Goal: Information Seeking & Learning: Find specific fact

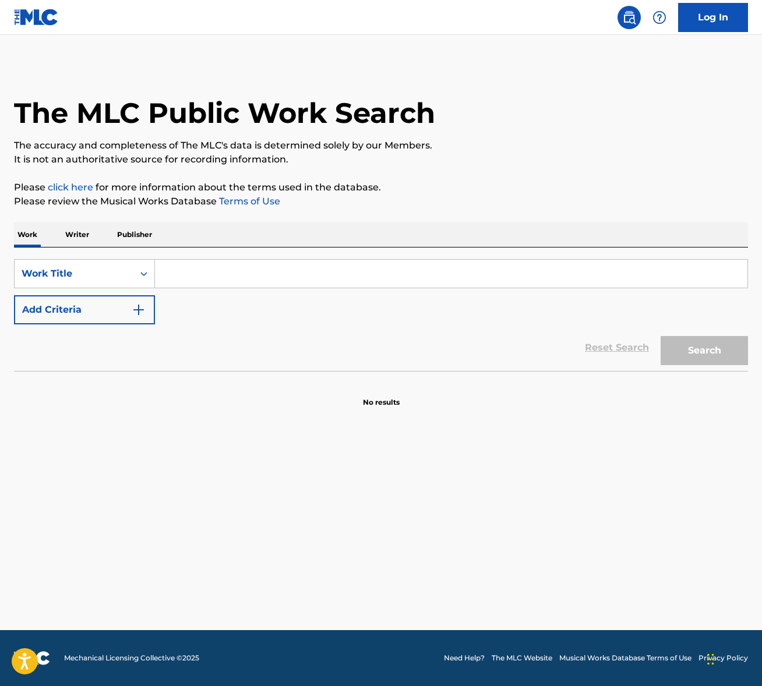
click at [213, 280] on input "Search Form" at bounding box center [451, 274] width 593 height 28
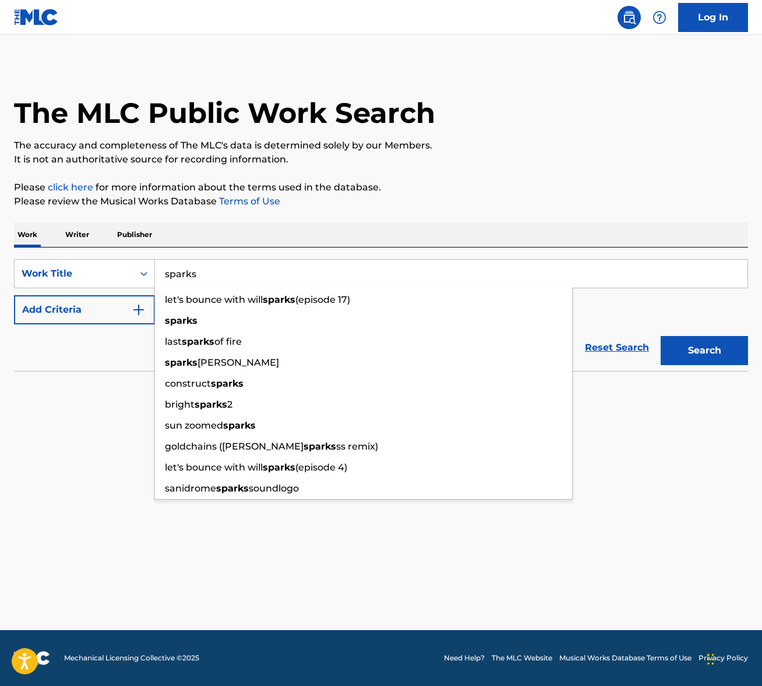
type input "sparks"
click at [117, 309] on button "Add Criteria" at bounding box center [84, 309] width 141 height 29
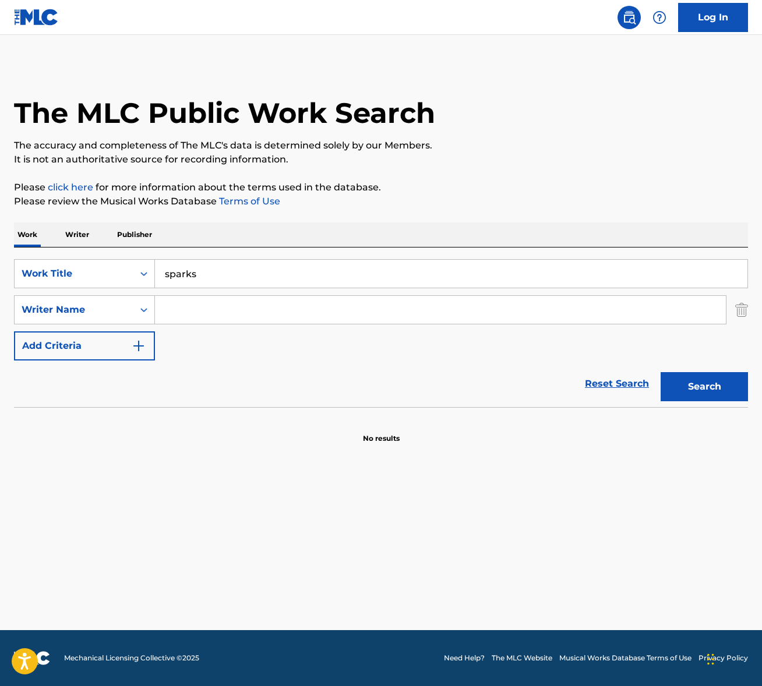
click at [218, 307] on input "Search Form" at bounding box center [440, 310] width 571 height 28
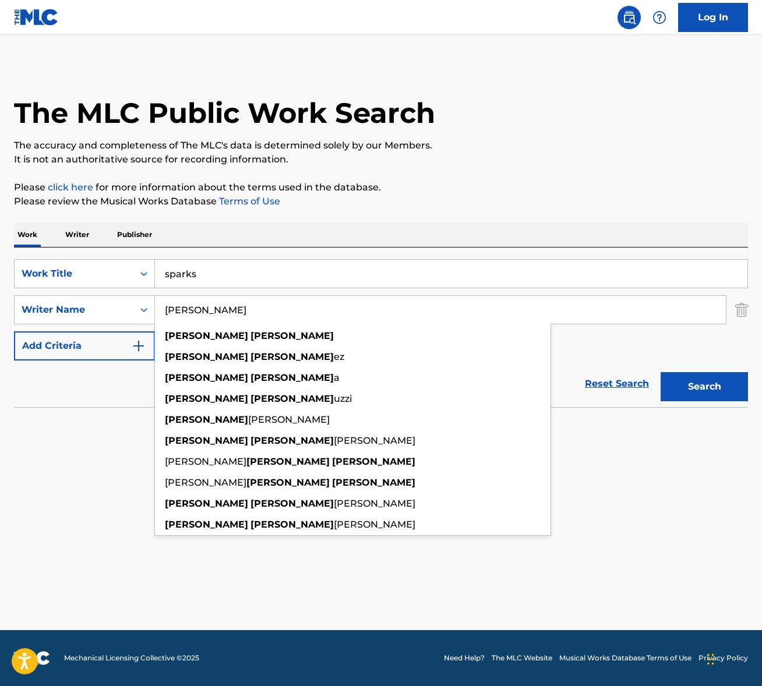
type input "[PERSON_NAME]"
click at [661, 372] on button "Search" at bounding box center [704, 386] width 87 height 29
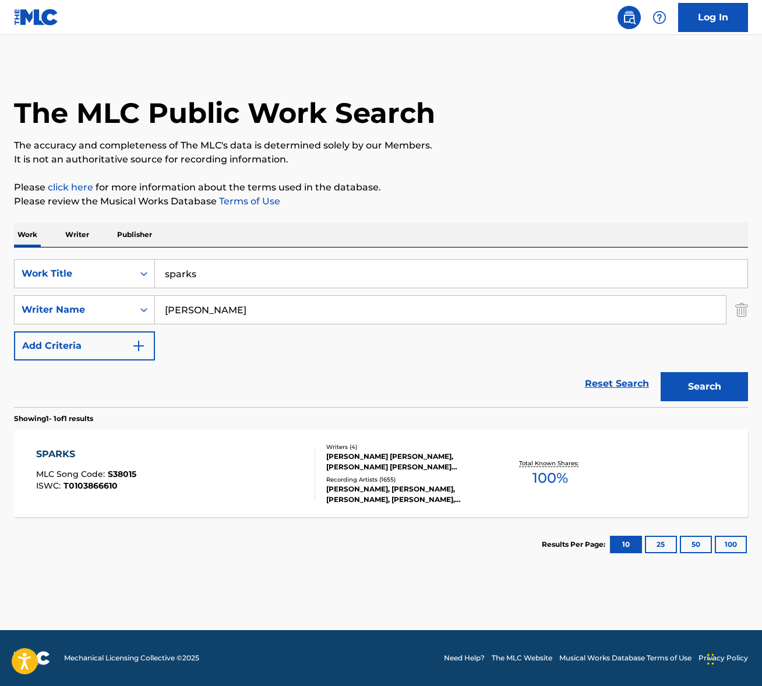
click at [207, 474] on div "SPARKS MLC Song Code : S38015 ISWC : T0103866610" at bounding box center [175, 474] width 279 height 52
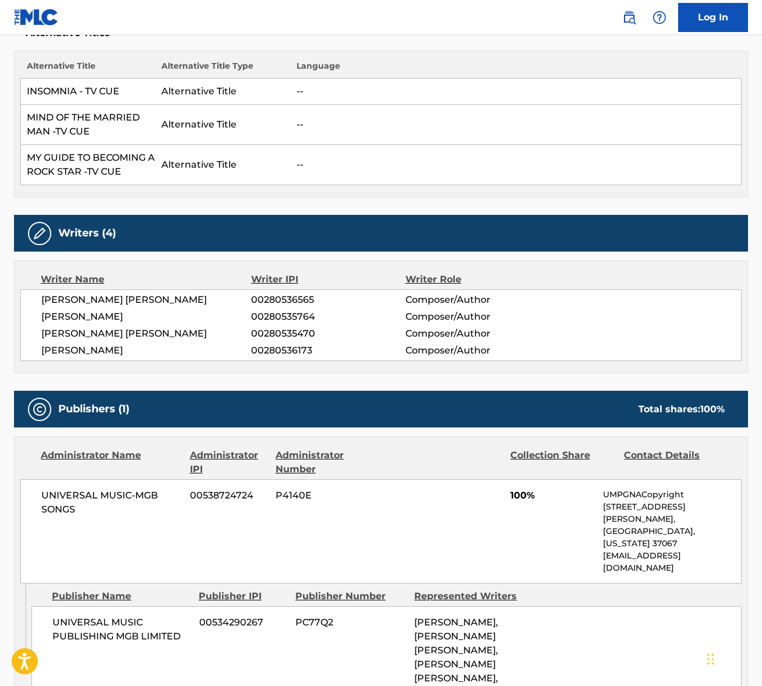
scroll to position [400, 0]
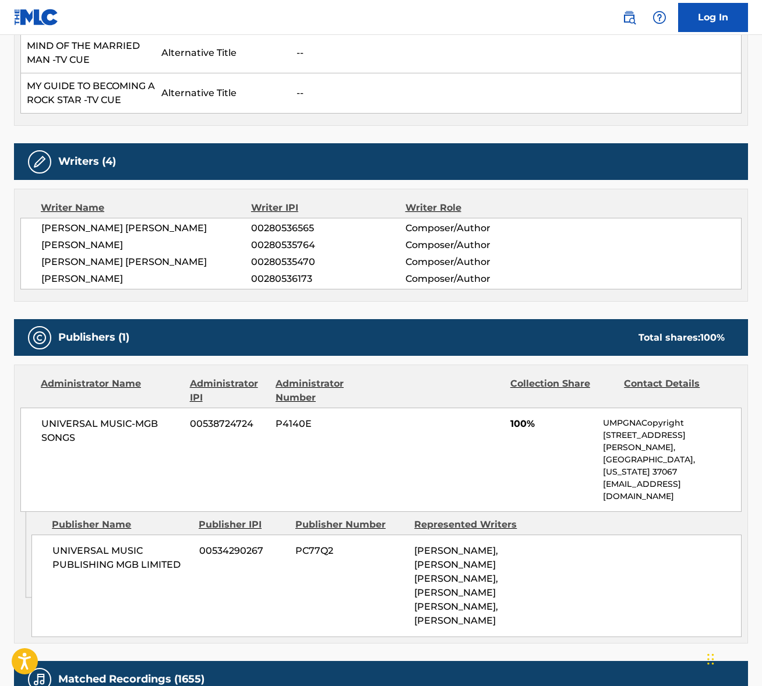
click at [131, 227] on span "[PERSON_NAME] [PERSON_NAME]" at bounding box center [146, 228] width 210 height 14
copy div "[PERSON_NAME] [PERSON_NAME]"
click at [108, 238] on span "[PERSON_NAME]" at bounding box center [146, 245] width 210 height 14
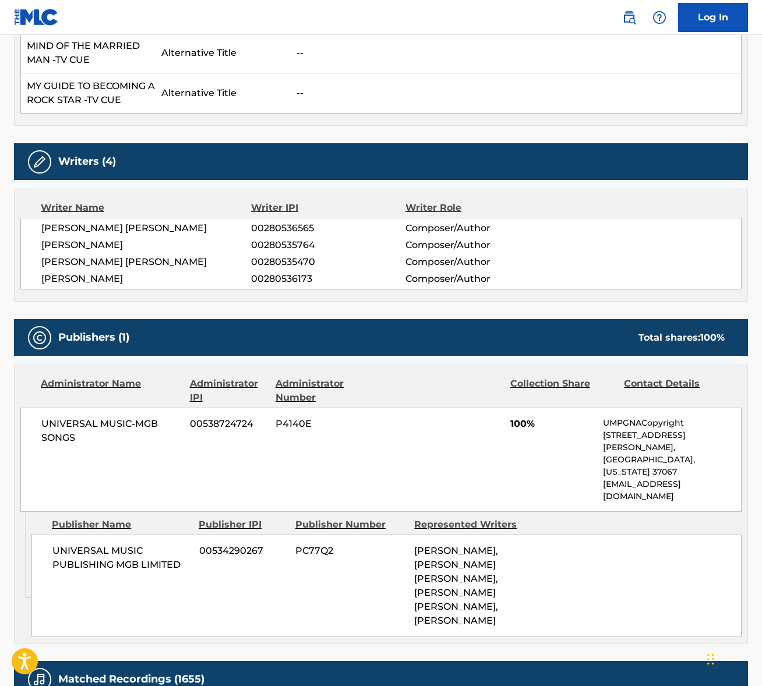
click at [108, 238] on span "[PERSON_NAME]" at bounding box center [146, 245] width 210 height 14
copy div "[PERSON_NAME]"
click at [145, 263] on span "[PERSON_NAME] [PERSON_NAME]" at bounding box center [146, 262] width 210 height 14
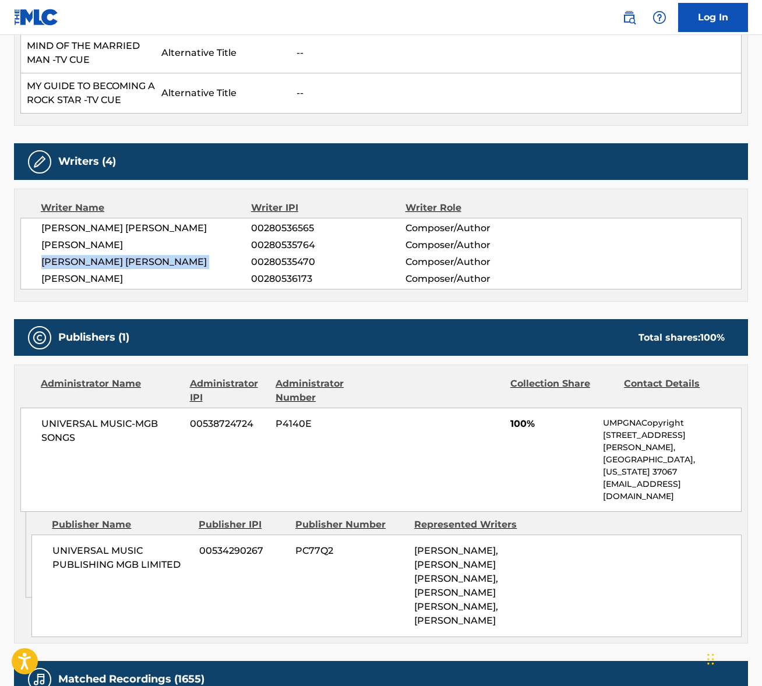
click at [145, 263] on span "[PERSON_NAME] [PERSON_NAME]" at bounding box center [146, 262] width 210 height 14
copy div "[PERSON_NAME] [PERSON_NAME]"
click at [105, 280] on span "WILLIAM CHAMPION" at bounding box center [146, 279] width 210 height 14
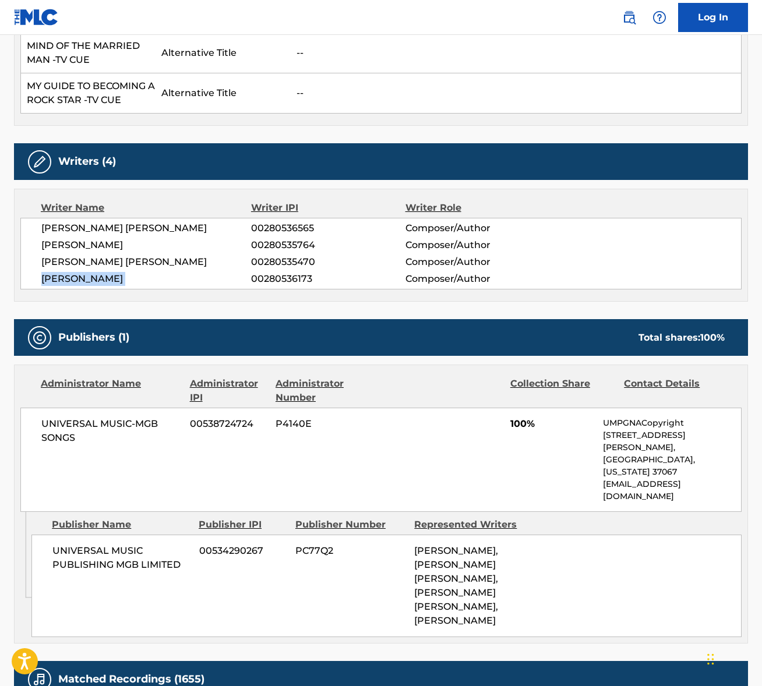
copy div "WILLIAM CHAMPION"
click at [114, 419] on span "UNIVERSAL MUSIC-MGB SONGS" at bounding box center [111, 431] width 140 height 28
copy div "UNIVERSAL MUSIC-MGB SONGS"
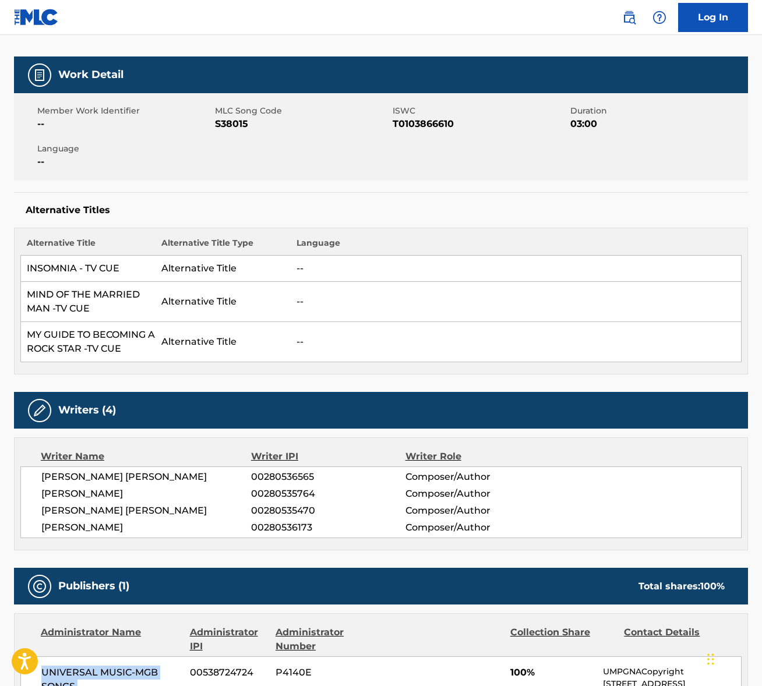
scroll to position [0, 0]
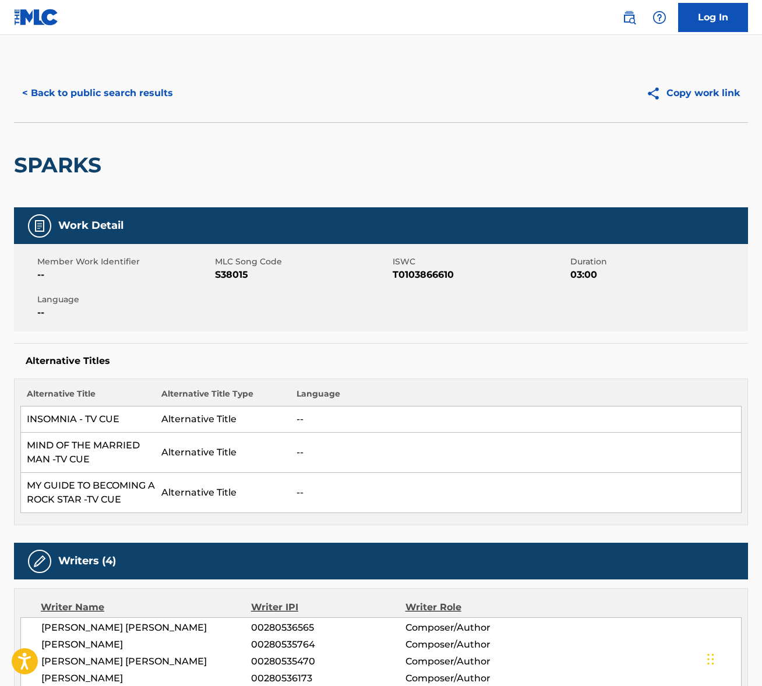
click at [143, 92] on button "< Back to public search results" at bounding box center [97, 93] width 167 height 29
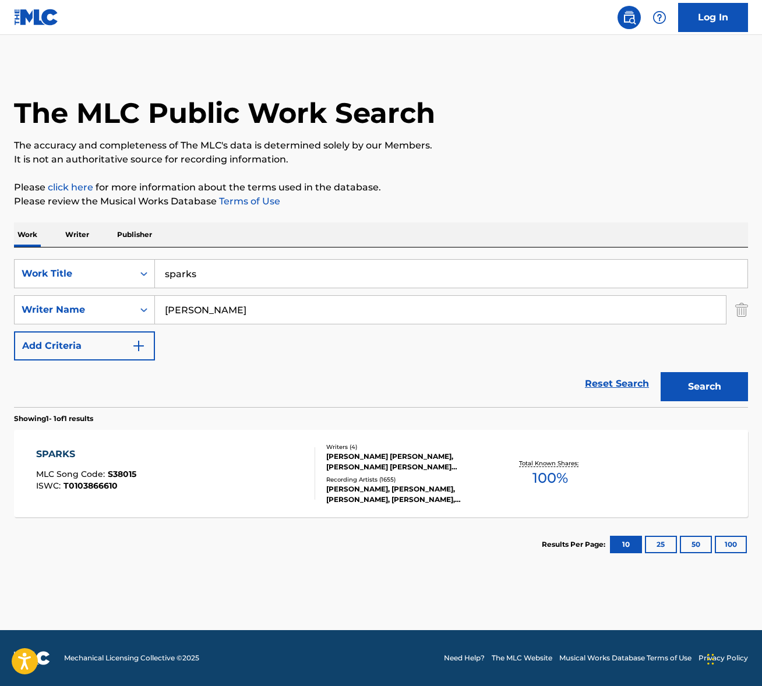
click at [209, 272] on input "sparks" at bounding box center [451, 274] width 593 height 28
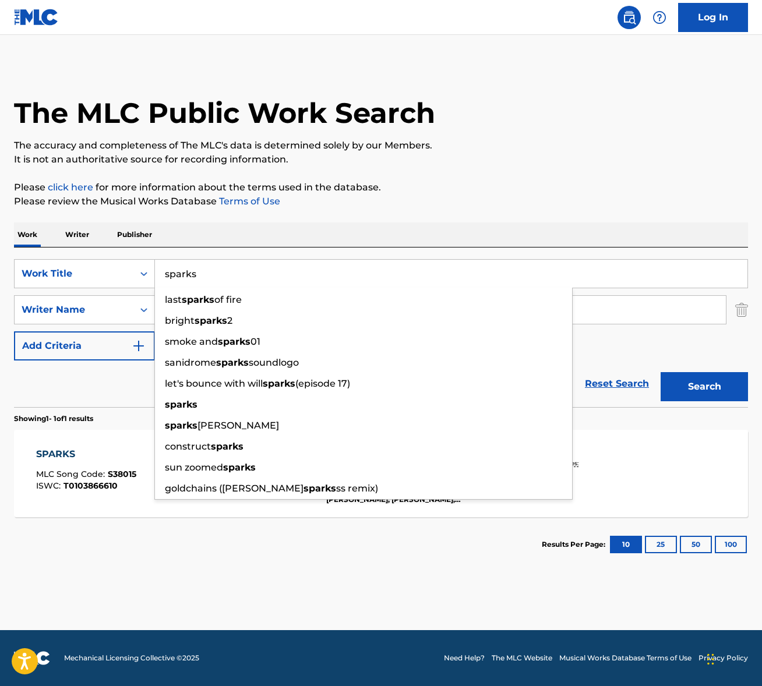
click at [209, 272] on input "sparks" at bounding box center [451, 274] width 593 height 28
paste input "Me Di Cuenta Que Eres Bipolar"
type input "Me Di Cuenta Que Eres Bipolar"
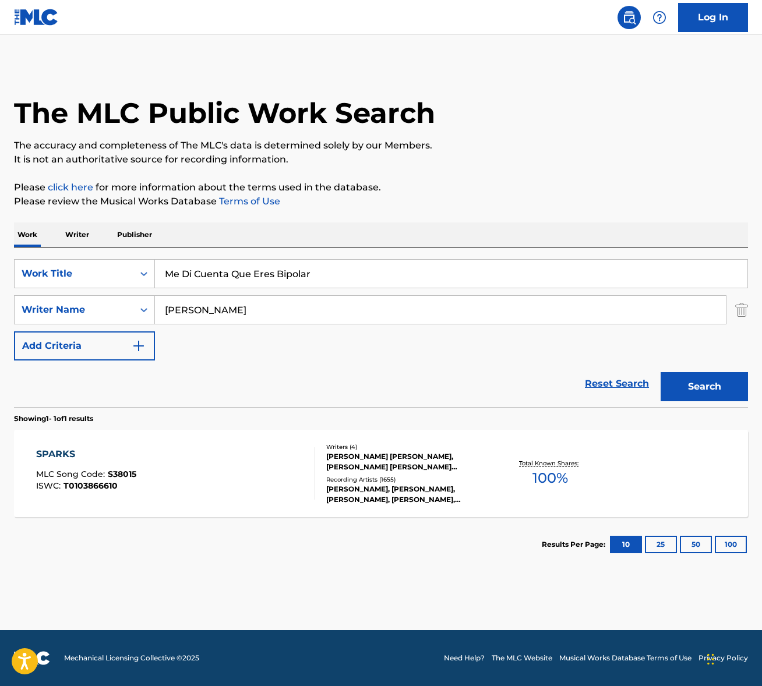
drag, startPoint x: 446, startPoint y: 215, endPoint x: 259, endPoint y: 336, distance: 223.1
click at [446, 215] on div "The MLC Public Work Search The accuracy and completeness of The MLC's data is d…" at bounding box center [381, 318] width 762 height 508
click at [267, 316] on input "christopher martin" at bounding box center [440, 310] width 571 height 28
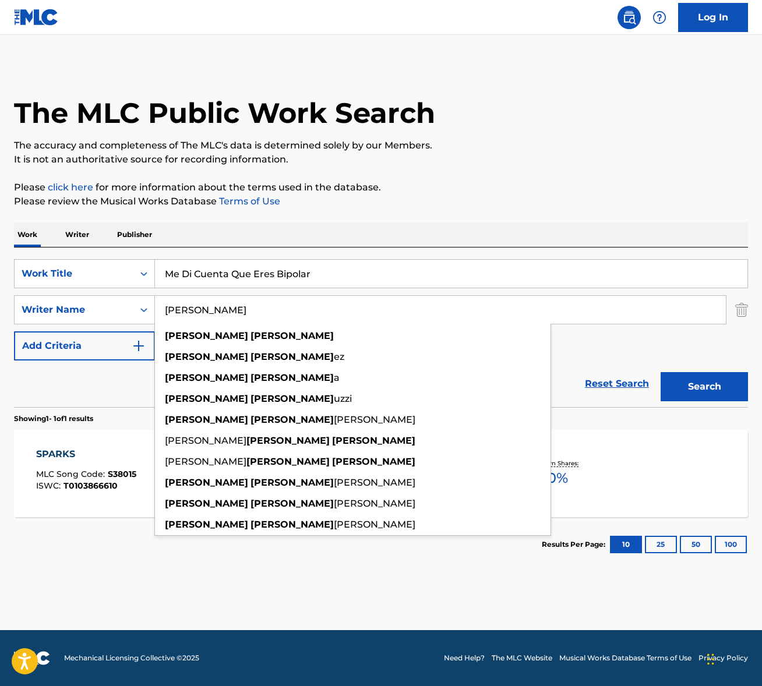
click at [267, 316] on input "christopher martin" at bounding box center [440, 310] width 571 height 28
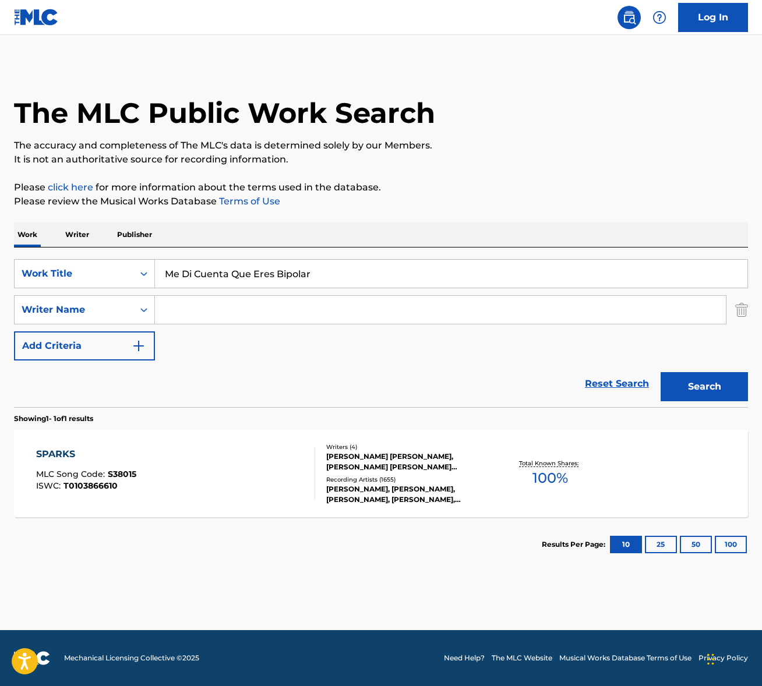
click at [661, 372] on button "Search" at bounding box center [704, 386] width 87 height 29
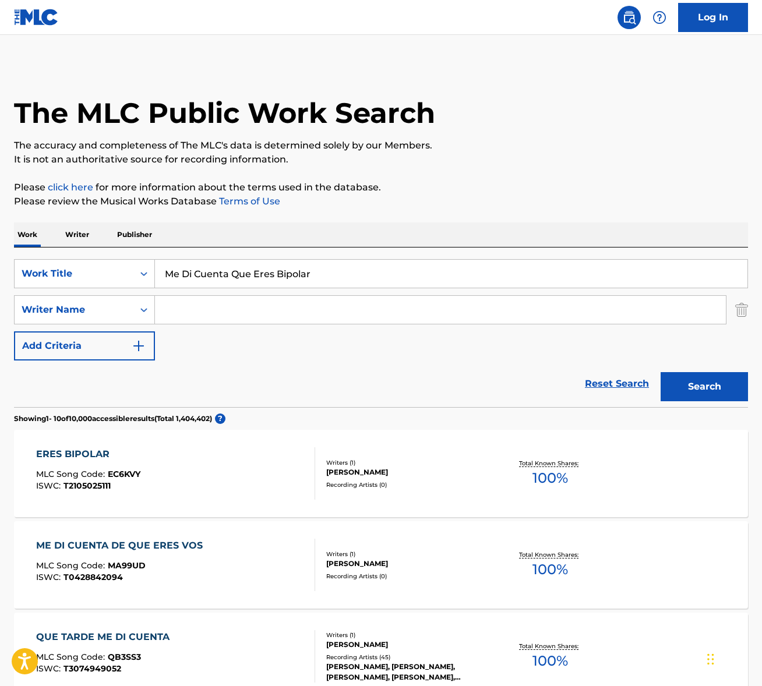
click at [220, 273] on input "Me Di Cuenta Que Eres Bipolar" at bounding box center [451, 274] width 593 height 28
paste input "Winds of Change"
type input "Winds of Change"
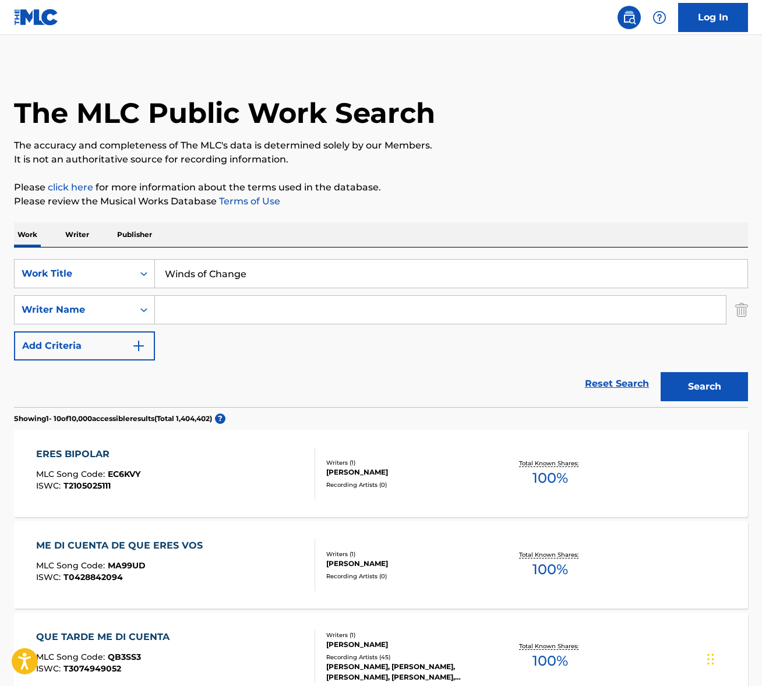
click at [259, 308] on input "Search Form" at bounding box center [440, 310] width 571 height 28
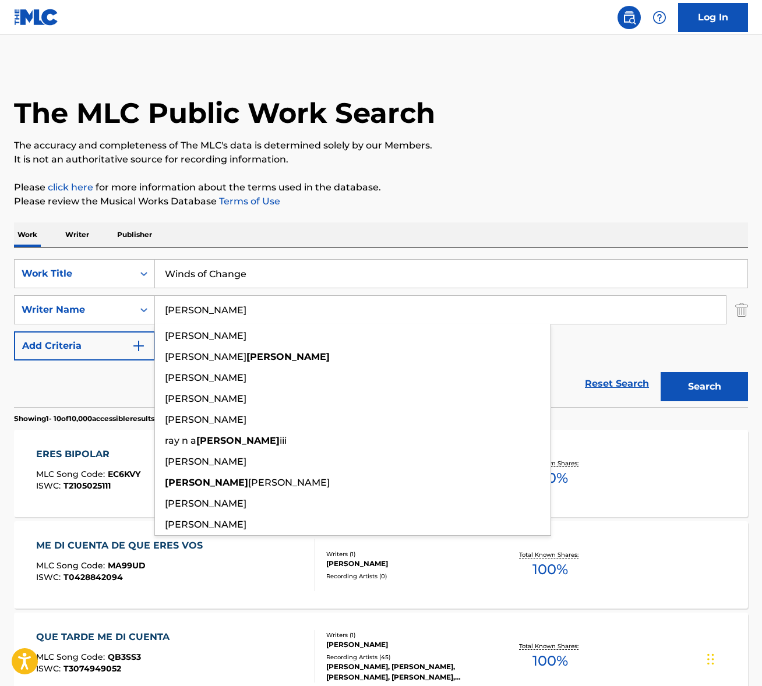
type input "tate"
click at [661, 372] on button "Search" at bounding box center [704, 386] width 87 height 29
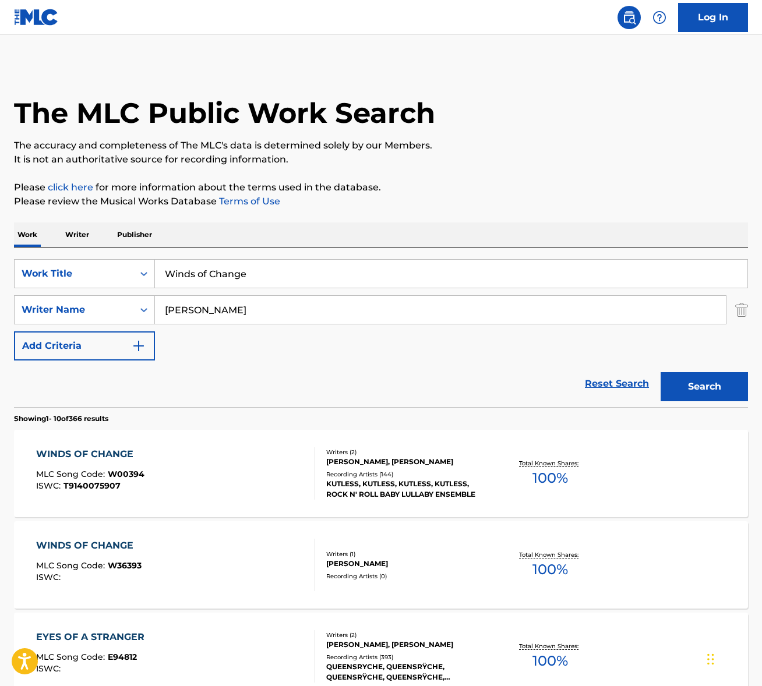
click at [179, 466] on div "WINDS OF CHANGE MLC Song Code : W00394 ISWC : T9140075907" at bounding box center [175, 474] width 279 height 52
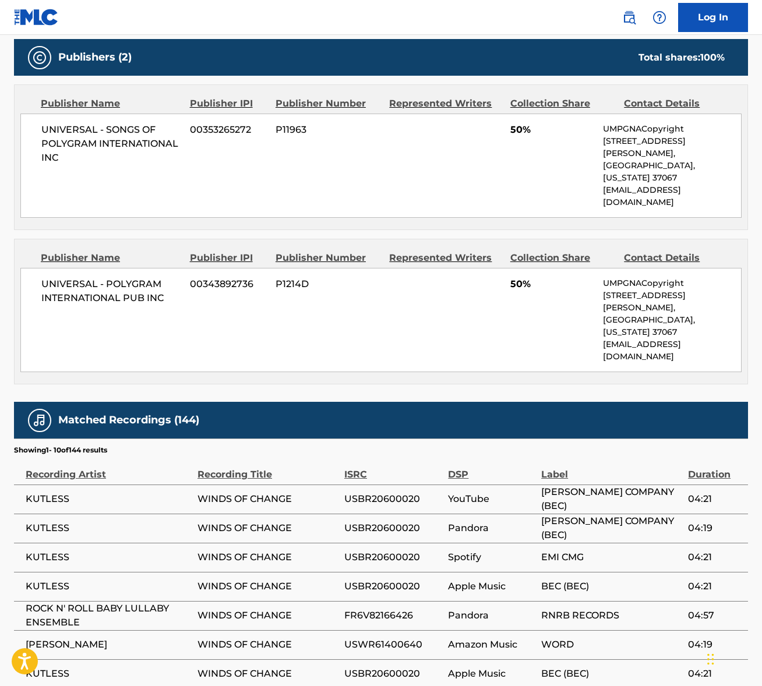
scroll to position [226, 0]
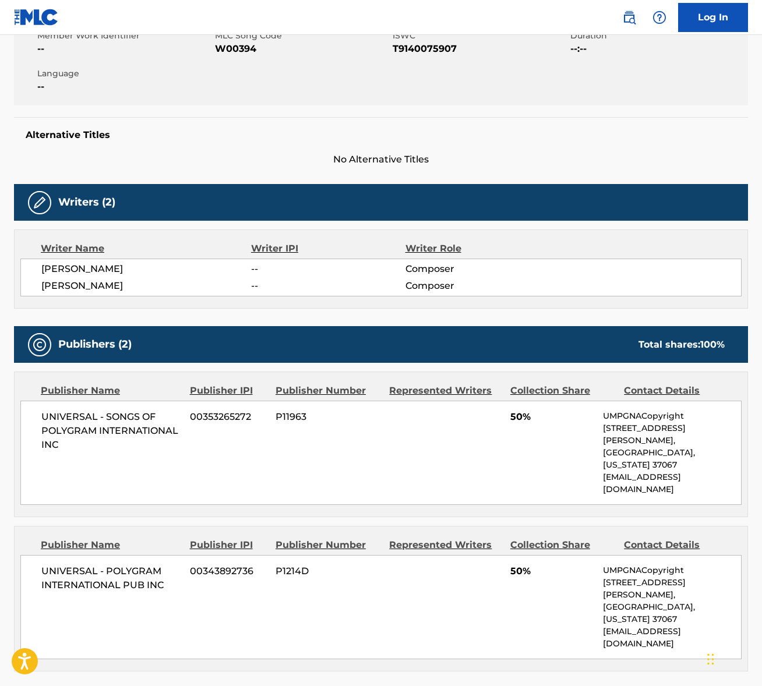
click at [84, 420] on span "UNIVERSAL - SONGS OF POLYGRAM INTERNATIONAL INC" at bounding box center [111, 431] width 140 height 42
copy div "UNIVERSAL - SONGS OF POLYGRAM INTERNATIONAL INC"
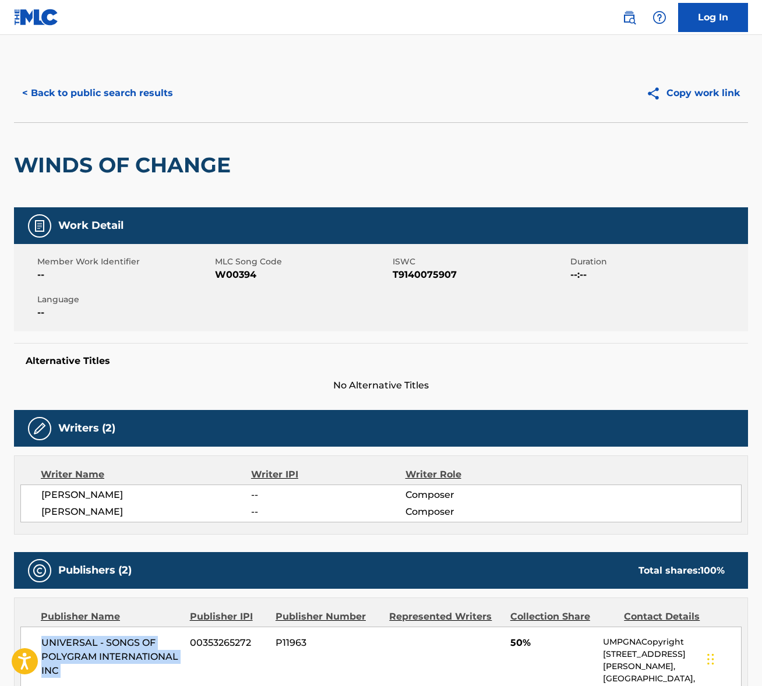
click at [125, 87] on button "< Back to public search results" at bounding box center [97, 93] width 167 height 29
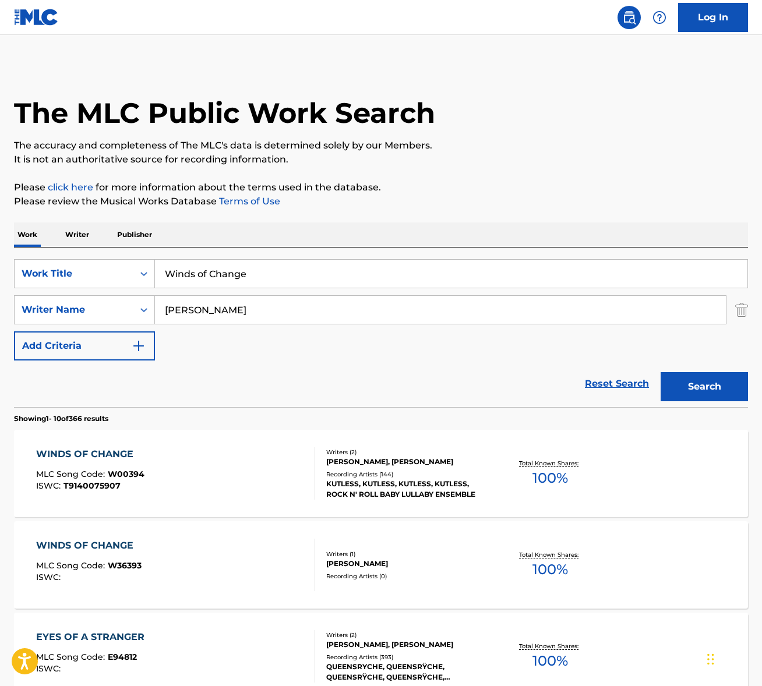
click at [214, 272] on input "Winds of Change" at bounding box center [451, 274] width 593 height 28
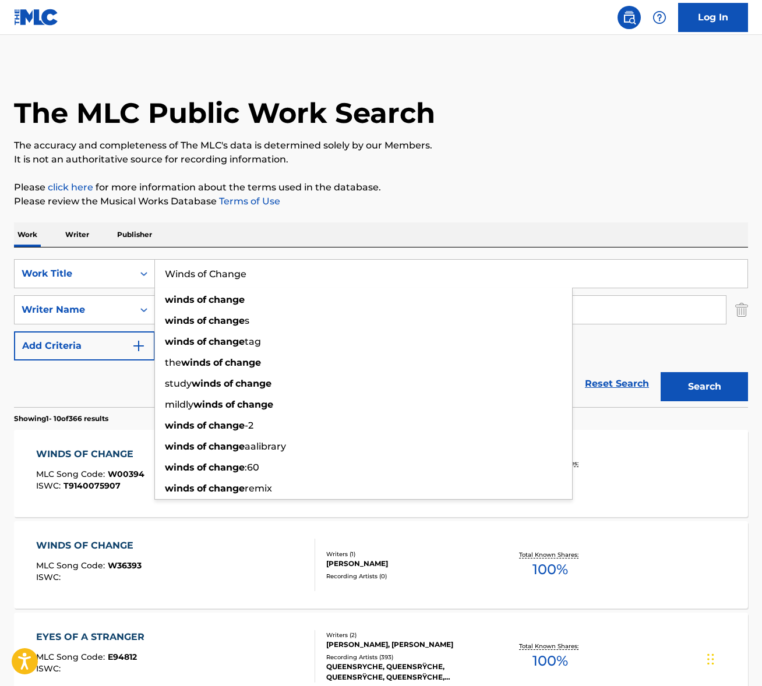
paste input "elcome To Jamrock"
type input "Welcome To Jamrock"
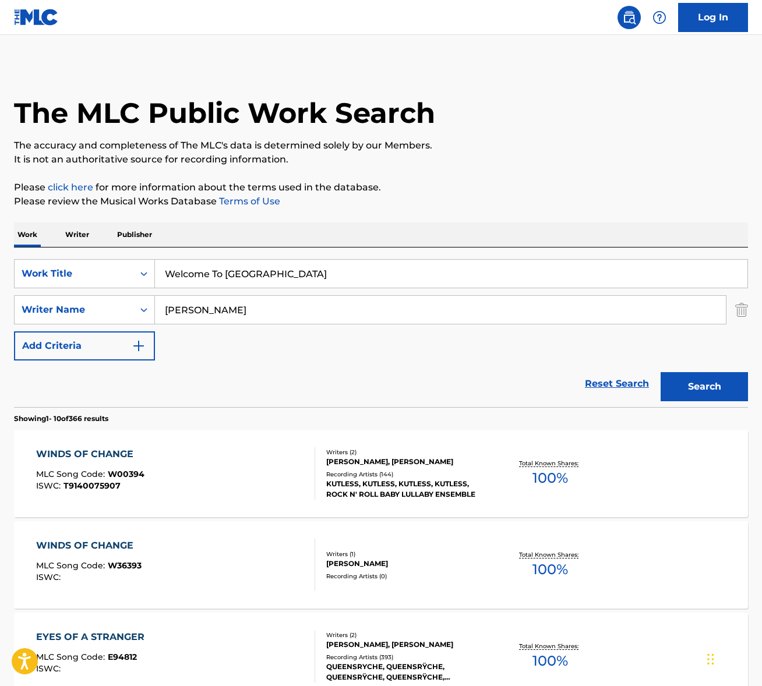
click at [406, 208] on p "Please review the Musical Works Database Terms of Use" at bounding box center [381, 202] width 734 height 14
click at [233, 307] on input "tate" at bounding box center [440, 310] width 571 height 28
click at [661, 372] on button "Search" at bounding box center [704, 386] width 87 height 29
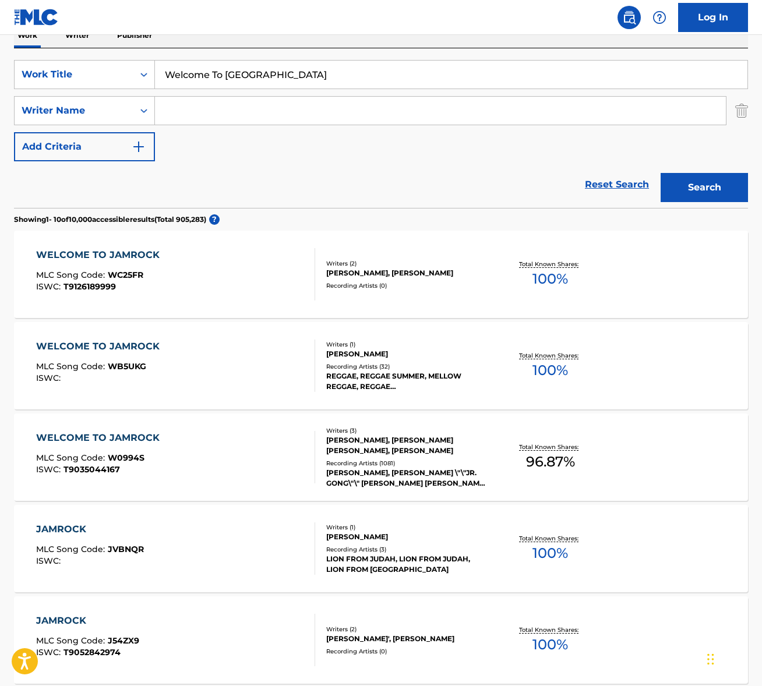
scroll to position [223, 0]
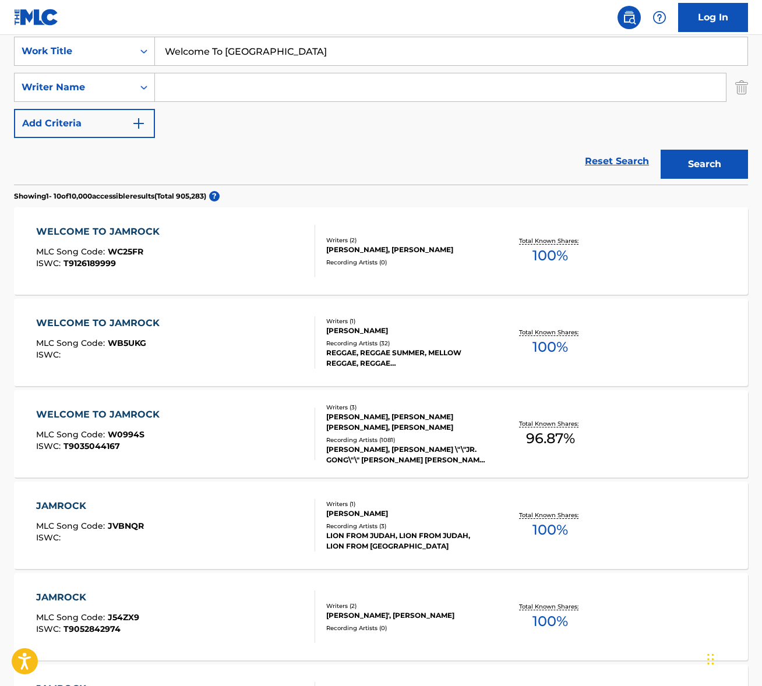
click at [217, 439] on div "WELCOME TO JAMROCK MLC Song Code : W0994S ISWC : T9035044167" at bounding box center [175, 434] width 279 height 52
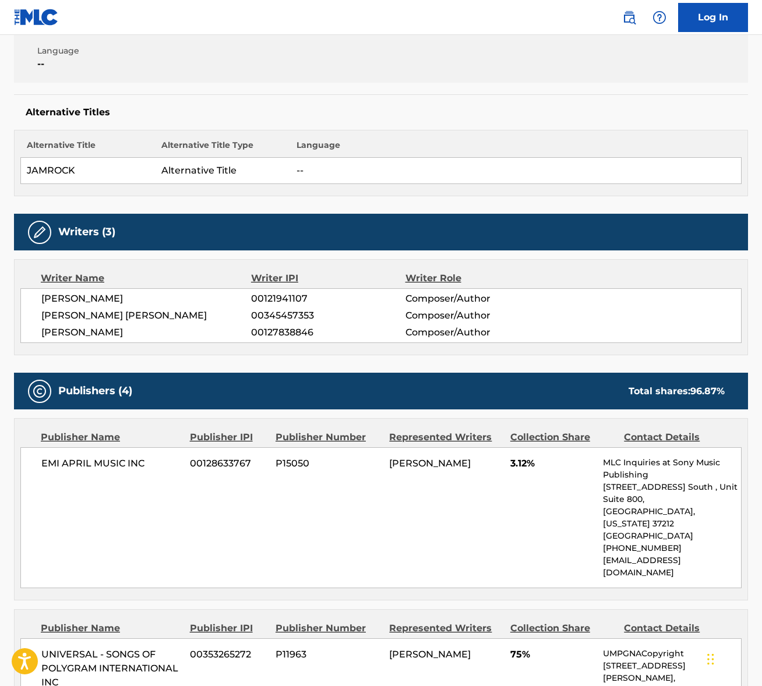
scroll to position [272, 0]
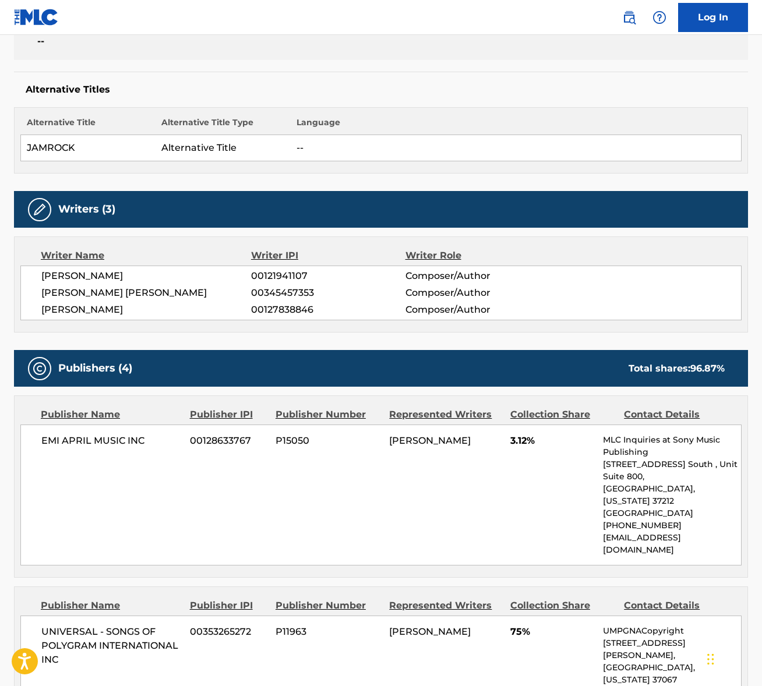
click at [79, 277] on span "INI KAMOZE" at bounding box center [146, 276] width 210 height 14
click at [82, 277] on span "INI KAMOZE" at bounding box center [146, 276] width 210 height 14
click at [74, 271] on span "INI KAMOZE" at bounding box center [146, 276] width 210 height 14
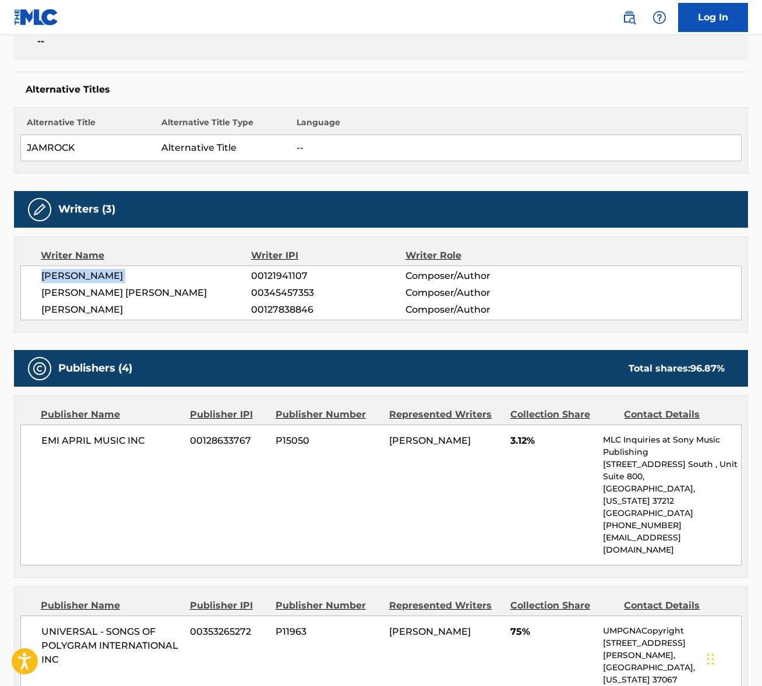
click at [74, 271] on span "INI KAMOZE" at bounding box center [146, 276] width 210 height 14
copy div "INI KAMOZE"
click at [78, 294] on span "DAMIAN ROBERT NESTA MARLEY" at bounding box center [146, 293] width 210 height 14
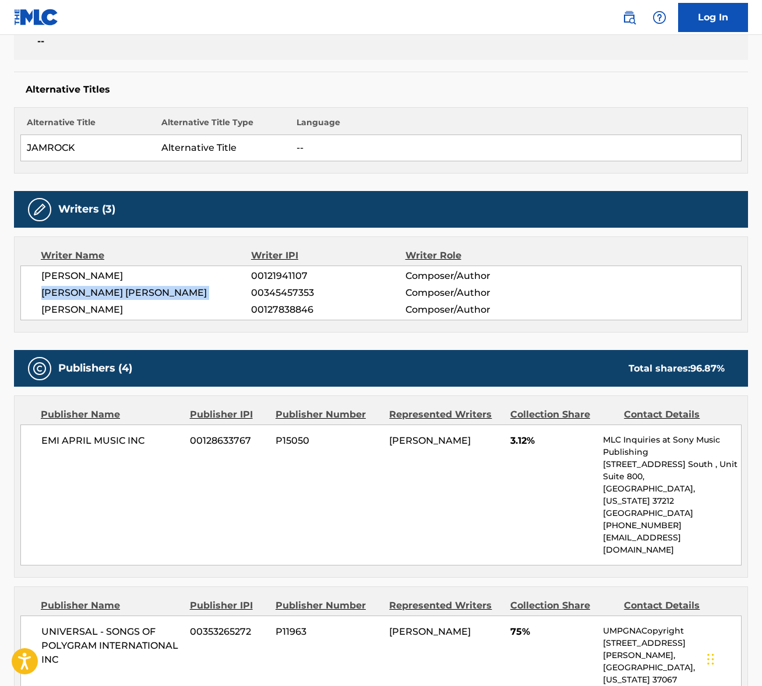
copy div "DAMIAN ROBERT NESTA MARLEY"
click at [119, 306] on span "STEPHEN MARLEY" at bounding box center [146, 310] width 210 height 14
click at [118, 306] on span "STEPHEN MARLEY" at bounding box center [146, 310] width 210 height 14
copy div "STEPHEN MARLEY"
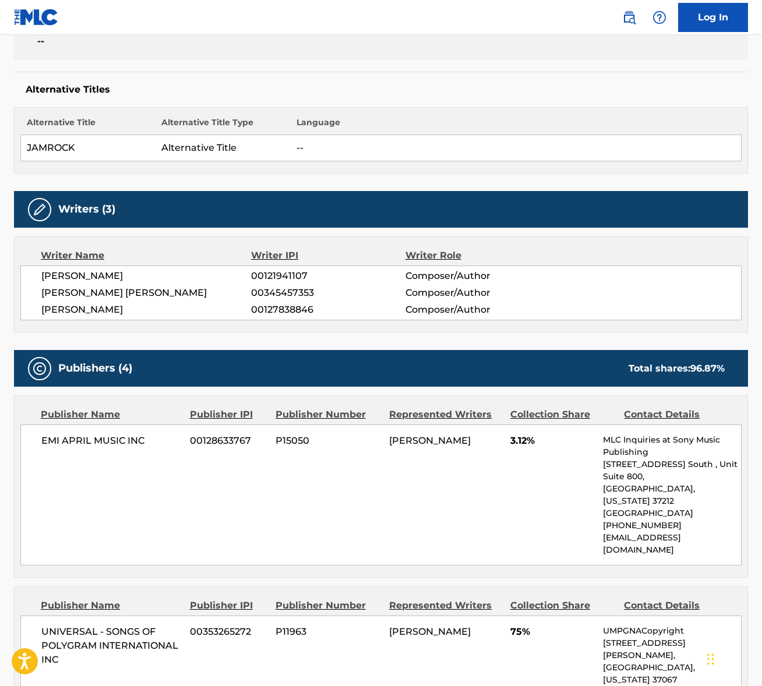
click at [106, 438] on span "EMI APRIL MUSIC INC" at bounding box center [111, 441] width 140 height 14
copy div "EMI APRIL MUSIC INC"
click at [116, 625] on span "UNIVERSAL - SONGS OF POLYGRAM INTERNATIONAL INC" at bounding box center [111, 646] width 140 height 42
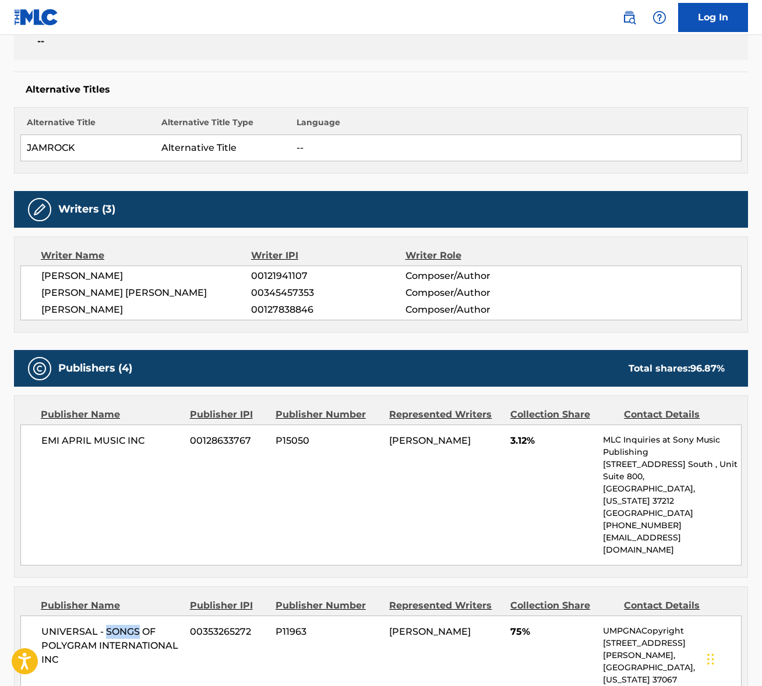
click at [116, 625] on span "UNIVERSAL - SONGS OF POLYGRAM INTERNATIONAL INC" at bounding box center [111, 646] width 140 height 42
click at [88, 434] on span "EMI APRIL MUSIC INC" at bounding box center [111, 441] width 140 height 14
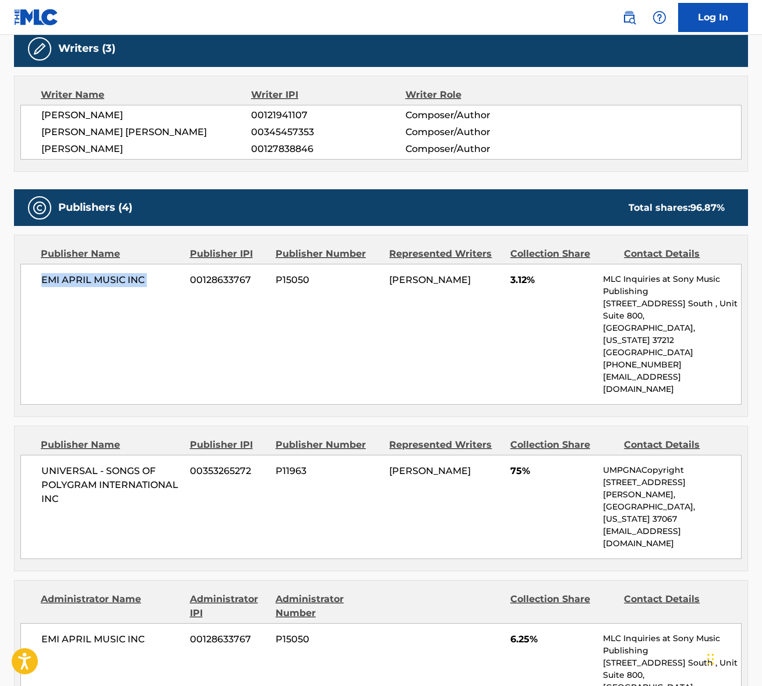
scroll to position [0, 0]
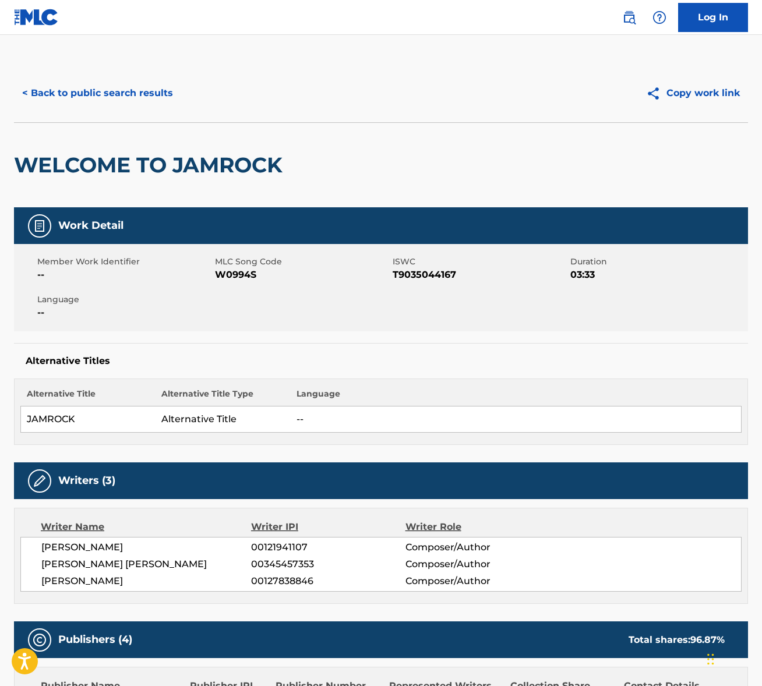
click at [112, 97] on button "< Back to public search results" at bounding box center [97, 93] width 167 height 29
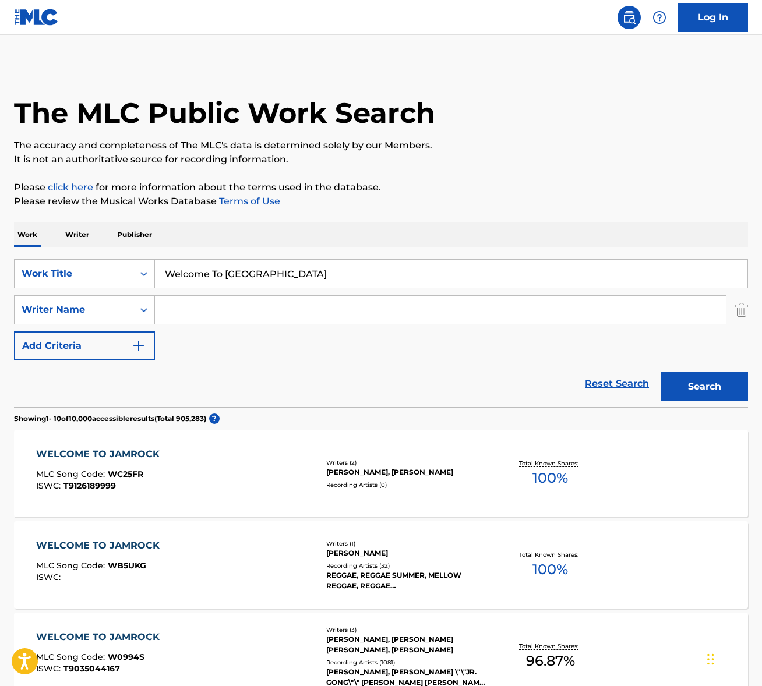
scroll to position [223, 0]
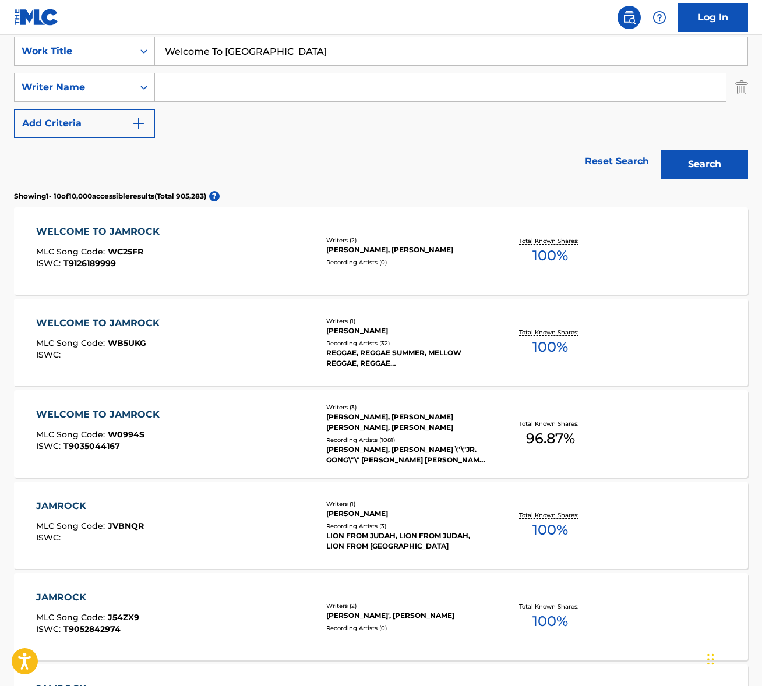
click at [230, 54] on input "Welcome To Jamrock" at bounding box center [451, 51] width 593 height 28
paste input "Million Reasons"
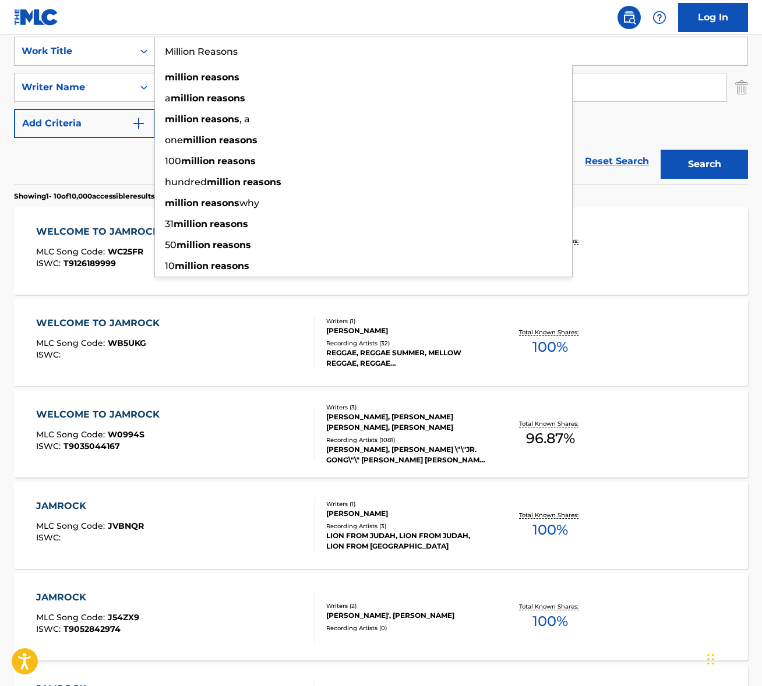
type input "Million Reasons"
click at [692, 162] on button "Search" at bounding box center [704, 164] width 87 height 29
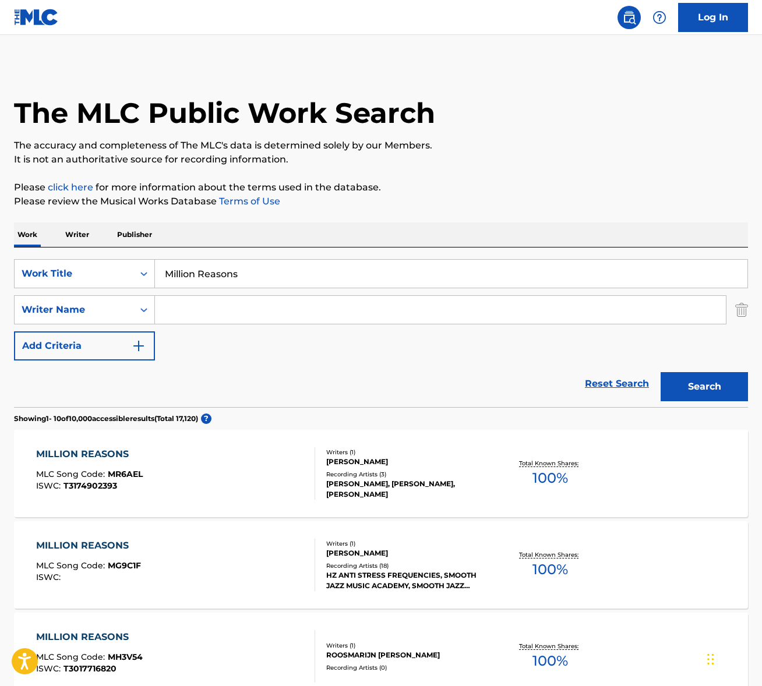
click at [281, 311] on input "Search Form" at bounding box center [440, 310] width 571 height 28
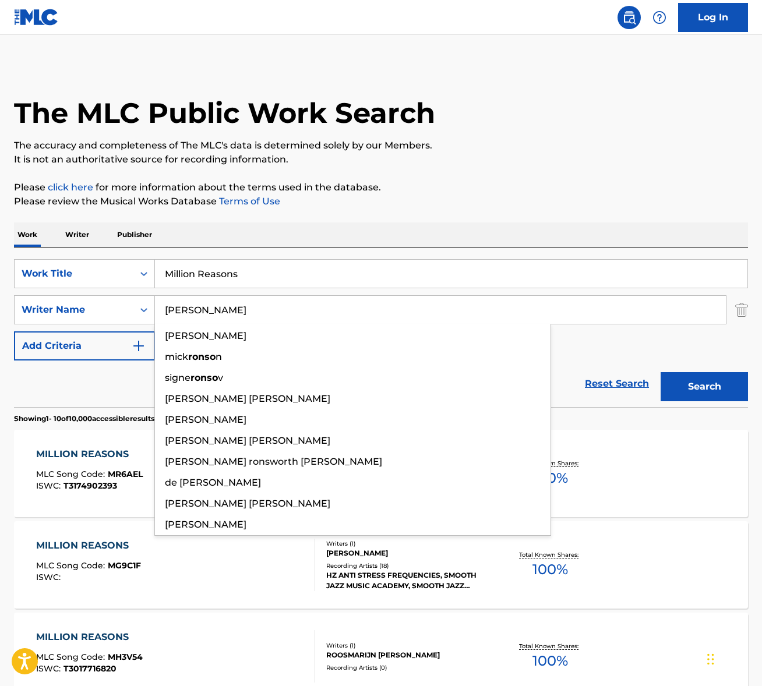
type input "ronson"
click at [661, 372] on button "Search" at bounding box center [704, 386] width 87 height 29
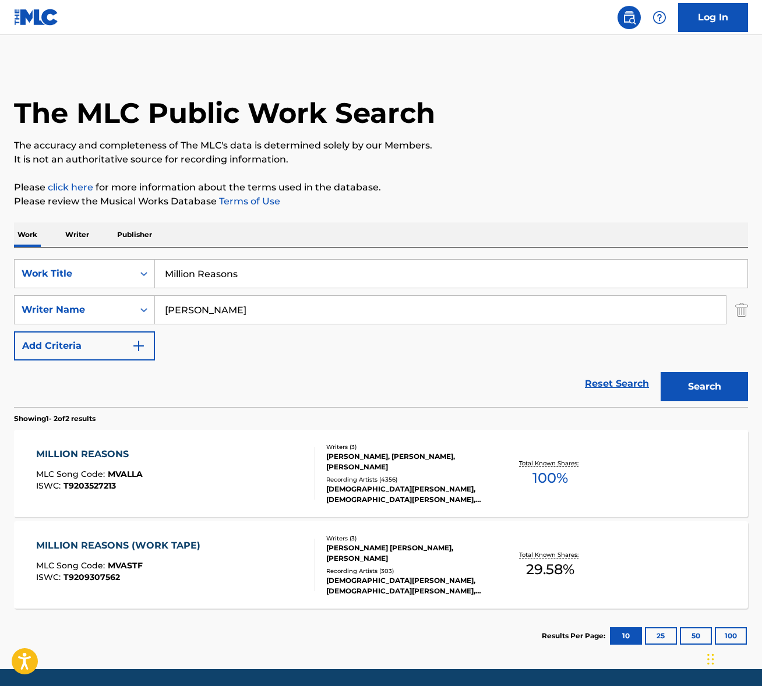
click at [182, 456] on div "MILLION REASONS MLC Song Code : MVALLA ISWC : T9203527213" at bounding box center [175, 474] width 279 height 52
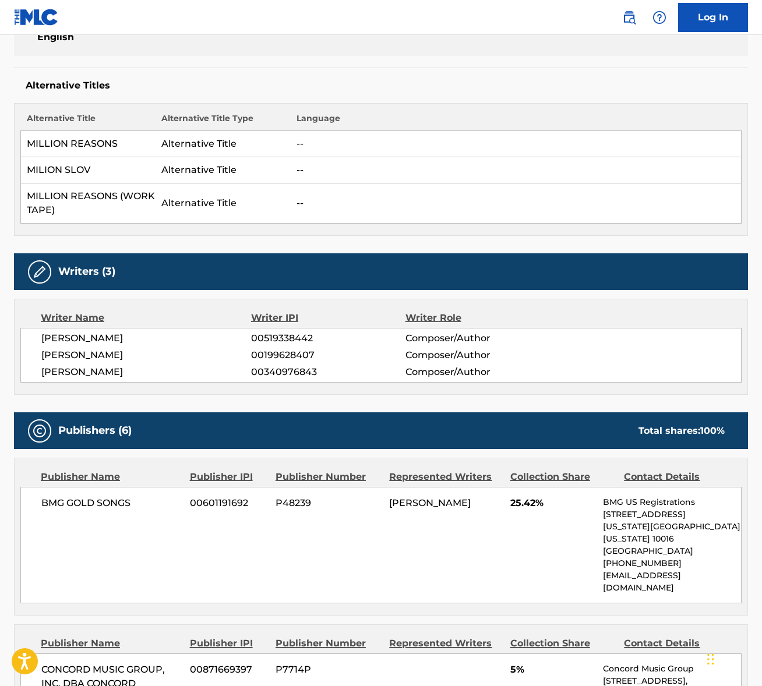
scroll to position [294, 0]
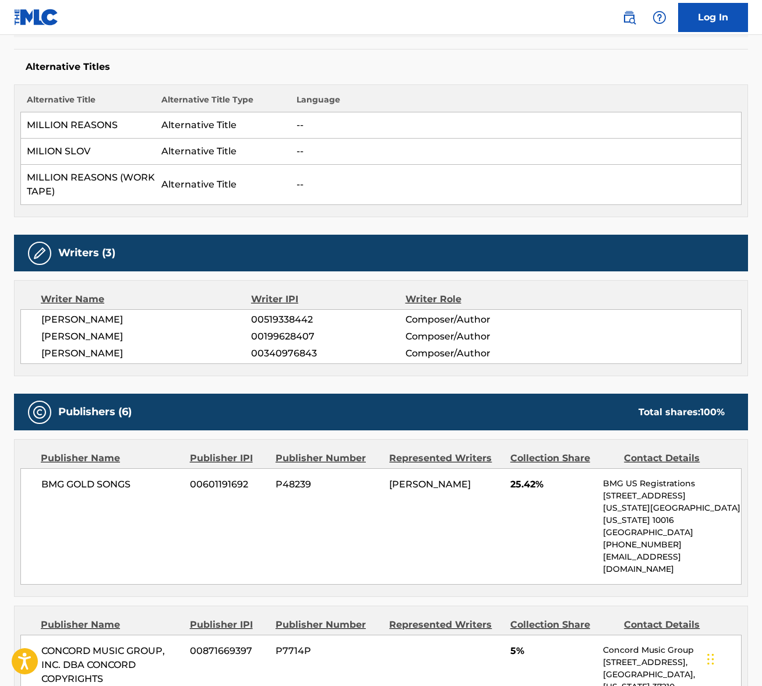
click at [118, 317] on span "STEFANI GERMANOTTA" at bounding box center [146, 320] width 210 height 14
click at [105, 338] on span "MARK D RONSON" at bounding box center [146, 337] width 210 height 14
click at [104, 338] on span "MARK D RONSON" at bounding box center [146, 337] width 210 height 14
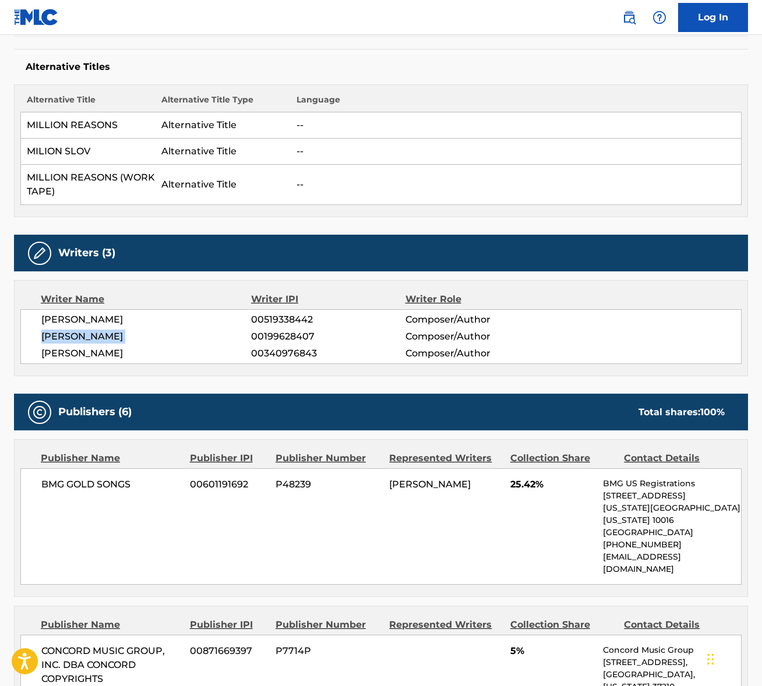
click at [105, 338] on span "MARK D RONSON" at bounding box center [146, 337] width 210 height 14
click at [102, 353] on span "HILLARY LEE LINDSEY" at bounding box center [146, 354] width 210 height 14
click at [98, 490] on span "BMG GOLD SONGS" at bounding box center [111, 485] width 140 height 14
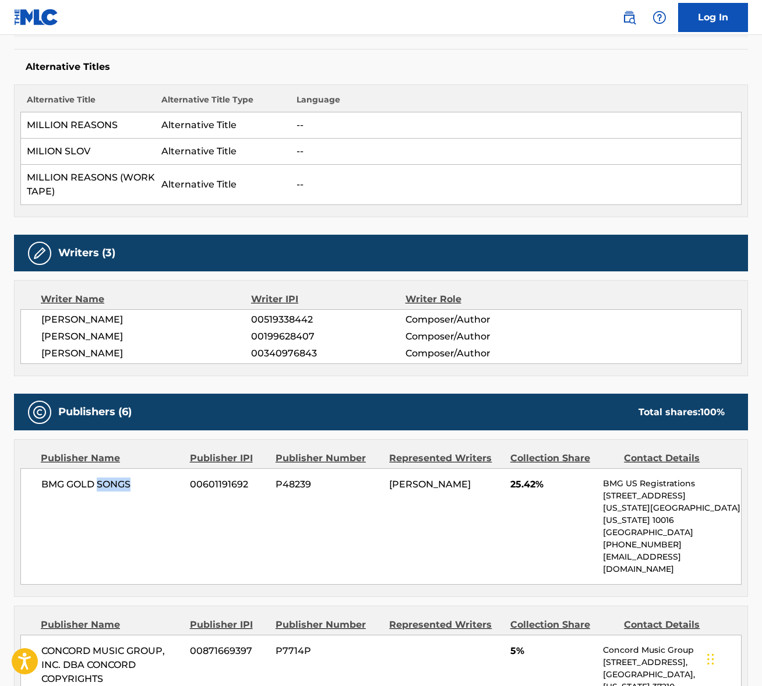
click at [98, 490] on span "BMG GOLD SONGS" at bounding box center [111, 485] width 140 height 14
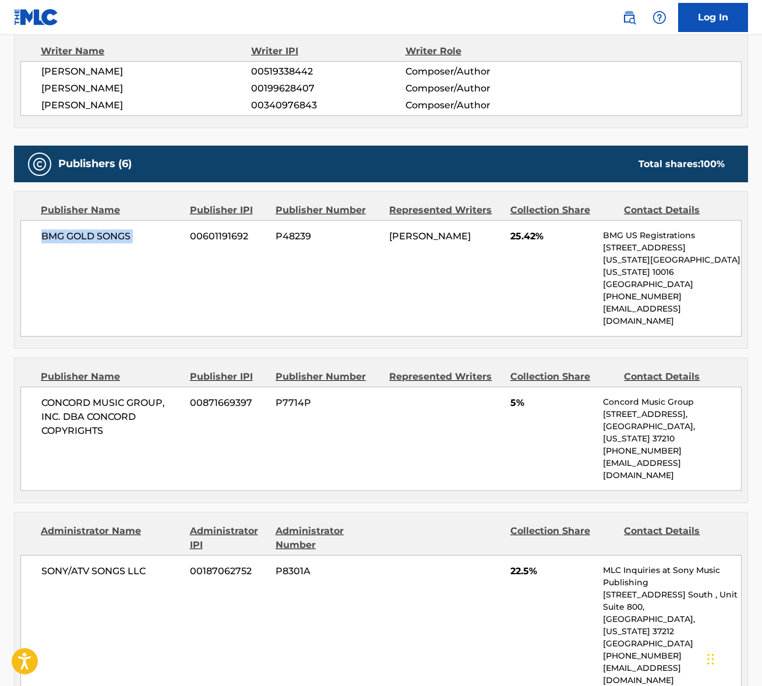
scroll to position [594, 0]
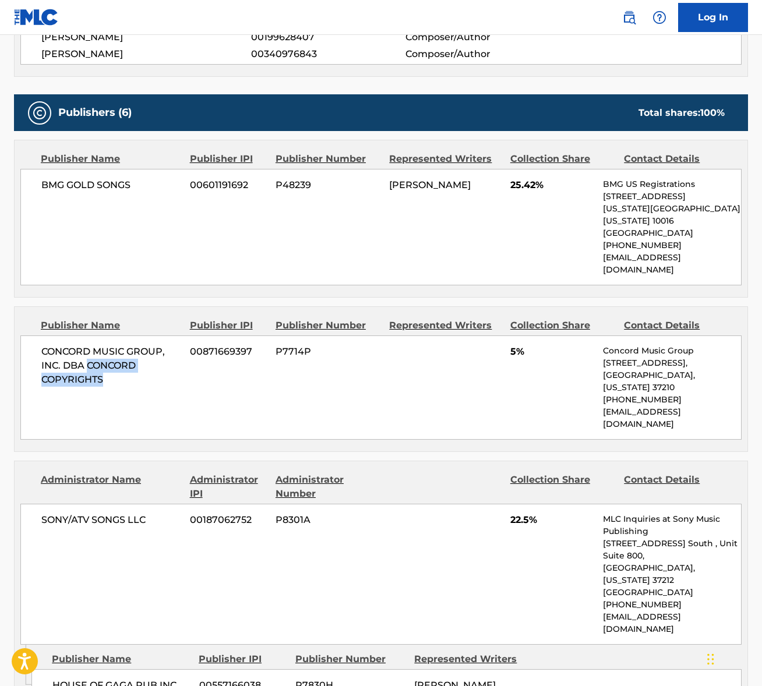
drag, startPoint x: 89, startPoint y: 340, endPoint x: 110, endPoint y: 355, distance: 25.9
click at [110, 355] on span "CONCORD MUSIC GROUP, INC. DBA CONCORD COPYRIGHTS" at bounding box center [111, 366] width 140 height 42
click at [101, 513] on span "SONY/ATV SONGS LLC" at bounding box center [111, 520] width 140 height 14
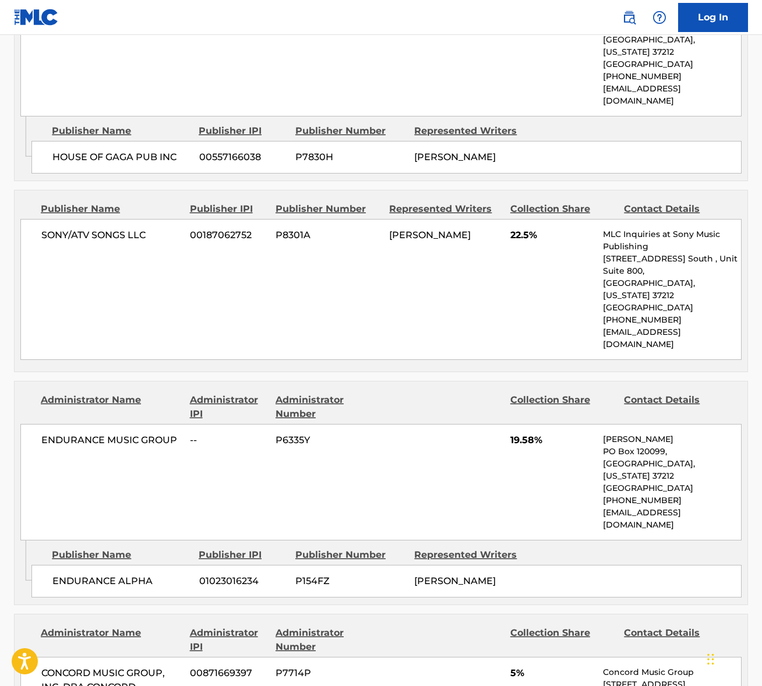
scroll to position [1133, 0]
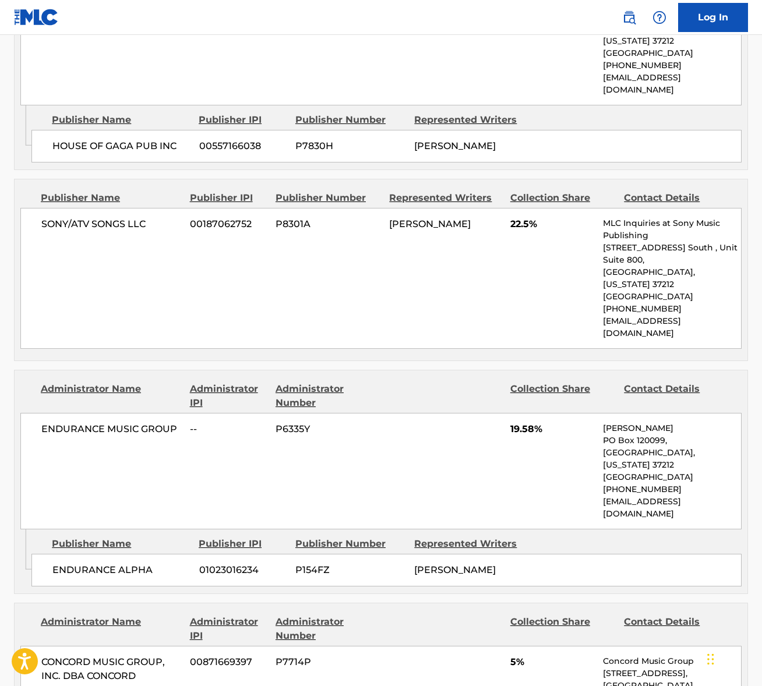
click at [117, 422] on span "ENDURANCE MUSIC GROUP" at bounding box center [111, 429] width 140 height 14
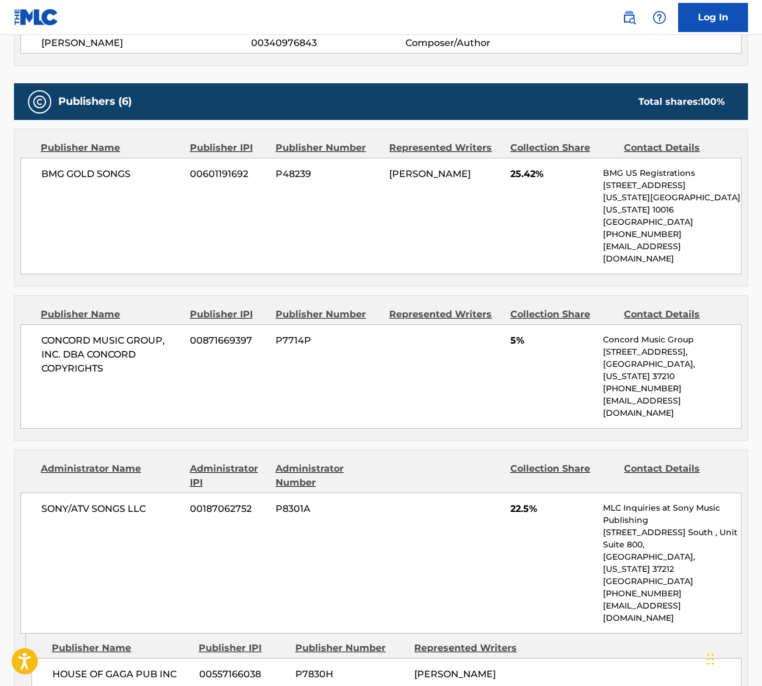
scroll to position [0, 0]
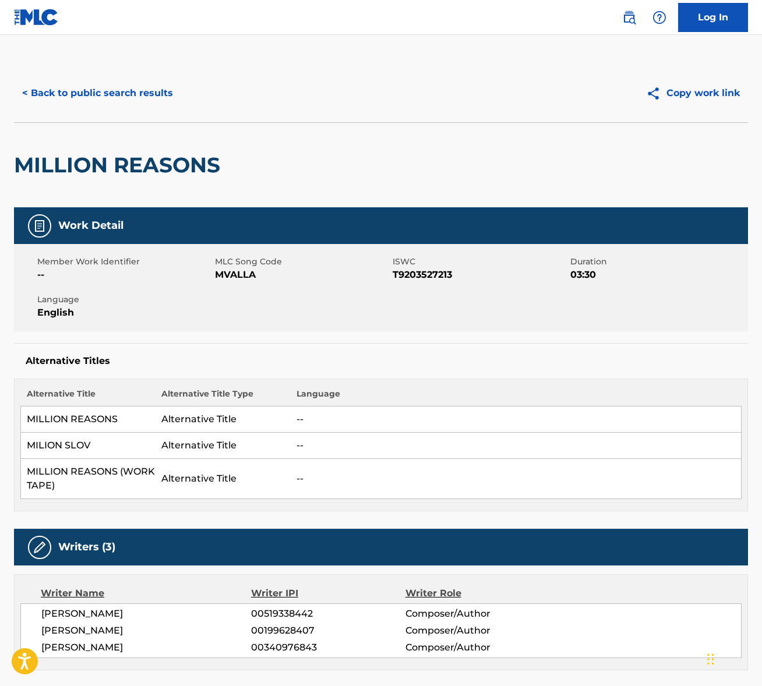
click at [147, 103] on button "< Back to public search results" at bounding box center [97, 93] width 167 height 29
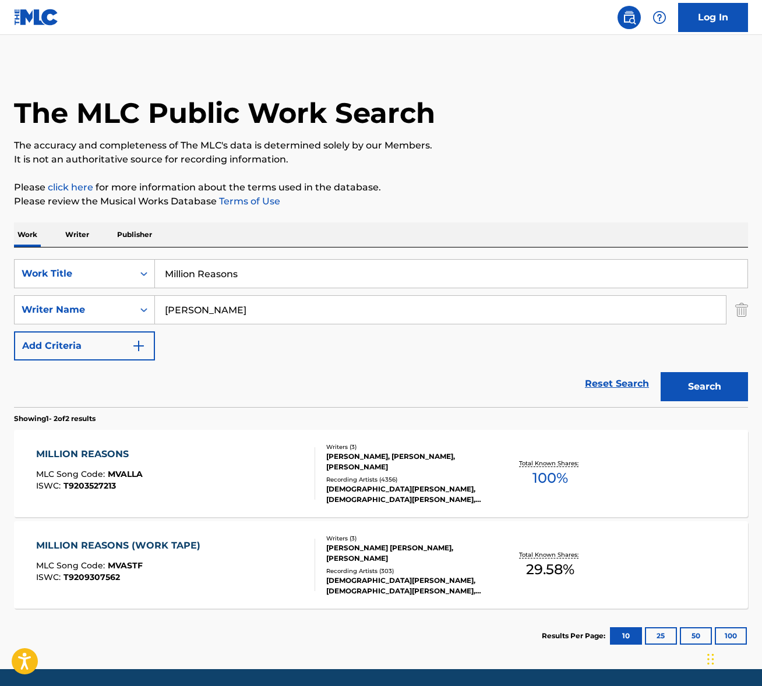
click at [233, 267] on input "Million Reasons" at bounding box center [451, 274] width 593 height 28
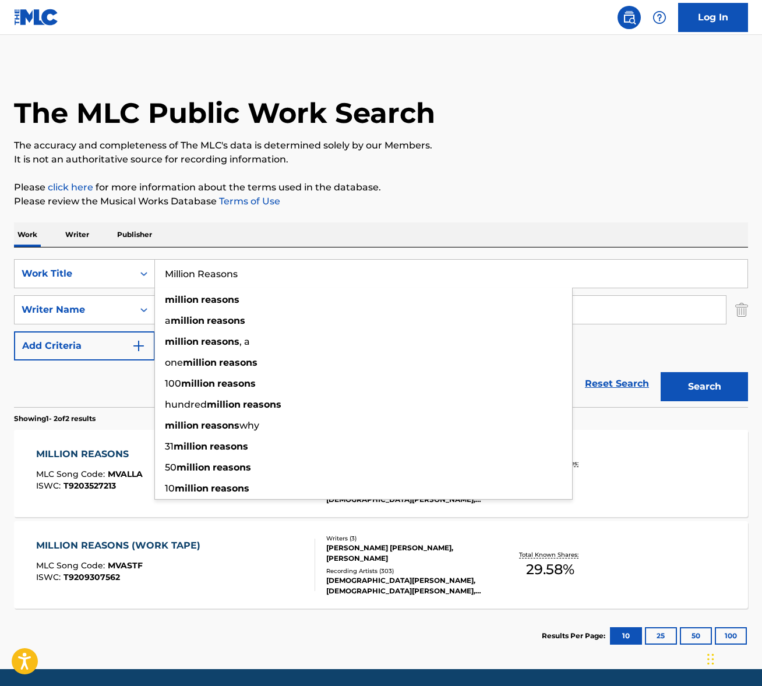
click at [233, 267] on input "Million Reasons" at bounding box center [451, 274] width 593 height 28
paste input "Here There And Everywhere"
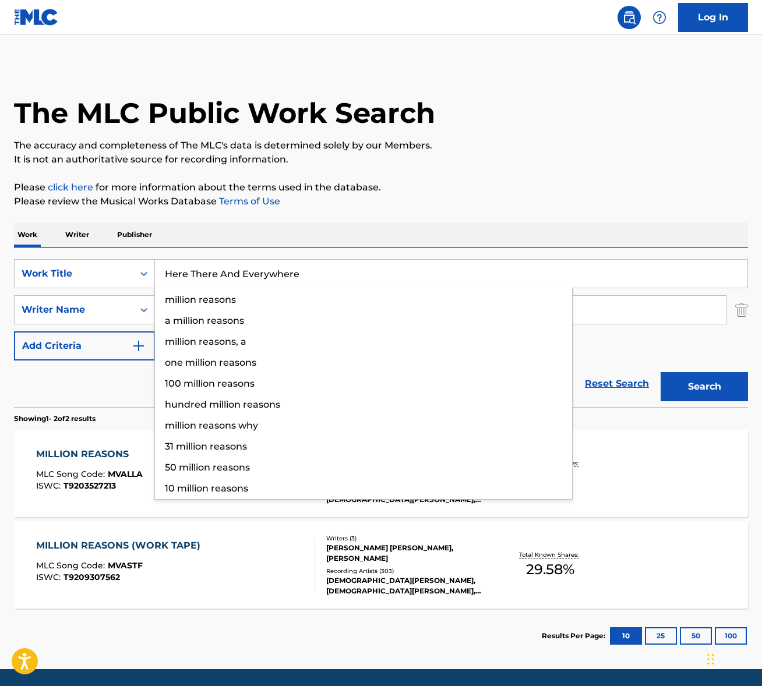
type input "Here There And Everywhere"
click at [347, 238] on div "Work Writer Publisher" at bounding box center [381, 235] width 734 height 24
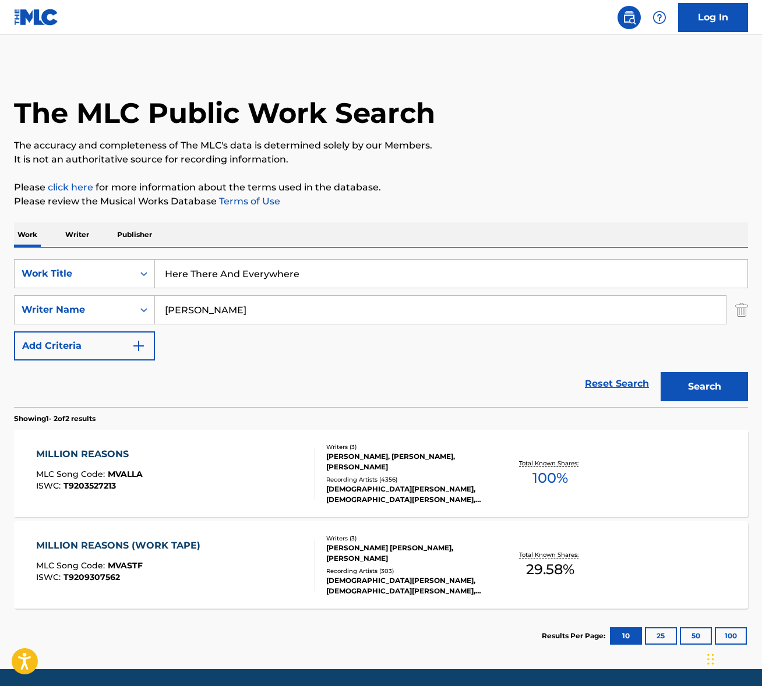
click at [284, 302] on input "ronson" at bounding box center [440, 310] width 571 height 28
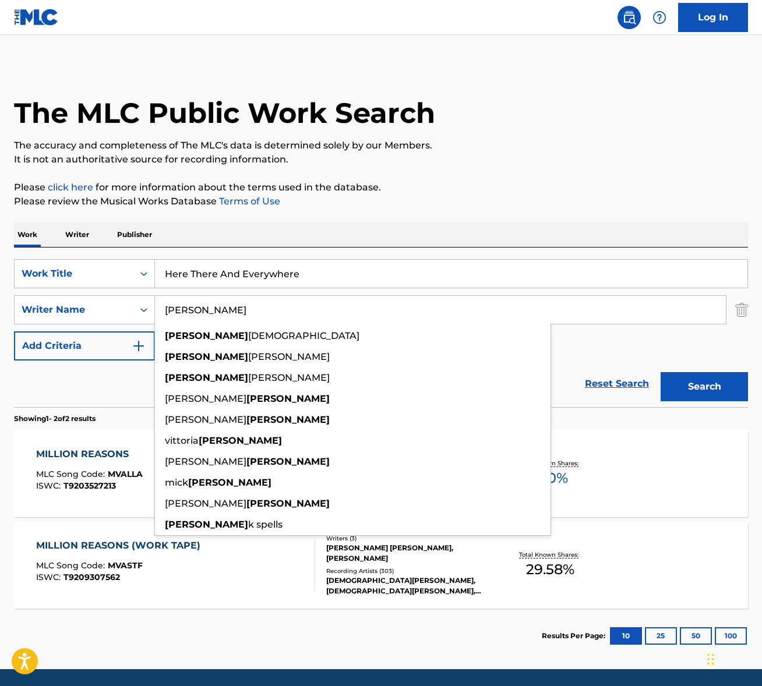
click at [283, 302] on input "ronson" at bounding box center [440, 310] width 571 height 28
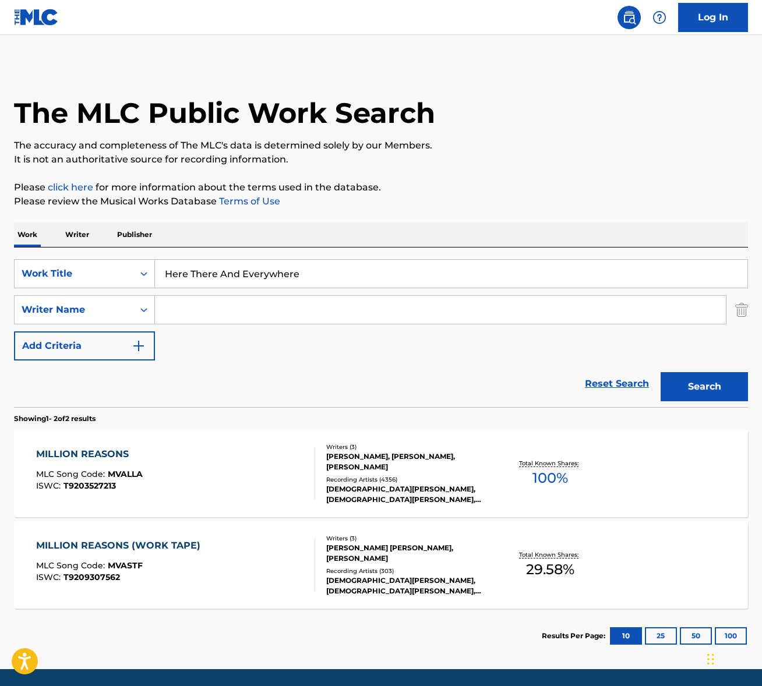
click at [661, 372] on button "Search" at bounding box center [704, 386] width 87 height 29
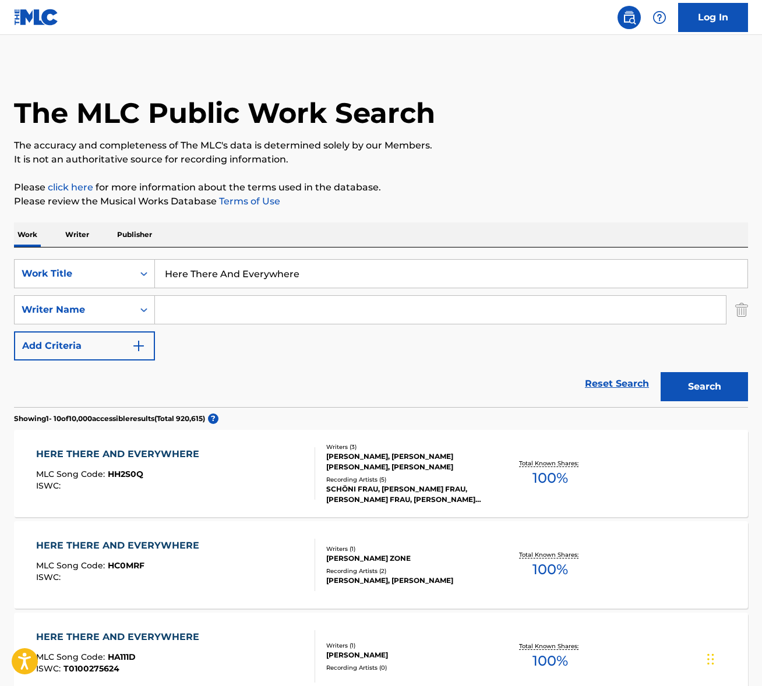
click at [196, 321] on input "Search Form" at bounding box center [440, 310] width 571 height 28
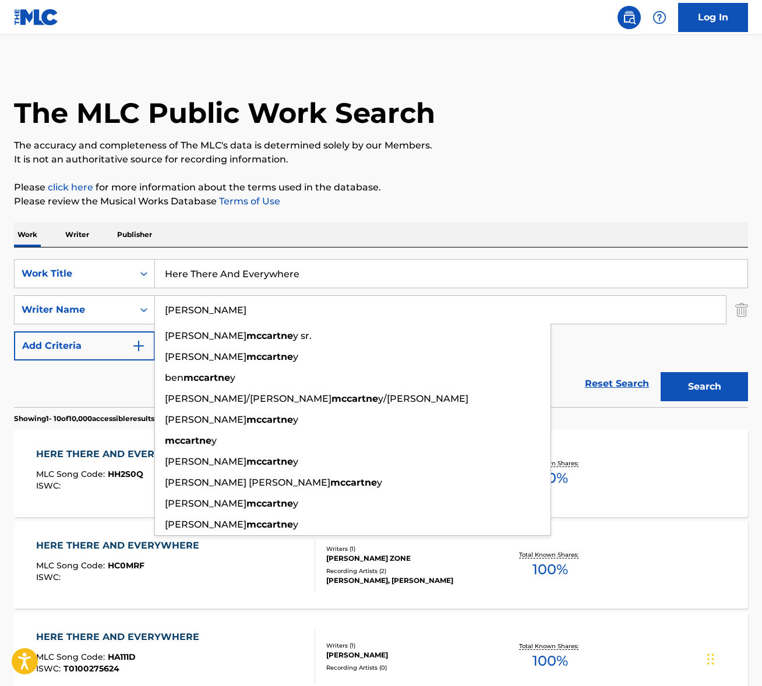
type input "mccartney"
click at [661, 372] on button "Search" at bounding box center [704, 386] width 87 height 29
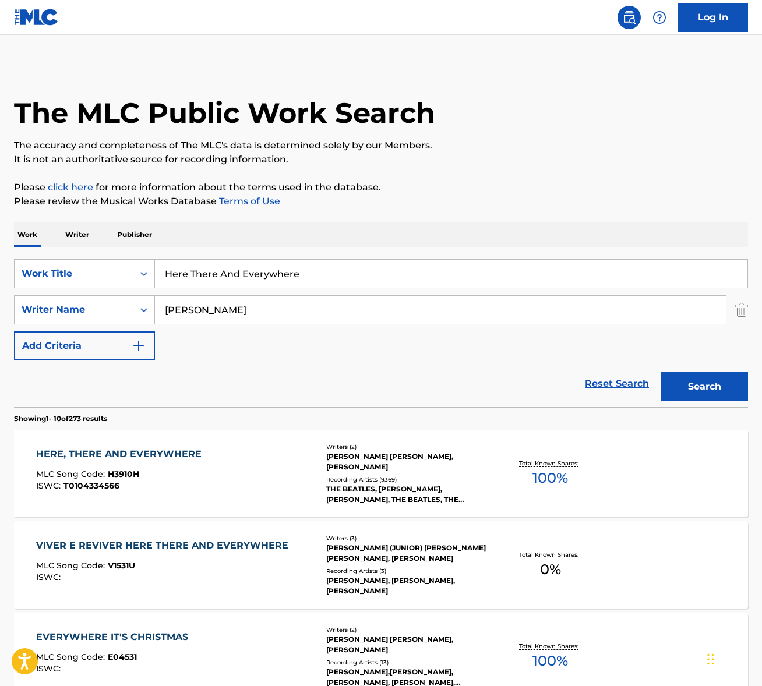
click at [452, 182] on p "Please click here for more information about the terms used in the database." at bounding box center [381, 188] width 734 height 14
click at [259, 473] on div "HERE, THERE AND EVERYWHERE MLC Song Code : H3910H ISWC : T0104334566" at bounding box center [175, 474] width 279 height 52
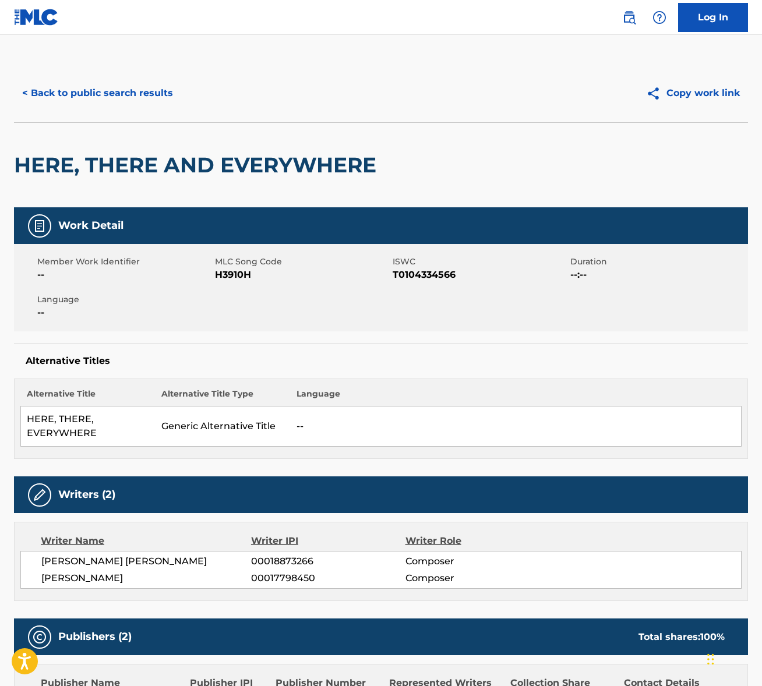
click at [88, 558] on span "PAUL JAMES MCCARTNEY" at bounding box center [146, 562] width 210 height 14
click at [93, 574] on span "JOHN LENNON" at bounding box center [146, 579] width 210 height 14
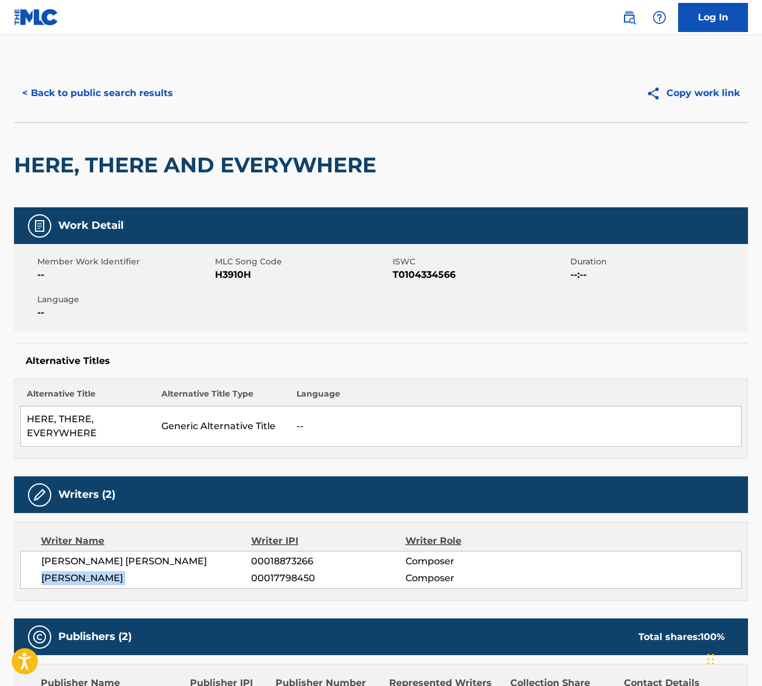
click at [93, 574] on span "JOHN LENNON" at bounding box center [146, 579] width 210 height 14
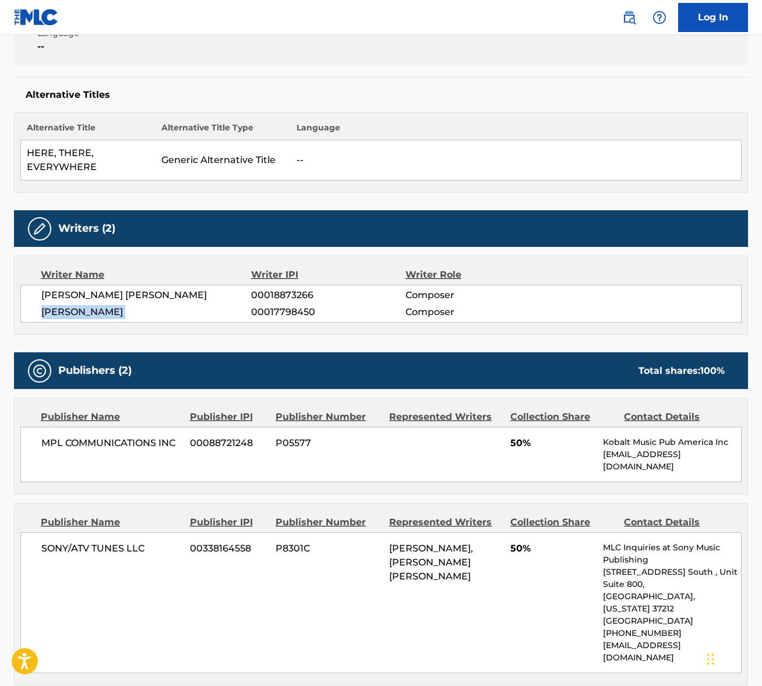
scroll to position [337, 0]
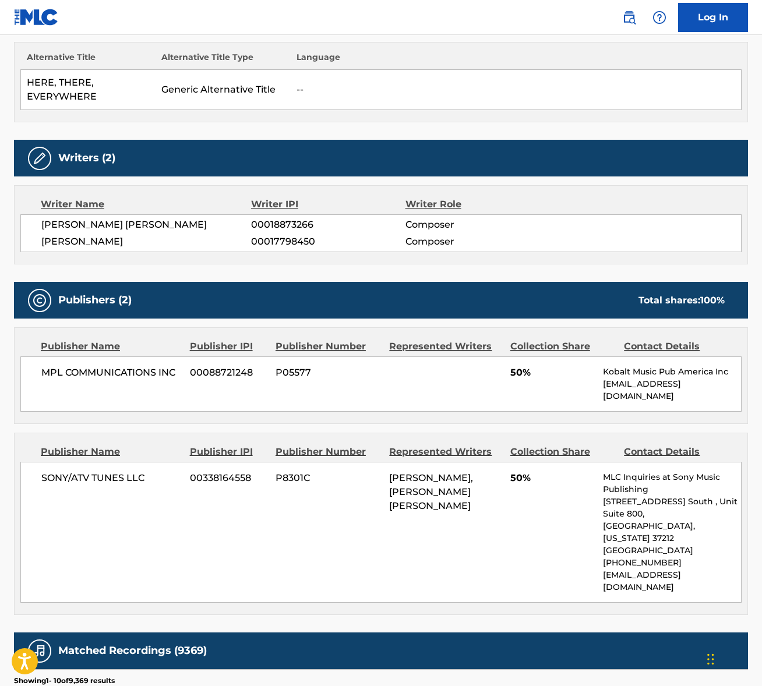
click at [83, 471] on span "SONY/ATV TUNES LLC" at bounding box center [111, 478] width 140 height 14
click at [100, 375] on span "MPL COMMUNICATIONS INC" at bounding box center [111, 373] width 140 height 14
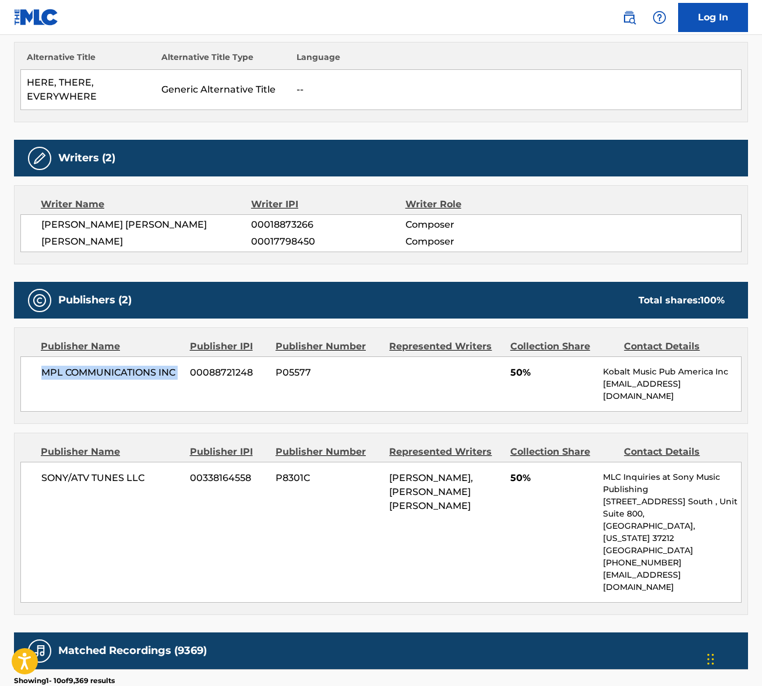
click at [100, 375] on span "MPL COMMUNICATIONS INC" at bounding box center [111, 373] width 140 height 14
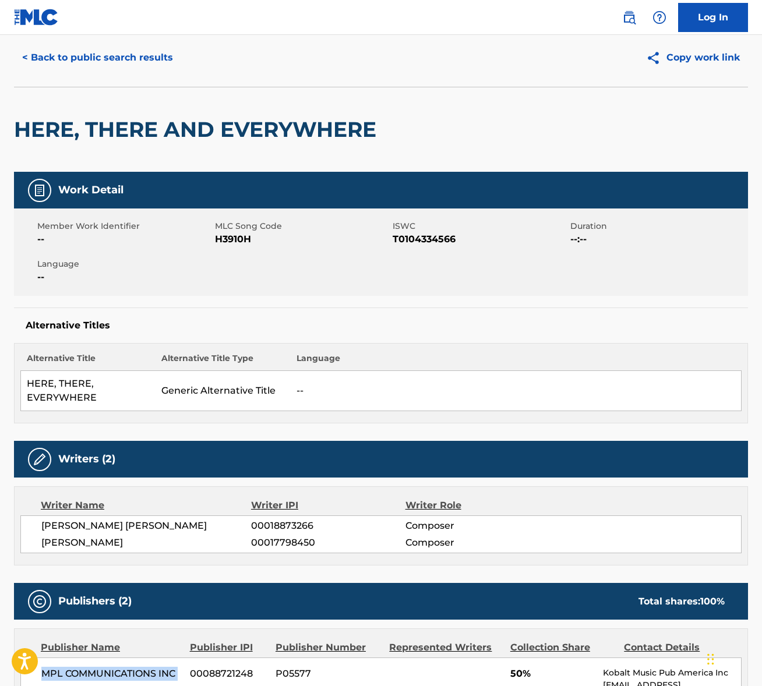
scroll to position [0, 0]
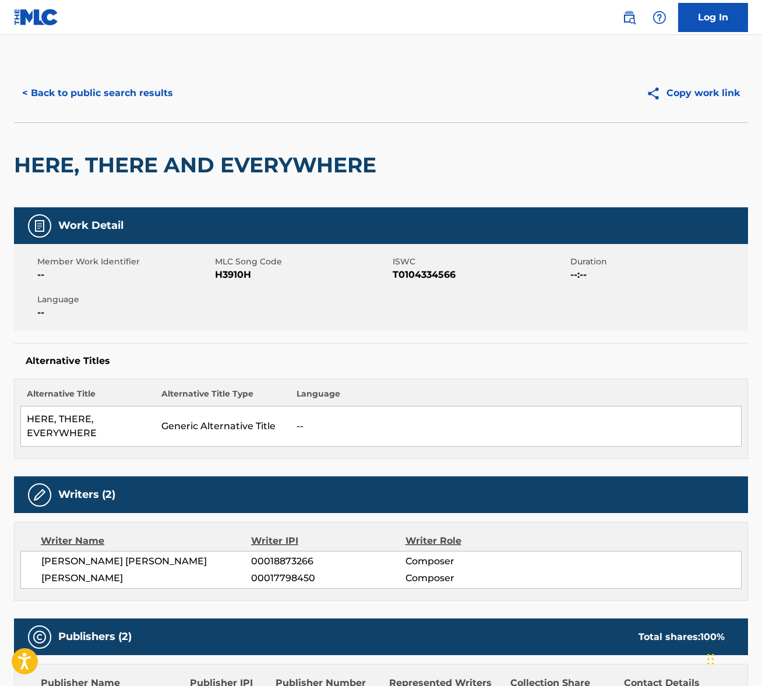
click at [131, 86] on button "< Back to public search results" at bounding box center [97, 93] width 167 height 29
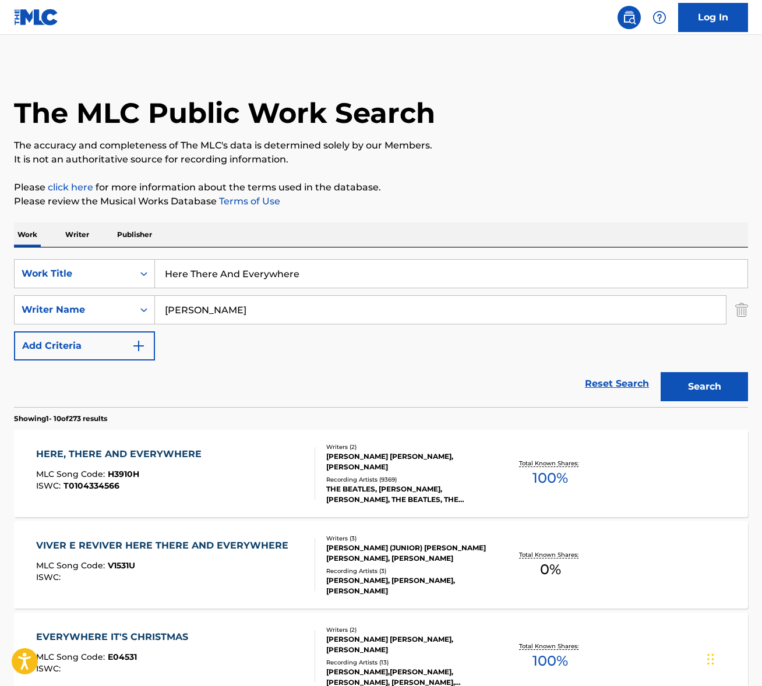
click at [205, 273] on input "Here There And Everywhere" at bounding box center [451, 274] width 593 height 28
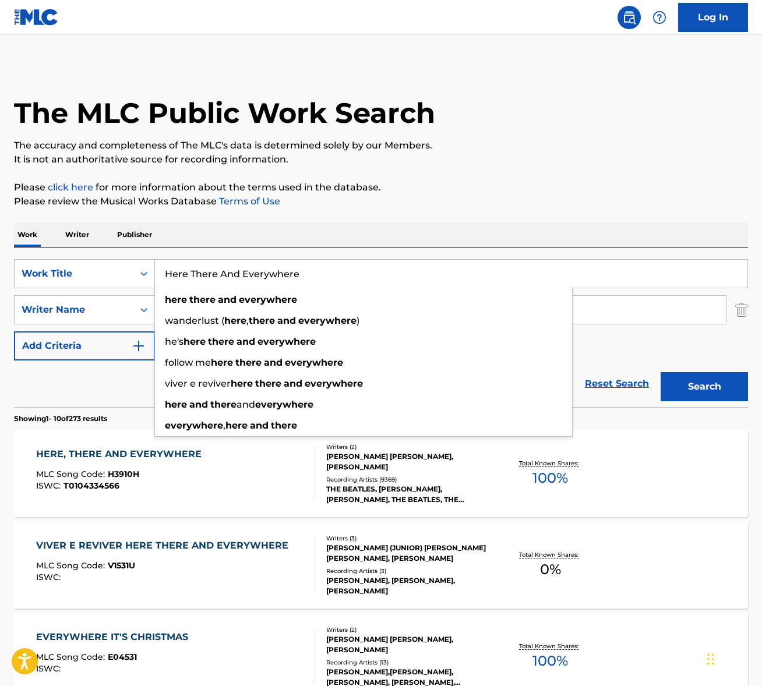
click at [205, 273] on input "Here There And Everywhere" at bounding box center [451, 274] width 593 height 28
paste input "o"
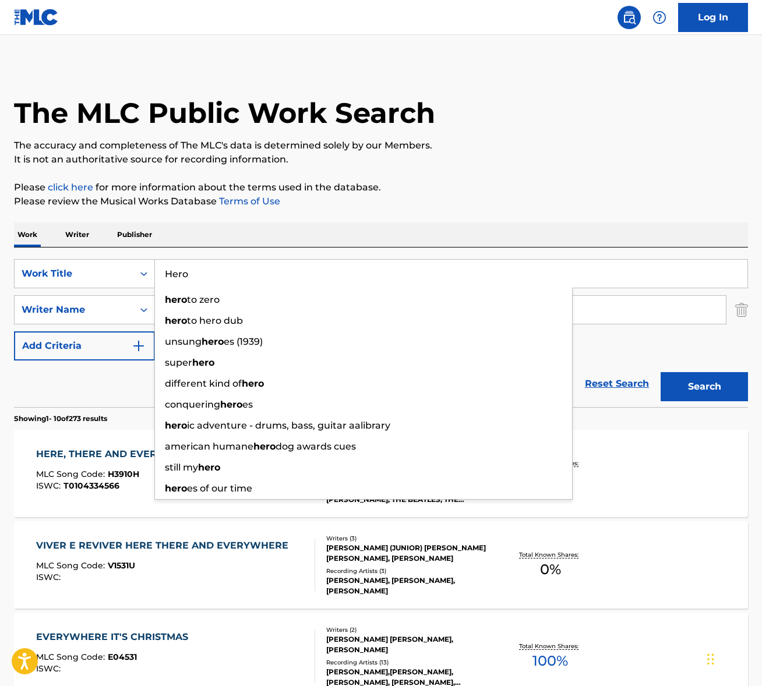
type input "Hero"
click at [375, 226] on div "Work Writer Publisher" at bounding box center [381, 235] width 734 height 24
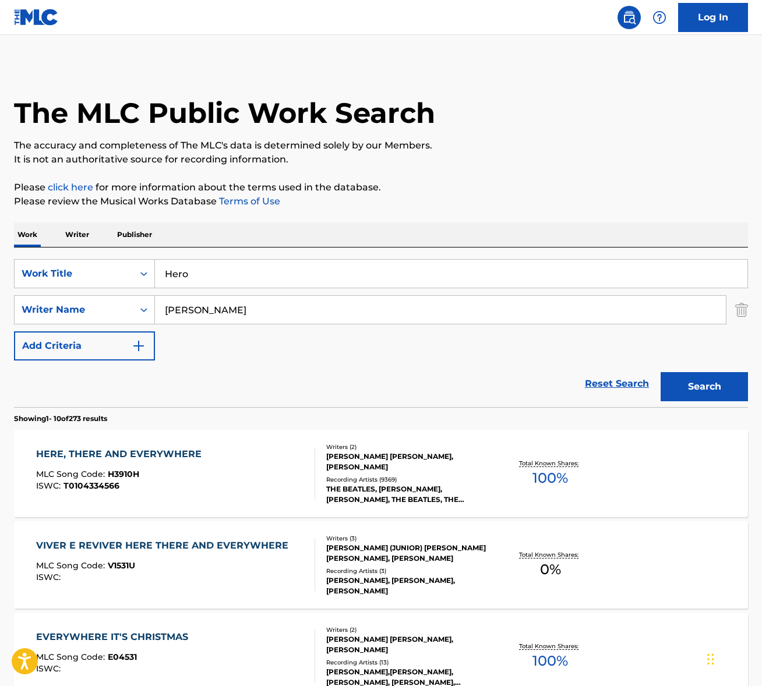
click at [228, 309] on input "mccartney" at bounding box center [440, 310] width 571 height 28
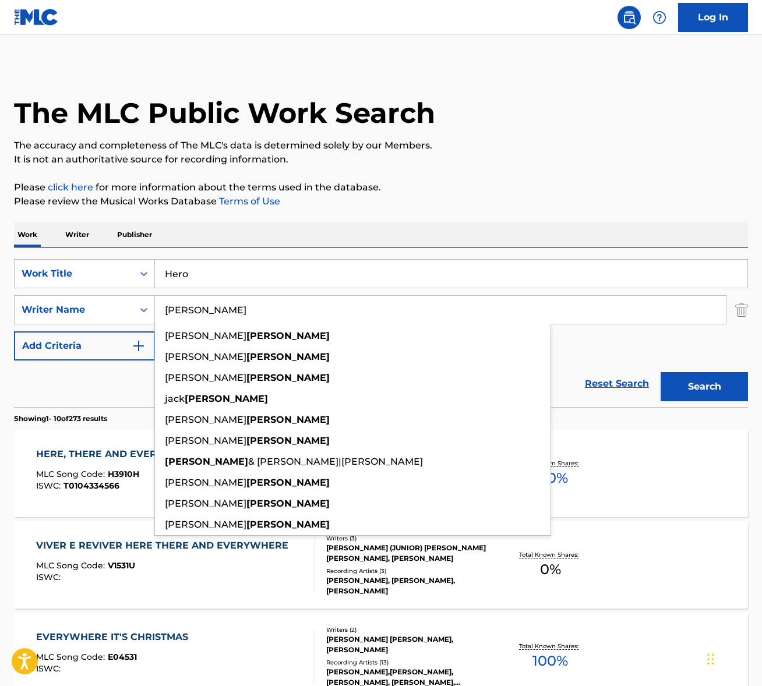
click at [228, 309] on input "mccartney" at bounding box center [440, 310] width 571 height 28
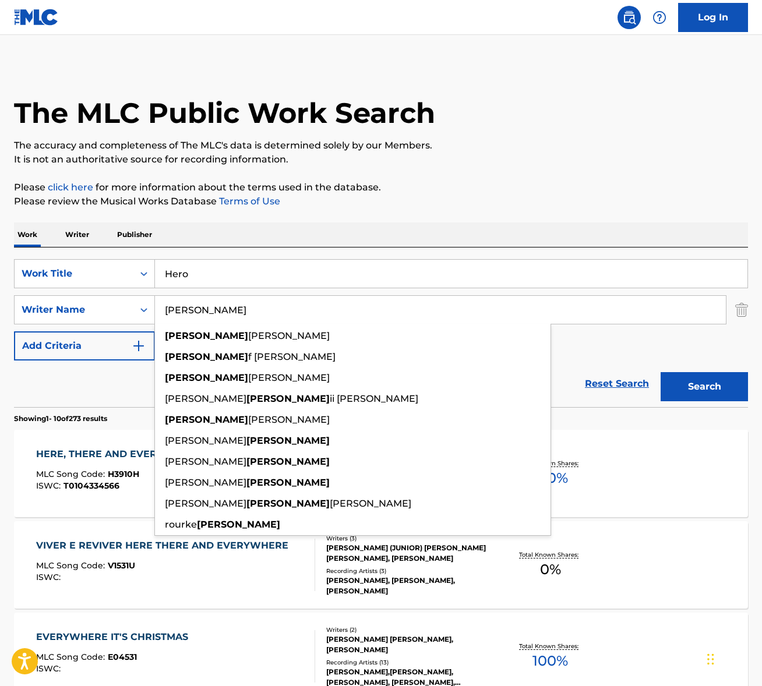
type input "carey"
click at [661, 372] on button "Search" at bounding box center [704, 386] width 87 height 29
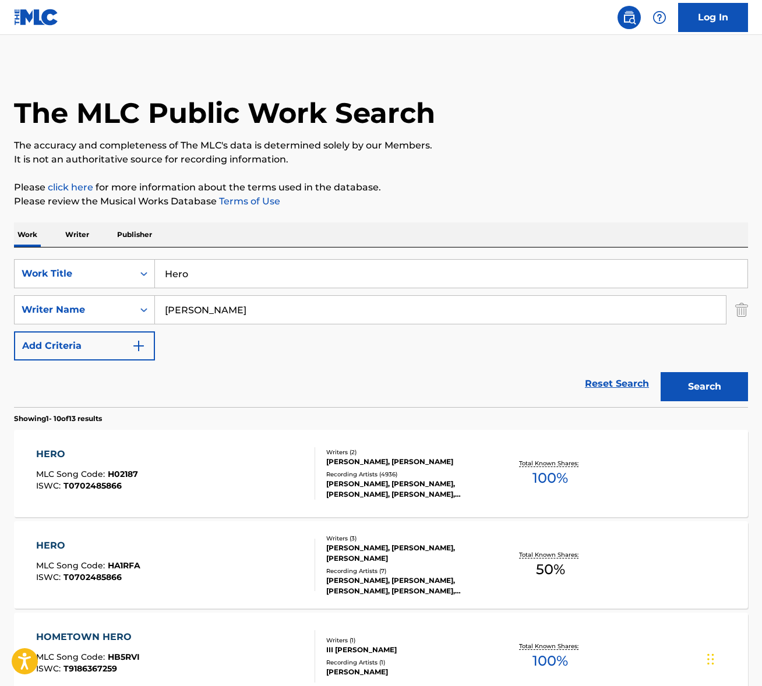
click at [203, 460] on div "HERO MLC Song Code : H02187 ISWC : T0702485866" at bounding box center [175, 474] width 279 height 52
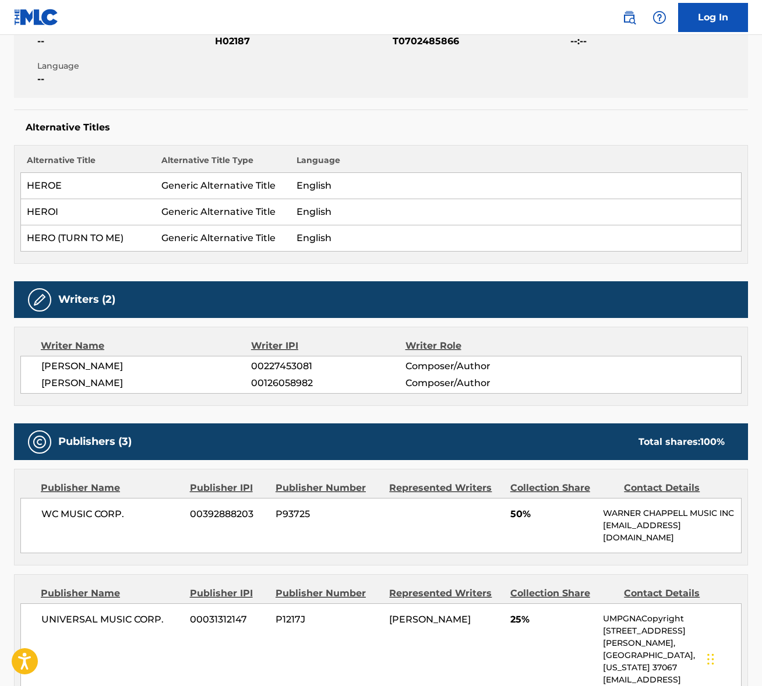
scroll to position [344, 0]
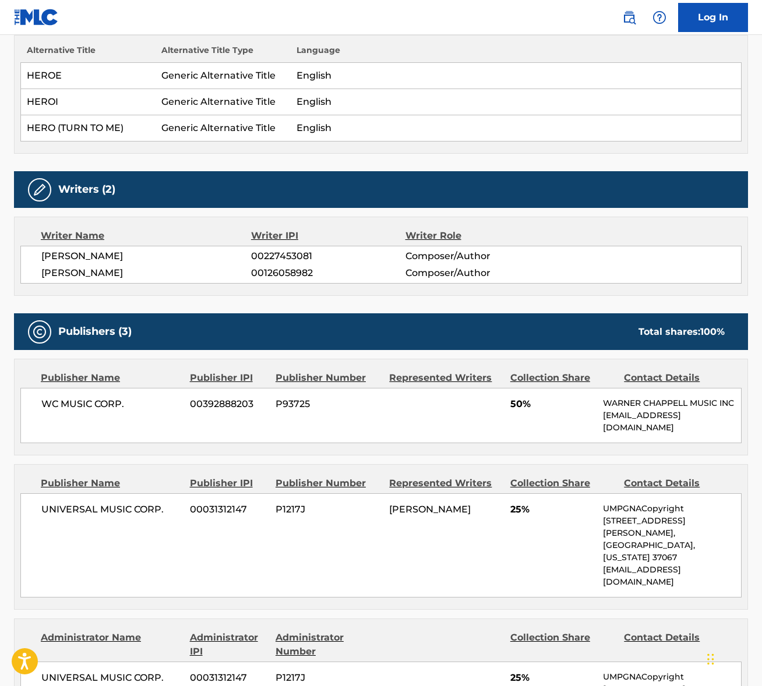
click at [97, 258] on span "MARIAH CAREY" at bounding box center [146, 256] width 210 height 14
click at [119, 271] on span "WALTER N AFANASIEFF" at bounding box center [146, 273] width 210 height 14
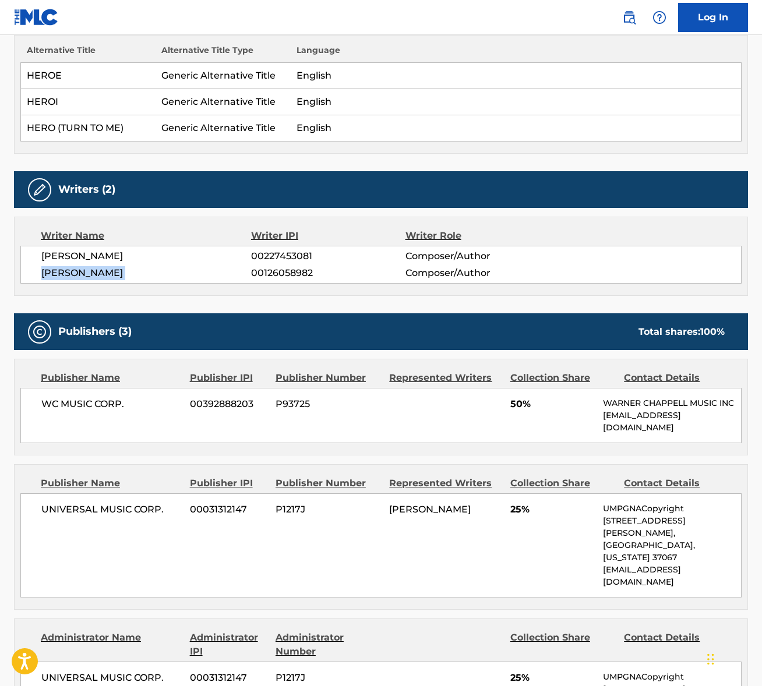
click at [119, 271] on span "WALTER N AFANASIEFF" at bounding box center [146, 273] width 210 height 14
click at [78, 405] on span "WC MUSIC CORP." at bounding box center [111, 404] width 140 height 14
click at [78, 404] on span "WC MUSIC CORP." at bounding box center [111, 404] width 140 height 14
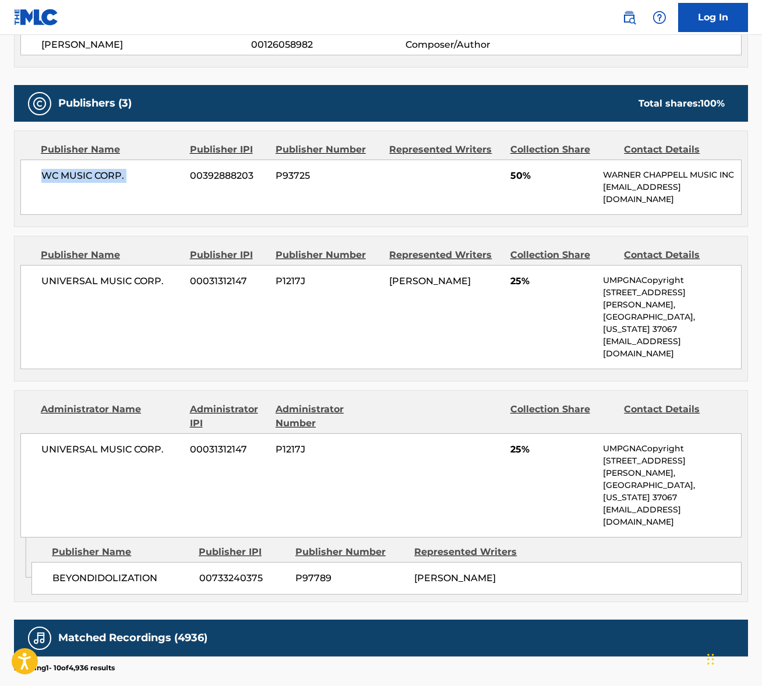
scroll to position [633, 0]
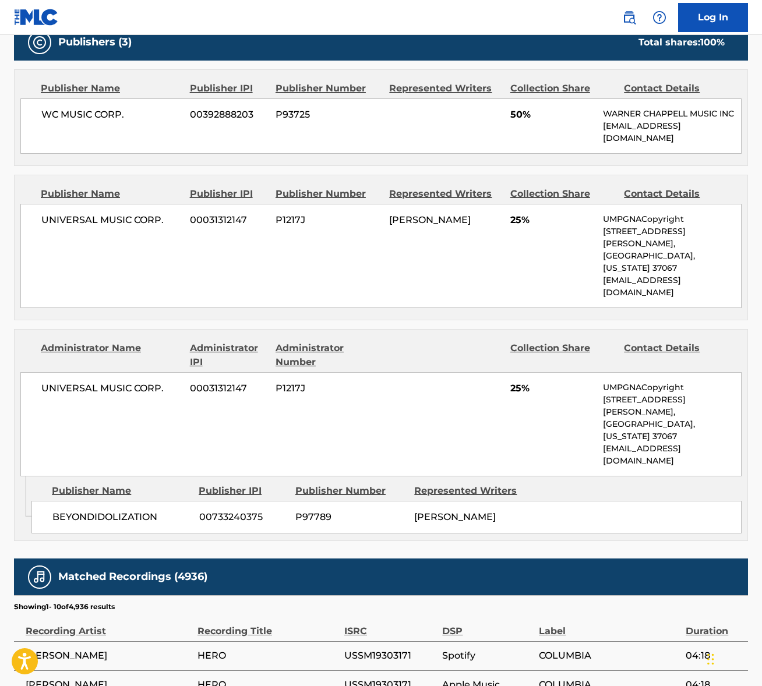
click at [77, 216] on span "UNIVERSAL MUSIC CORP." at bounding box center [111, 220] width 140 height 14
click at [77, 217] on span "UNIVERSAL MUSIC CORP." at bounding box center [111, 220] width 140 height 14
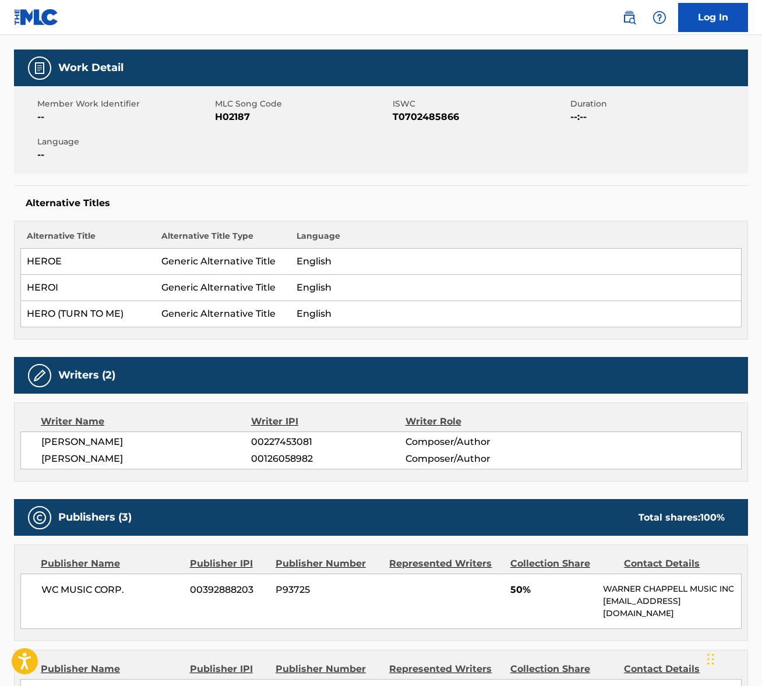
scroll to position [0, 0]
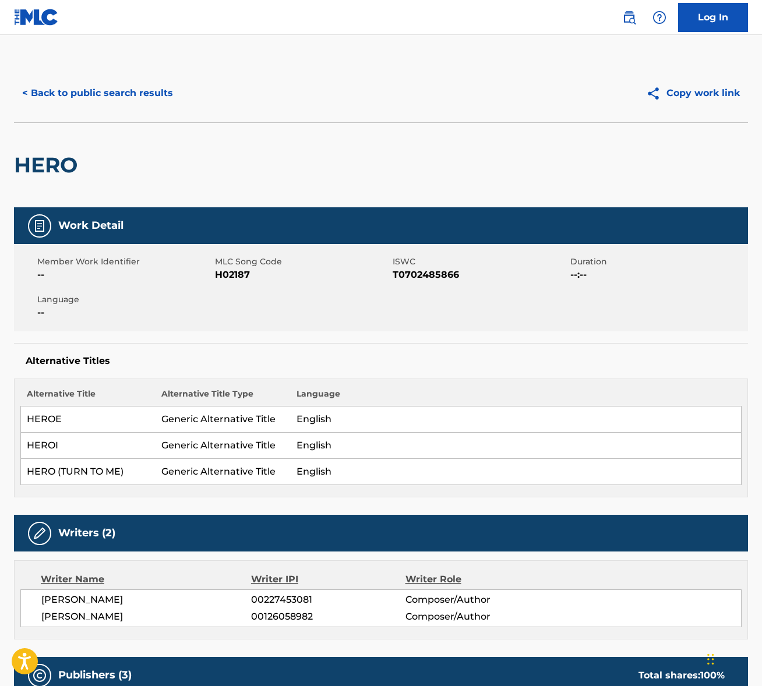
click at [108, 101] on button "< Back to public search results" at bounding box center [97, 93] width 167 height 29
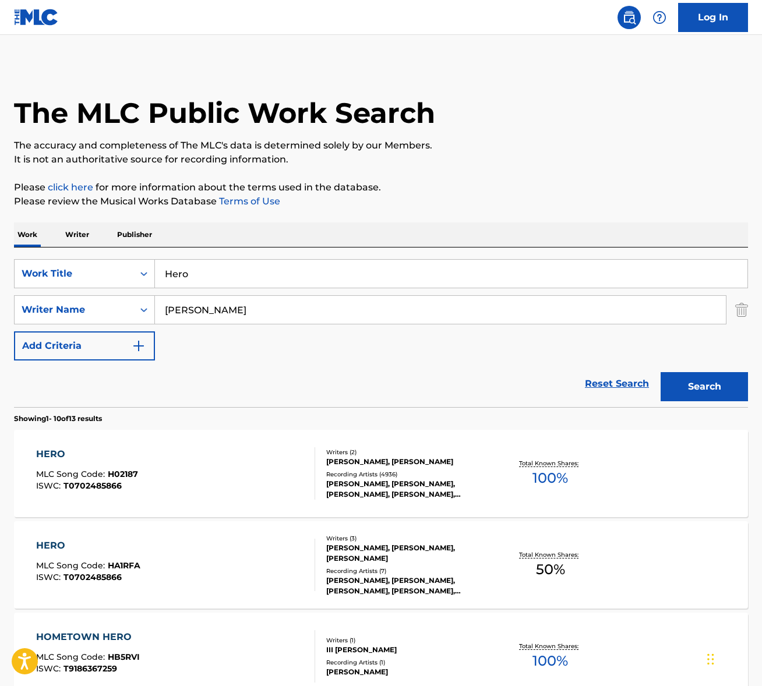
click at [227, 262] on input "Hero" at bounding box center [451, 274] width 593 height 28
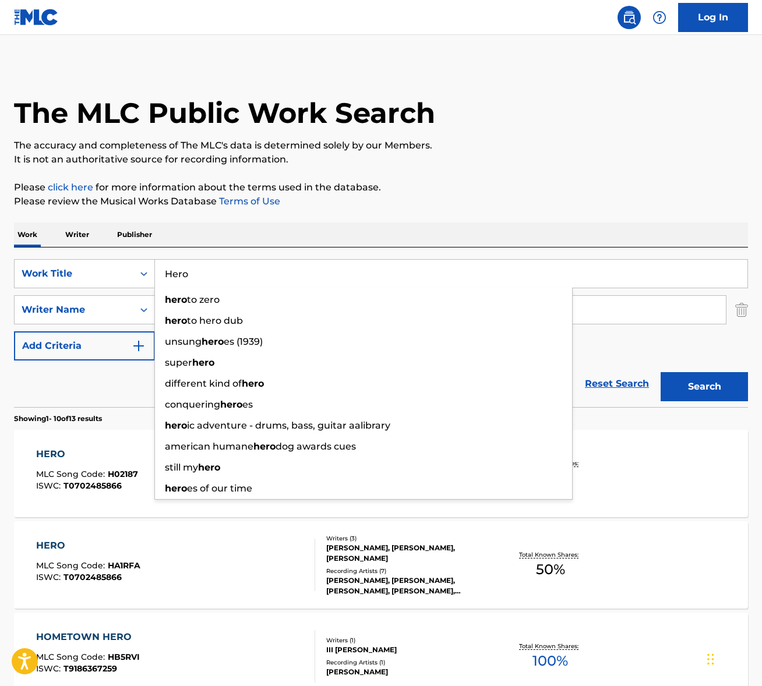
click at [227, 262] on input "Hero" at bounding box center [451, 274] width 593 height 28
paste input "You Gotta Be"
type input "You Gotta Be"
click at [292, 237] on div "Work Writer Publisher" at bounding box center [381, 235] width 734 height 24
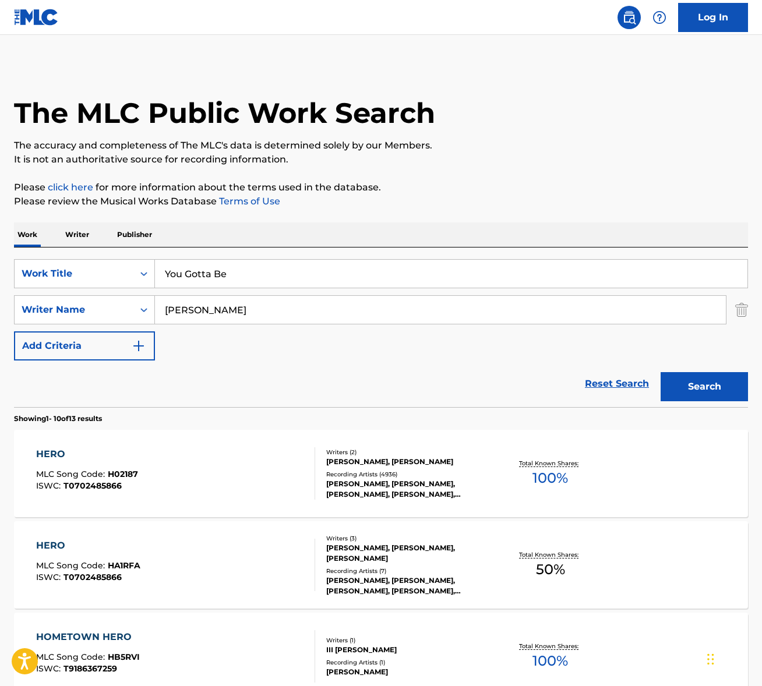
click at [234, 308] on input "carey" at bounding box center [440, 310] width 571 height 28
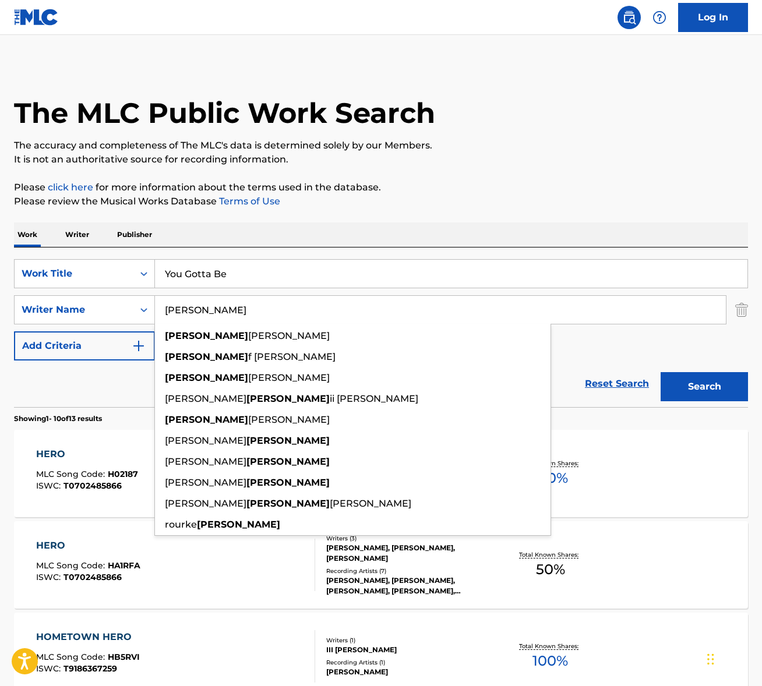
click at [234, 307] on input "carey" at bounding box center [440, 310] width 571 height 28
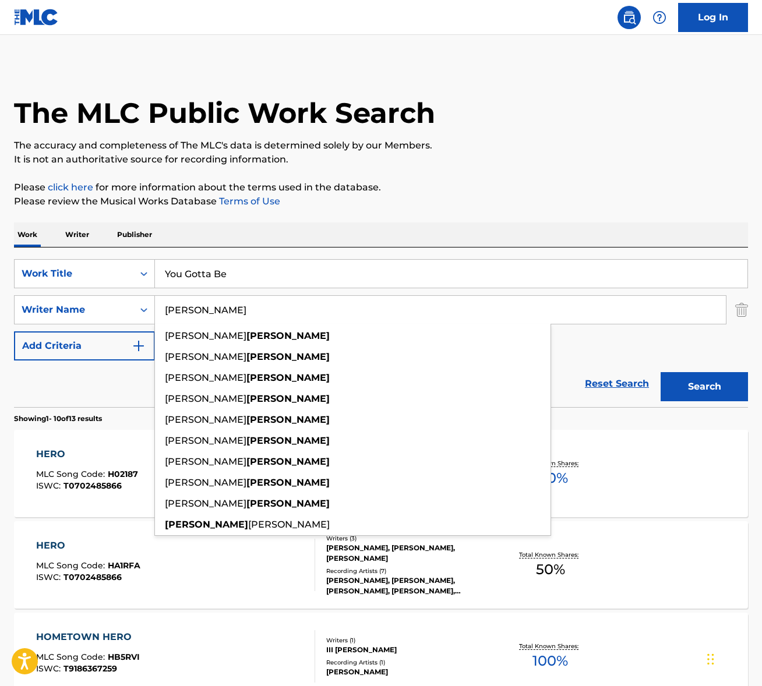
type input "ingram"
click at [661, 372] on button "Search" at bounding box center [704, 386] width 87 height 29
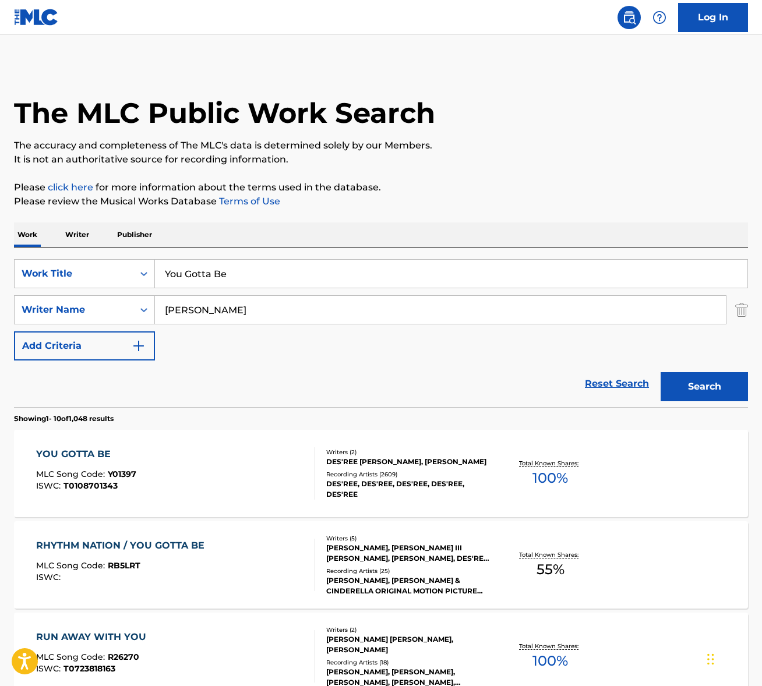
click at [214, 463] on div "YOU GOTTA BE MLC Song Code : Y01397 ISWC : T0108701343" at bounding box center [175, 474] width 279 height 52
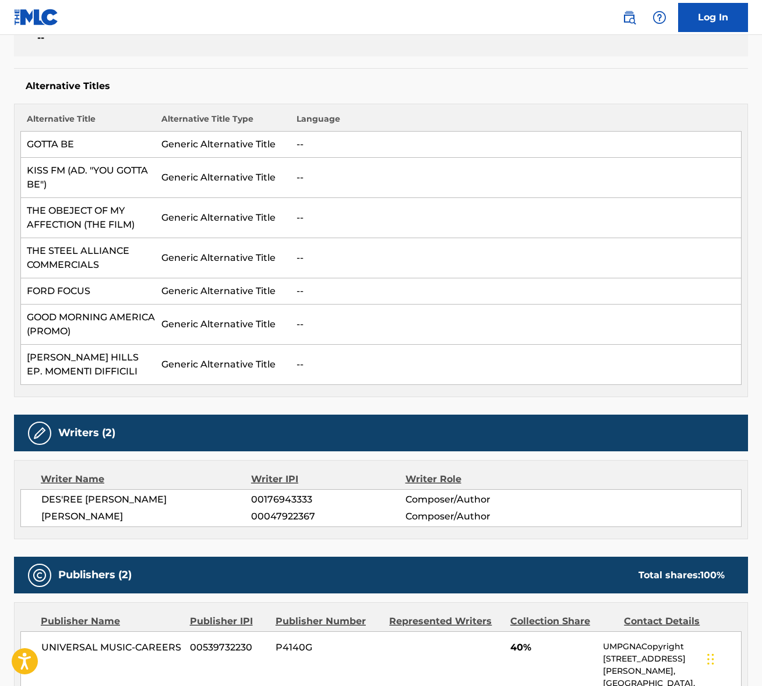
scroll to position [411, 0]
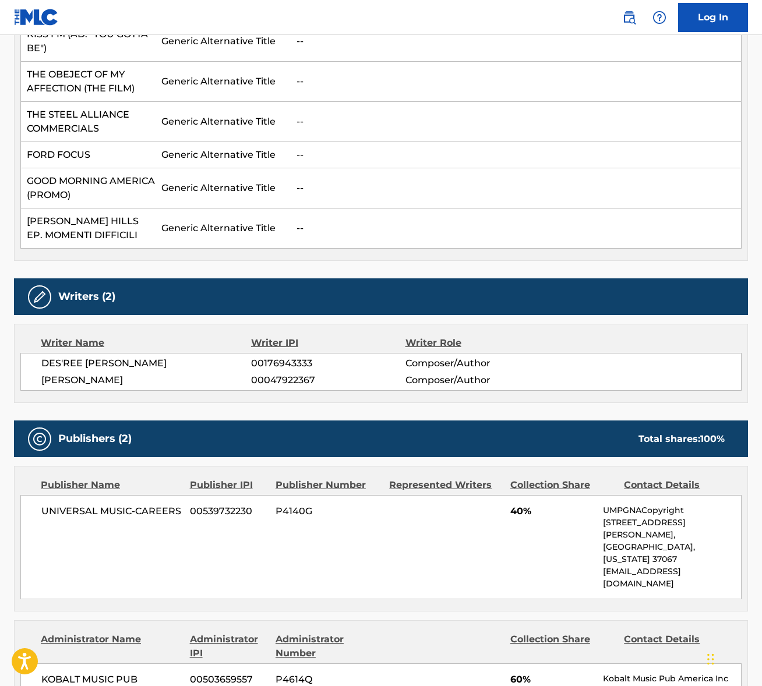
click at [121, 362] on span "DES'REE ANNETTE WEEKES" at bounding box center [146, 364] width 210 height 14
click at [83, 376] on span "ASHLEY INGRAM" at bounding box center [146, 381] width 210 height 14
click at [83, 377] on span "ASHLEY INGRAM" at bounding box center [146, 381] width 210 height 14
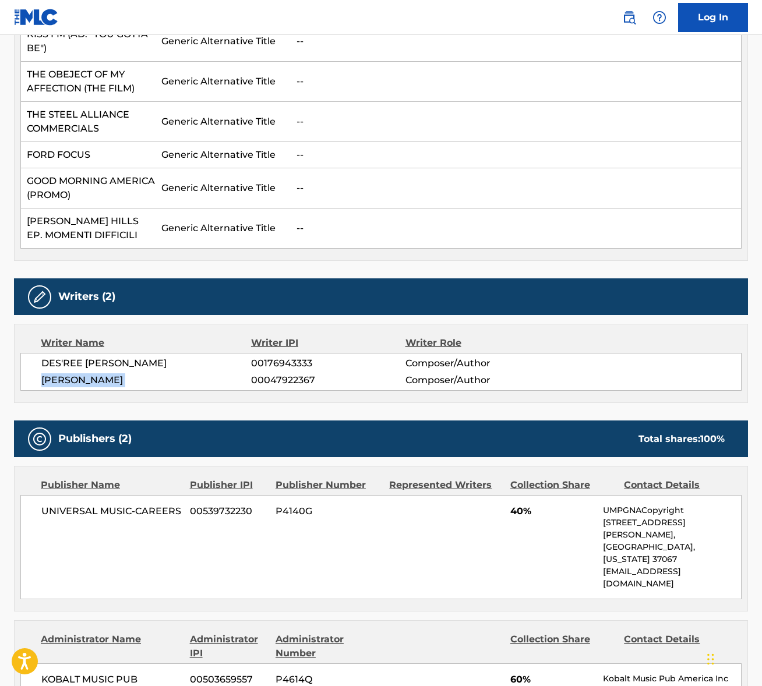
click at [83, 377] on span "ASHLEY INGRAM" at bounding box center [146, 381] width 210 height 14
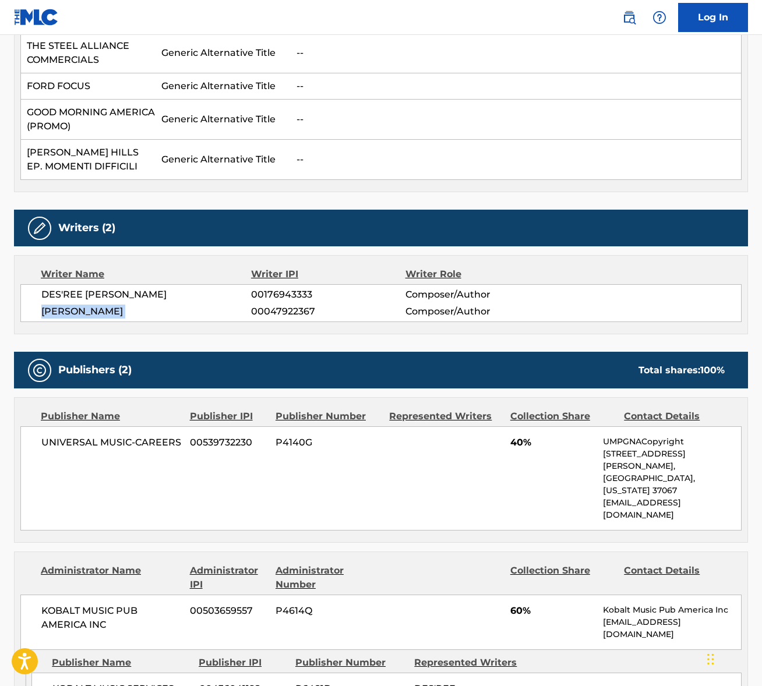
scroll to position [663, 0]
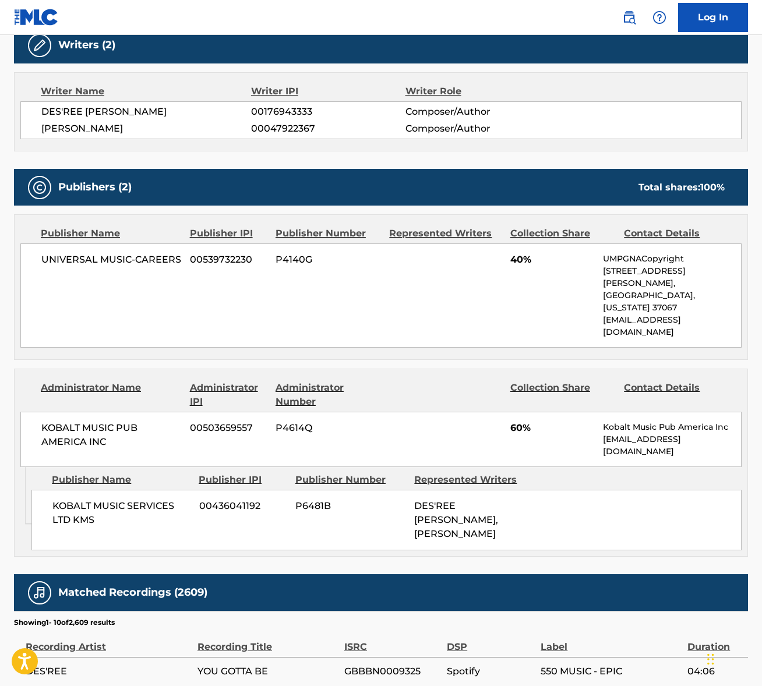
click at [124, 257] on span "UNIVERSAL MUSIC-CAREERS" at bounding box center [111, 260] width 140 height 14
drag, startPoint x: 93, startPoint y: 378, endPoint x: 89, endPoint y: 384, distance: 7.6
click at [93, 412] on div "KOBALT MUSIC PUB AMERICA INC 00503659557 P4614Q 60% Kobalt Music Pub America In…" at bounding box center [380, 439] width 721 height 55
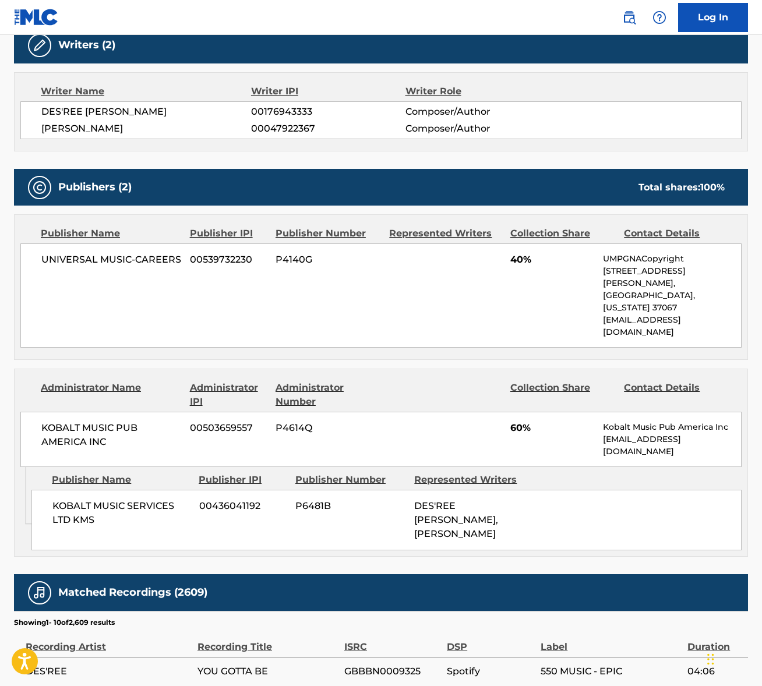
click at [89, 421] on span "KOBALT MUSIC PUB AMERICA INC" at bounding box center [111, 435] width 140 height 28
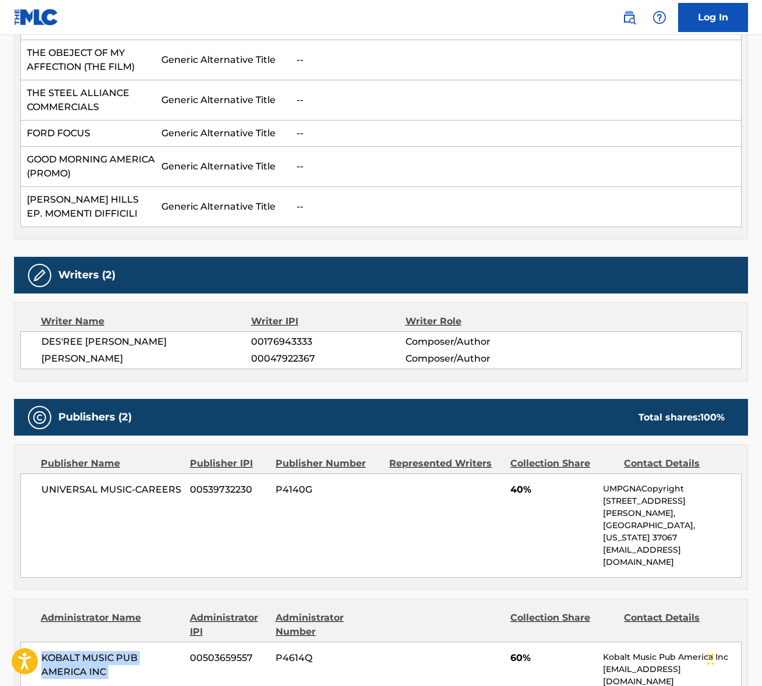
scroll to position [0, 0]
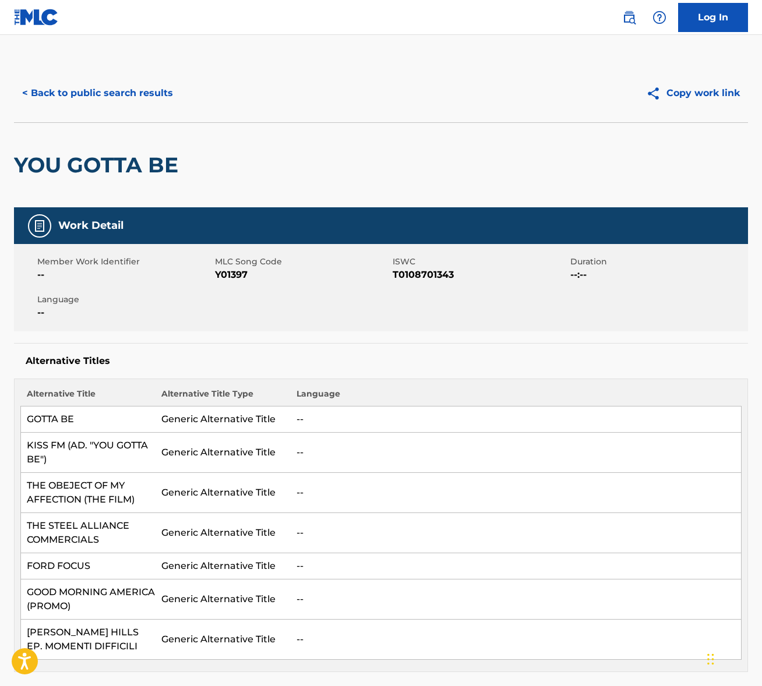
click at [96, 94] on button "< Back to public search results" at bounding box center [97, 93] width 167 height 29
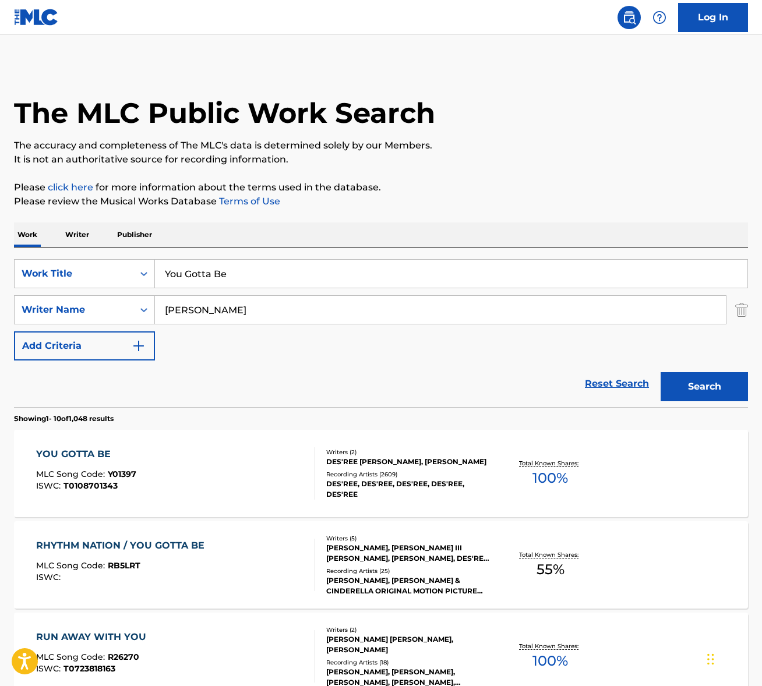
click at [209, 275] on input "You Gotta Be" at bounding box center [451, 274] width 593 height 28
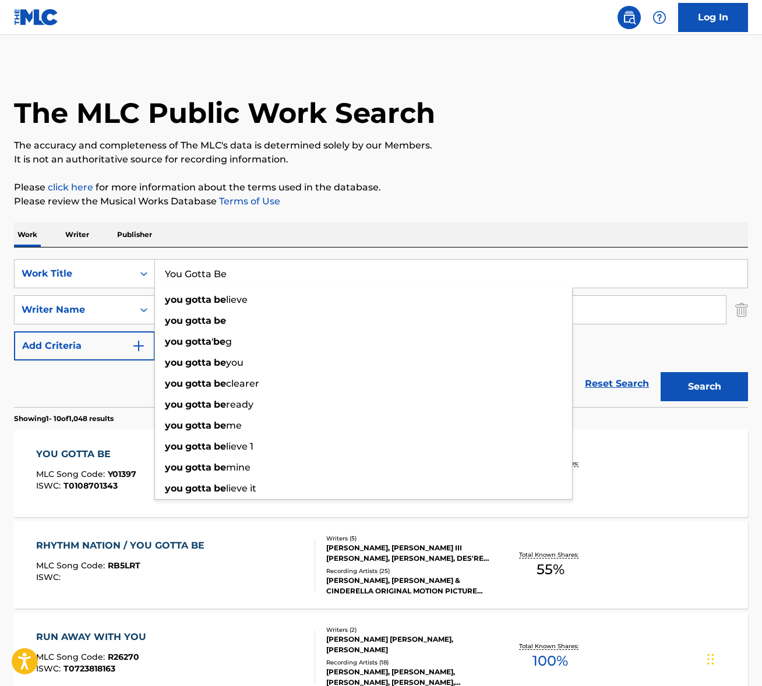
click at [209, 275] on input "You Gotta Be" at bounding box center [451, 274] width 593 height 28
paste input "So Far Away"
type input "So Far Away"
click at [388, 232] on div "Work Writer Publisher" at bounding box center [381, 235] width 734 height 24
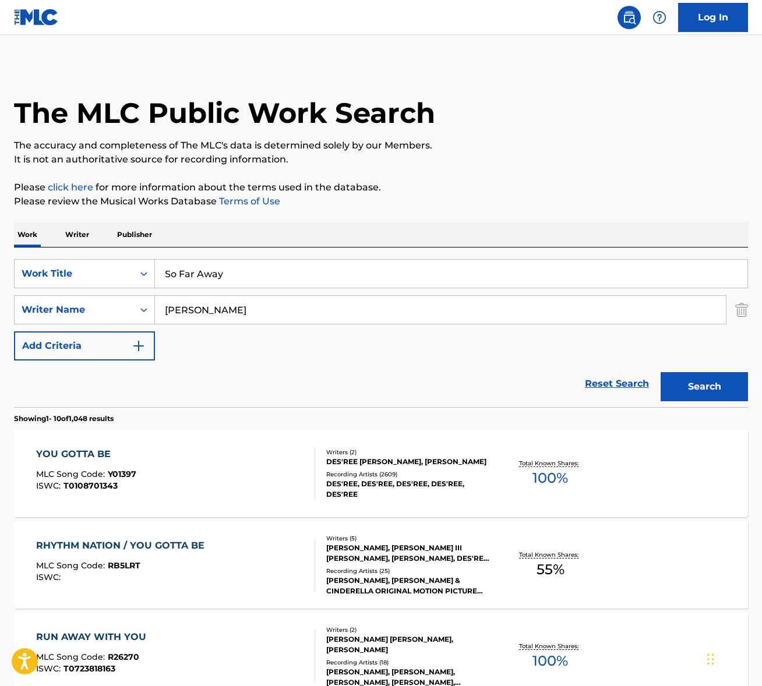
click at [234, 311] on input "ingram" at bounding box center [440, 310] width 571 height 28
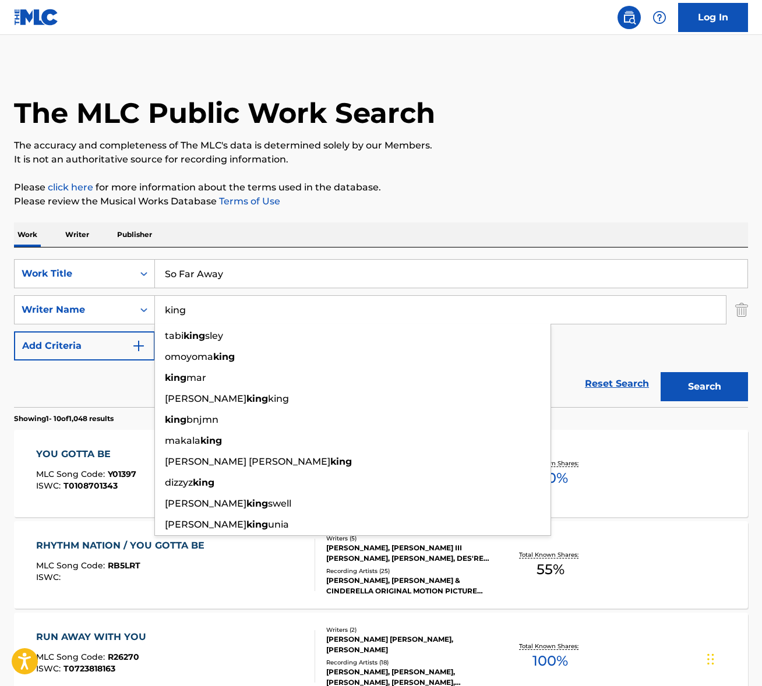
type input "king"
click at [661, 372] on button "Search" at bounding box center [704, 386] width 87 height 29
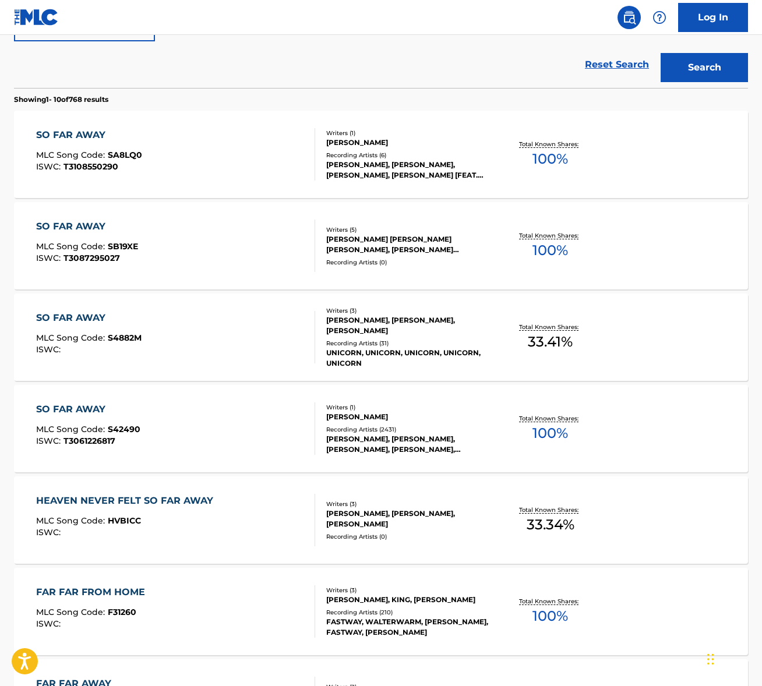
scroll to position [445, 0]
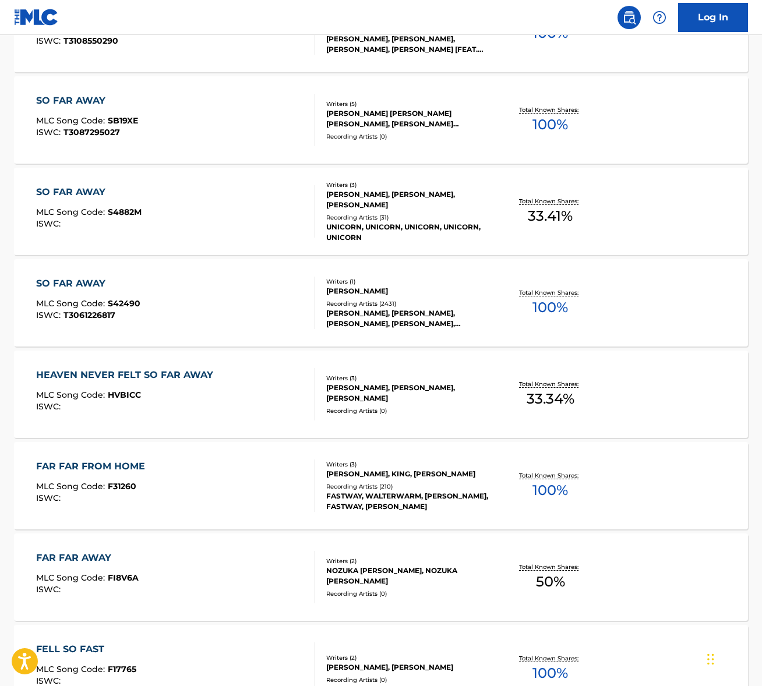
click at [173, 291] on div "SO FAR AWAY MLC Song Code : S42490 ISWC : T3061226817" at bounding box center [175, 303] width 279 height 52
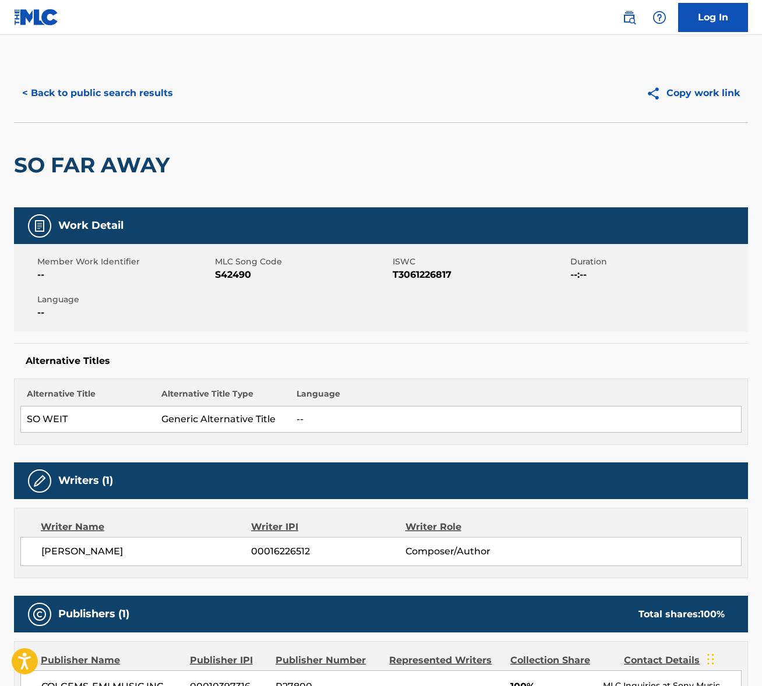
click at [75, 550] on span "CAROLE KING" at bounding box center [146, 552] width 210 height 14
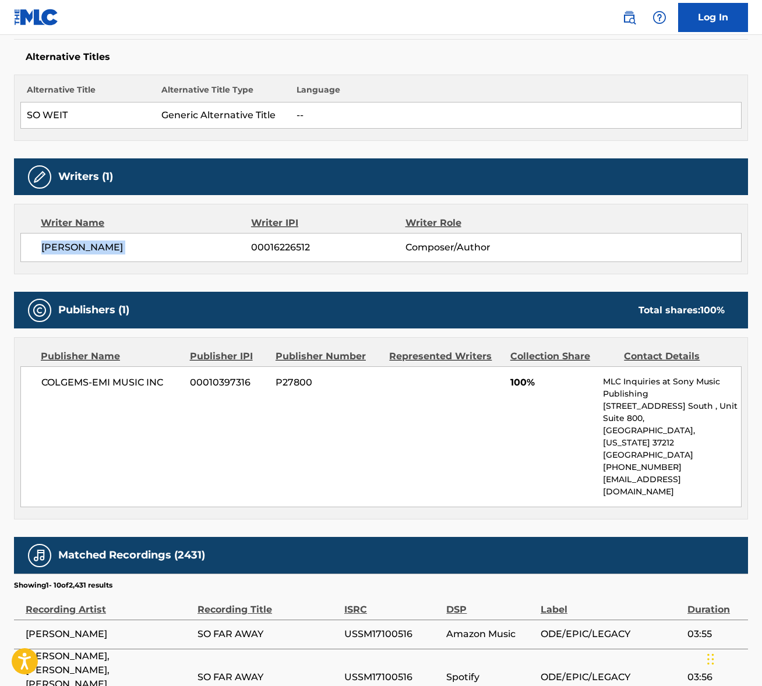
scroll to position [374, 0]
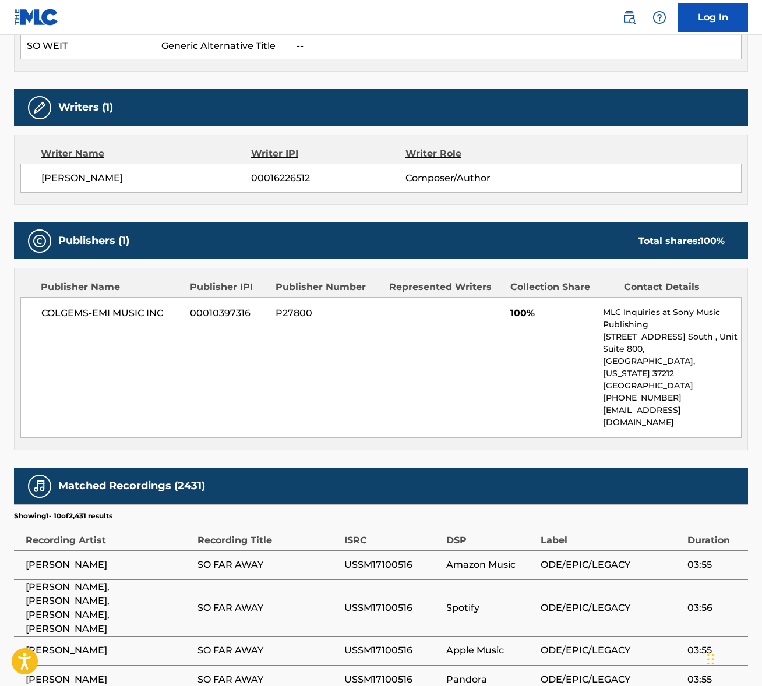
click at [83, 314] on span "COLGEMS-EMI MUSIC INC" at bounding box center [111, 314] width 140 height 14
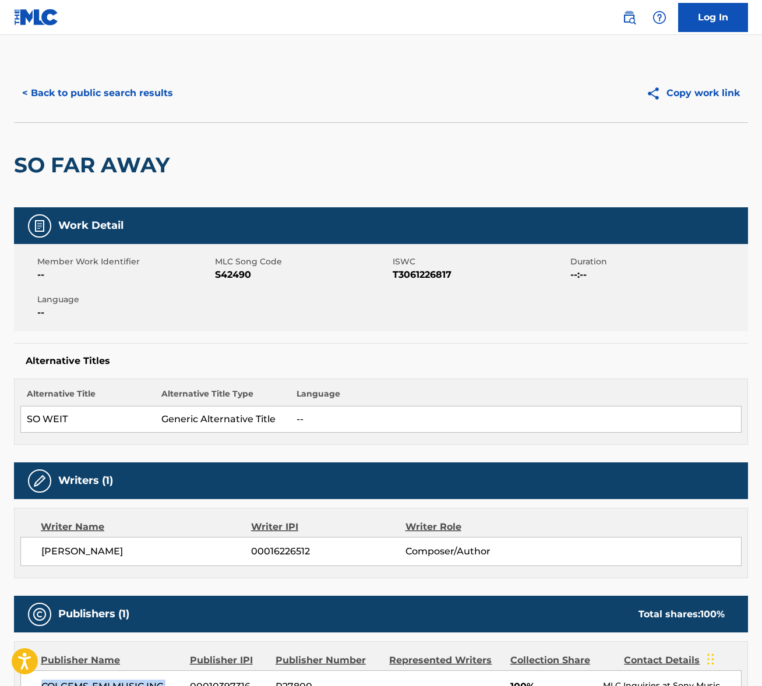
click at [114, 95] on button "< Back to public search results" at bounding box center [97, 93] width 167 height 29
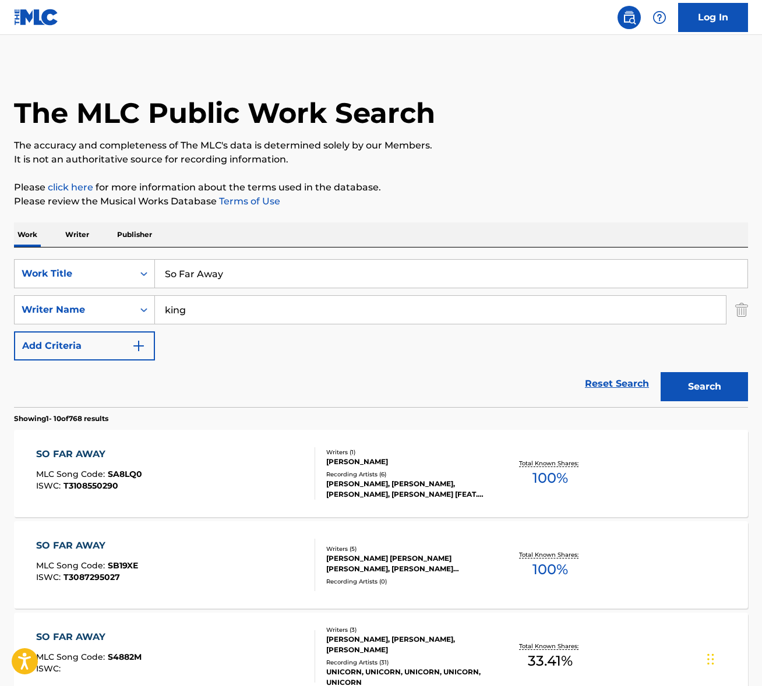
click at [214, 283] on input "So Far Away" at bounding box center [451, 274] width 593 height 28
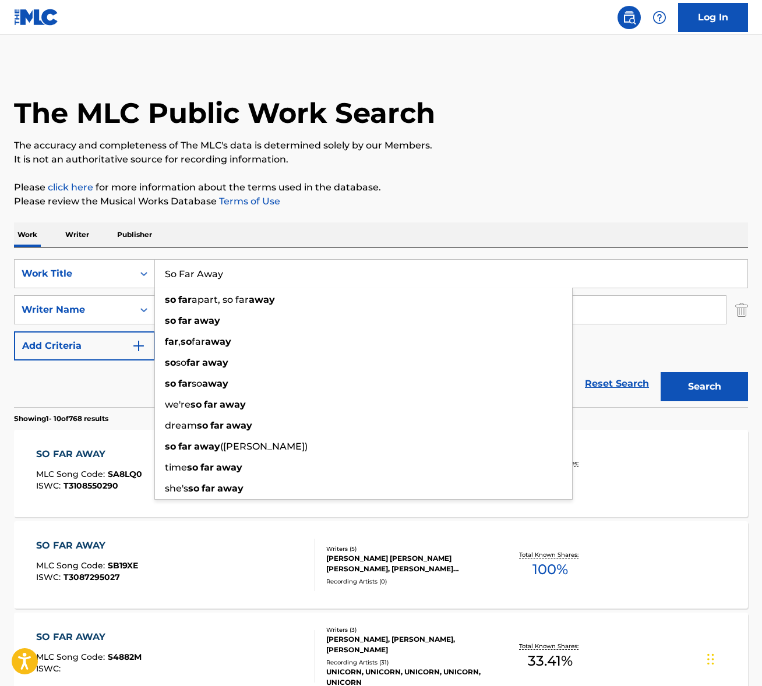
click at [214, 283] on input "So Far Away" at bounding box center [451, 274] width 593 height 28
paste input "I'll Never Fall In Love Again"
type input "I'll Never Fall In Love Again"
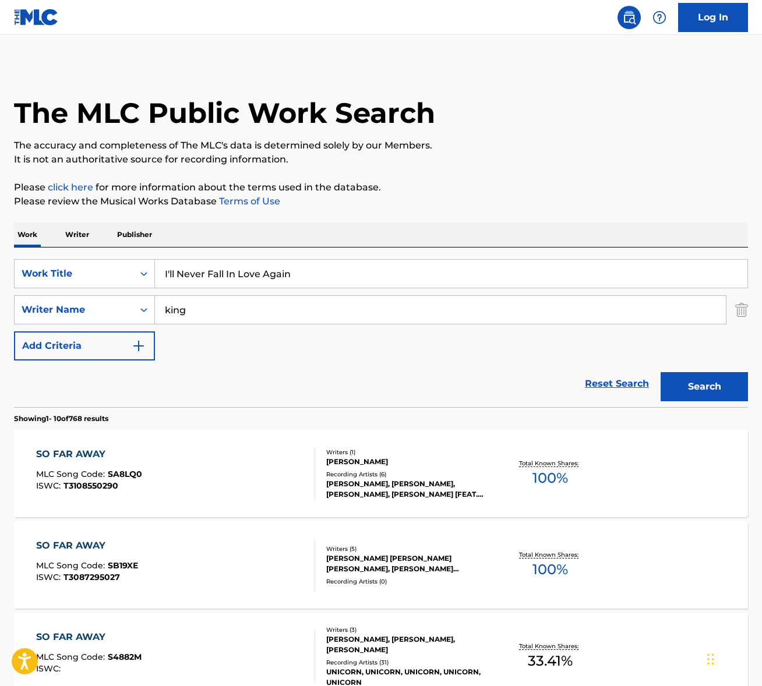
click at [446, 204] on p "Please review the Musical Works Database Terms of Use" at bounding box center [381, 202] width 734 height 14
click at [273, 301] on input "king" at bounding box center [440, 310] width 571 height 28
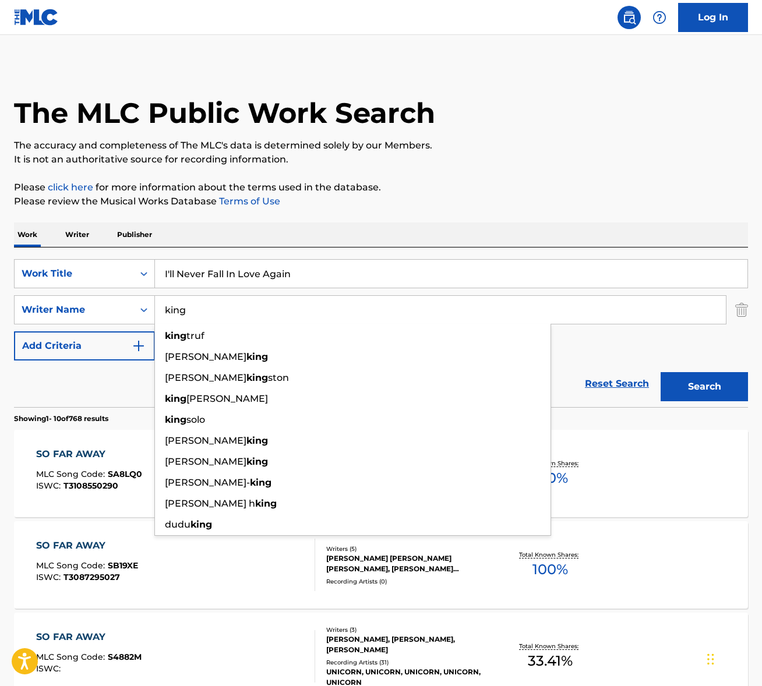
click at [273, 301] on input "king" at bounding box center [440, 310] width 571 height 28
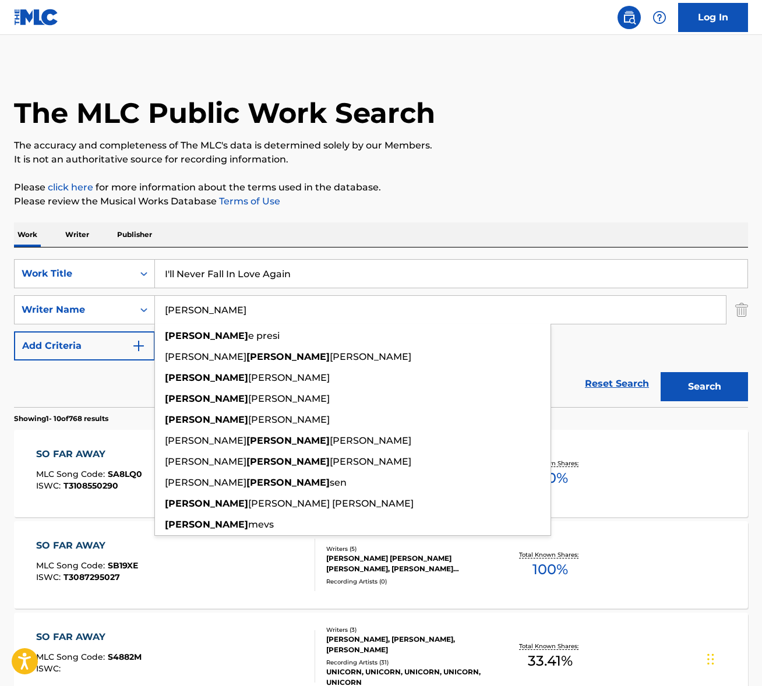
type input "david"
click at [661, 372] on button "Search" at bounding box center [704, 386] width 87 height 29
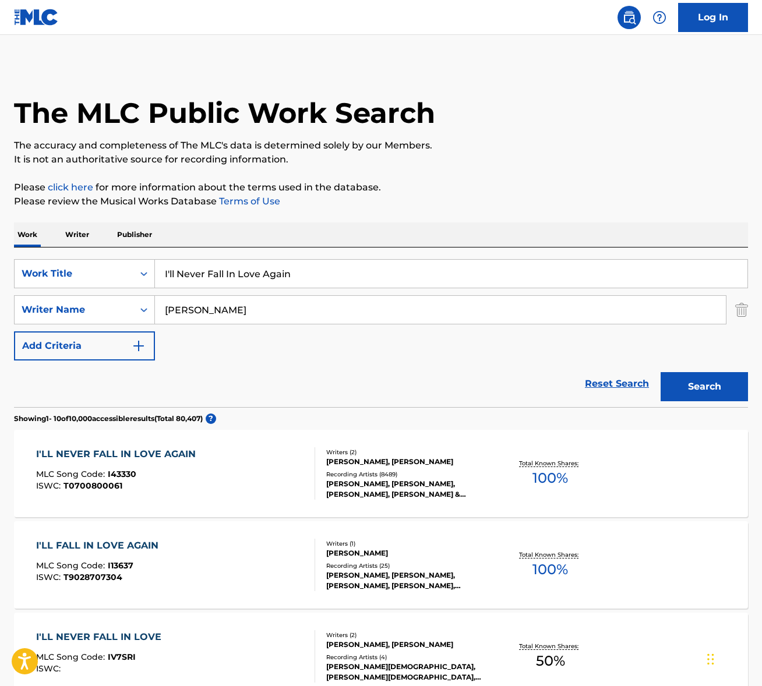
click at [219, 480] on div "I'LL NEVER FALL IN LOVE AGAIN MLC Song Code : I43330 ISWC : T0700800061" at bounding box center [175, 474] width 279 height 52
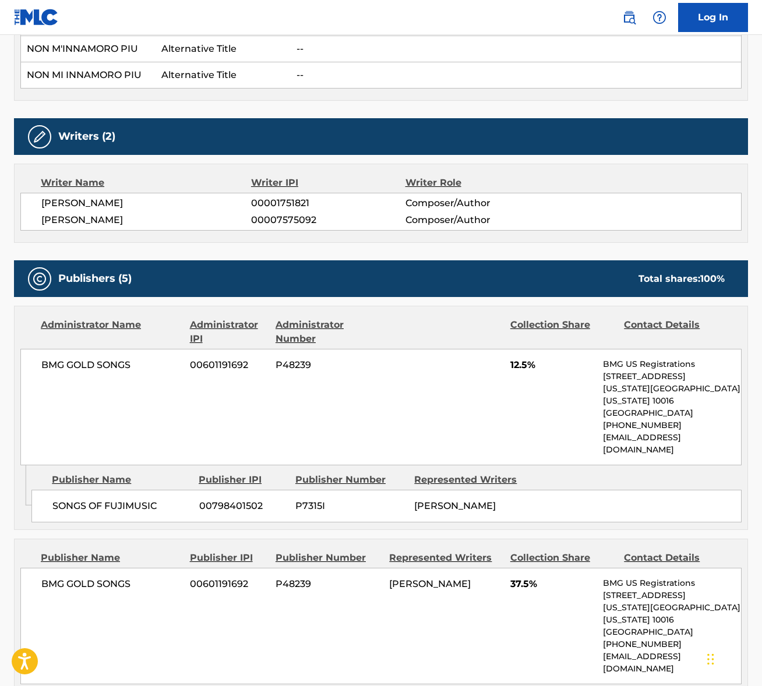
scroll to position [735, 0]
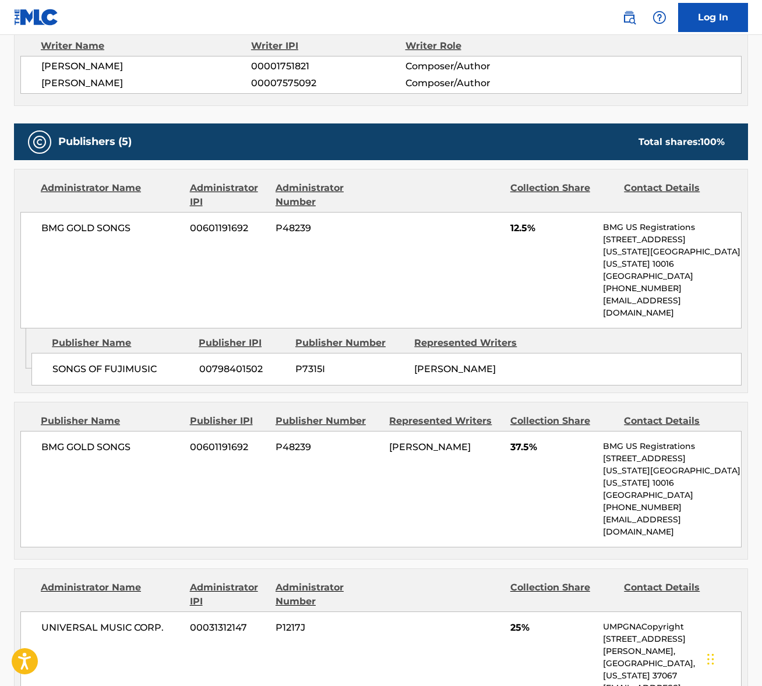
click at [91, 65] on span "BURT F BACHARACH" at bounding box center [146, 66] width 210 height 14
click at [83, 88] on span "HAL DAVID" at bounding box center [146, 83] width 210 height 14
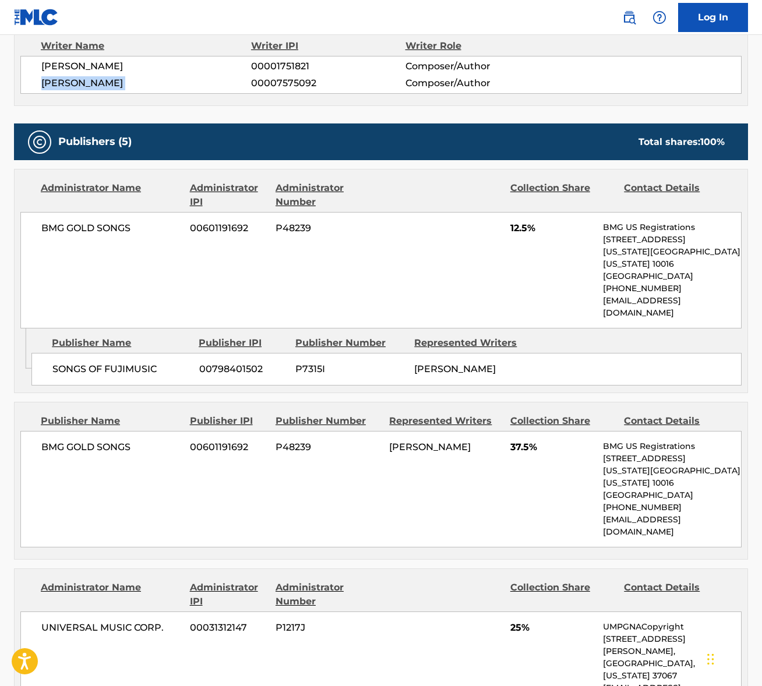
click at [83, 88] on span "HAL DAVID" at bounding box center [146, 83] width 210 height 14
click at [84, 224] on span "BMG GOLD SONGS" at bounding box center [111, 228] width 140 height 14
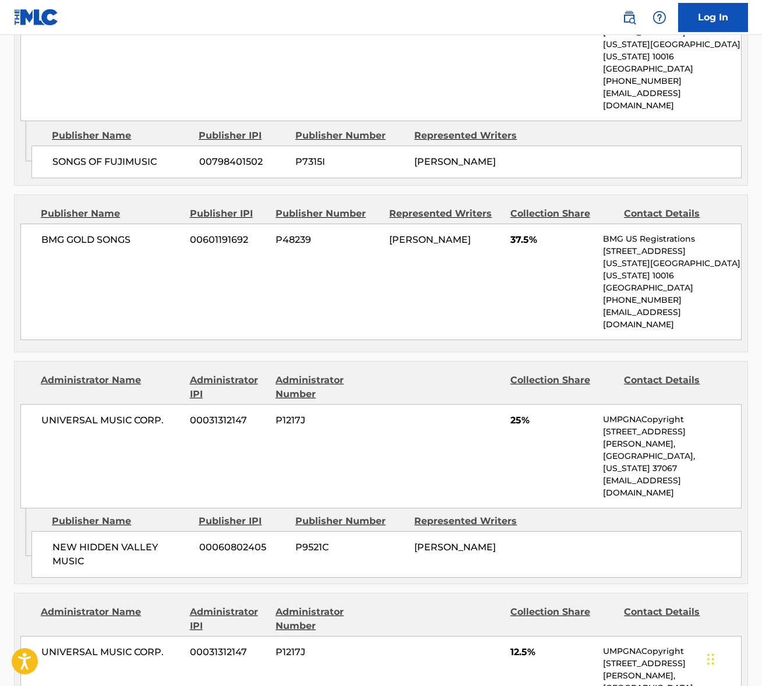
scroll to position [1009, 0]
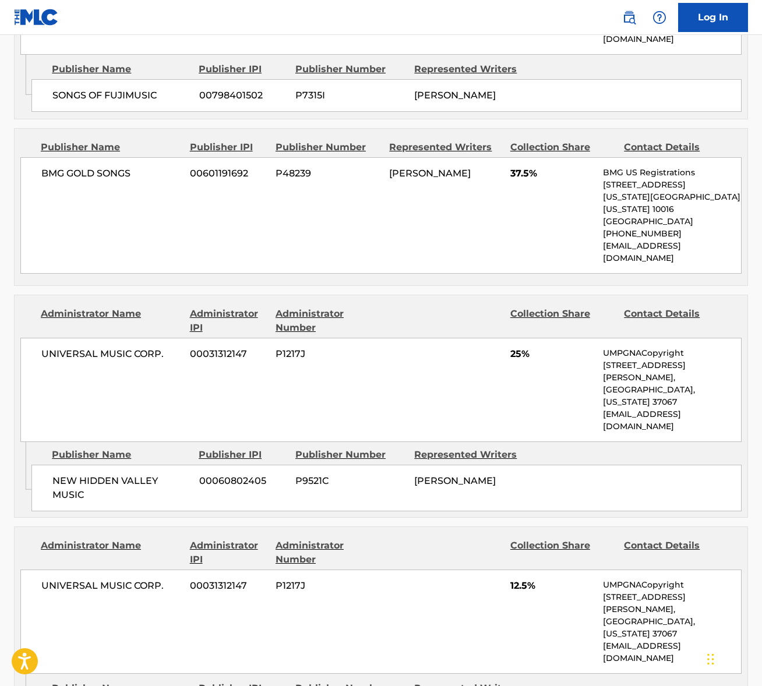
click at [107, 347] on span "UNIVERSAL MUSIC CORP." at bounding box center [111, 354] width 140 height 14
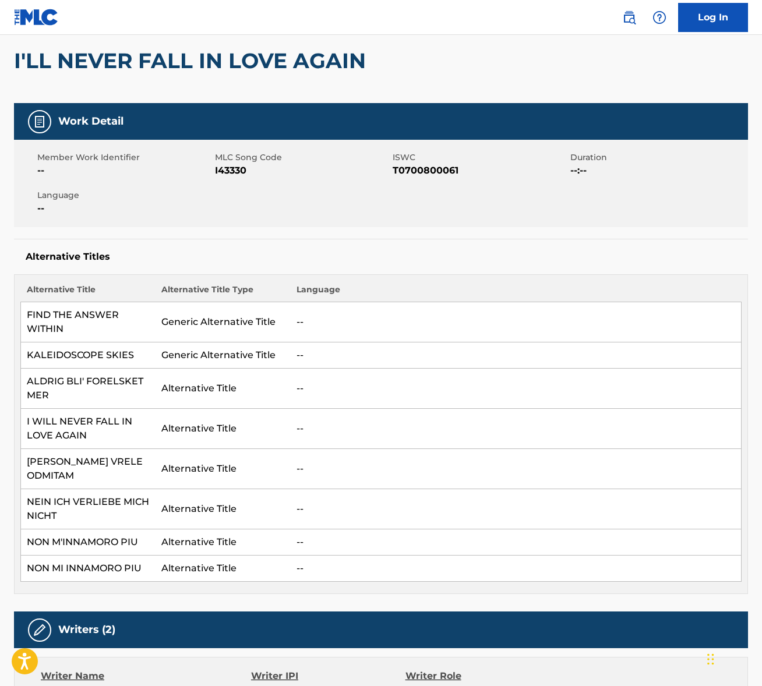
scroll to position [0, 0]
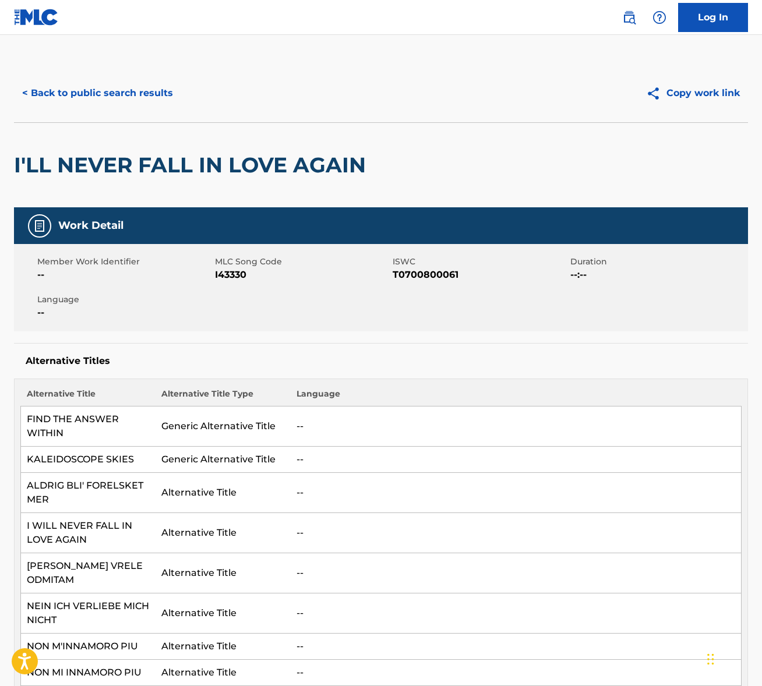
click at [142, 97] on button "< Back to public search results" at bounding box center [97, 93] width 167 height 29
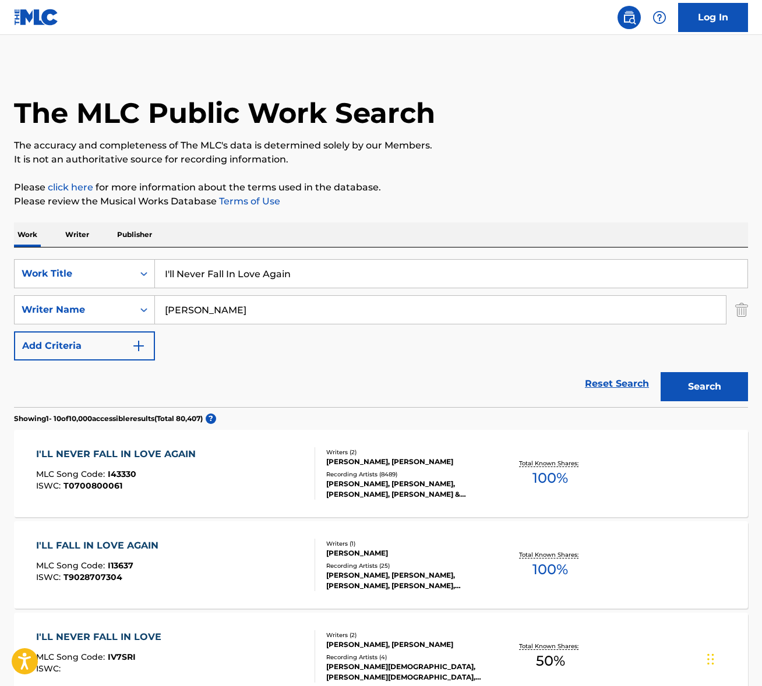
click at [249, 275] on input "I'll Never Fall In Love Again" at bounding box center [451, 274] width 593 height 28
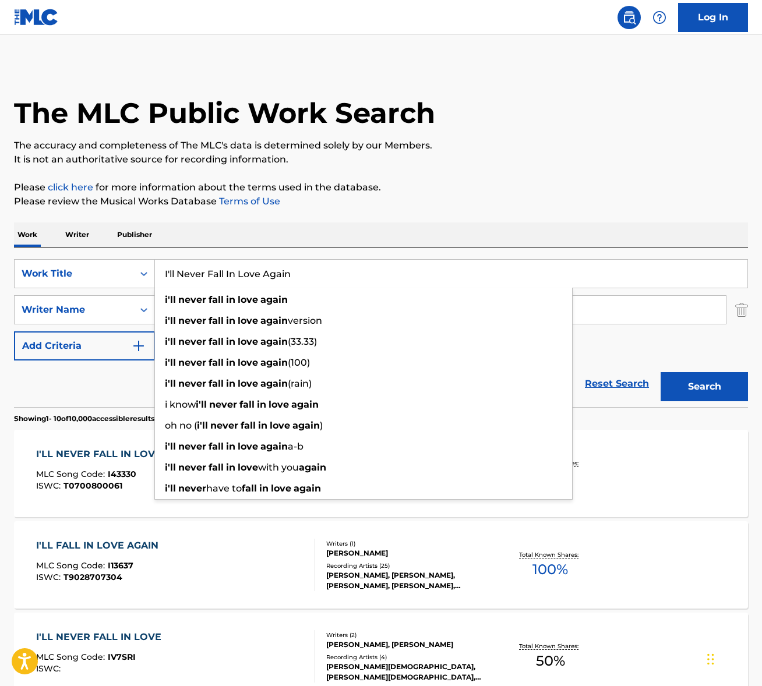
click at [249, 275] on input "I'll Never Fall In Love Again" at bounding box center [451, 274] width 593 height 28
paste input "Say So"
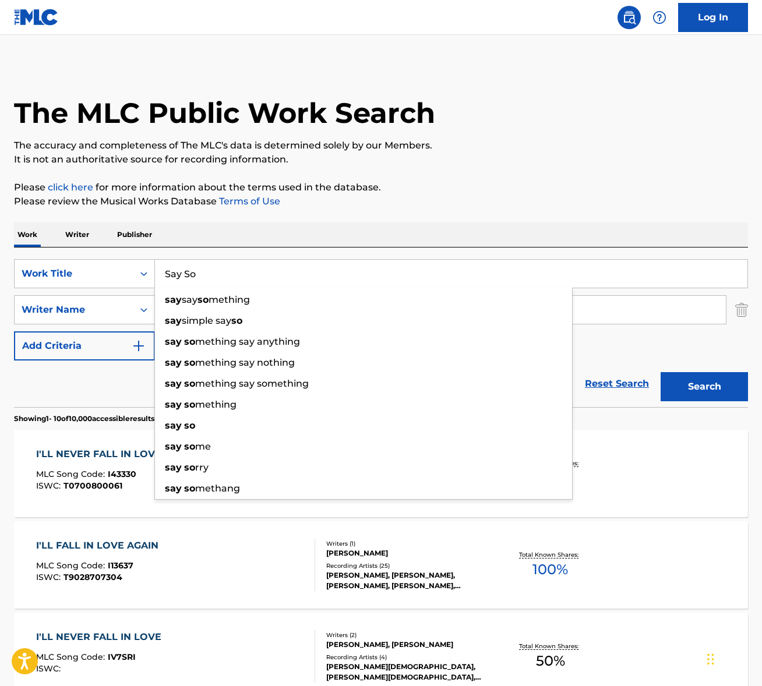
type input "Say So"
click at [379, 234] on div "Work Writer Publisher" at bounding box center [381, 235] width 734 height 24
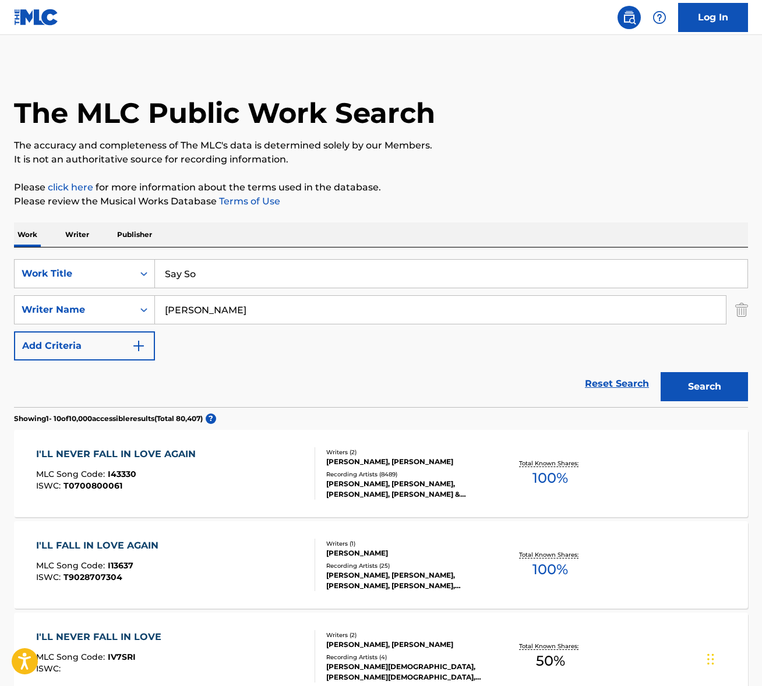
click at [253, 314] on input "david" at bounding box center [440, 310] width 571 height 28
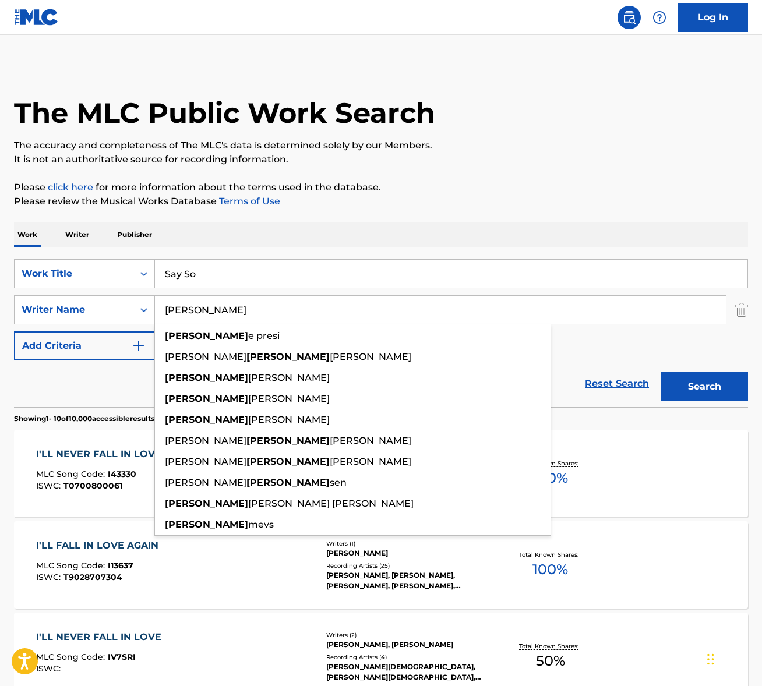
click at [254, 314] on input "david" at bounding box center [440, 310] width 571 height 28
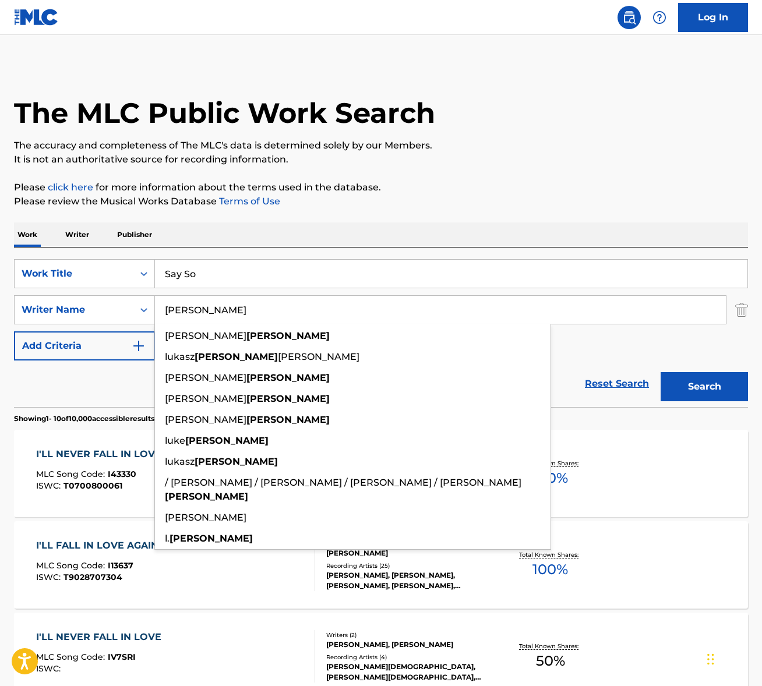
type input "gottwald"
click at [661, 372] on button "Search" at bounding box center [704, 386] width 87 height 29
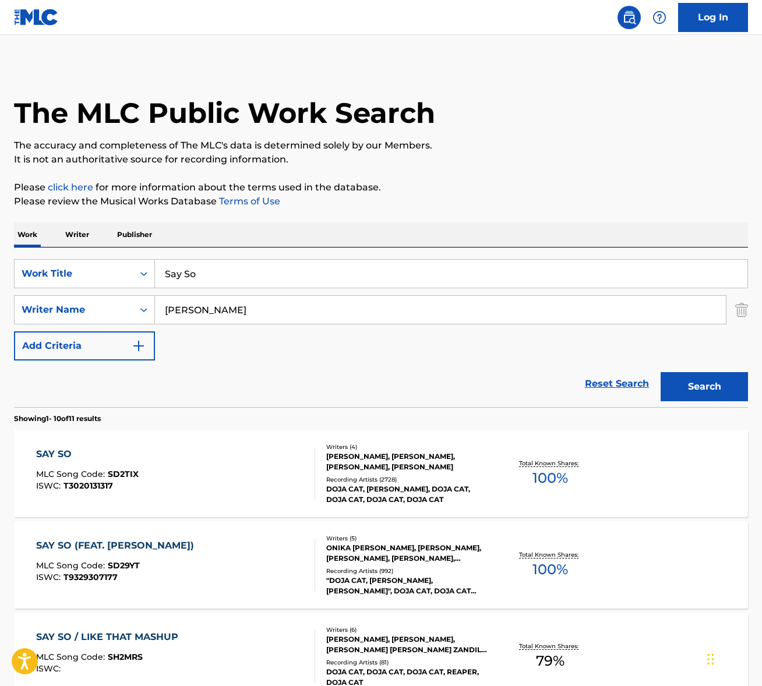
click at [256, 470] on div "SAY SO MLC Song Code : SD2TIX ISWC : T3020131317" at bounding box center [175, 474] width 279 height 52
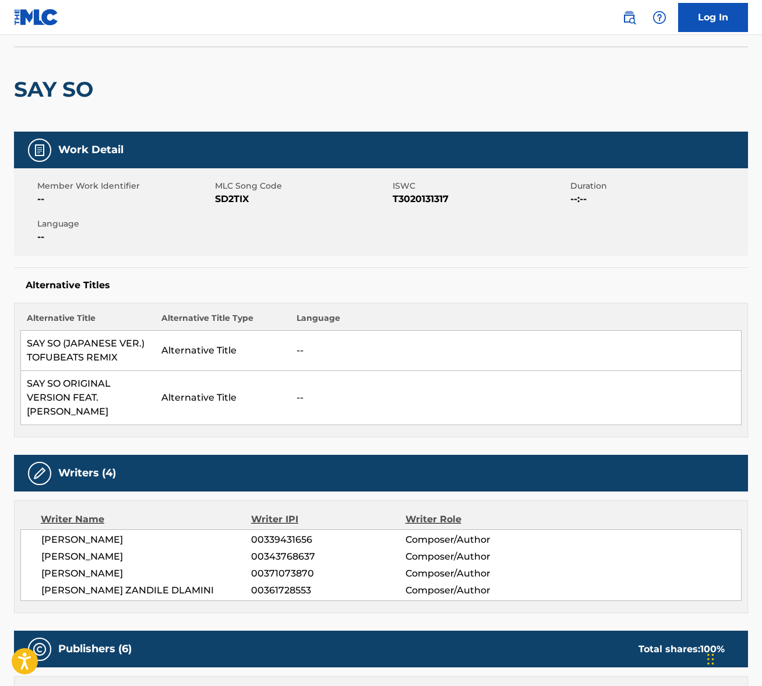
scroll to position [207, 0]
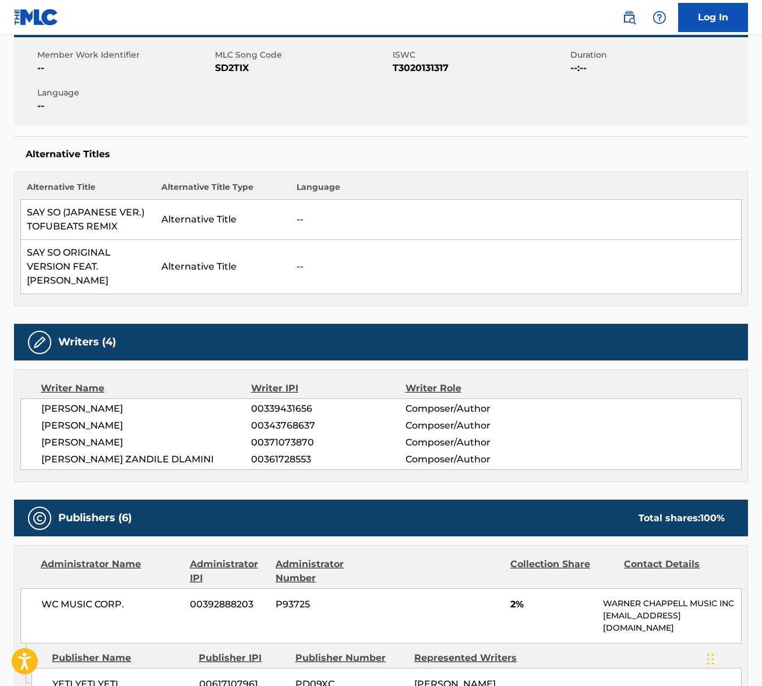
click at [107, 412] on span "LUKASZ GOTTWALD" at bounding box center [146, 409] width 210 height 14
click at [87, 424] on span "DAVID A SPRECHER" at bounding box center [146, 426] width 210 height 14
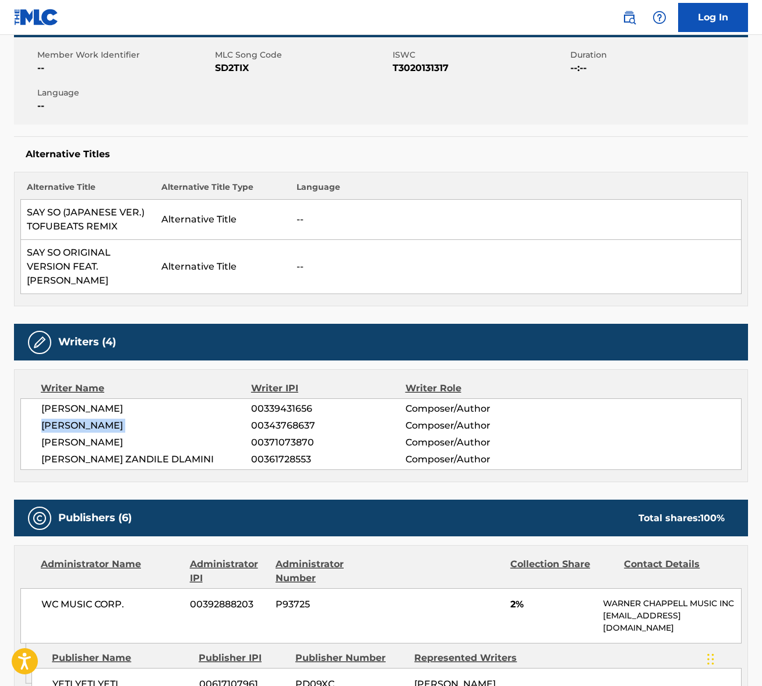
click at [87, 424] on span "DAVID A SPRECHER" at bounding box center [146, 426] width 210 height 14
click at [48, 441] on span "LYDIA ASRAT" at bounding box center [146, 443] width 210 height 14
click at [141, 462] on span "AMALA RATNA ZANDILE DLAMINI" at bounding box center [146, 460] width 210 height 14
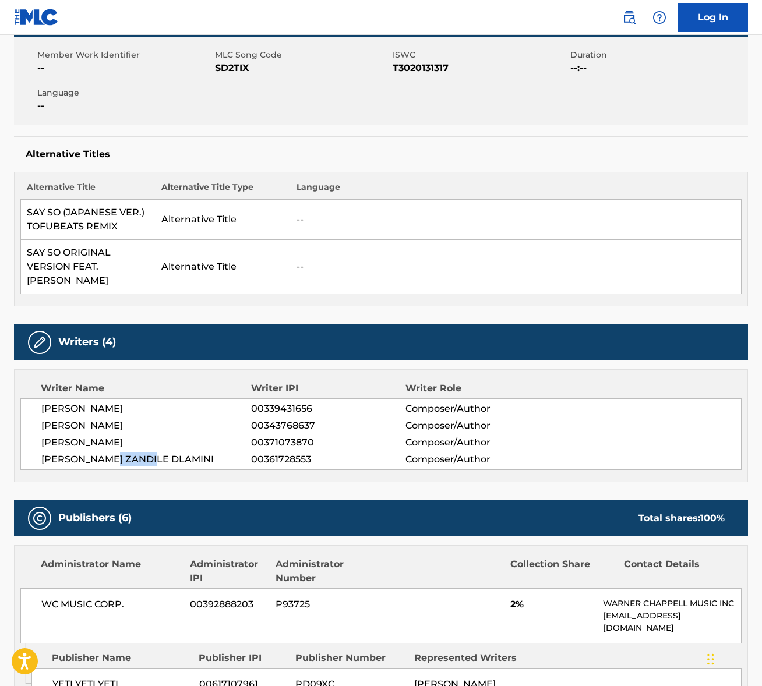
click at [141, 462] on span "AMALA RATNA ZANDILE DLAMINI" at bounding box center [146, 460] width 210 height 14
click at [140, 462] on span "AMALA RATNA ZANDILE DLAMINI" at bounding box center [146, 460] width 210 height 14
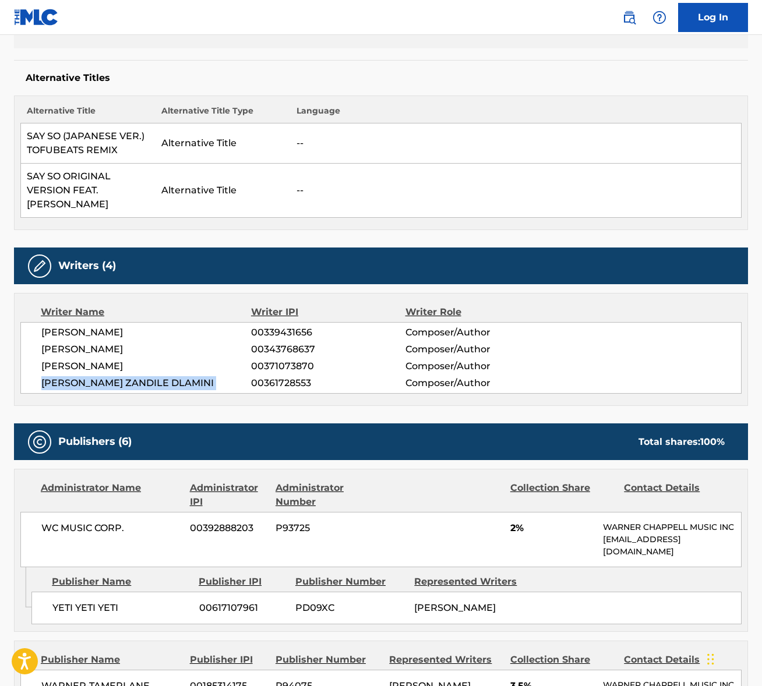
scroll to position [434, 0]
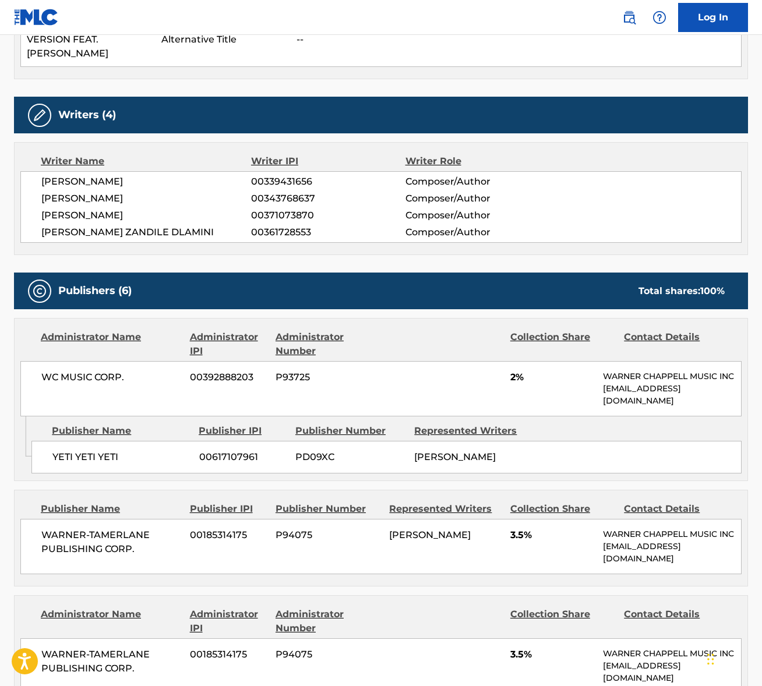
click at [84, 372] on span "WC MUSIC CORP." at bounding box center [111, 378] width 140 height 14
click at [83, 372] on span "WC MUSIC CORP." at bounding box center [111, 378] width 140 height 14
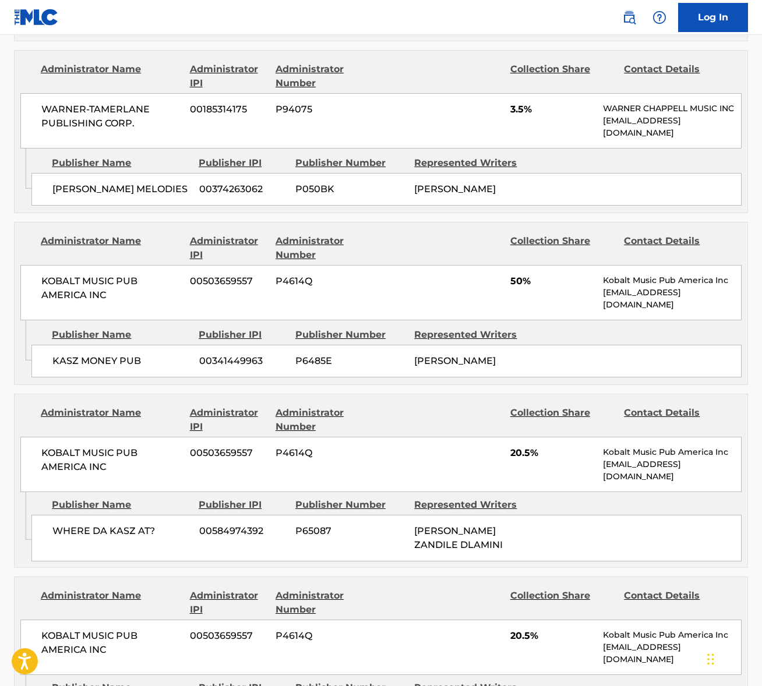
scroll to position [995, 0]
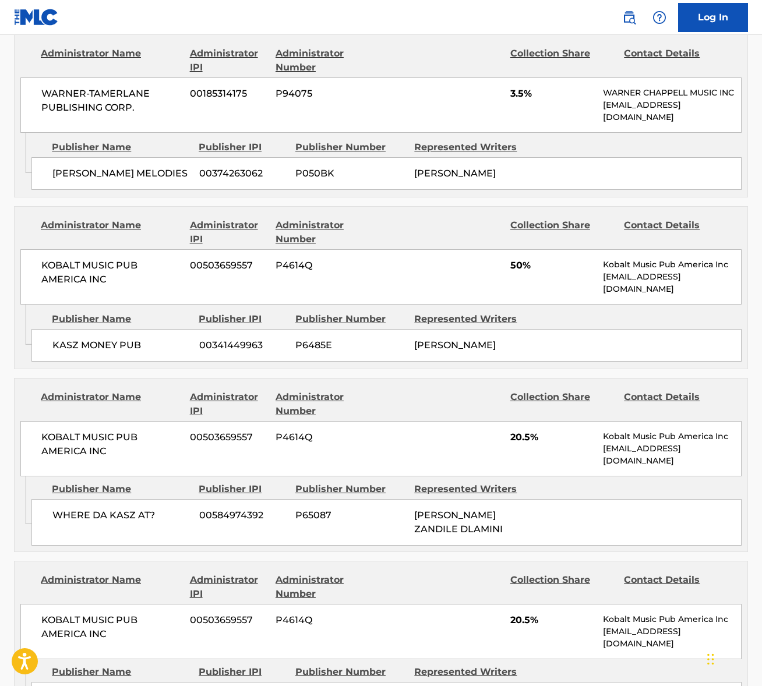
click at [75, 266] on span "KOBALT MUSIC PUB AMERICA INC" at bounding box center [111, 273] width 140 height 28
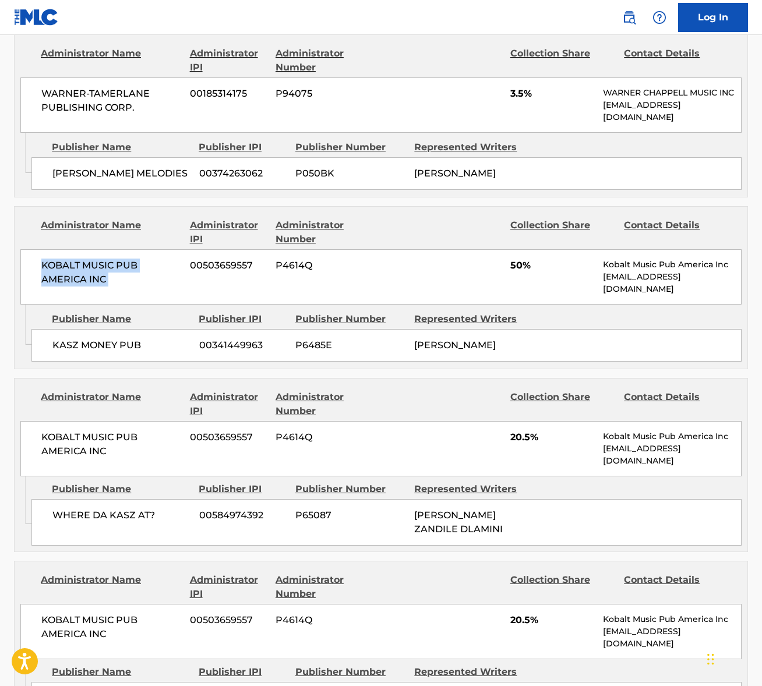
click at [75, 266] on span "KOBALT MUSIC PUB AMERICA INC" at bounding box center [111, 273] width 140 height 28
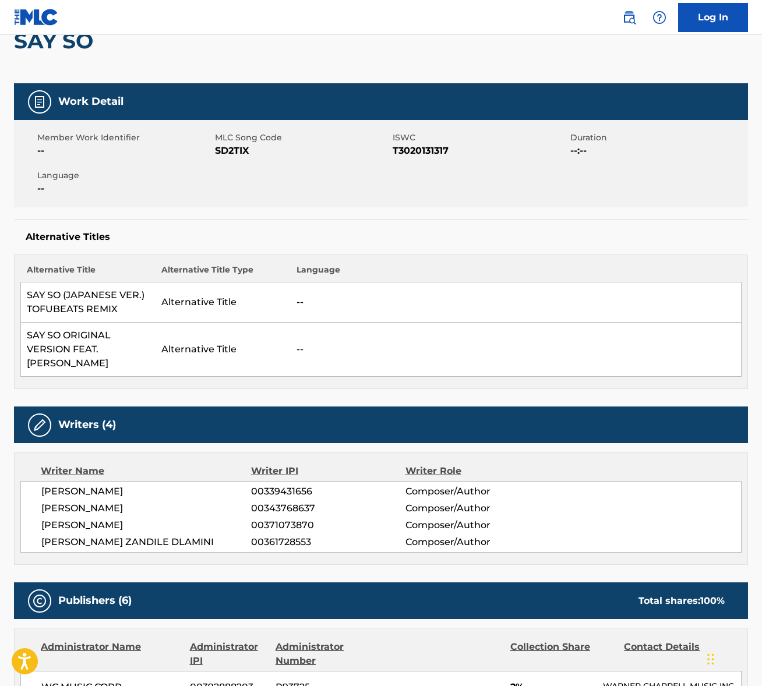
scroll to position [0, 0]
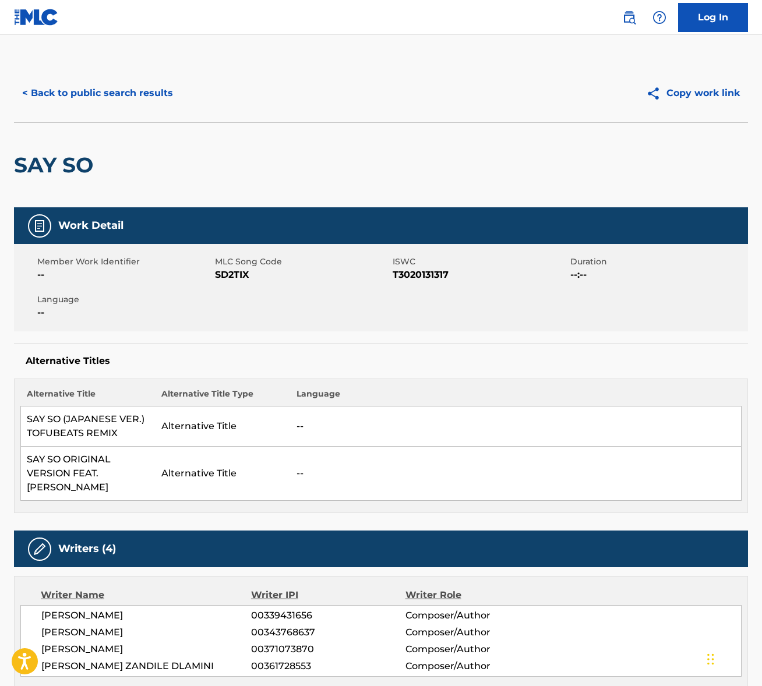
click at [136, 98] on button "< Back to public search results" at bounding box center [97, 93] width 167 height 29
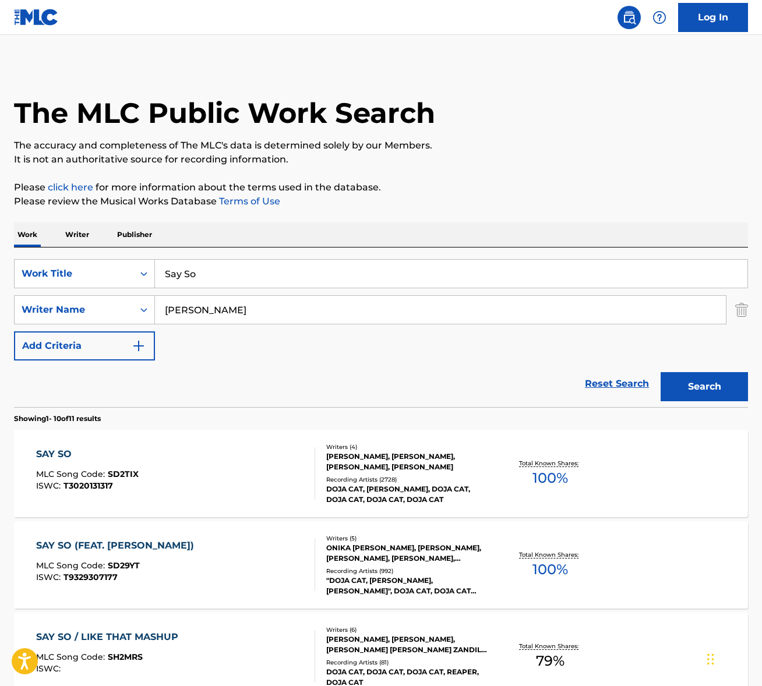
click at [238, 270] on input "Say So" at bounding box center [451, 274] width 593 height 28
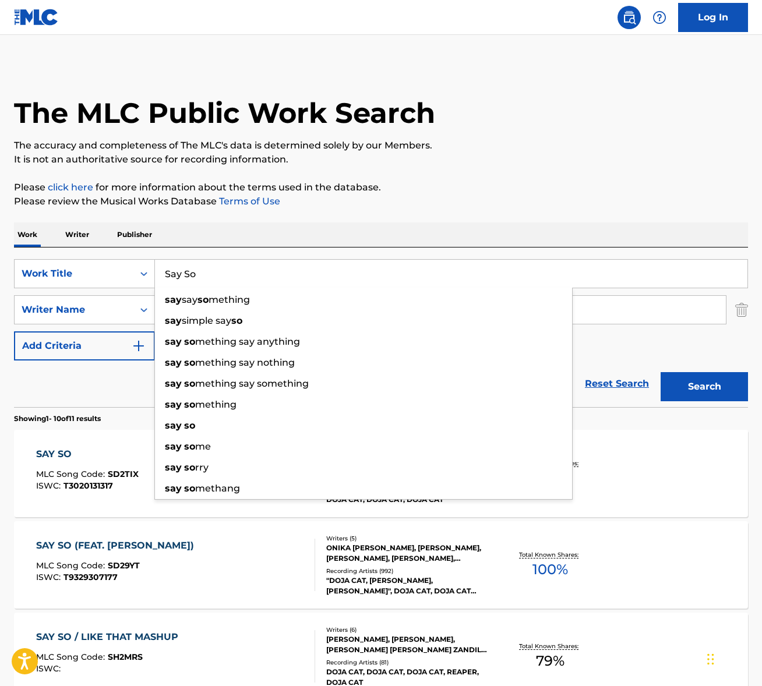
click at [238, 270] on input "Say So" at bounding box center [451, 274] width 593 height 28
paste input "In My Life"
type input "In My Life"
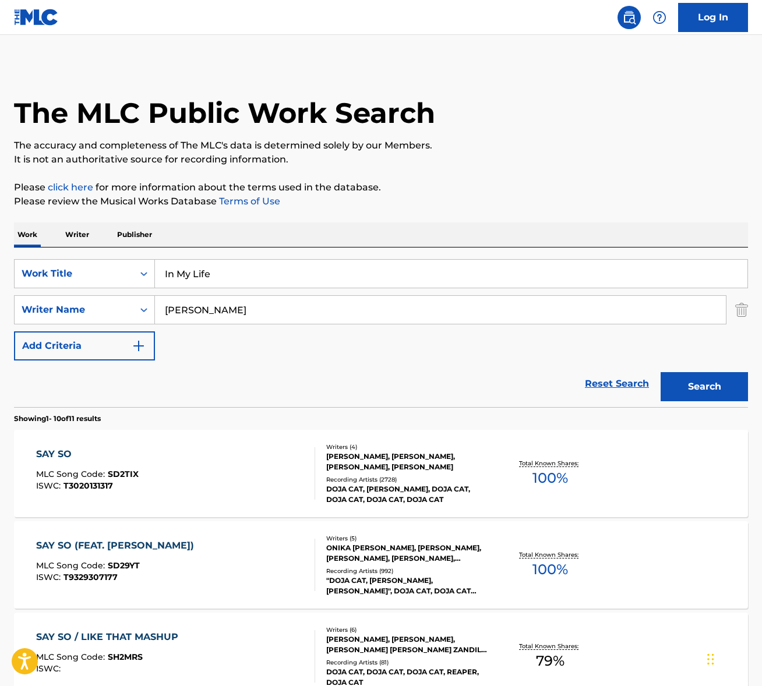
drag, startPoint x: 382, startPoint y: 210, endPoint x: 256, endPoint y: 300, distance: 154.7
click at [249, 309] on input "gottwald" at bounding box center [440, 310] width 571 height 28
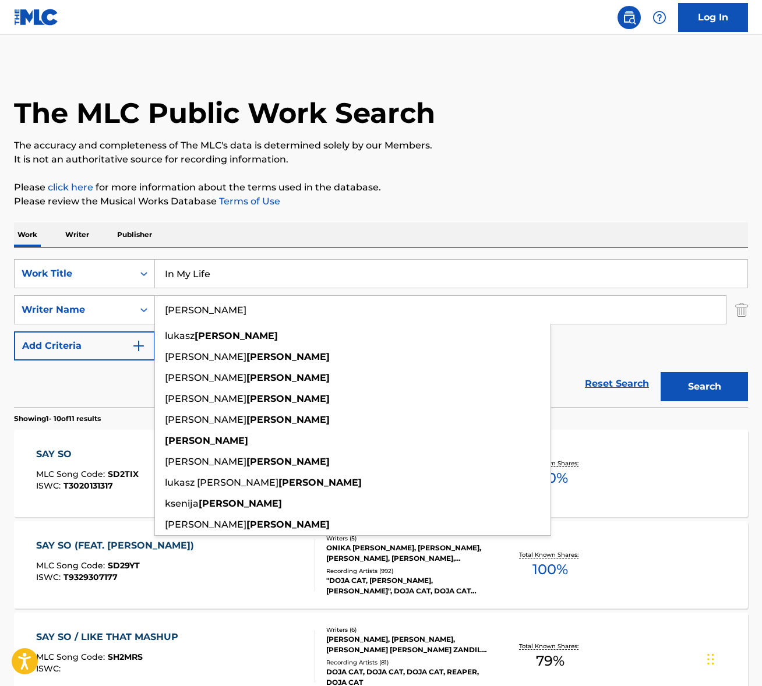
click at [249, 309] on input "gottwald" at bounding box center [440, 310] width 571 height 28
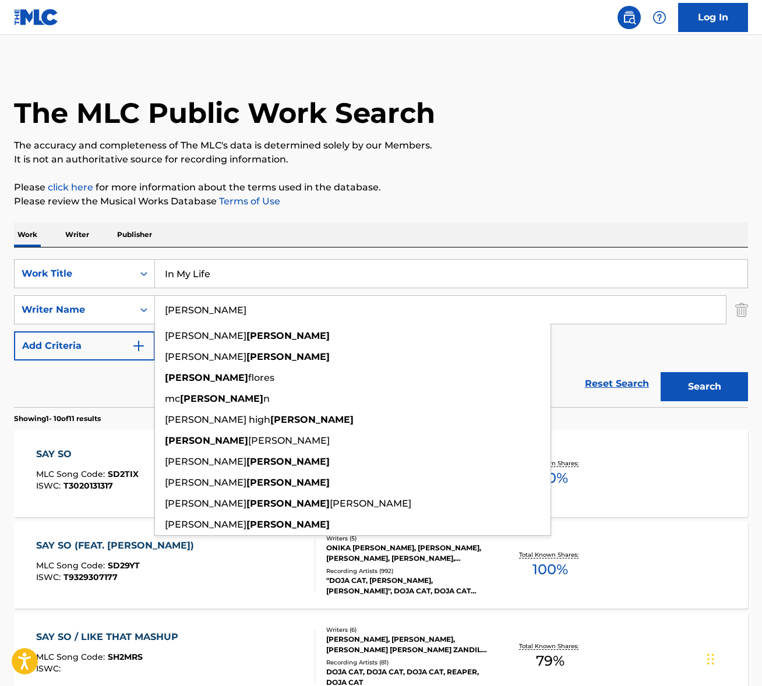
type input "lennon"
click at [661, 372] on button "Search" at bounding box center [704, 386] width 87 height 29
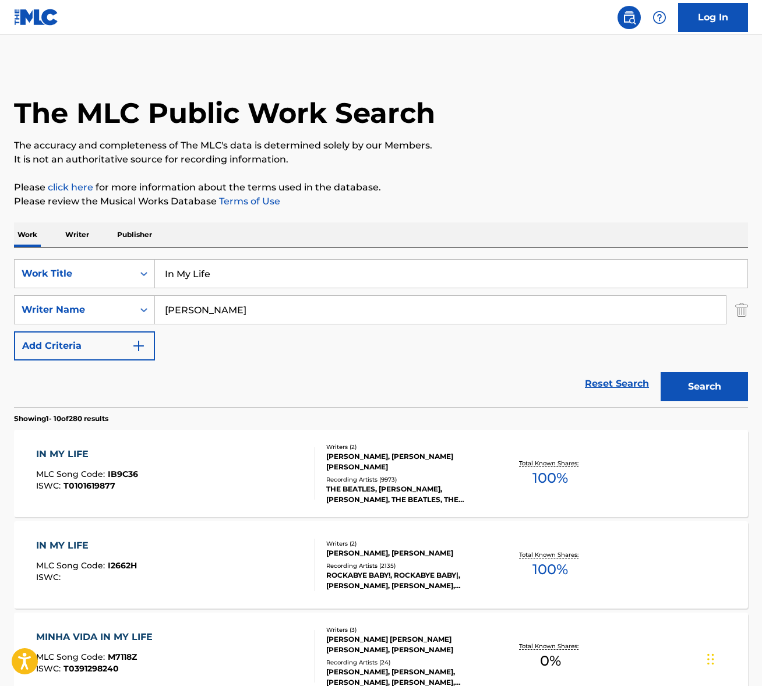
click at [203, 469] on div "IN MY LIFE MLC Song Code : IB9C36 ISWC : T0101619877" at bounding box center [175, 474] width 279 height 52
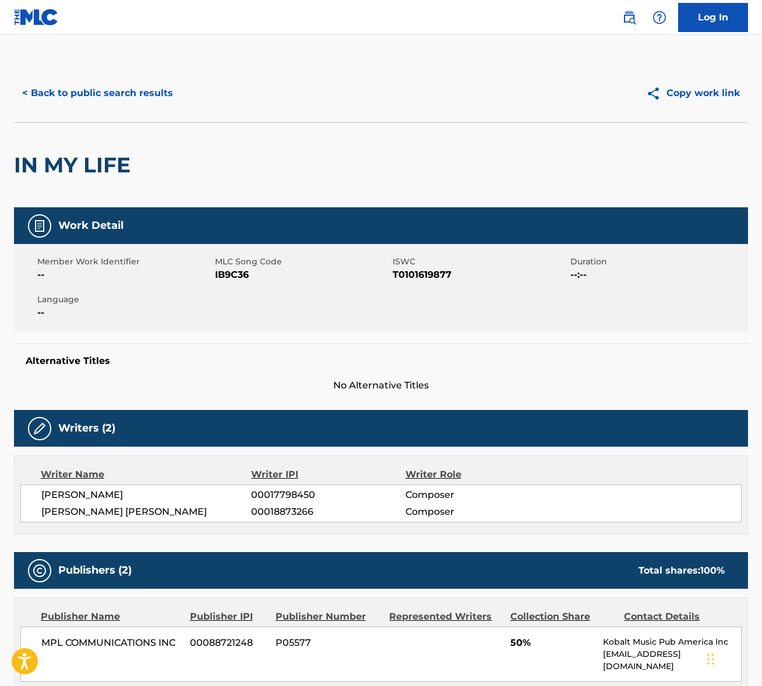
click at [69, 489] on span "JOHN LENNON" at bounding box center [146, 495] width 210 height 14
click at [133, 509] on span "PAUL JAMES MCCARTNEY" at bounding box center [146, 512] width 210 height 14
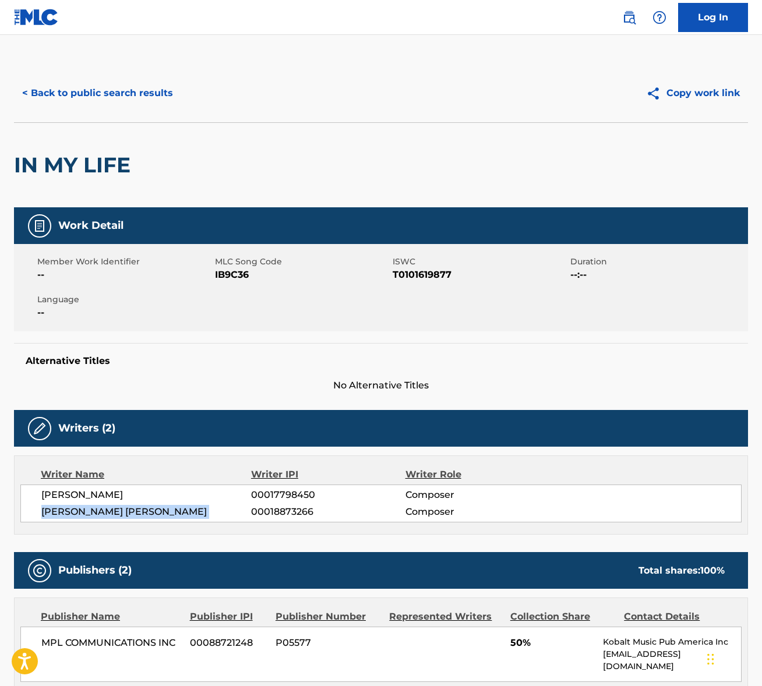
click at [133, 509] on span "PAUL JAMES MCCARTNEY" at bounding box center [146, 512] width 210 height 14
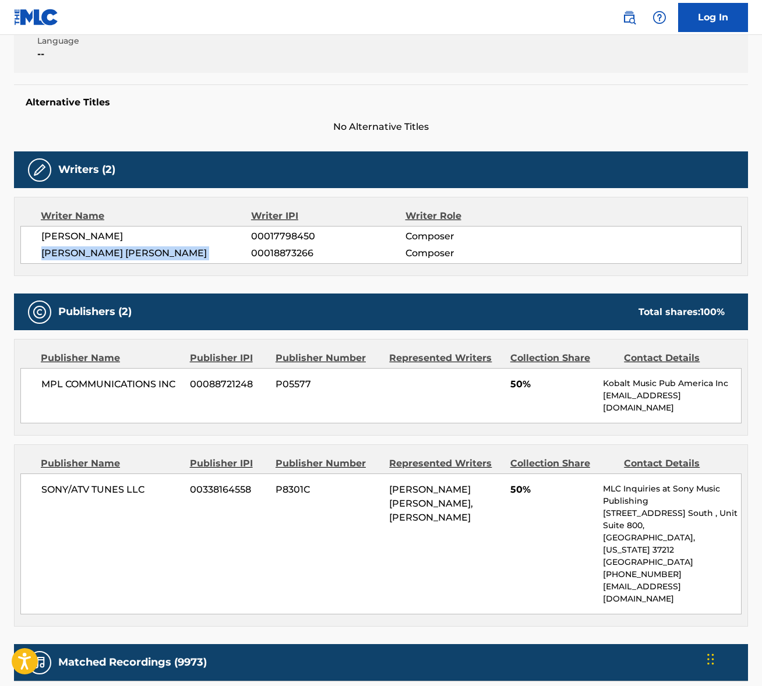
scroll to position [414, 0]
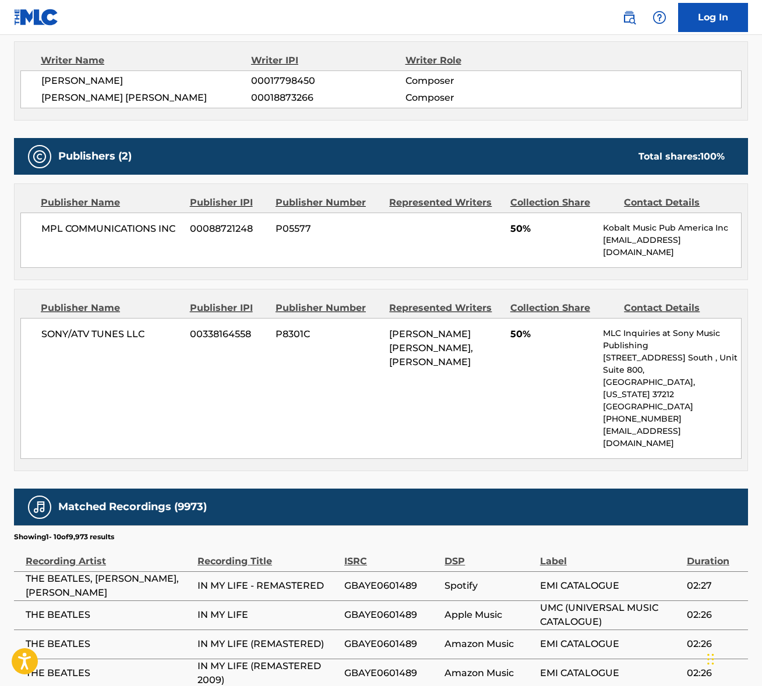
click at [95, 227] on span "MPL COMMUNICATIONS INC" at bounding box center [111, 229] width 140 height 14
click at [132, 334] on span "SONY/ATV TUNES LLC" at bounding box center [111, 334] width 140 height 14
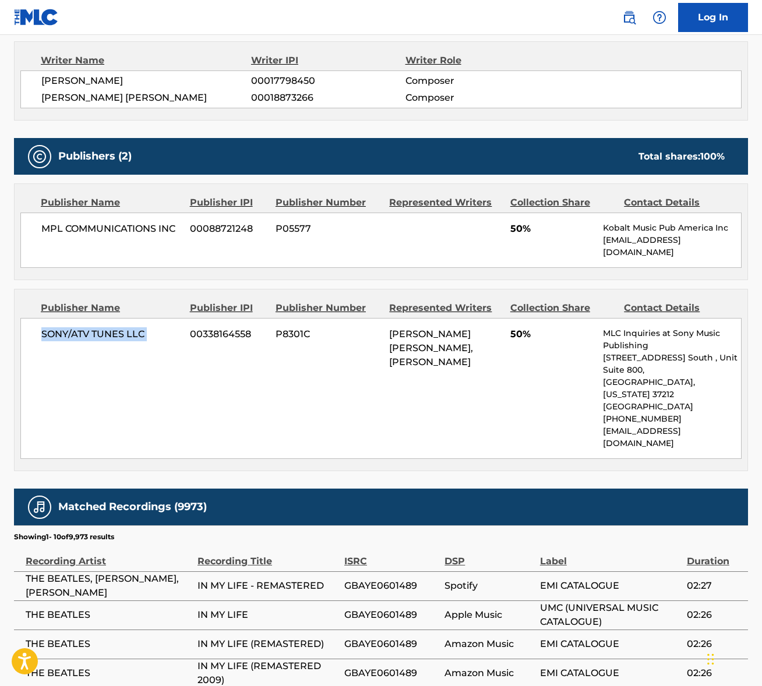
click at [132, 334] on span "SONY/ATV TUNES LLC" at bounding box center [111, 334] width 140 height 14
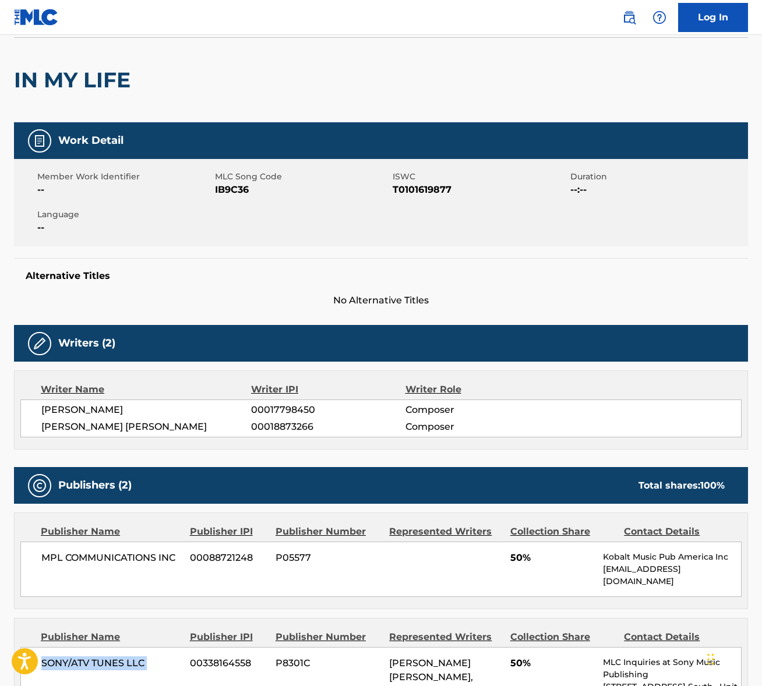
scroll to position [0, 0]
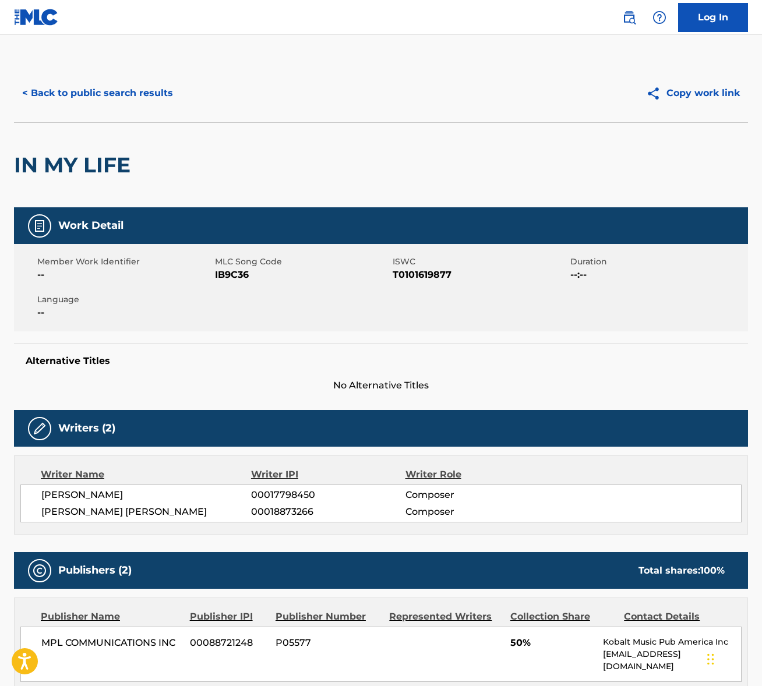
click at [119, 96] on button "< Back to public search results" at bounding box center [97, 93] width 167 height 29
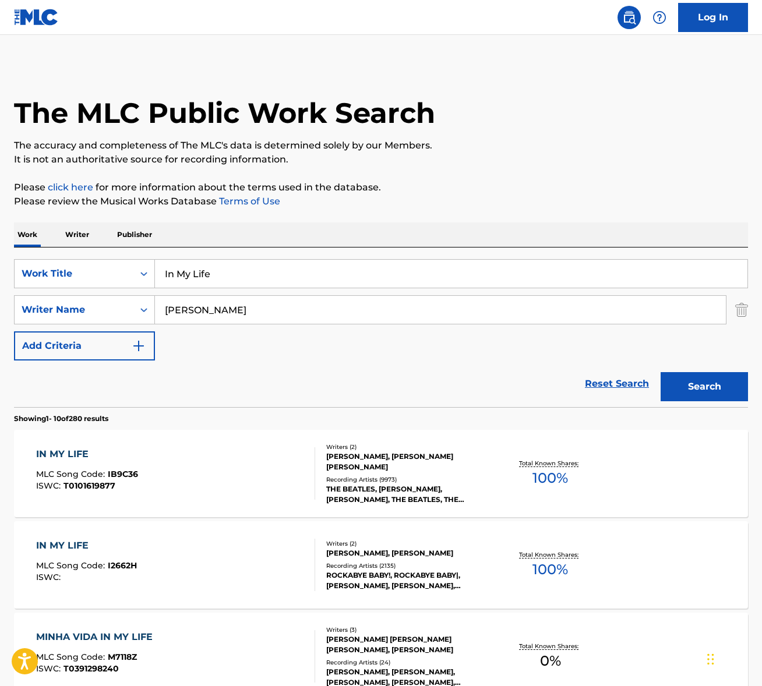
click at [200, 277] on input "In My Life" at bounding box center [451, 274] width 593 height 28
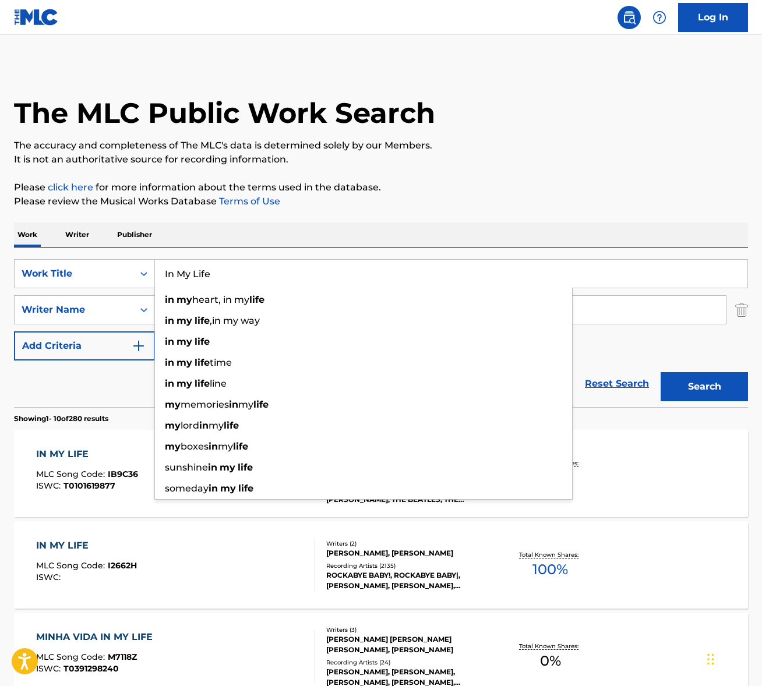
click at [200, 277] on input "In My Life" at bounding box center [451, 274] width 593 height 28
paste input "Arz Kiya Hai"
type input "Arz Kiya Hai"
click at [382, 223] on div "Work Writer Publisher" at bounding box center [381, 235] width 734 height 24
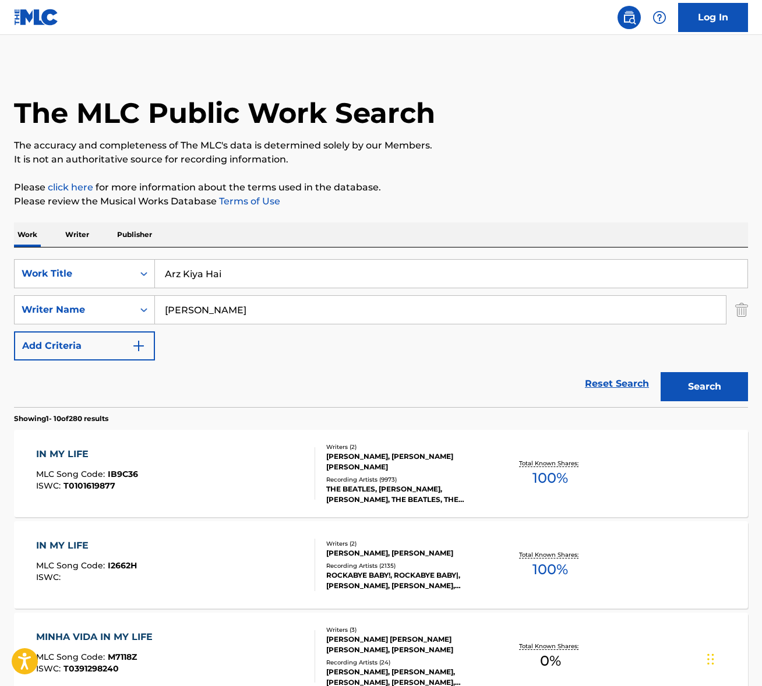
click at [225, 312] on input "lennon" at bounding box center [440, 310] width 571 height 28
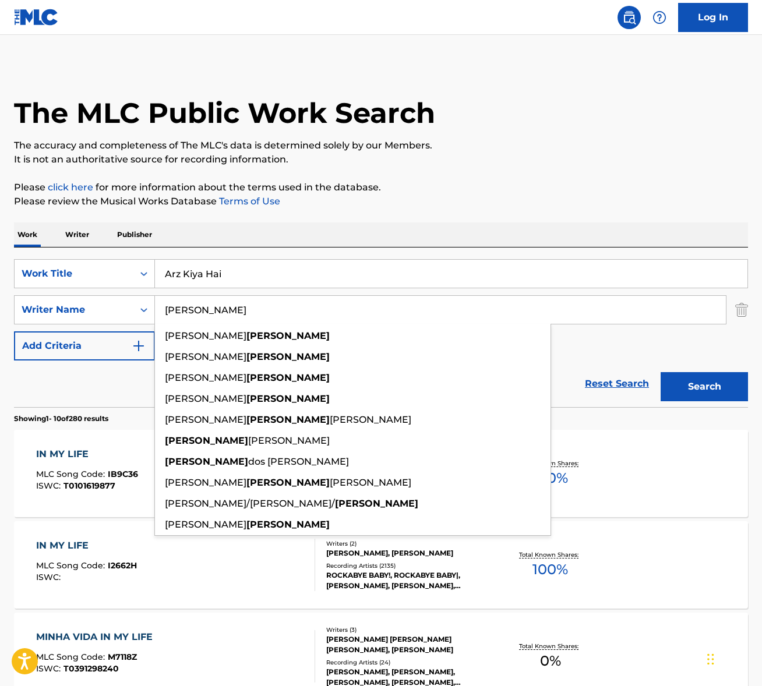
click at [225, 312] on input "lennon" at bounding box center [440, 310] width 571 height 28
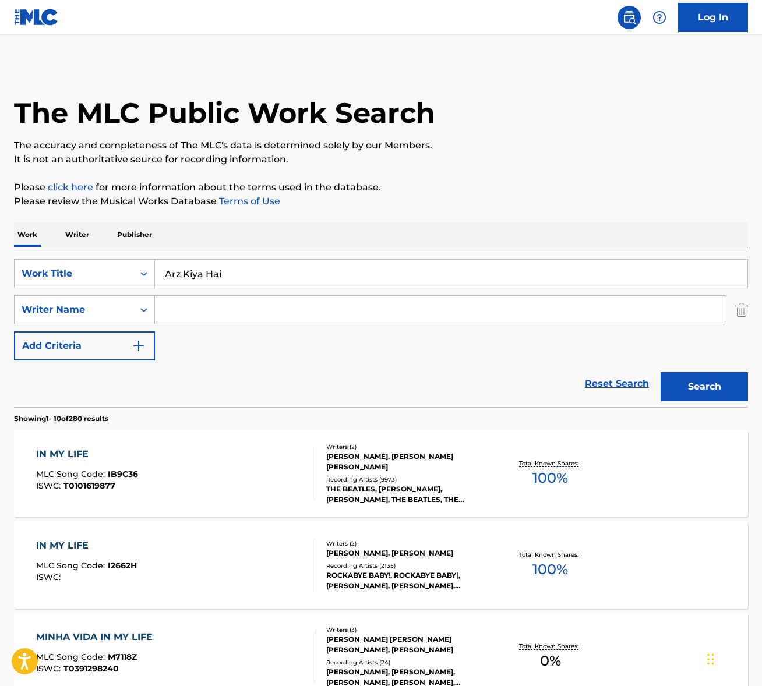
click at [661, 372] on button "Search" at bounding box center [704, 386] width 87 height 29
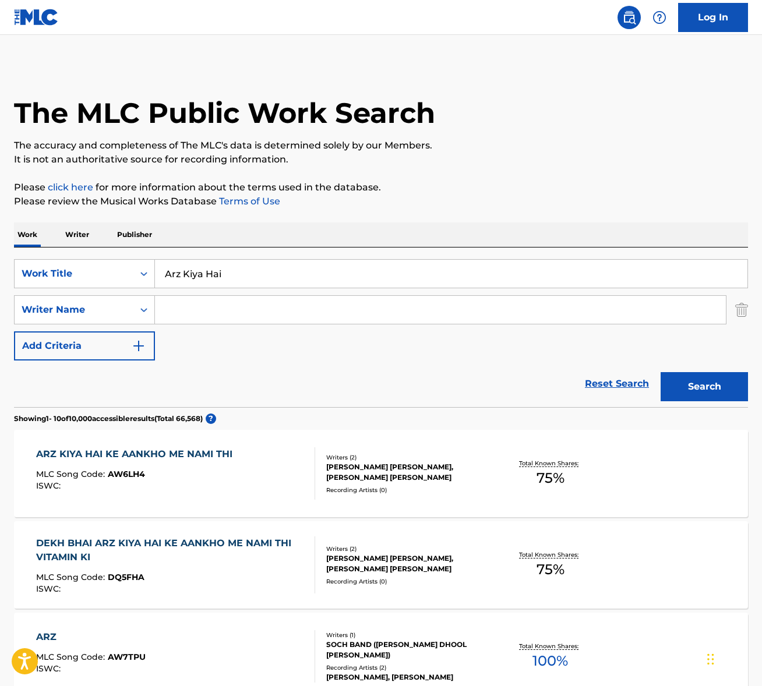
click at [204, 275] on input "Arz Kiya Hai" at bounding box center [451, 274] width 593 height 28
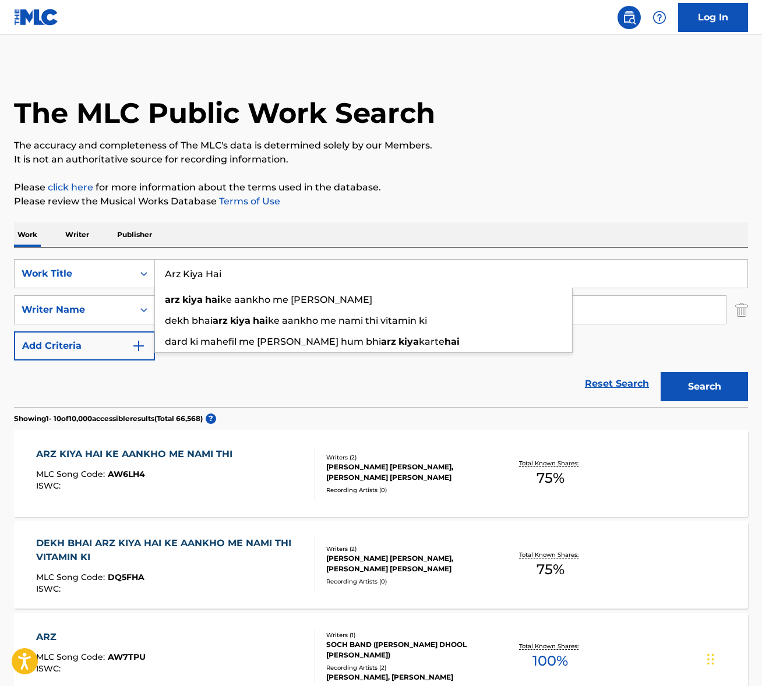
click at [204, 275] on input "Arz Kiya Hai" at bounding box center [451, 274] width 593 height 28
paste input "Coke Studio Bharat"
type input "Coke Studio Bharat"
click at [477, 203] on p "Please review the Musical Works Database Terms of Use" at bounding box center [381, 202] width 734 height 14
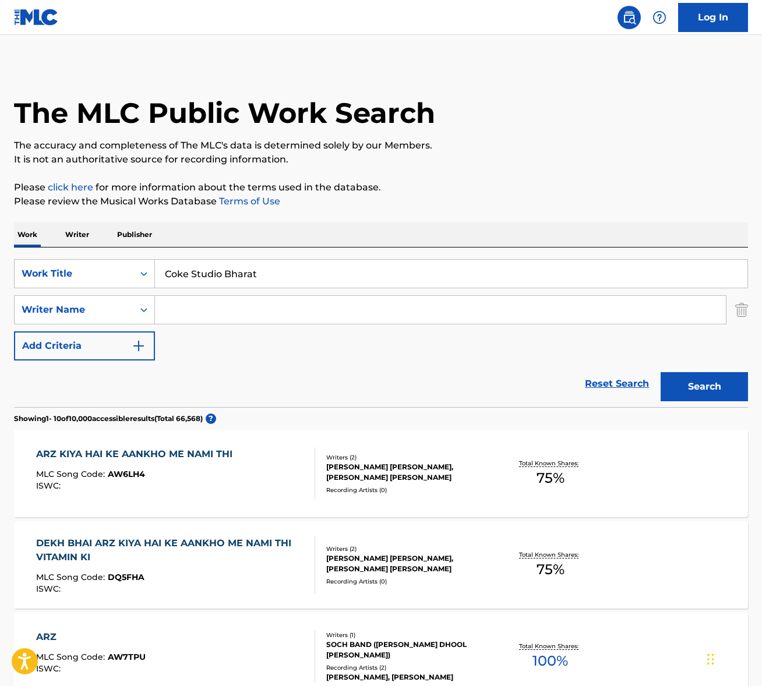
click at [719, 391] on button "Search" at bounding box center [704, 386] width 87 height 29
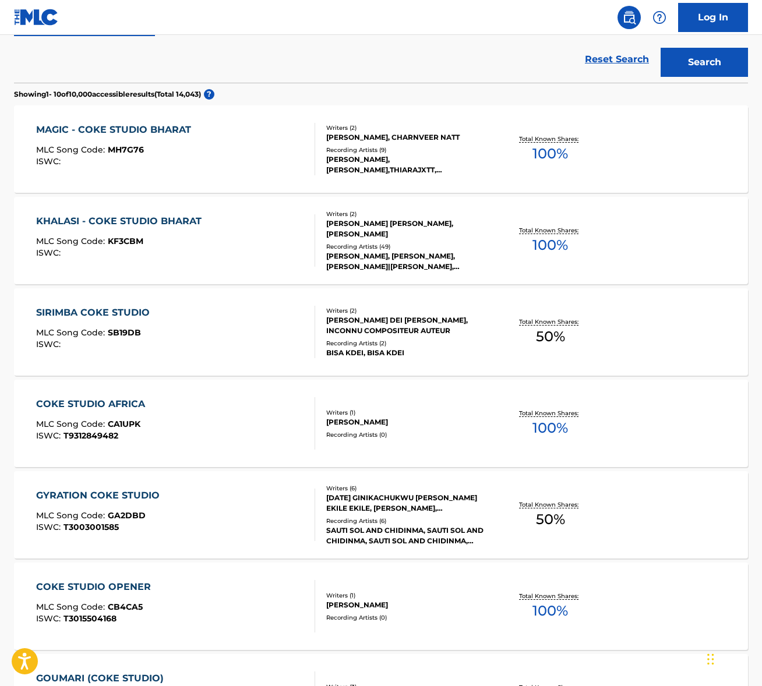
scroll to position [330, 0]
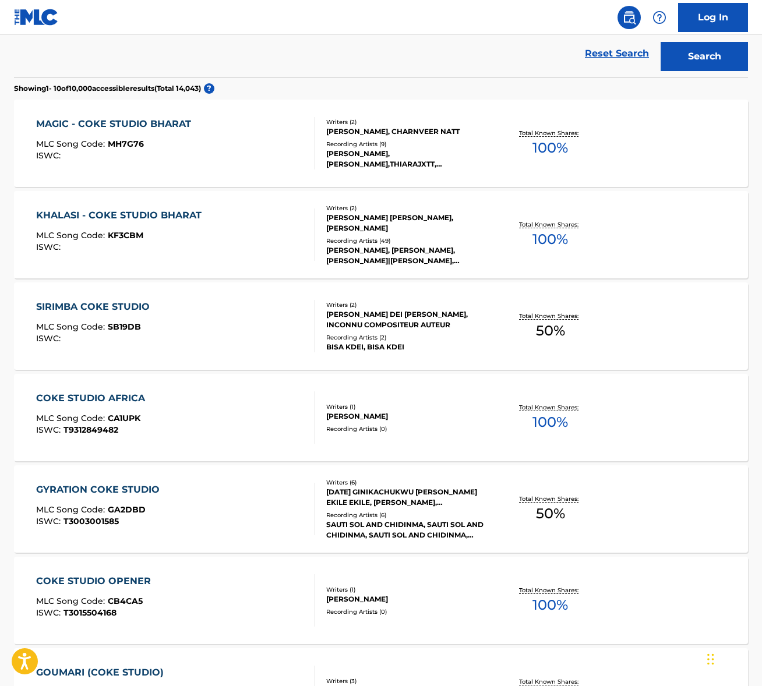
click at [238, 135] on div "MAGIC - COKE STUDIO BHARAT MLC Song Code : MH7G76 ISWC :" at bounding box center [175, 143] width 279 height 52
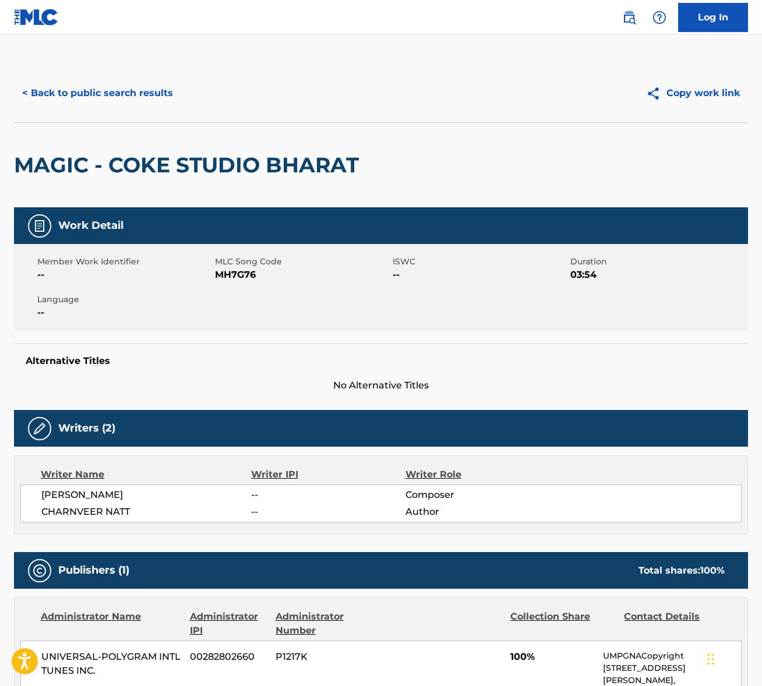
click at [108, 103] on button "< Back to public search results" at bounding box center [97, 93] width 167 height 29
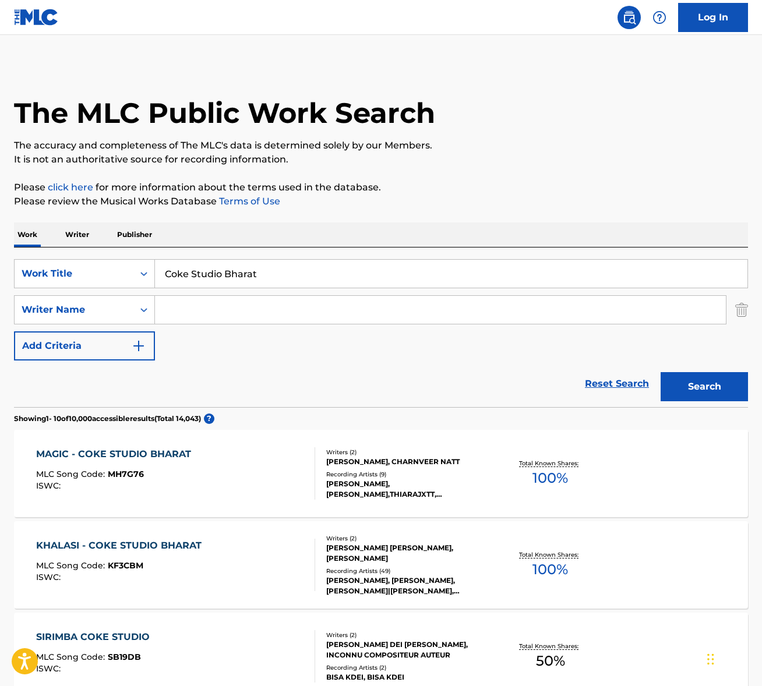
click at [215, 274] on input "Coke Studio Bharat" at bounding box center [451, 274] width 593 height 28
paste input "20Four Songs"
click at [424, 227] on div "Work Writer Publisher" at bounding box center [381, 235] width 734 height 24
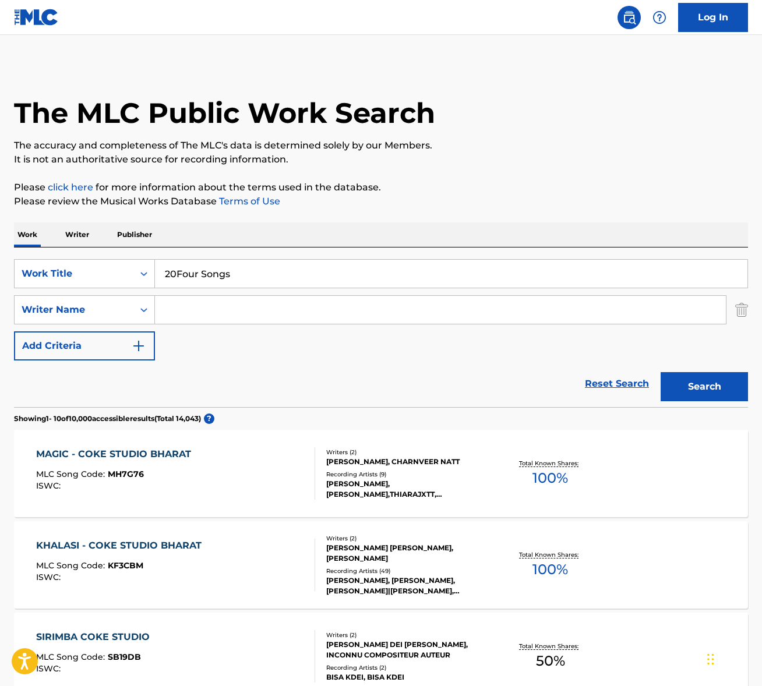
click at [716, 388] on button "Search" at bounding box center [704, 386] width 87 height 29
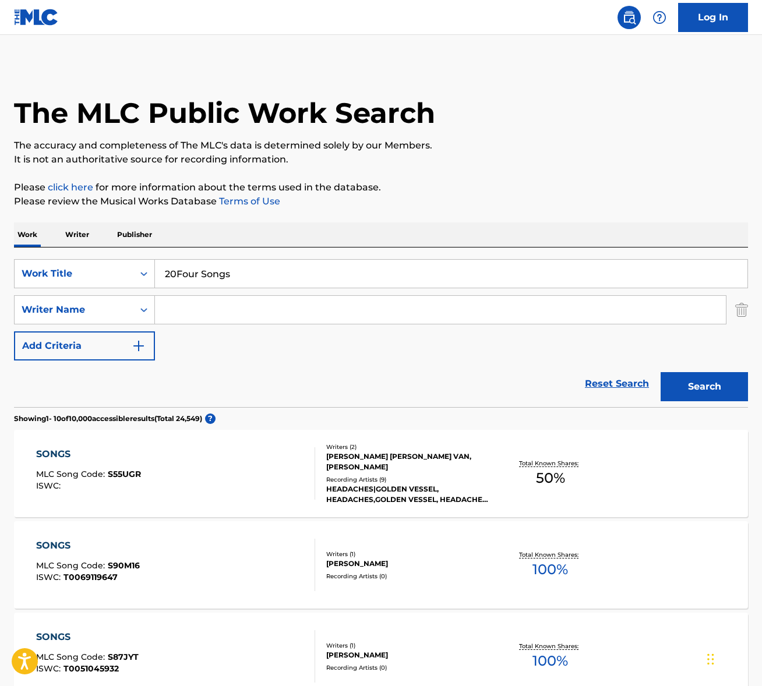
click at [211, 272] on input "20Four Songs" at bounding box center [451, 274] width 593 height 28
paste input "Bygone Day"
type input "Bygone Days"
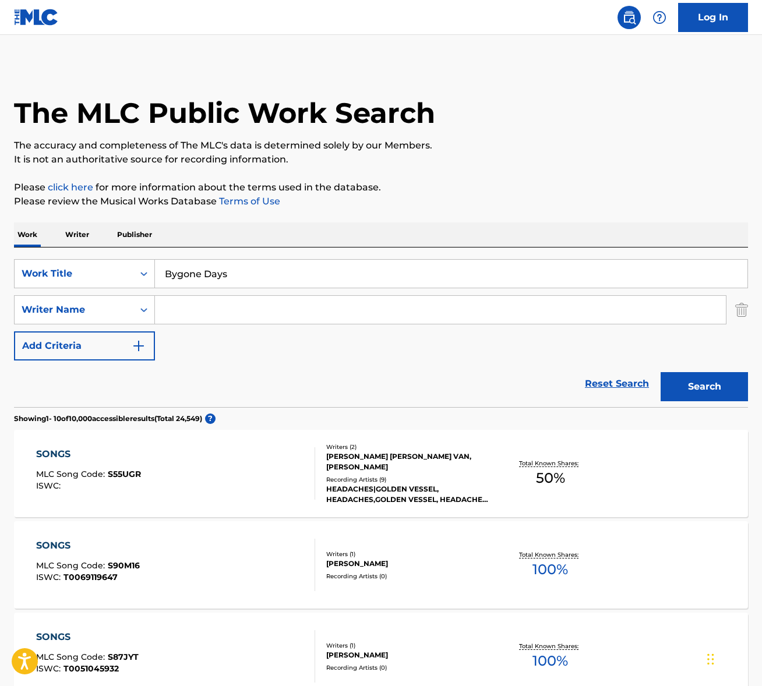
click at [522, 204] on p "Please review the Musical Works Database Terms of Use" at bounding box center [381, 202] width 734 height 14
click at [701, 389] on button "Search" at bounding box center [704, 386] width 87 height 29
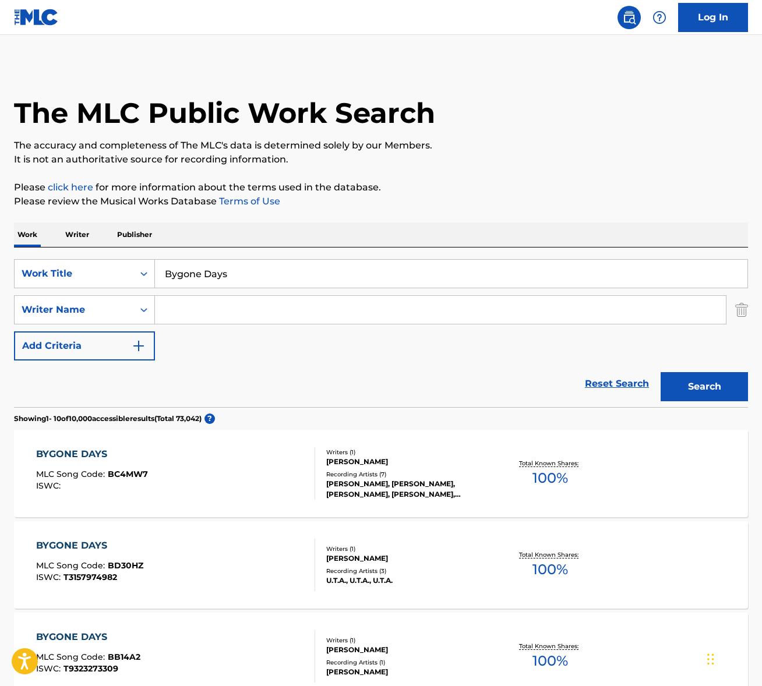
click at [206, 314] on input "Search Form" at bounding box center [440, 310] width 571 height 28
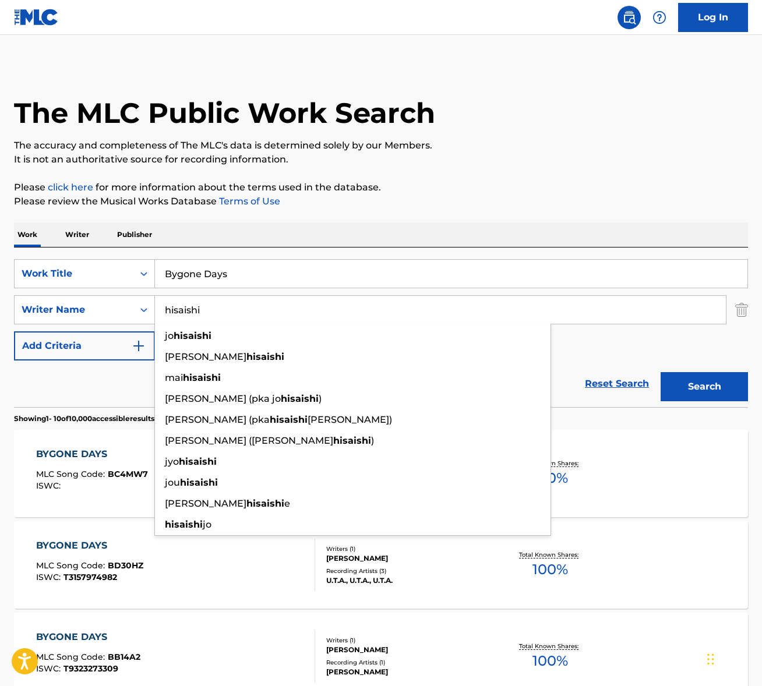
type input "hisaishi"
click at [661, 372] on button "Search" at bounding box center [704, 386] width 87 height 29
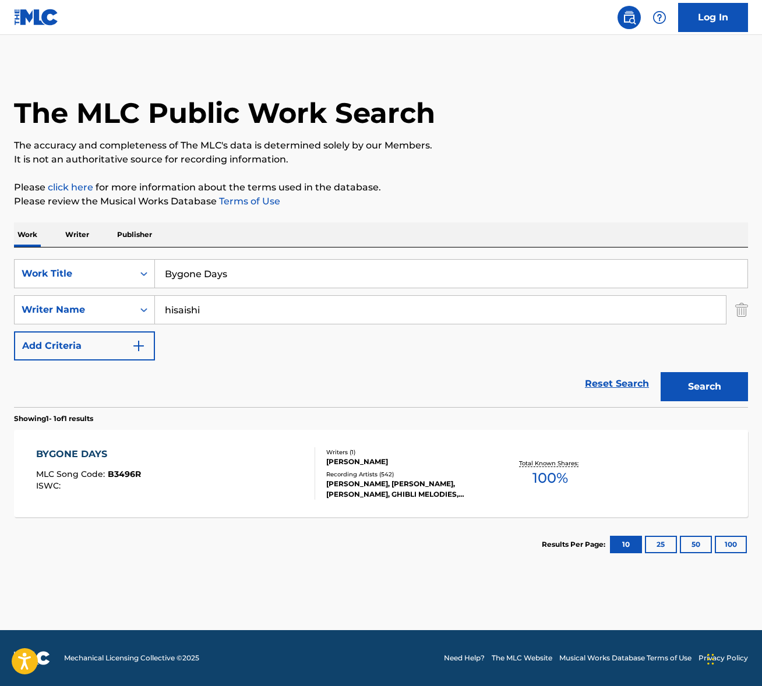
click at [258, 490] on div "BYGONE DAYS MLC Song Code : B3496R ISWC :" at bounding box center [175, 474] width 279 height 52
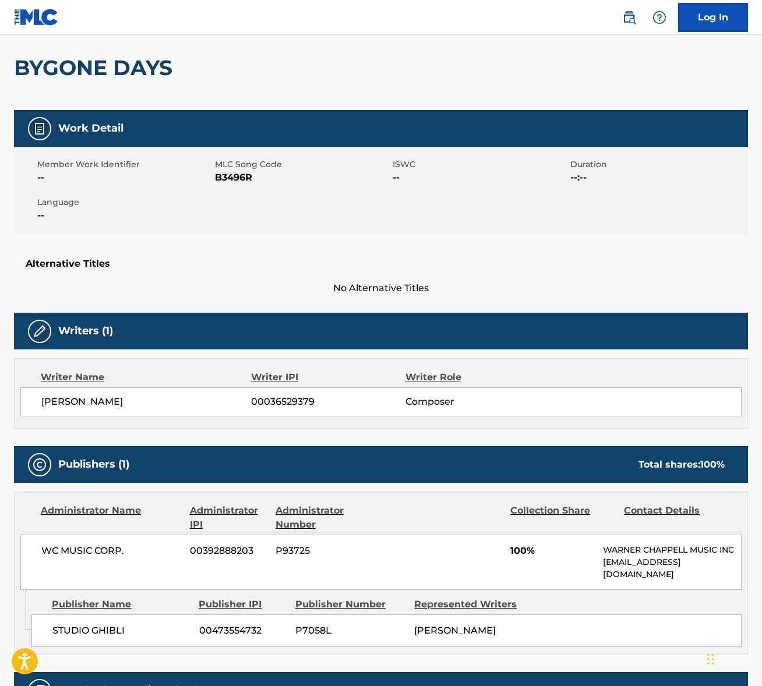
scroll to position [259, 0]
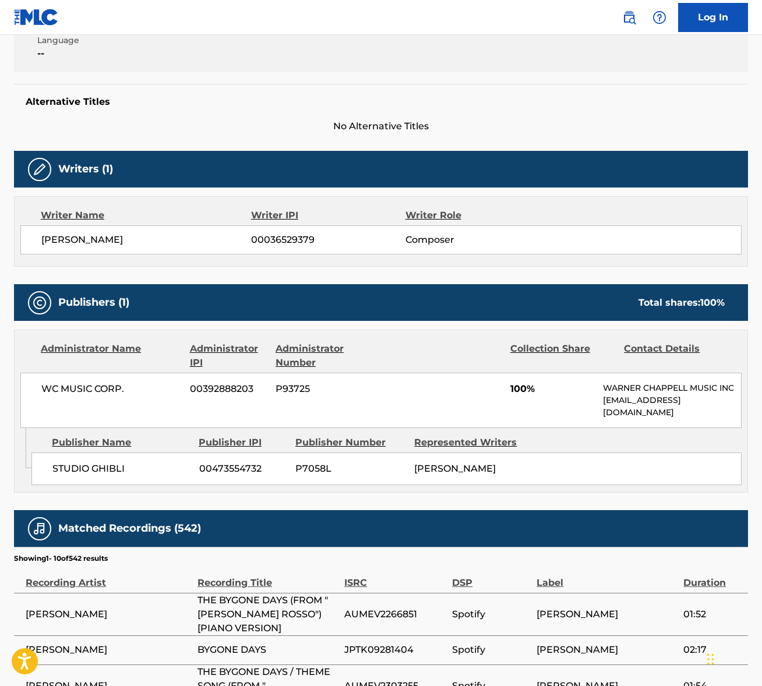
click at [77, 235] on span "JYO HISAISHI" at bounding box center [146, 240] width 210 height 14
click at [78, 235] on span "JYO HISAISHI" at bounding box center [146, 240] width 210 height 14
click at [86, 389] on span "WC MUSIC CORP." at bounding box center [111, 389] width 140 height 14
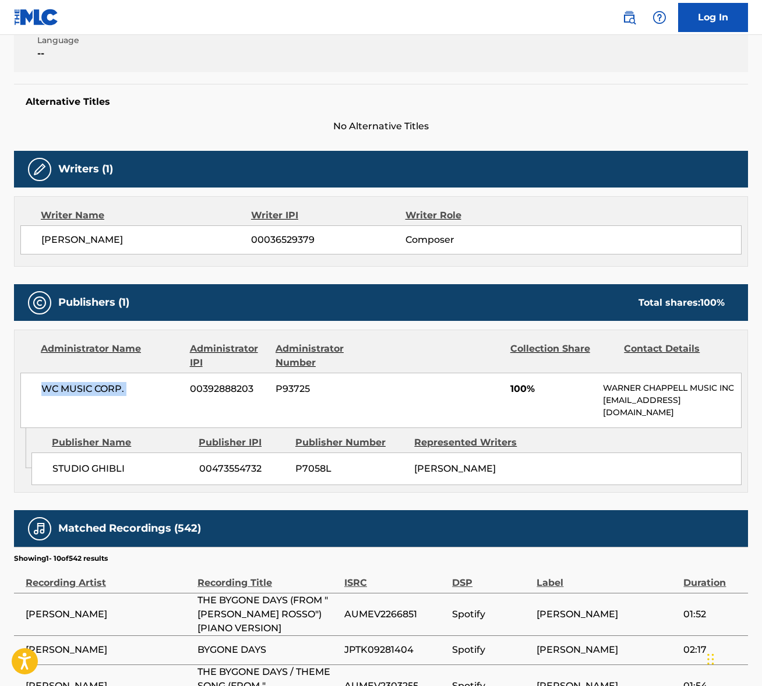
drag, startPoint x: 86, startPoint y: 389, endPoint x: 98, endPoint y: 389, distance: 12.3
click at [86, 389] on span "WC MUSIC CORP." at bounding box center [111, 389] width 140 height 14
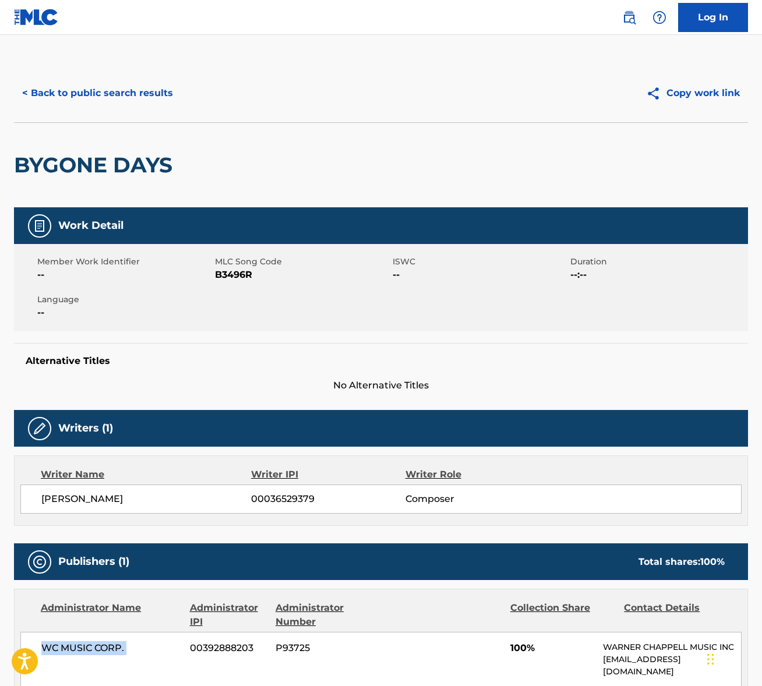
click at [119, 81] on button "< Back to public search results" at bounding box center [97, 93] width 167 height 29
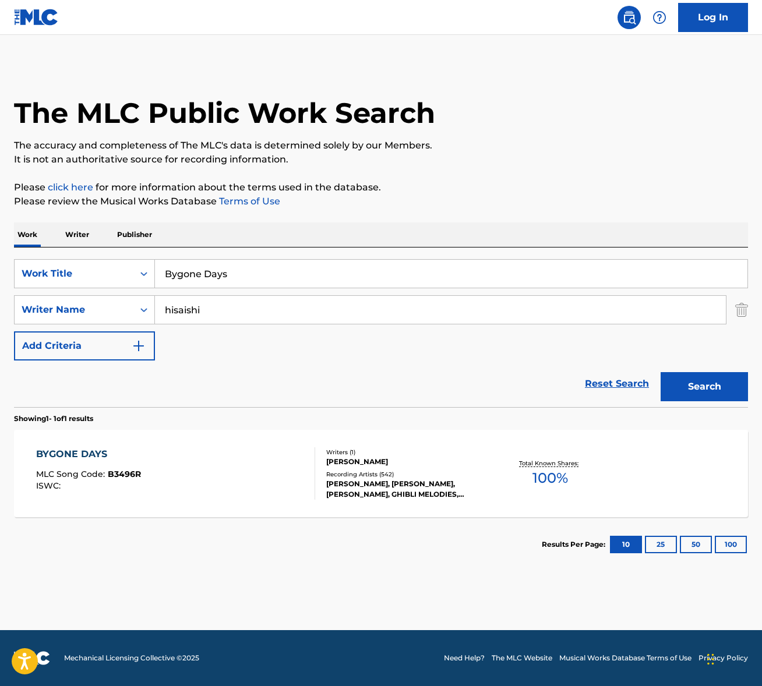
click at [245, 270] on input "Bygone Days" at bounding box center [451, 274] width 593 height 28
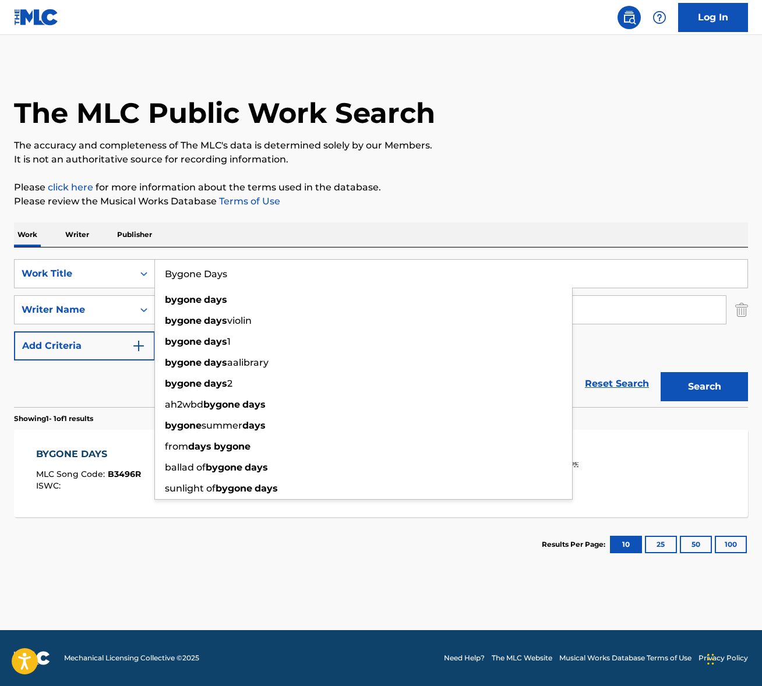
click at [245, 270] on input "Bygone Days" at bounding box center [451, 274] width 593 height 28
paste input "Treasure"
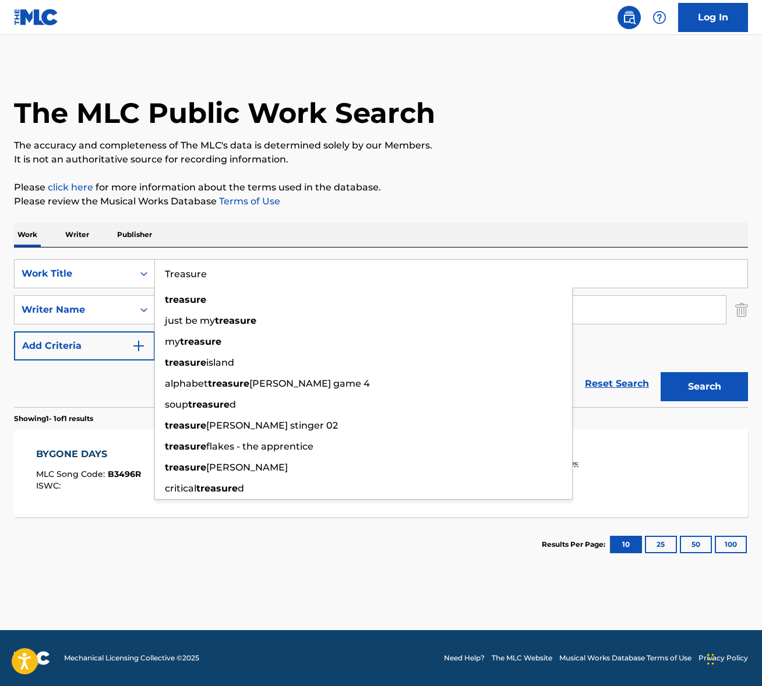
type input "Treasure"
drag, startPoint x: 482, startPoint y: 223, endPoint x: 326, endPoint y: 319, distance: 183.4
click at [481, 223] on div "Work Writer Publisher" at bounding box center [381, 235] width 734 height 24
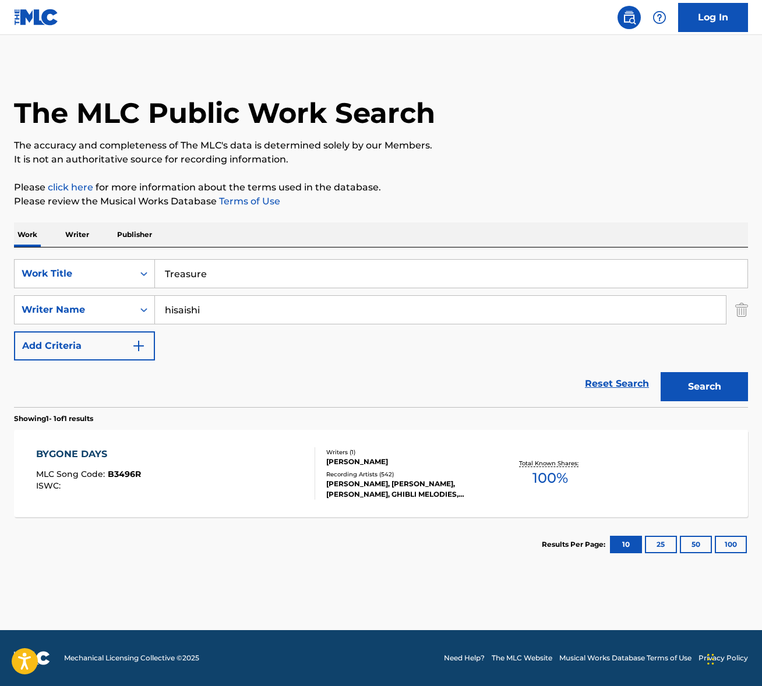
click at [260, 326] on div "SearchWithCriteriadc222e7c-7ac2-4f76-82a2-388103bb27c6 Work Title Treasure Sear…" at bounding box center [381, 309] width 734 height 101
click at [259, 308] on input "hisaishi" at bounding box center [440, 310] width 571 height 28
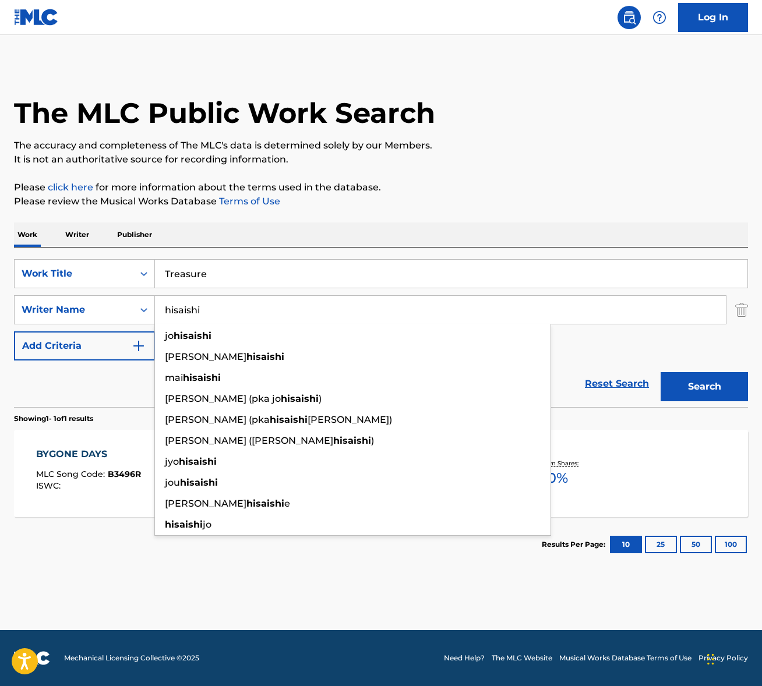
click at [259, 308] on input "hisaishi" at bounding box center [440, 310] width 571 height 28
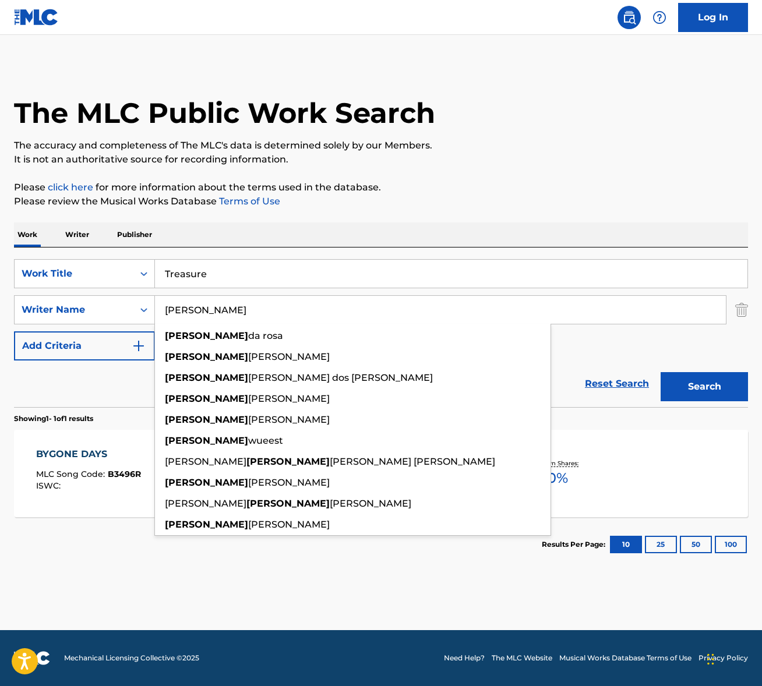
click at [661, 372] on button "Search" at bounding box center [704, 386] width 87 height 29
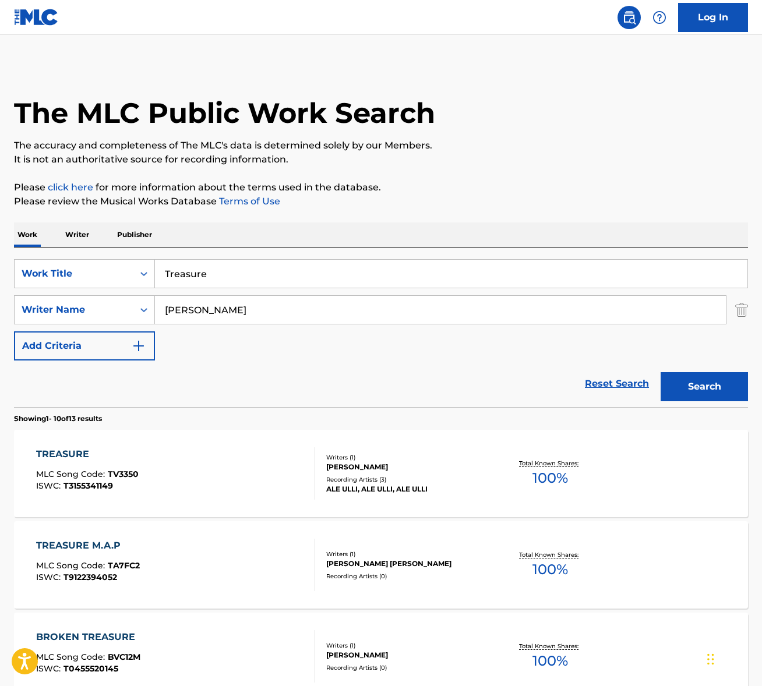
click at [202, 298] on input "bruno" at bounding box center [440, 310] width 571 height 28
click at [202, 299] on input "bruno" at bounding box center [440, 310] width 571 height 28
click at [661, 372] on button "Search" at bounding box center [704, 386] width 87 height 29
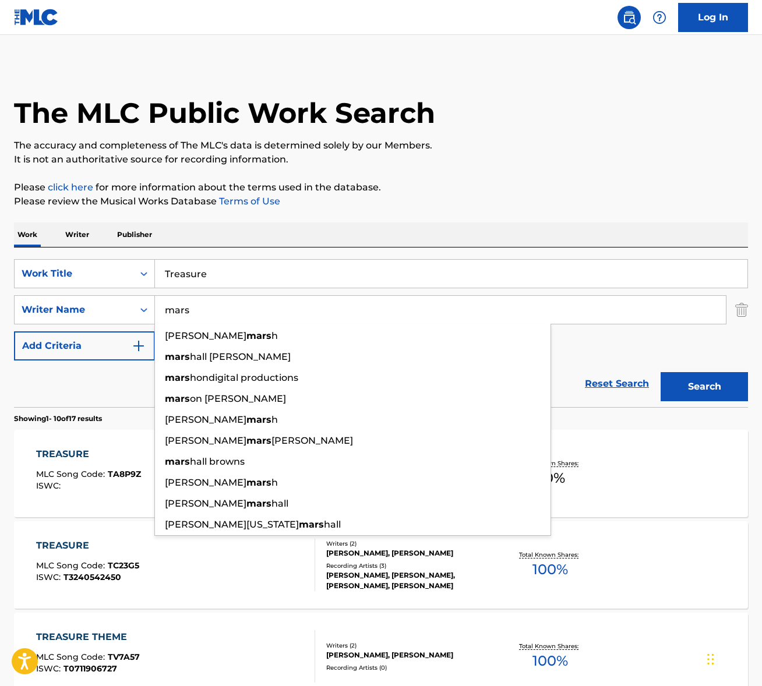
click at [350, 240] on div "Work Writer Publisher" at bounding box center [381, 235] width 734 height 24
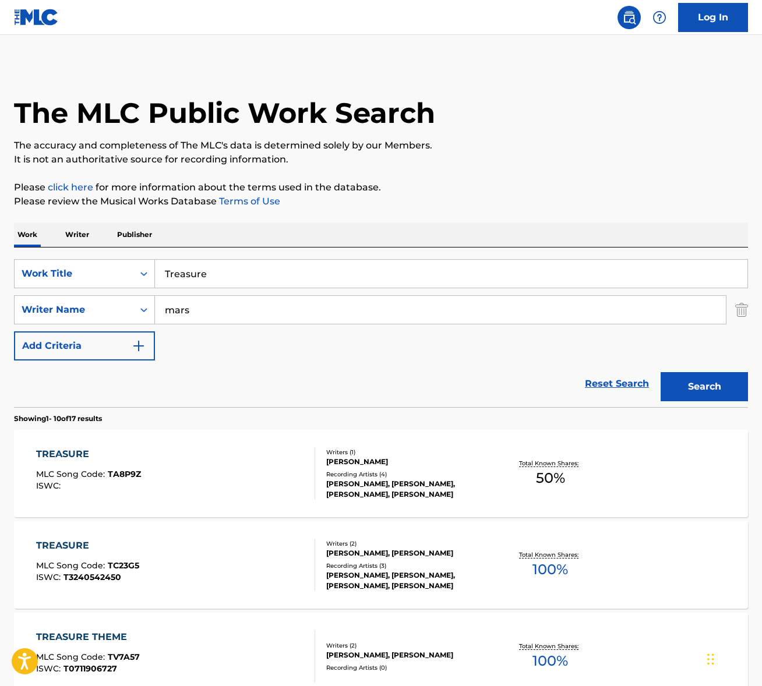
click at [192, 296] on input "mars" at bounding box center [440, 310] width 571 height 28
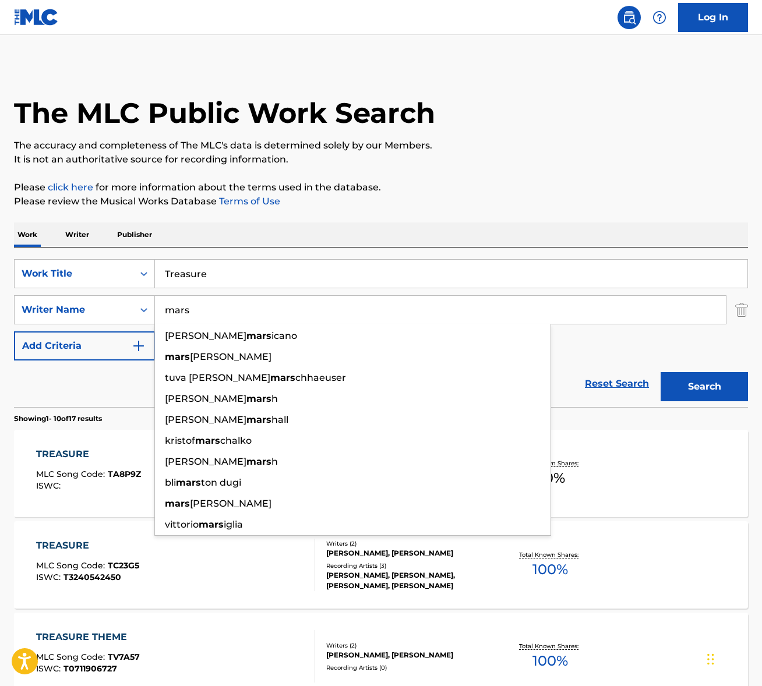
click at [192, 296] on input "mars" at bounding box center [440, 310] width 571 height 28
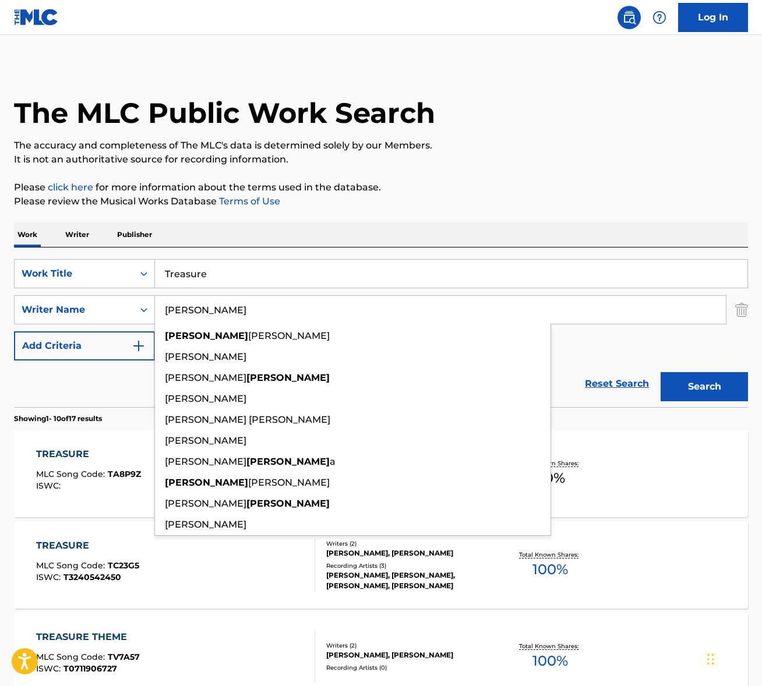
type input "berland"
click at [661, 372] on button "Search" at bounding box center [704, 386] width 87 height 29
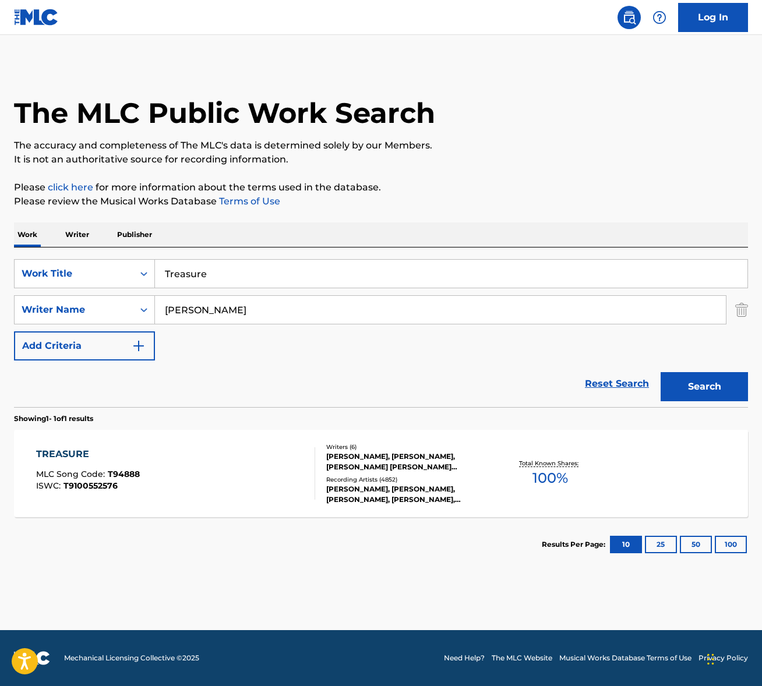
click at [107, 456] on div "TREASURE" at bounding box center [88, 455] width 104 height 14
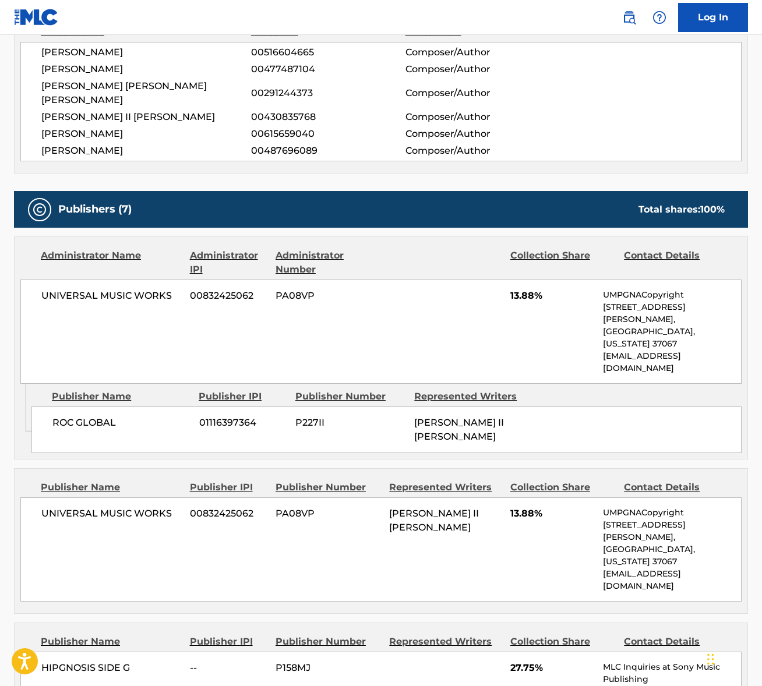
scroll to position [607, 0]
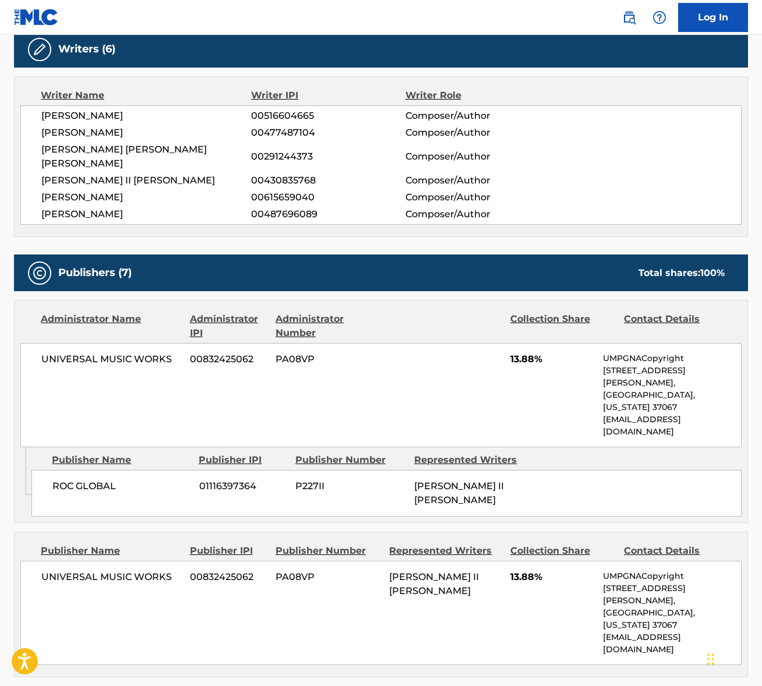
click at [91, 117] on span "FREDRICK L BROWN" at bounding box center [146, 116] width 210 height 14
click at [107, 134] on span "PETER GENE HERNANDEZ" at bounding box center [146, 133] width 210 height 14
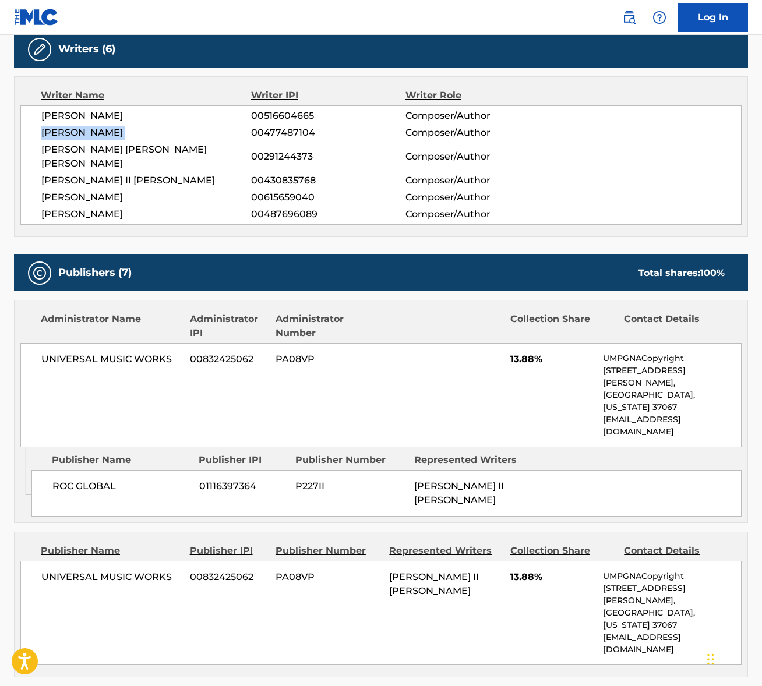
click at [107, 134] on span "PETER GENE HERNANDEZ" at bounding box center [146, 133] width 210 height 14
click at [148, 152] on span "CHRISTOPHER IRFANE KHAN ACITO" at bounding box center [146, 157] width 210 height 28
click at [161, 174] on span "PHILIP MARTIN II LAWRENCE" at bounding box center [146, 181] width 210 height 14
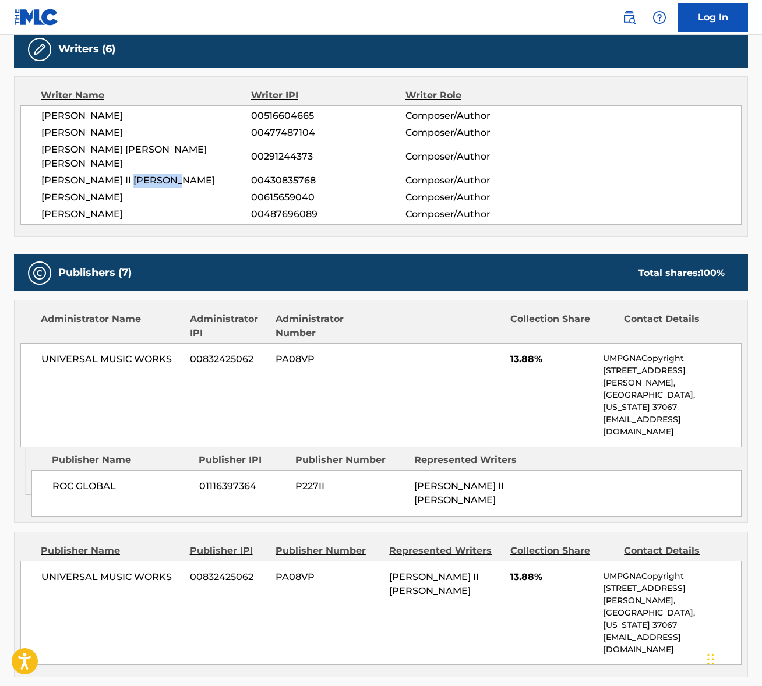
click at [161, 174] on span "PHILIP MARTIN II LAWRENCE" at bounding box center [146, 181] width 210 height 14
click at [85, 191] on span "THIBAUT BERLAND" at bounding box center [146, 198] width 210 height 14
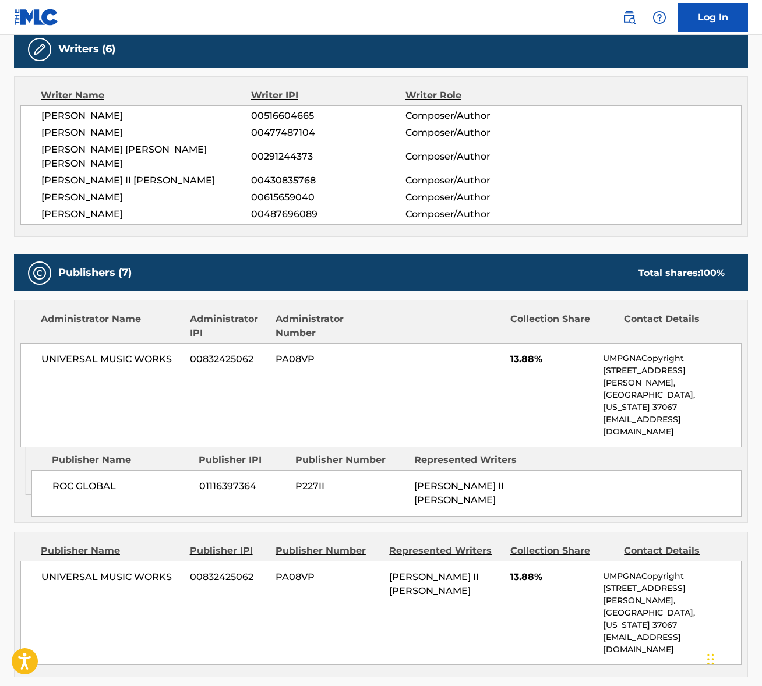
click at [76, 207] on span "ARI LEVINE" at bounding box center [146, 214] width 210 height 14
click at [111, 353] on span "UNIVERSAL MUSIC WORKS" at bounding box center [111, 360] width 140 height 14
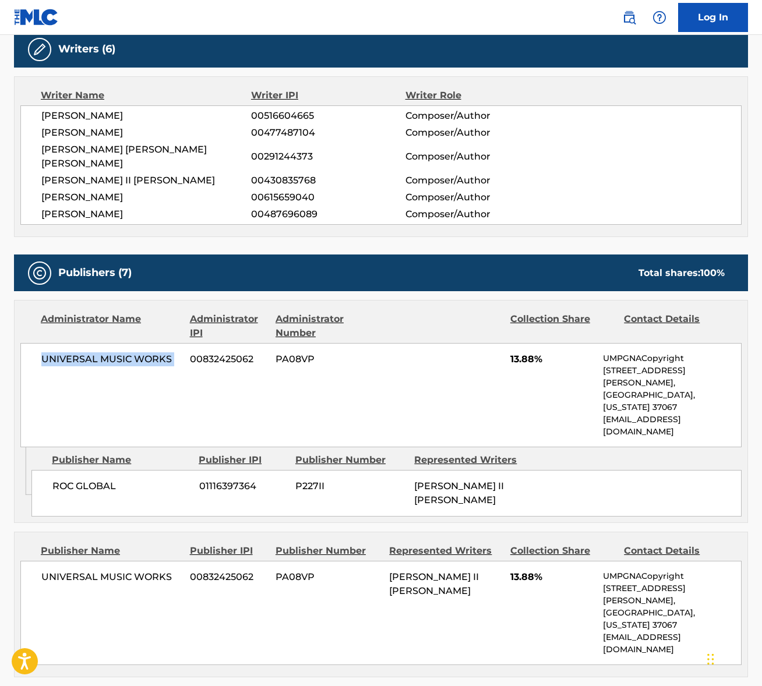
click at [111, 353] on span "UNIVERSAL MUSIC WORKS" at bounding box center [111, 360] width 140 height 14
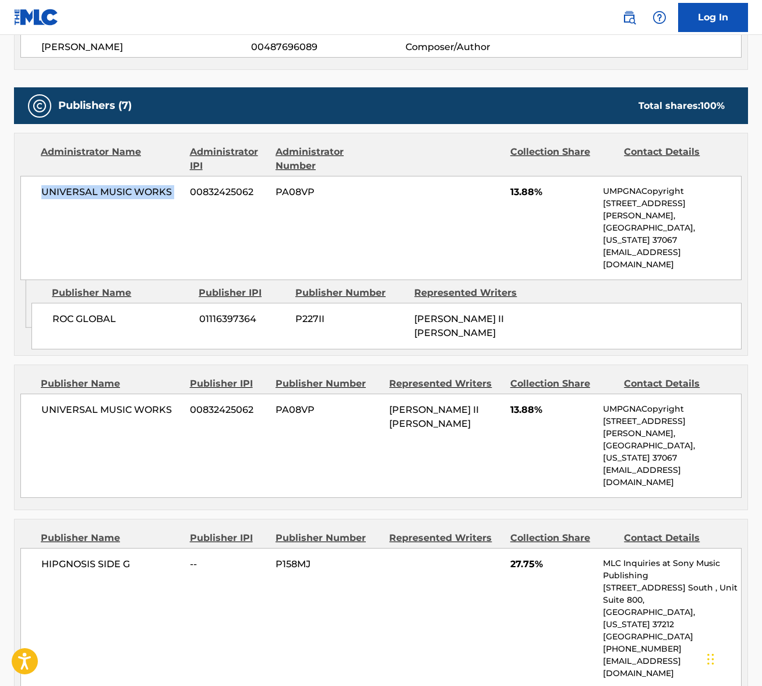
scroll to position [993, 0]
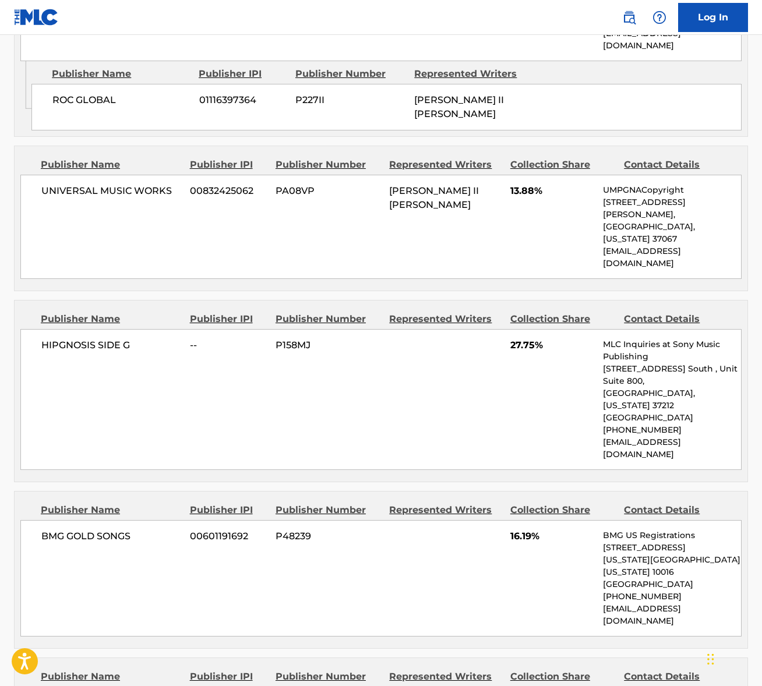
click at [86, 339] on span "HIPGNOSIS SIDE G" at bounding box center [111, 346] width 140 height 14
drag, startPoint x: 86, startPoint y: 252, endPoint x: 20, endPoint y: 259, distance: 65.6
click at [85, 339] on span "HIPGNOSIS SIDE G" at bounding box center [111, 346] width 140 height 14
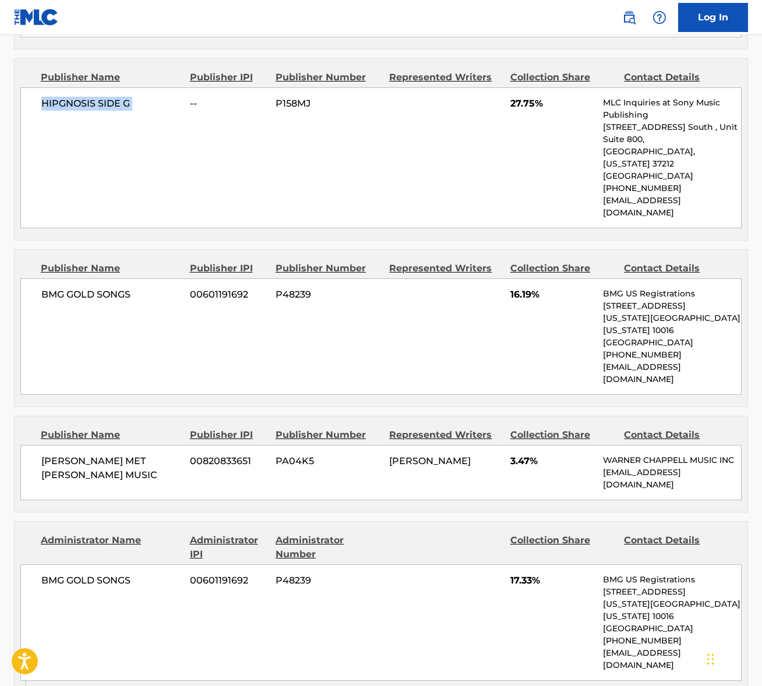
scroll to position [1295, 0]
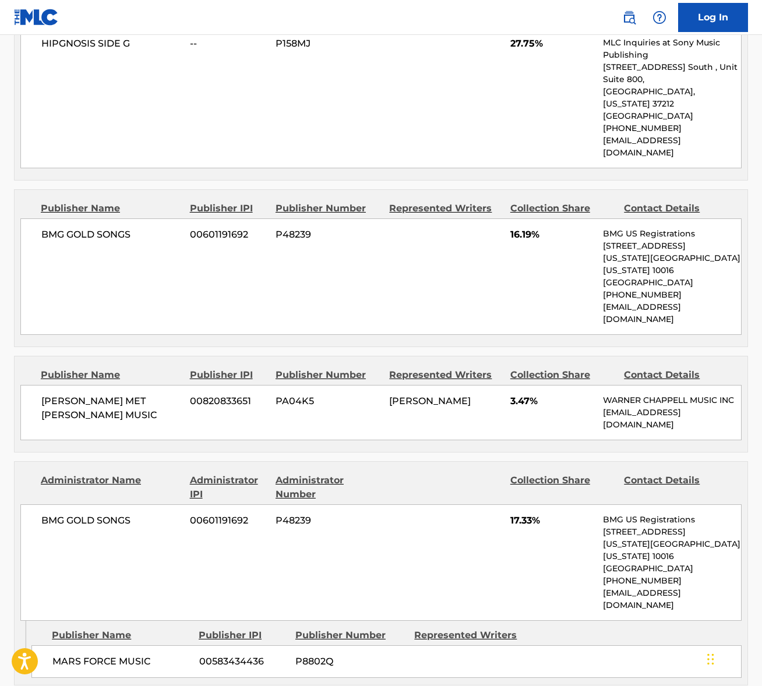
click at [83, 228] on span "BMG GOLD SONGS" at bounding box center [111, 235] width 140 height 14
drag, startPoint x: 83, startPoint y: 119, endPoint x: 9, endPoint y: 191, distance: 103.0
click at [83, 228] on span "BMG GOLD SONGS" at bounding box center [111, 235] width 140 height 14
click at [110, 395] on span "WARNER GEO MET RIC MUSIC" at bounding box center [111, 409] width 140 height 28
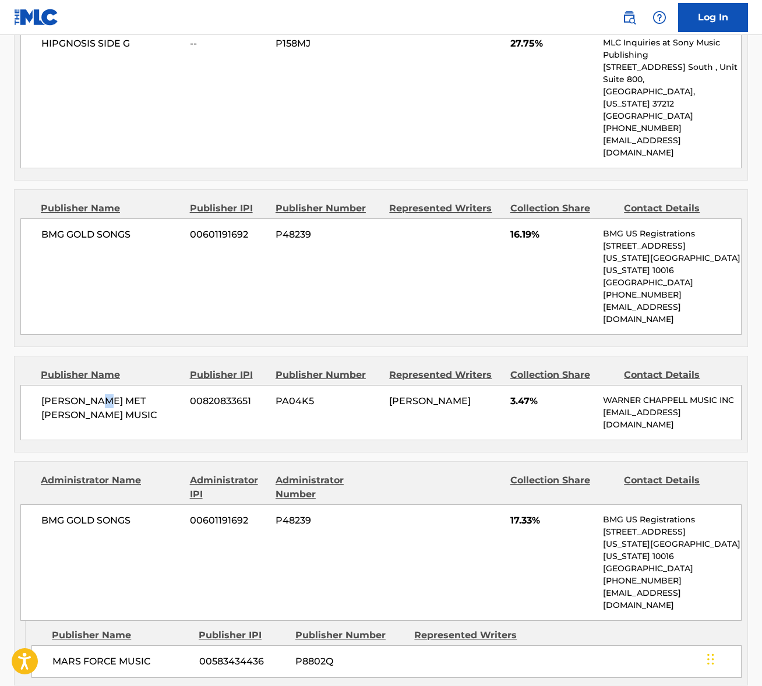
click at [110, 395] on span "WARNER GEO MET RIC MUSIC" at bounding box center [111, 409] width 140 height 28
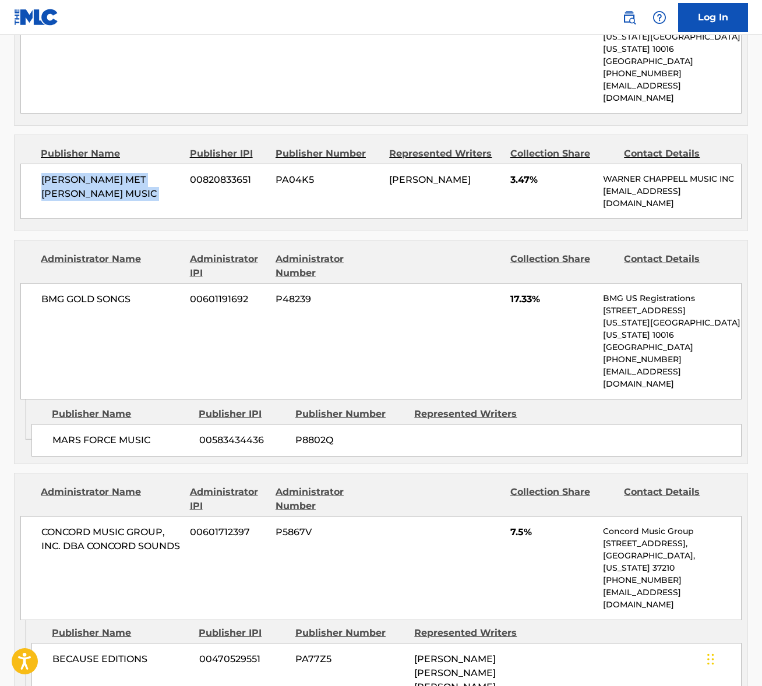
scroll to position [1639, 0]
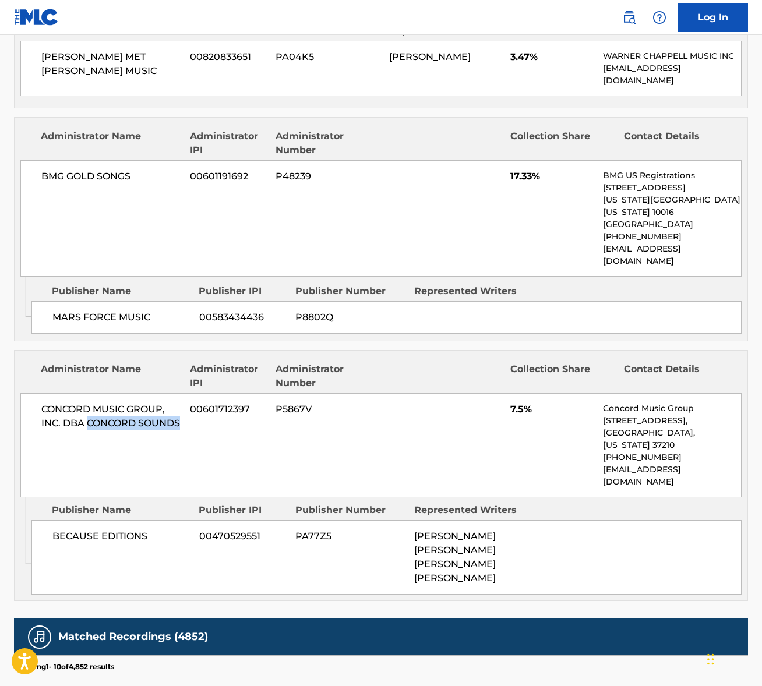
drag, startPoint x: 89, startPoint y: 256, endPoint x: 105, endPoint y: 284, distance: 31.9
click at [105, 393] on div "CONCORD MUSIC GROUP, INC. DBA CONCORD SOUNDS 00601712397 P5867V 7.5% Concord Mu…" at bounding box center [380, 445] width 721 height 104
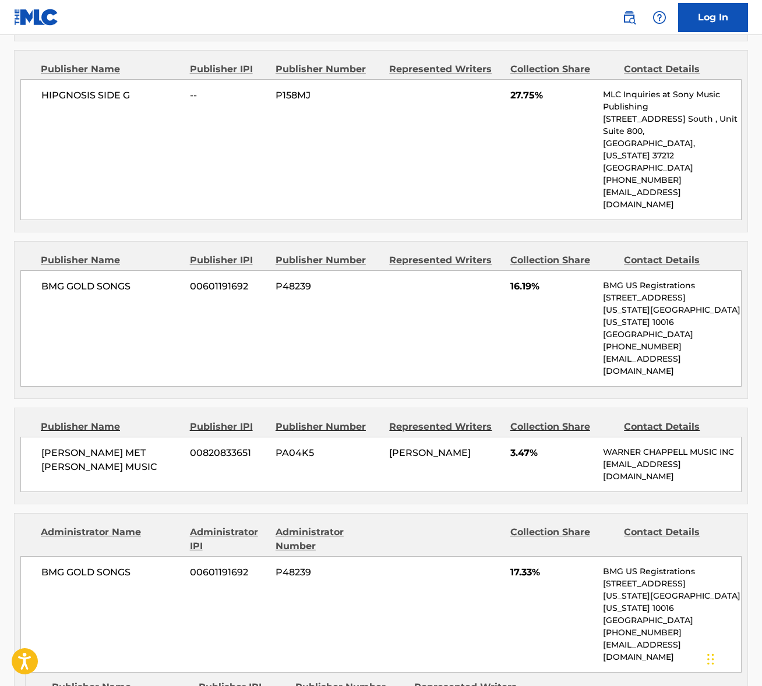
scroll to position [0, 0]
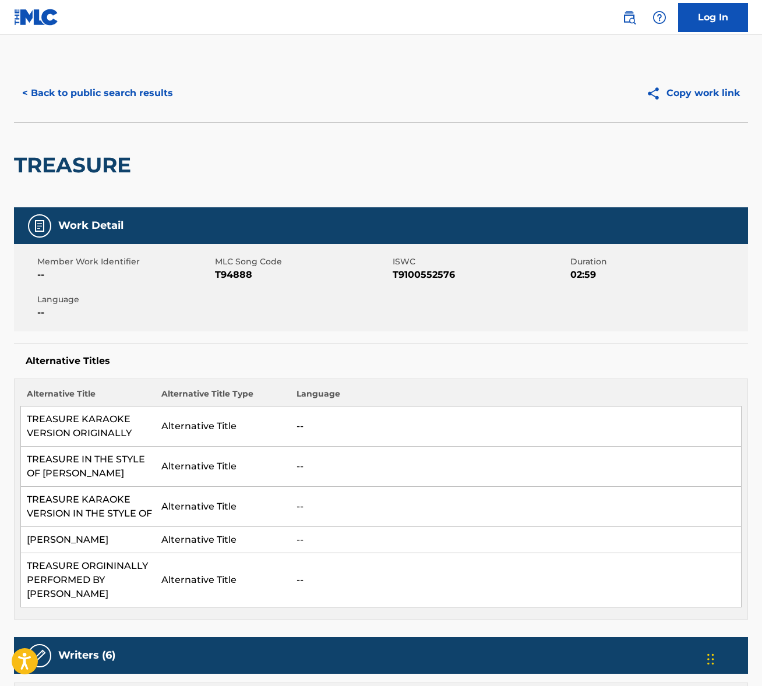
click at [114, 97] on button "< Back to public search results" at bounding box center [97, 93] width 167 height 29
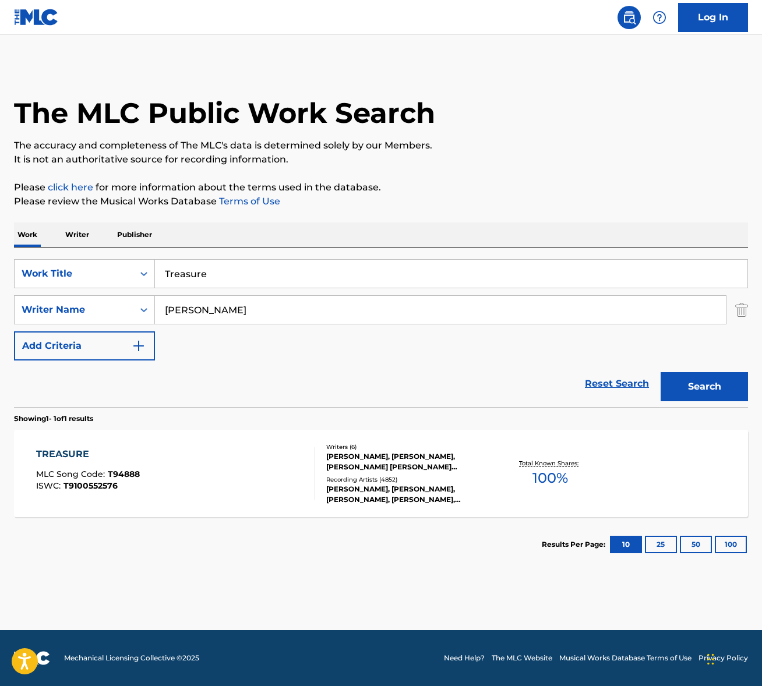
click at [212, 279] on input "Treasure" at bounding box center [451, 274] width 593 height 28
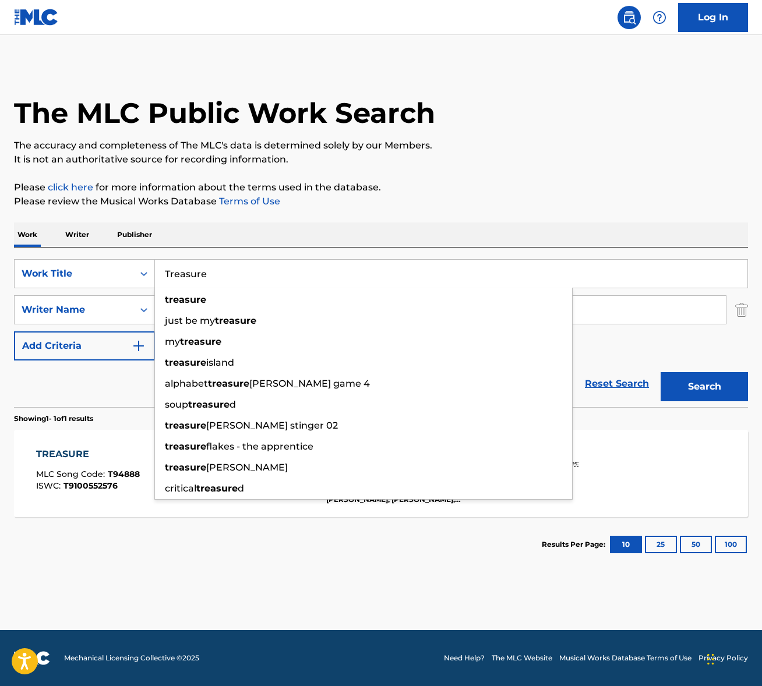
paste input "Bonus Level"
type input "Bonus Level"
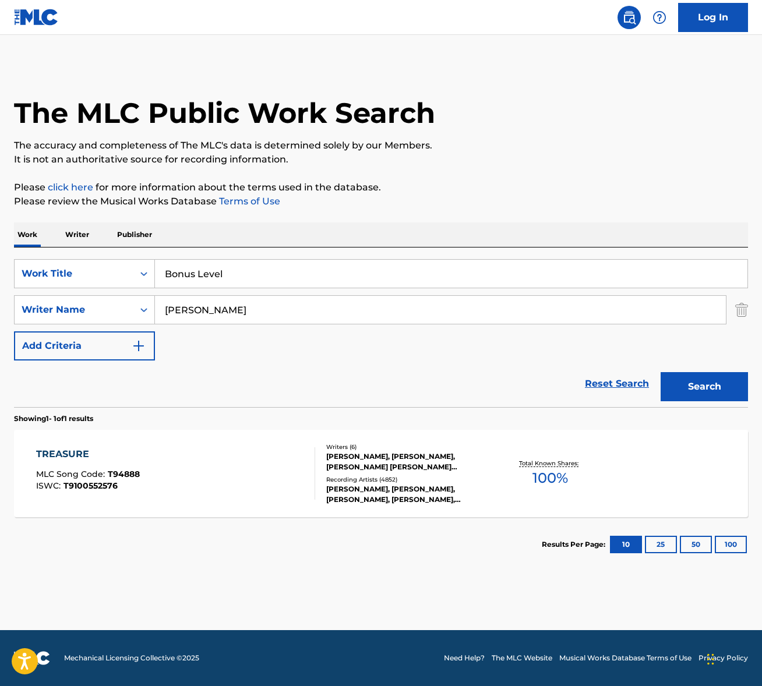
drag, startPoint x: 327, startPoint y: 224, endPoint x: 210, endPoint y: 314, distance: 147.9
click at [327, 224] on div "Work Writer Publisher" at bounding box center [381, 235] width 734 height 24
click at [205, 317] on input "berland" at bounding box center [440, 310] width 571 height 28
click at [661, 372] on button "Search" at bounding box center [704, 386] width 87 height 29
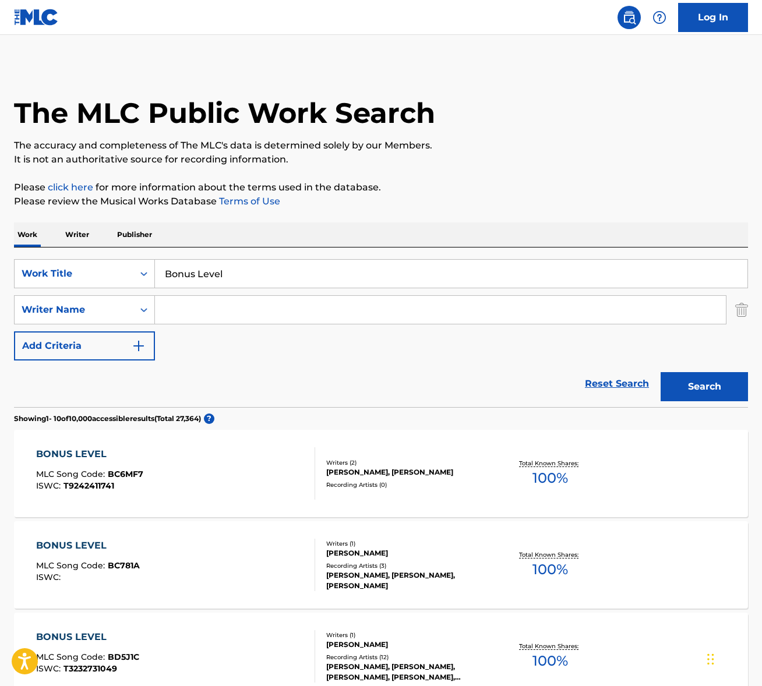
click at [192, 295] on div "SearchWithCriteriadc222e7c-7ac2-4f76-82a2-388103bb27c6 Work Title Bonus Level S…" at bounding box center [381, 309] width 734 height 101
click at [191, 312] on input "Search Form" at bounding box center [440, 310] width 571 height 28
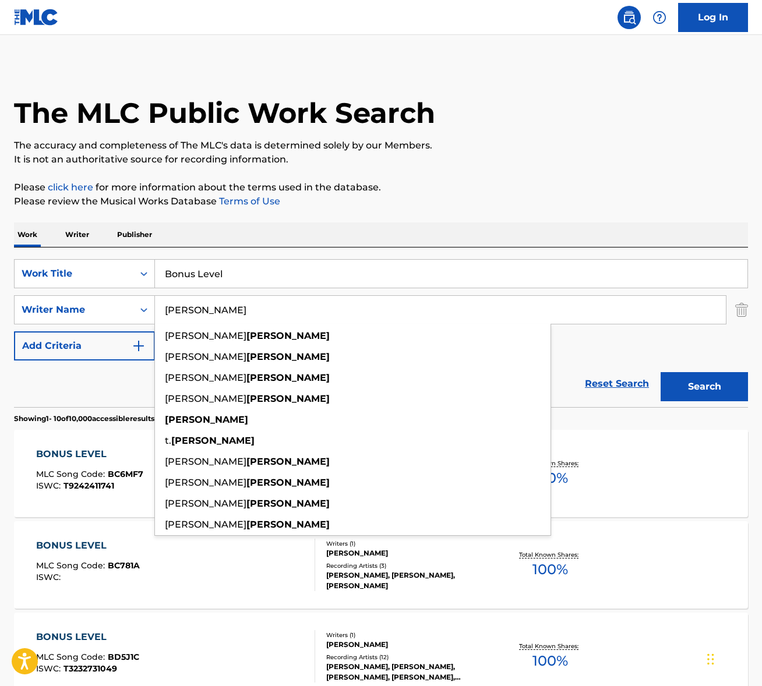
type input "tallarico"
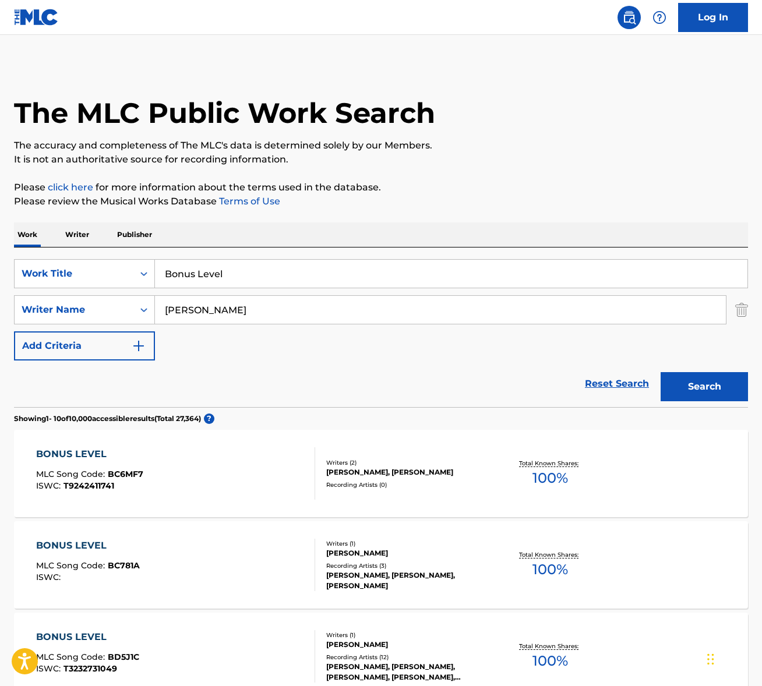
click at [710, 390] on button "Search" at bounding box center [704, 386] width 87 height 29
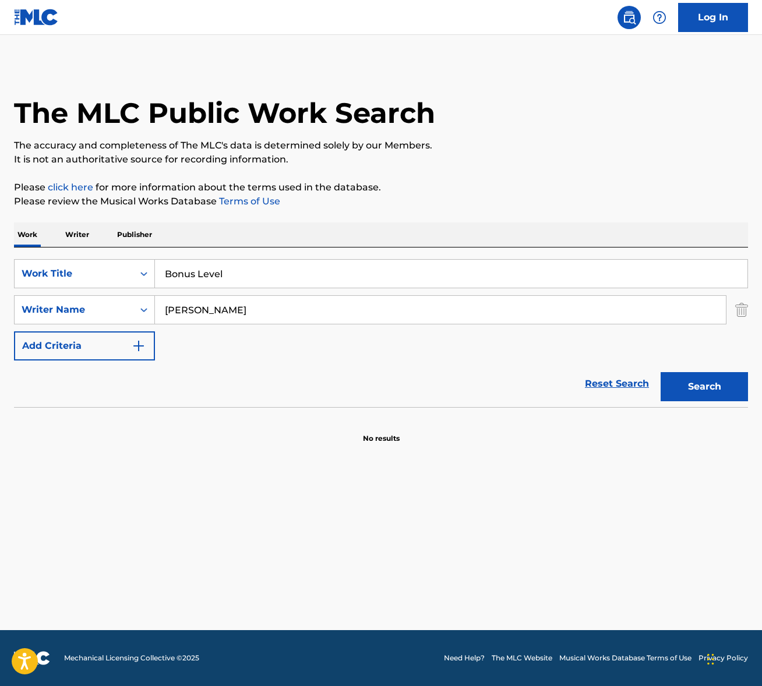
click at [266, 321] on input "tallarico" at bounding box center [440, 310] width 571 height 28
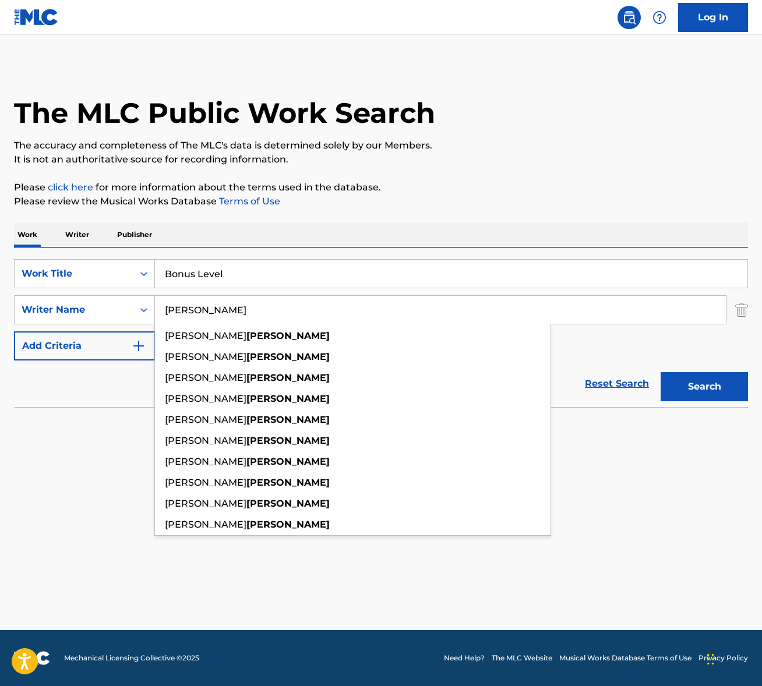
click at [266, 321] on input "tallarico" at bounding box center [440, 310] width 571 height 28
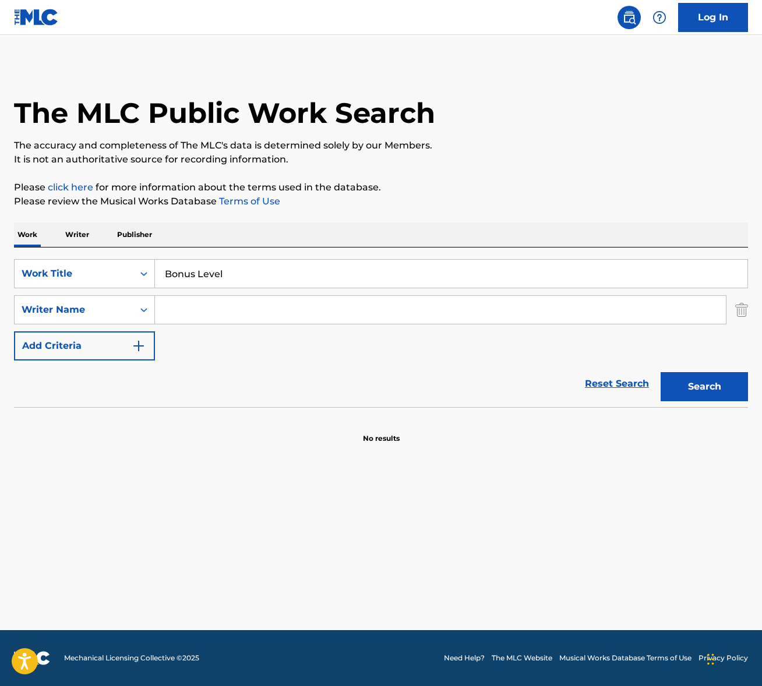
click at [227, 266] on input "Bonus Level" at bounding box center [451, 274] width 593 height 28
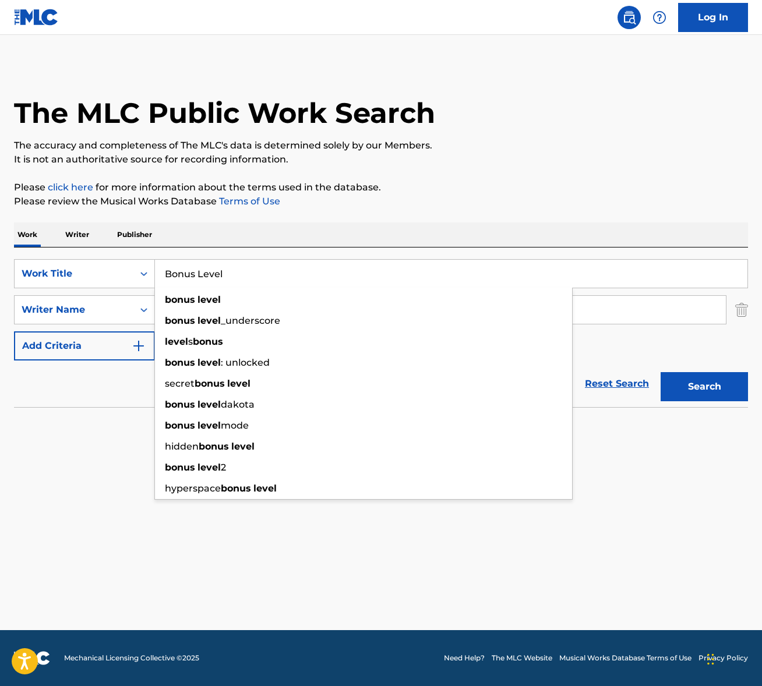
click at [227, 266] on input "Bonus Level" at bounding box center [451, 274] width 593 height 28
click at [244, 273] on input "Bonus Level" at bounding box center [451, 274] width 593 height 28
paste input "(Global Gladiators and Cool Spot)"
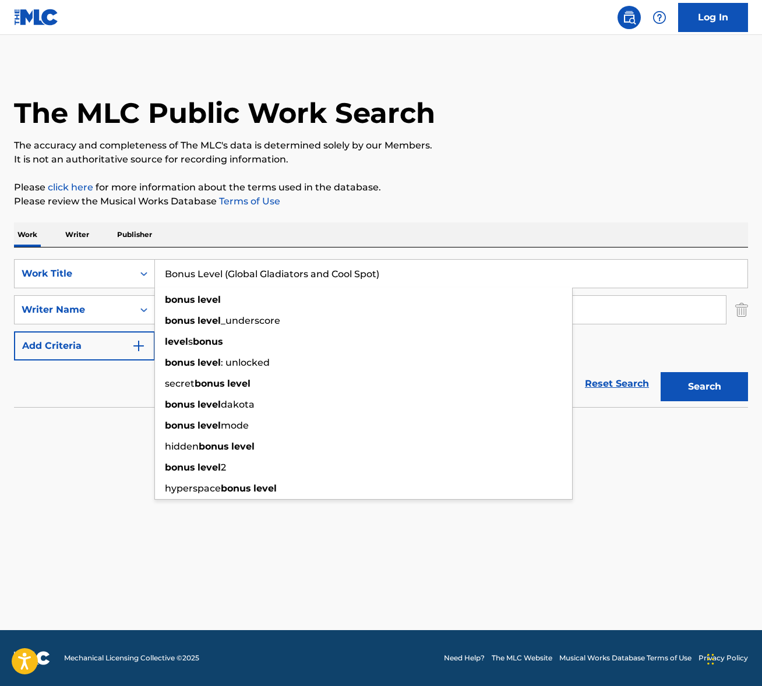
click at [476, 212] on div "The MLC Public Work Search The accuracy and completeness of The MLC's data is d…" at bounding box center [381, 254] width 762 height 380
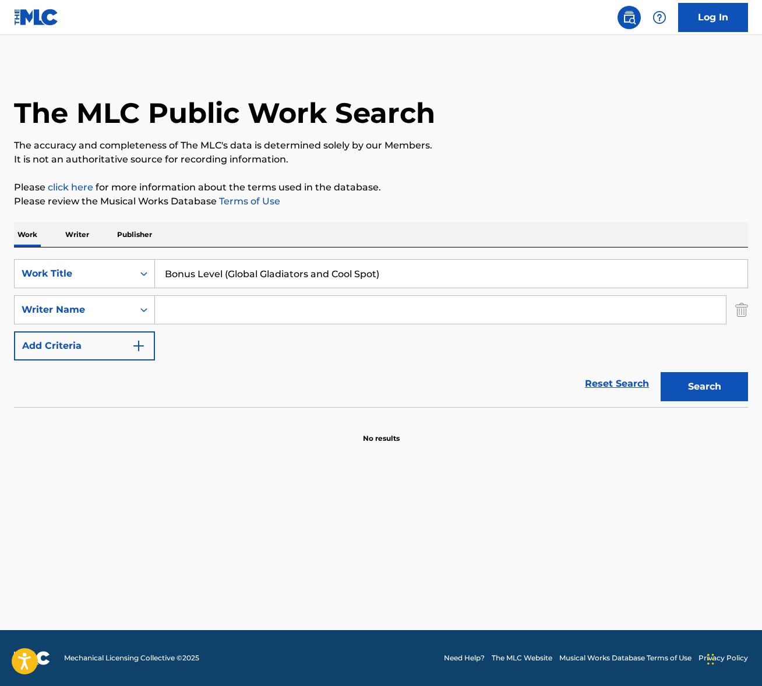
click at [727, 393] on button "Search" at bounding box center [704, 386] width 87 height 29
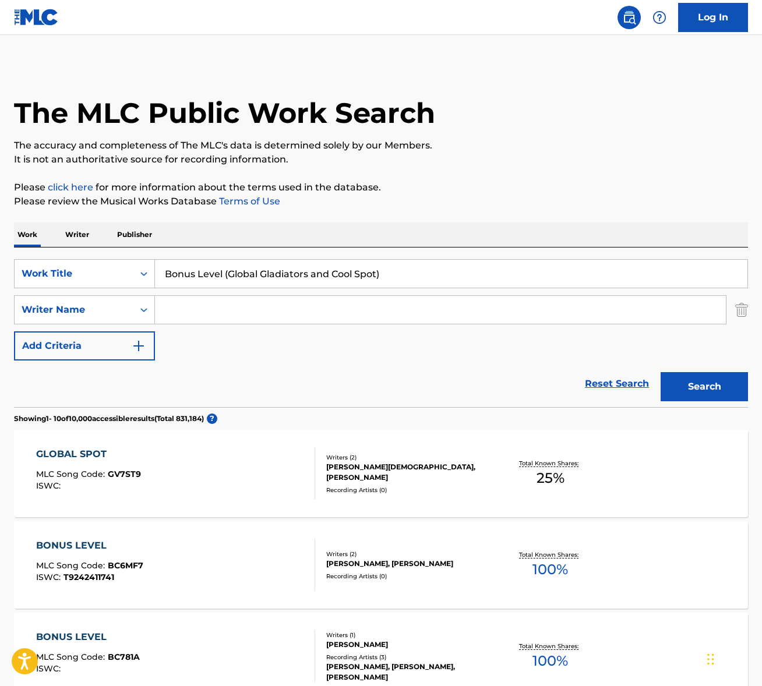
click at [228, 276] on input "Bonus Level (Global Gladiators and Cool Spot)" at bounding box center [451, 274] width 593 height 28
click at [389, 273] on input "Bonus Level Global Gladiators and Cool Spot)" at bounding box center [451, 274] width 593 height 28
click at [661, 372] on button "Search" at bounding box center [704, 386] width 87 height 29
drag, startPoint x: 226, startPoint y: 274, endPoint x: 71, endPoint y: 272, distance: 155.0
click at [71, 272] on div "SearchWithCriteriadc222e7c-7ac2-4f76-82a2-388103bb27c6 Work Title Bonus Level G…" at bounding box center [381, 273] width 734 height 29
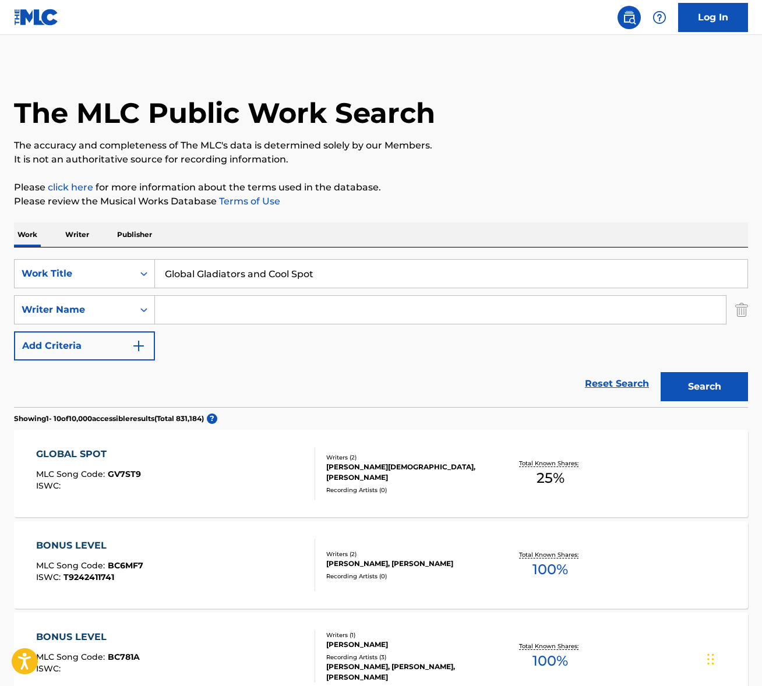
drag, startPoint x: 244, startPoint y: 272, endPoint x: 519, endPoint y: 273, distance: 275.1
click at [506, 279] on input "Global Gladiators and Cool Spot" at bounding box center [451, 274] width 593 height 28
type input "Global Gladiators"
click at [661, 372] on button "Search" at bounding box center [704, 386] width 87 height 29
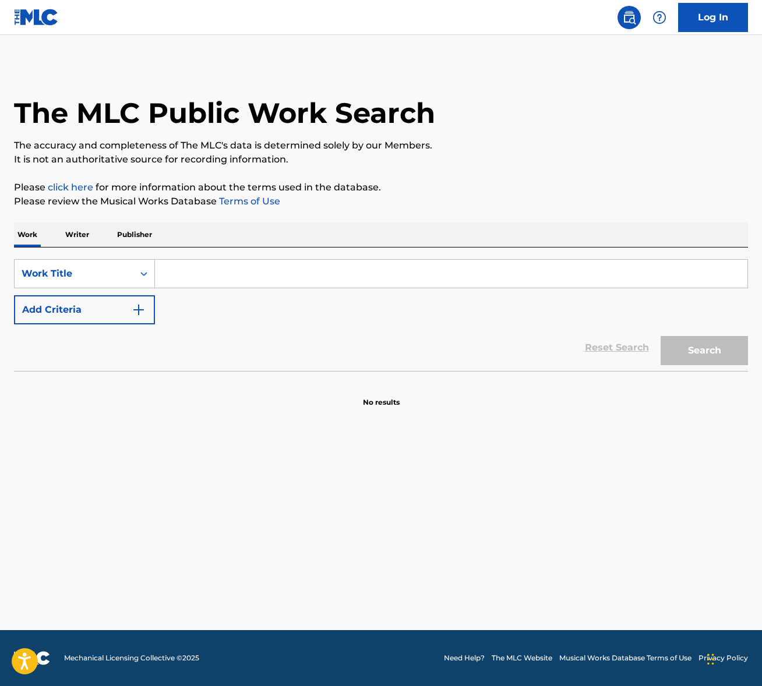
click at [237, 284] on input "Search Form" at bounding box center [451, 274] width 593 height 28
paste input "Don't You Worry About A Thing"
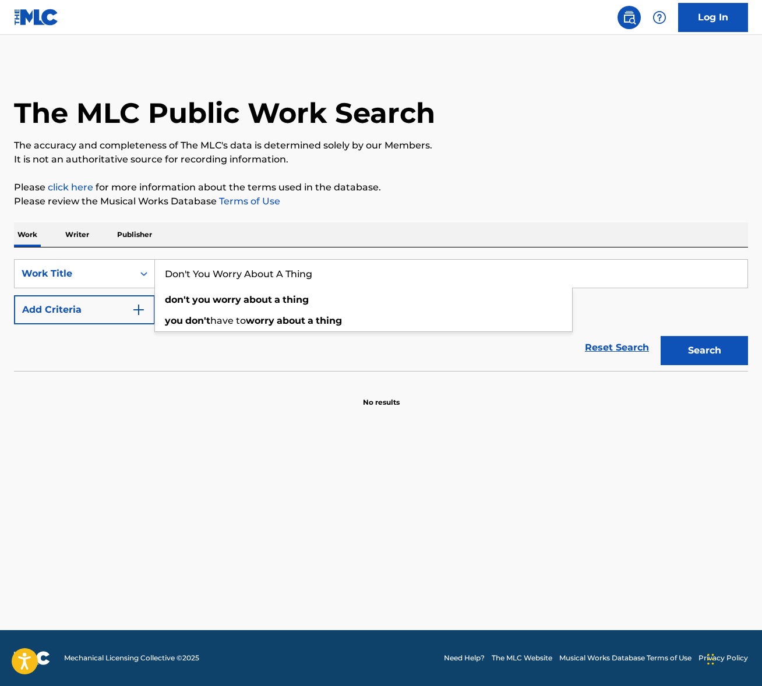
type input "Don't You Worry About A Thing"
click at [690, 355] on button "Search" at bounding box center [704, 350] width 87 height 29
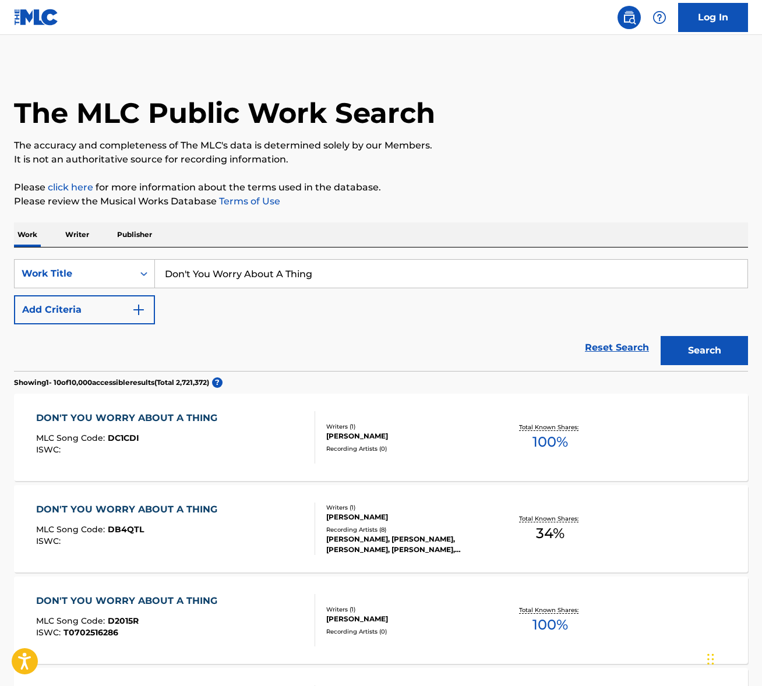
click at [126, 314] on button "Add Criteria" at bounding box center [84, 309] width 141 height 29
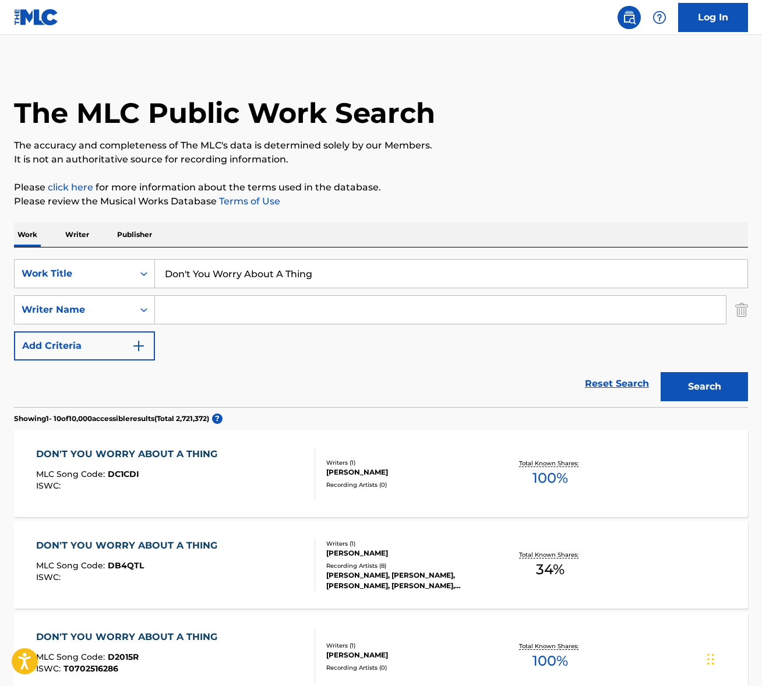
click at [185, 312] on input "Search Form" at bounding box center [440, 310] width 571 height 28
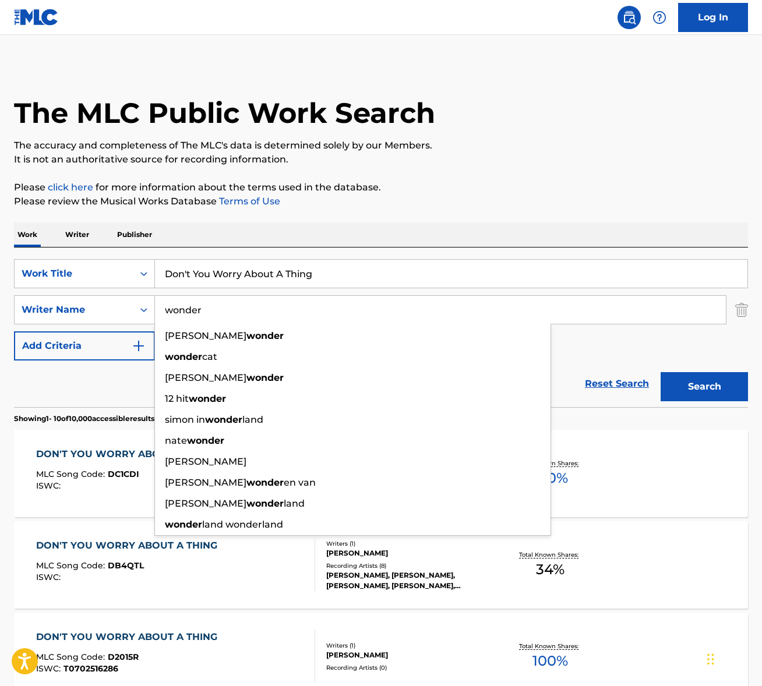
type input "wonder"
click at [661, 372] on button "Search" at bounding box center [704, 386] width 87 height 29
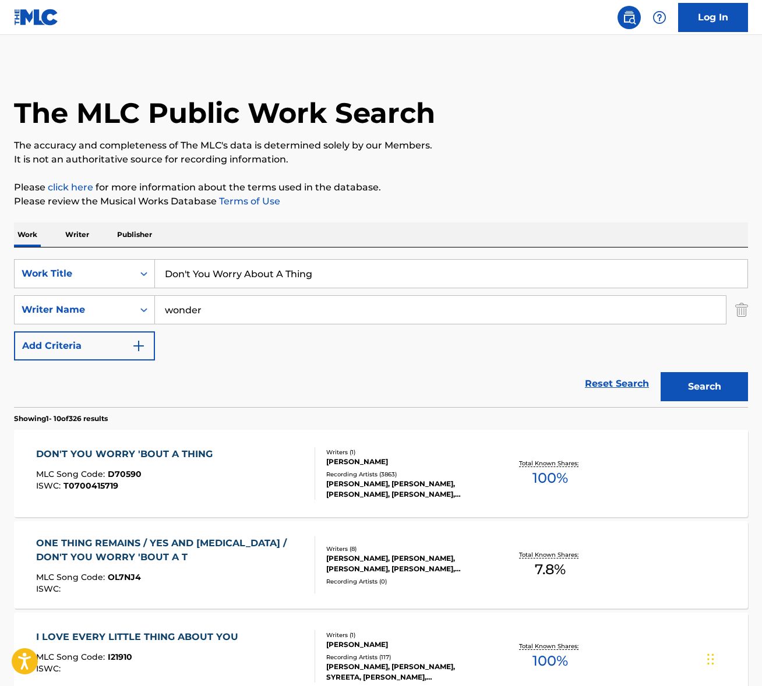
click at [261, 474] on div "DON'T YOU WORRY 'BOUT A THING MLC Song Code : D70590 ISWC : T0700415719" at bounding box center [175, 474] width 279 height 52
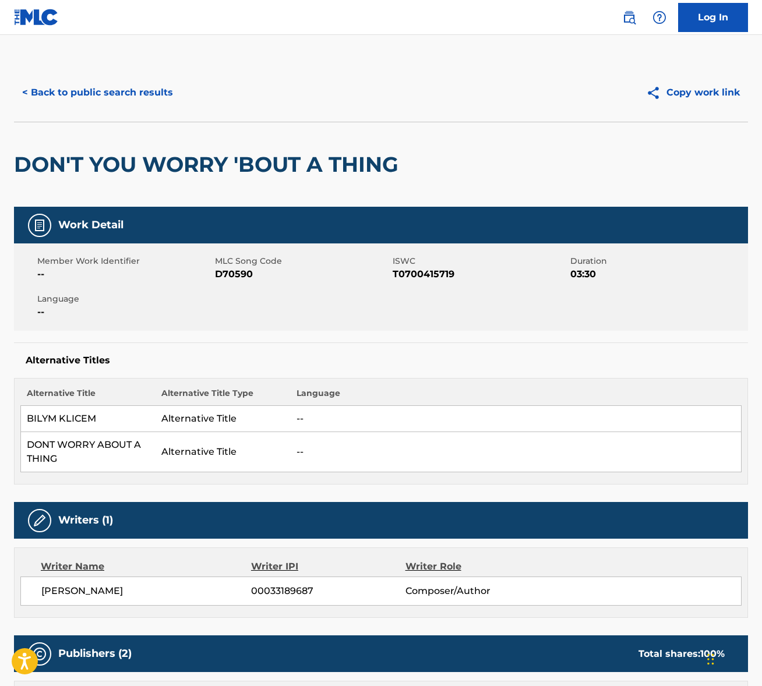
scroll to position [139, 0]
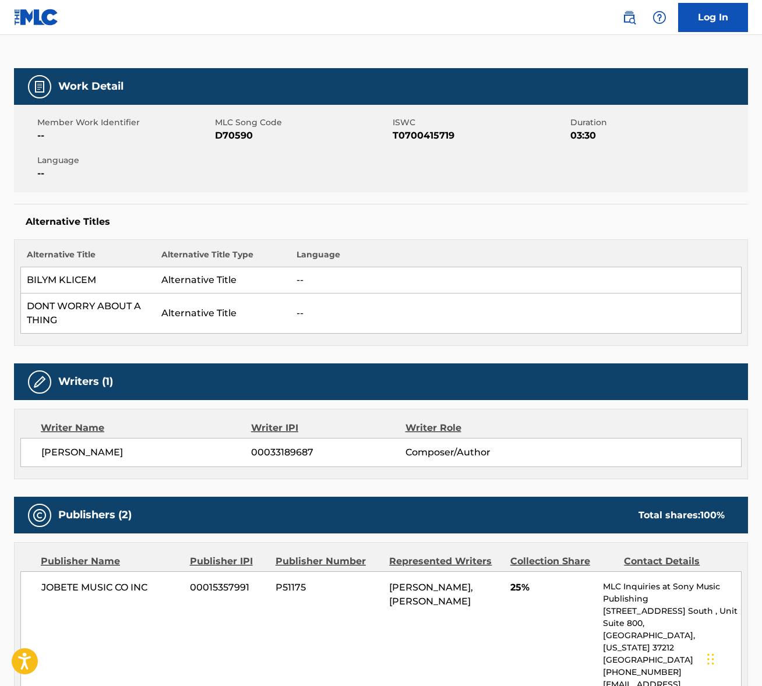
click at [91, 450] on span "[PERSON_NAME]" at bounding box center [146, 453] width 210 height 14
copy div "[PERSON_NAME]"
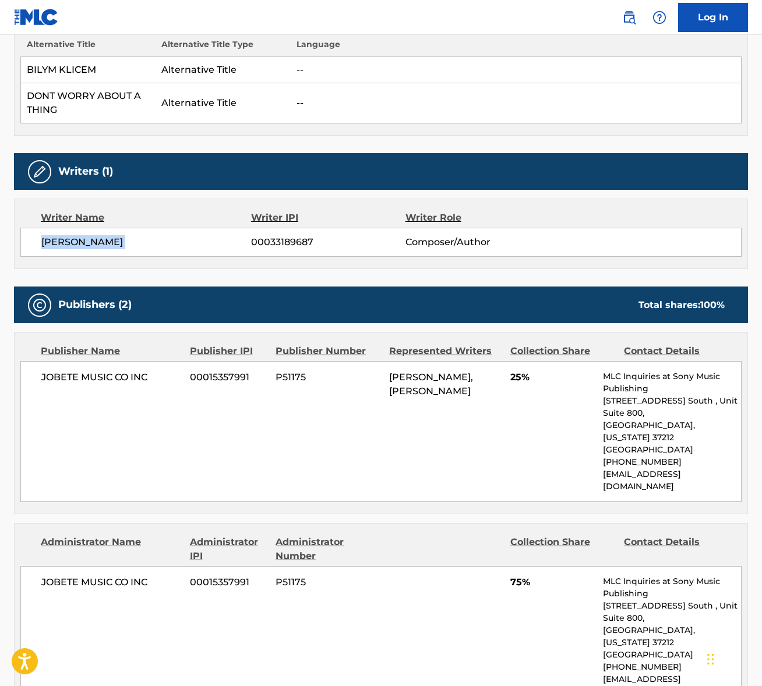
scroll to position [367, 0]
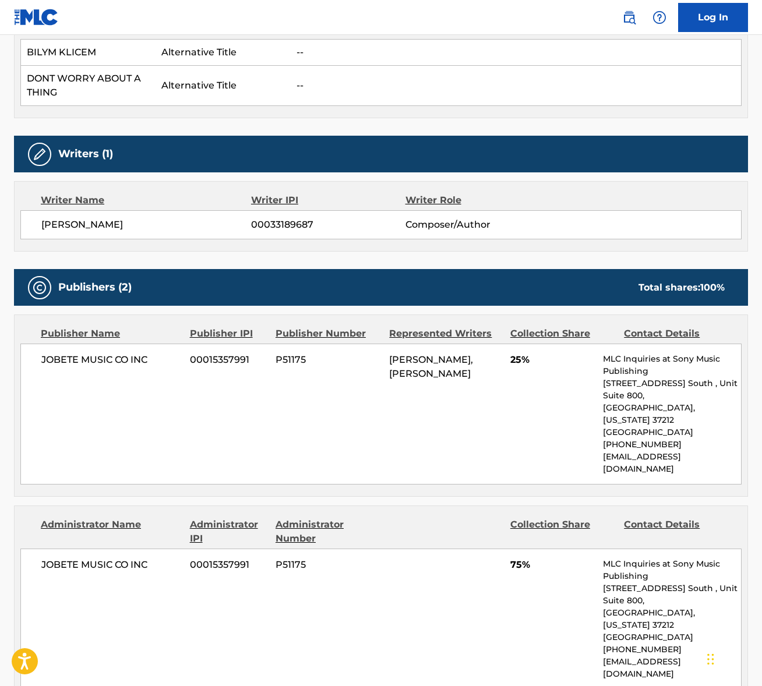
click at [114, 360] on span "JOBETE MUSIC CO INC" at bounding box center [111, 360] width 140 height 14
copy div "JOBETE MUSIC CO INC"
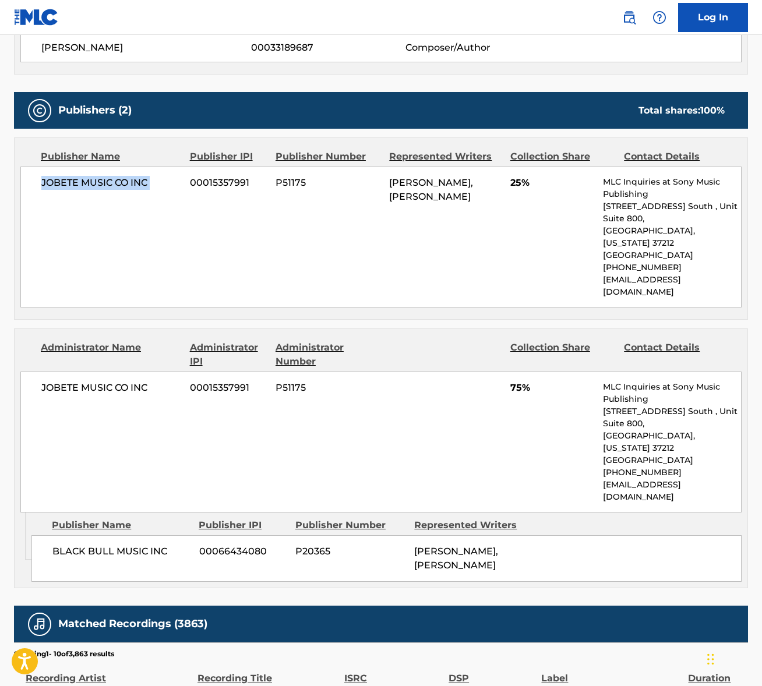
scroll to position [603, 0]
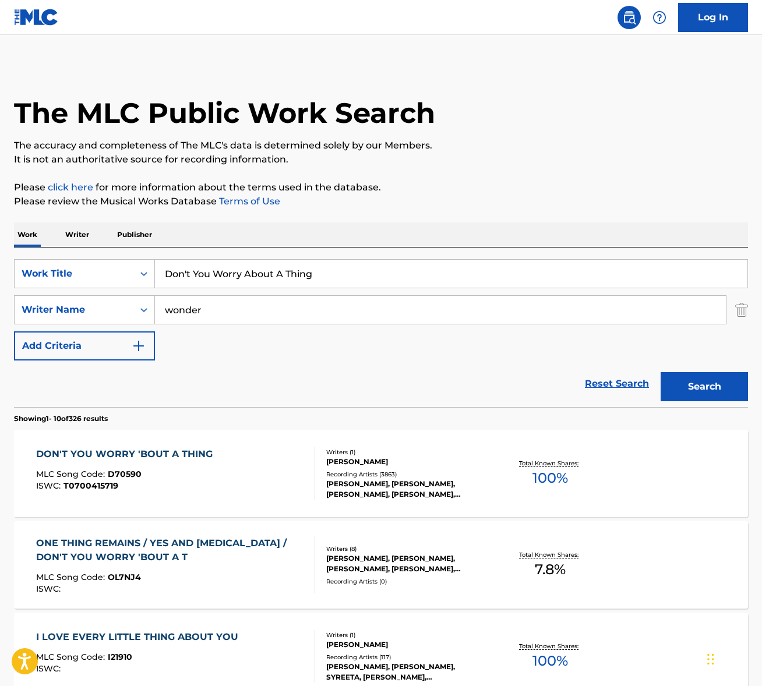
click at [205, 270] on input "Don't You Worry About A Thing" at bounding box center [451, 274] width 593 height 28
paste input "Blue Comedy"
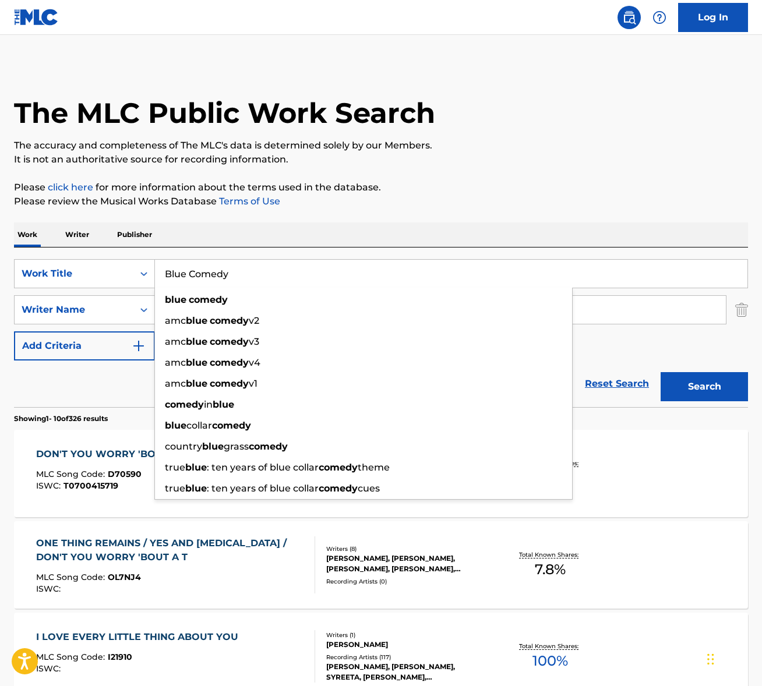
type input "Blue Comedy"
click at [388, 241] on div "Work Writer Publisher" at bounding box center [381, 235] width 734 height 24
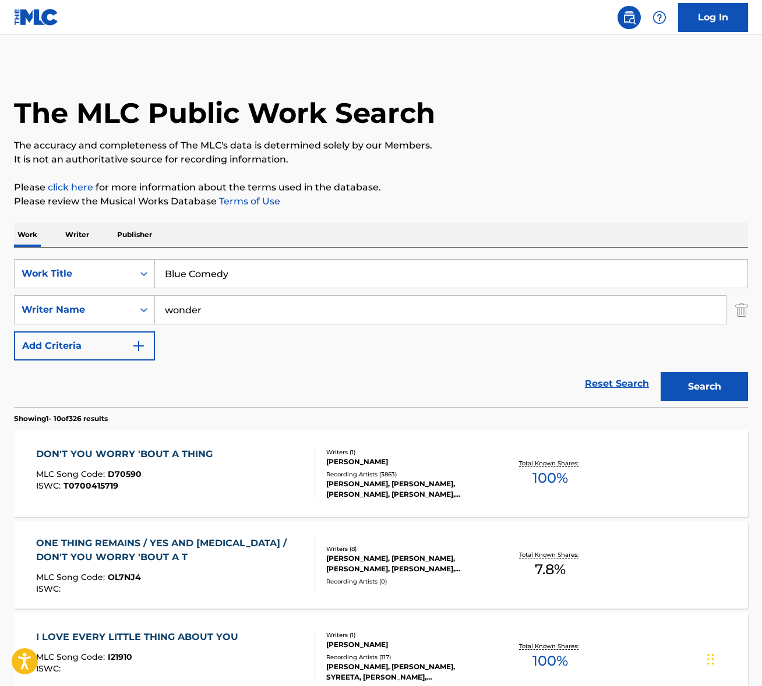
click at [237, 315] on input "wonder" at bounding box center [440, 310] width 571 height 28
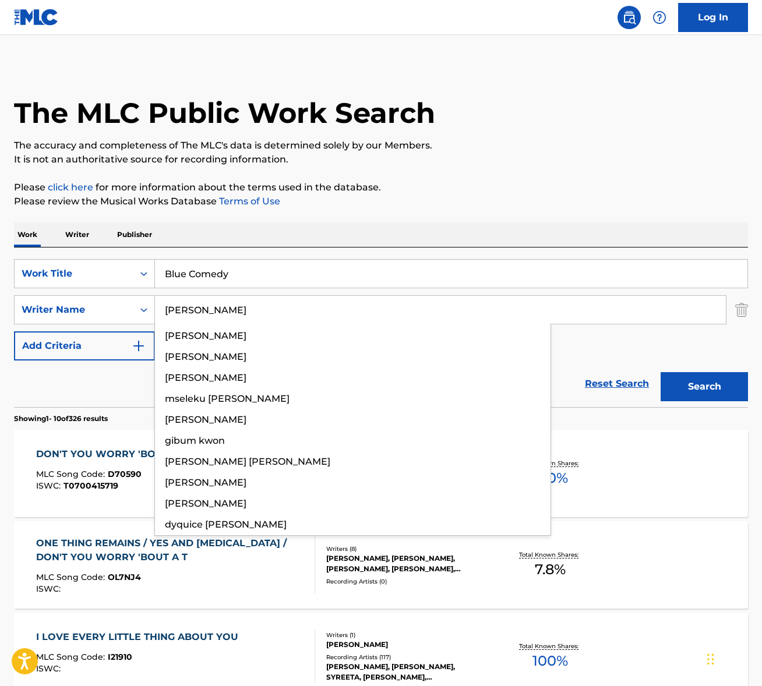
type input "[PERSON_NAME]"
click at [661, 372] on button "Search" at bounding box center [704, 386] width 87 height 29
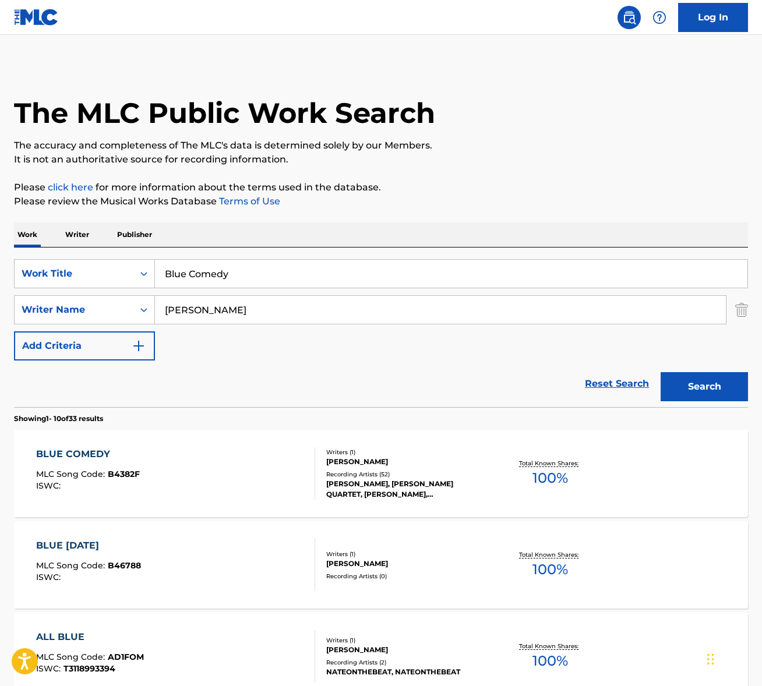
click at [205, 480] on div "BLUE COMEDY MLC Song Code : B4382F ISWC :" at bounding box center [175, 474] width 279 height 52
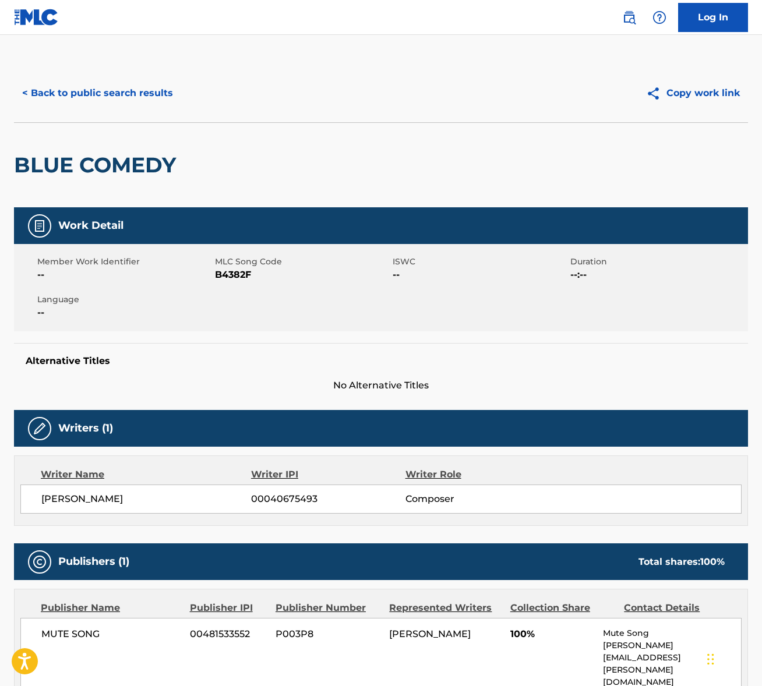
click at [96, 498] on span "[PERSON_NAME]" at bounding box center [146, 499] width 210 height 14
click at [96, 499] on span "[PERSON_NAME]" at bounding box center [146, 499] width 210 height 14
copy div "[PERSON_NAME]"
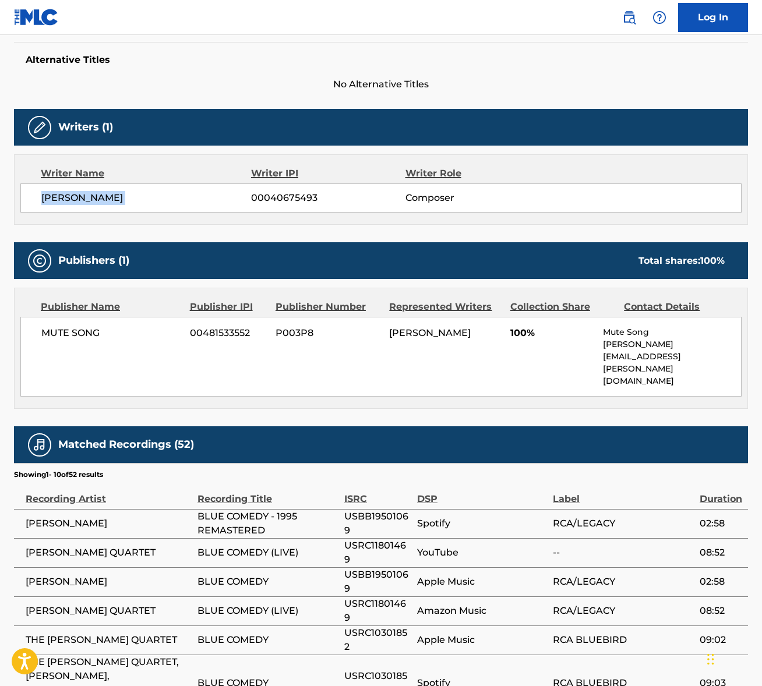
scroll to position [393, 0]
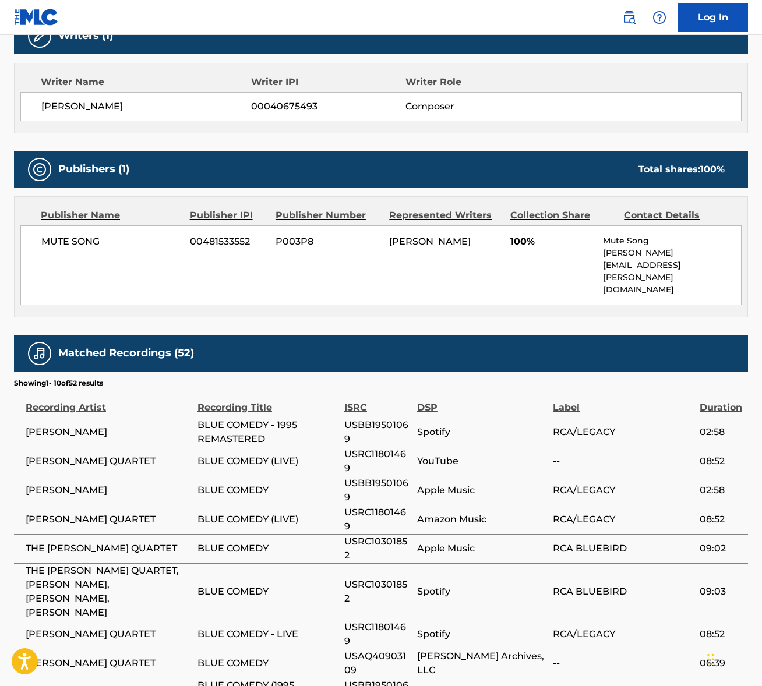
click at [83, 241] on span "MUTE SONG" at bounding box center [111, 242] width 140 height 14
copy div "MUTE SONG"
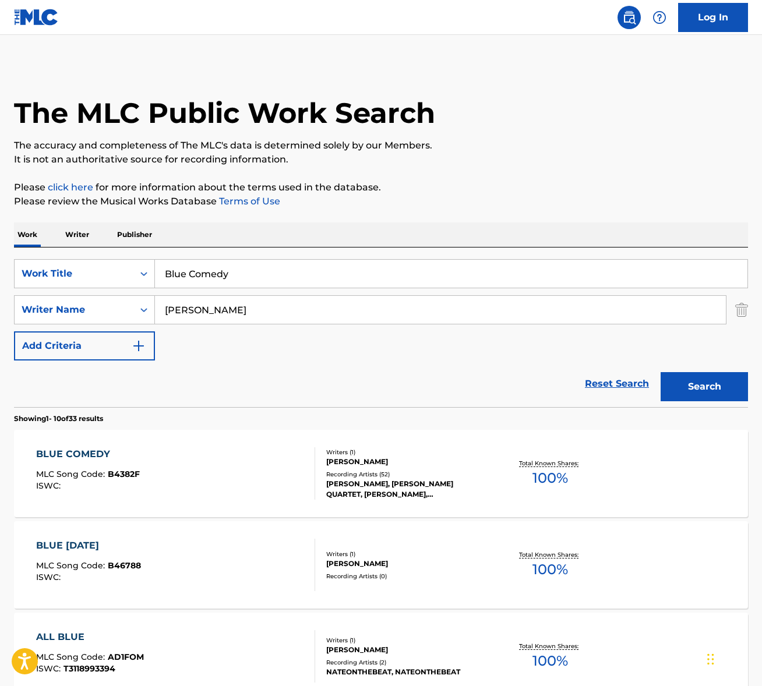
click at [212, 274] on input "Blue Comedy" at bounding box center [451, 274] width 593 height 28
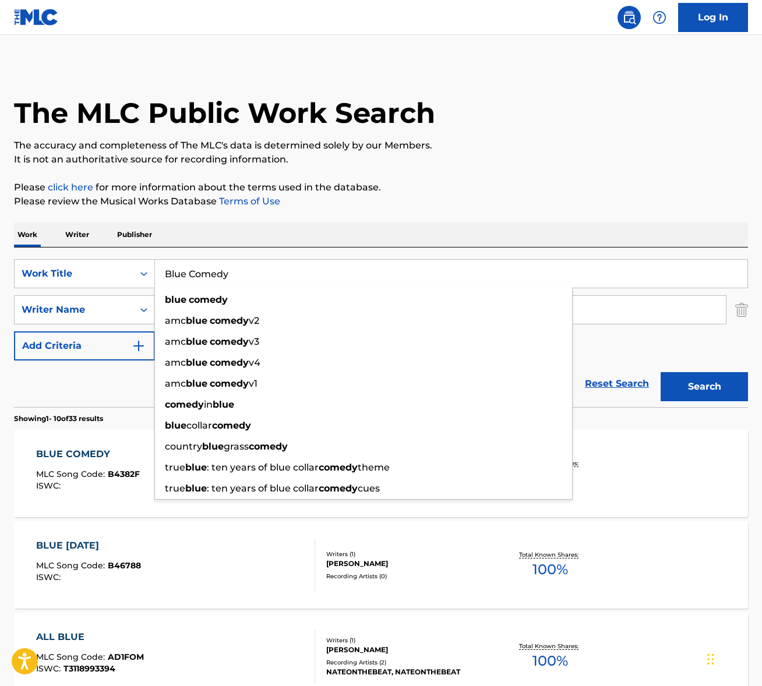
click at [212, 274] on input "Blue Comedy" at bounding box center [451, 274] width 593 height 28
paste input "Fictionar"
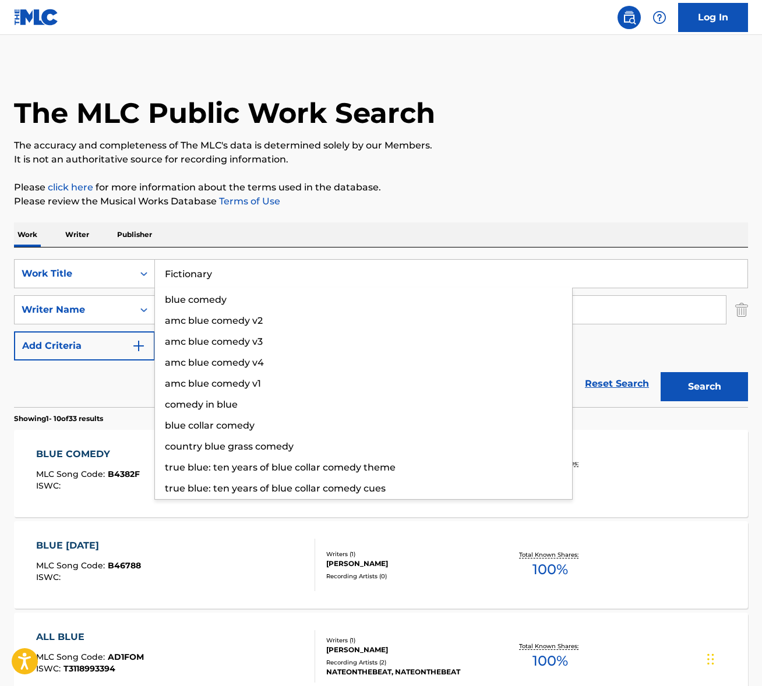
type input "Fictionary"
click at [344, 228] on div "Work Writer Publisher" at bounding box center [381, 235] width 734 height 24
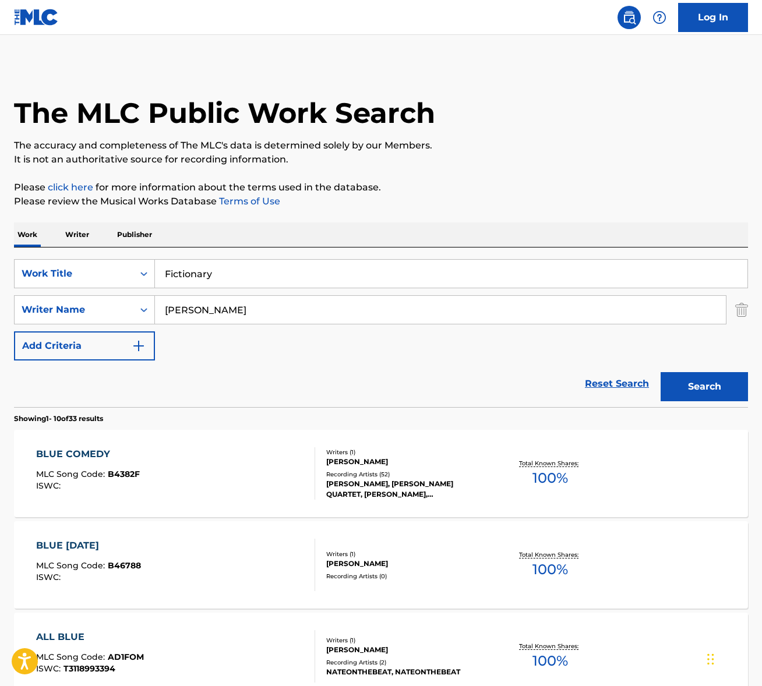
click at [216, 297] on input "[PERSON_NAME]" at bounding box center [440, 310] width 571 height 28
click at [676, 378] on button "Search" at bounding box center [704, 386] width 87 height 29
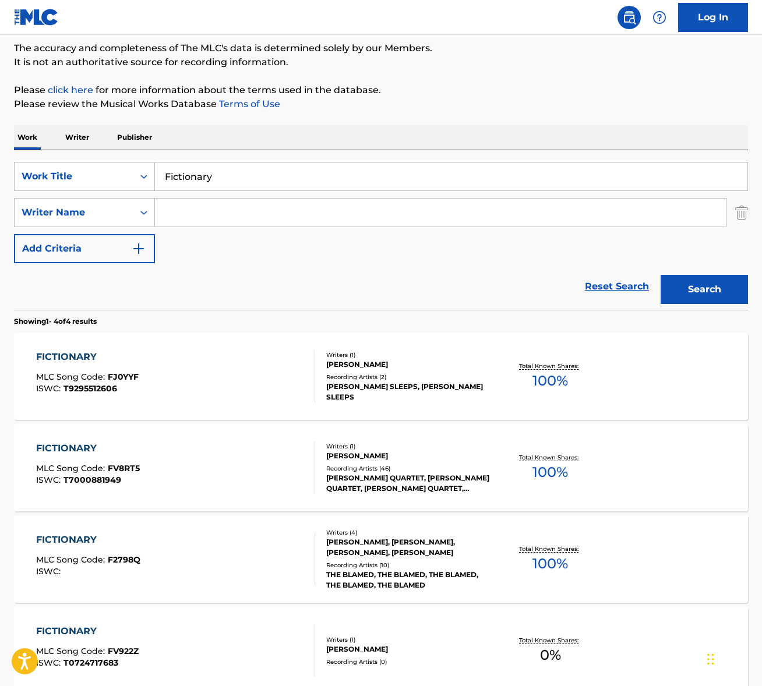
scroll to position [157, 0]
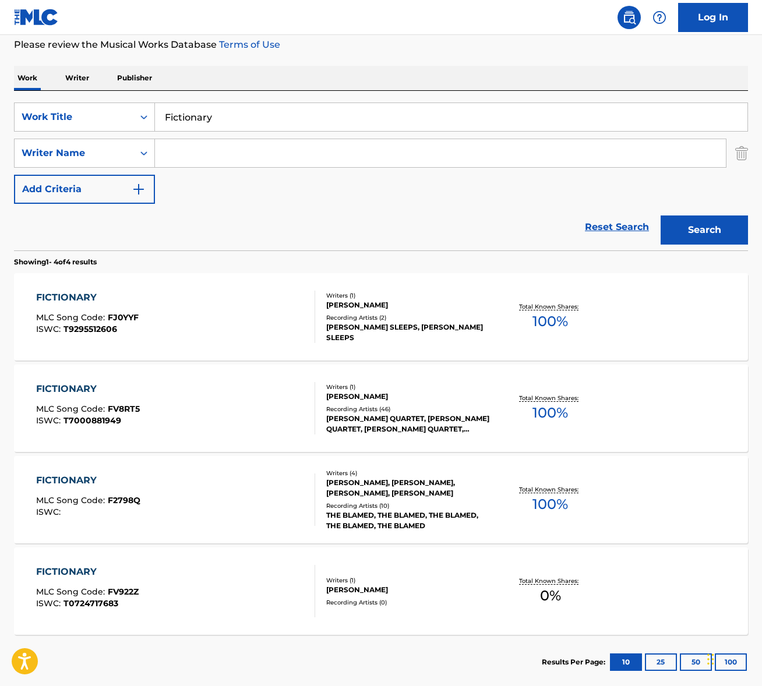
click at [214, 386] on div "FICTIONARY MLC Song Code : FV8RT5 ISWC : T7000881949" at bounding box center [175, 408] width 279 height 52
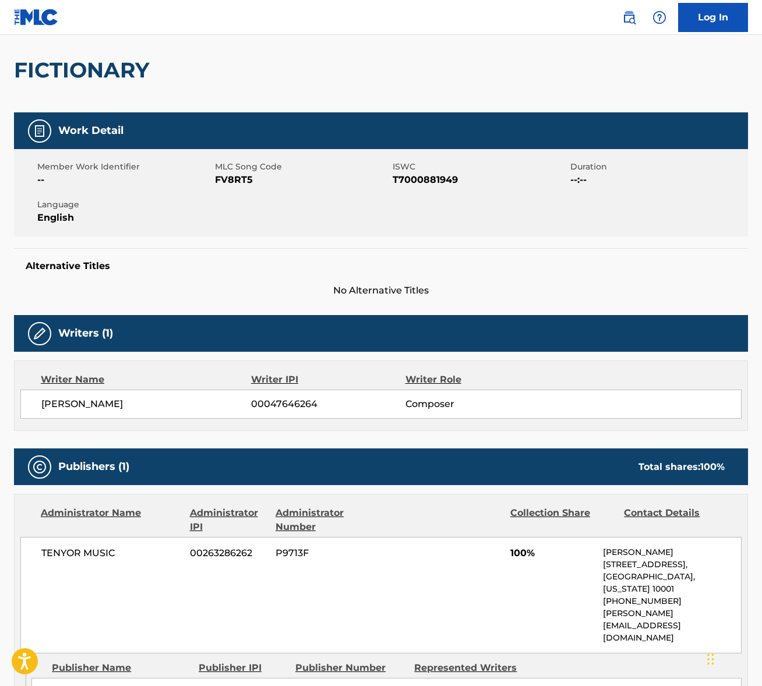
scroll to position [236, 0]
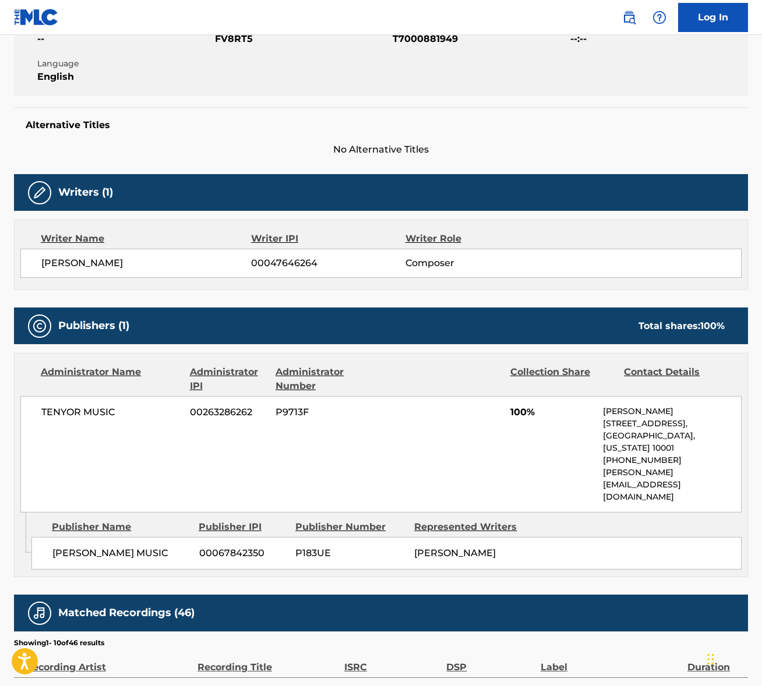
click at [63, 263] on span "[PERSON_NAME]" at bounding box center [146, 263] width 210 height 14
copy div "[PERSON_NAME]"
click at [67, 412] on span "TENYOR MUSIC" at bounding box center [111, 413] width 140 height 14
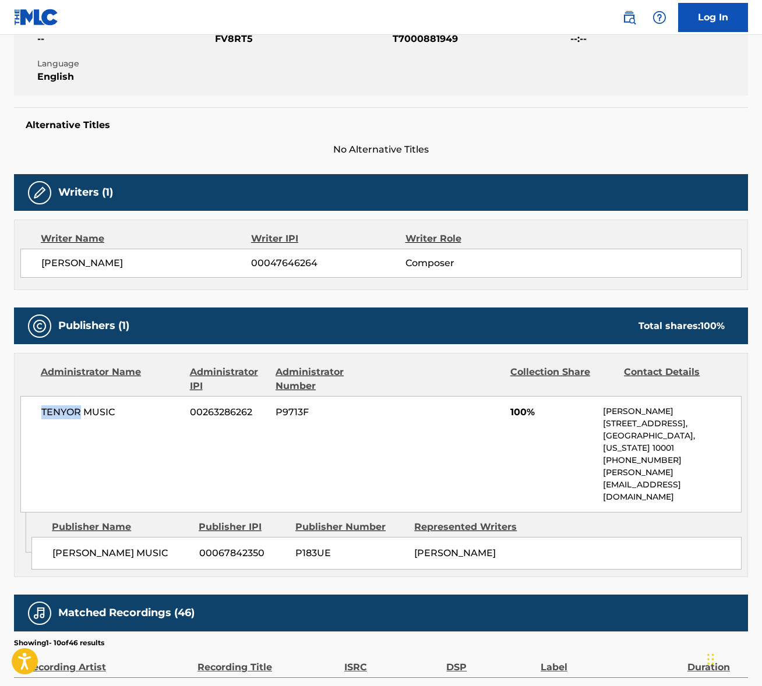
click at [67, 412] on span "TENYOR MUSIC" at bounding box center [111, 413] width 140 height 14
copy div "TENYOR MUSIC"
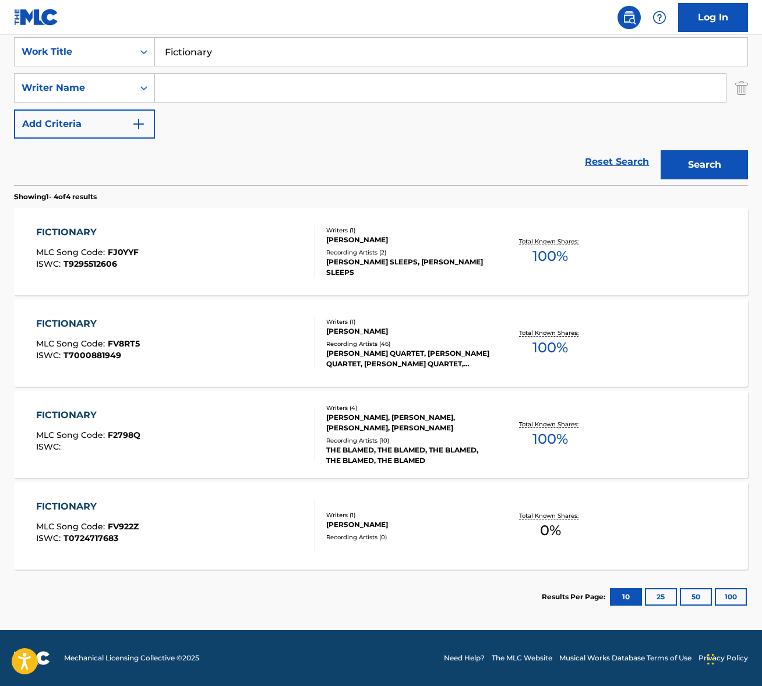
click at [213, 47] on input "Fictionary" at bounding box center [451, 52] width 593 height 28
paste input "Lawns"
click at [226, 57] on input "stka green lawns sparse" at bounding box center [451, 52] width 593 height 28
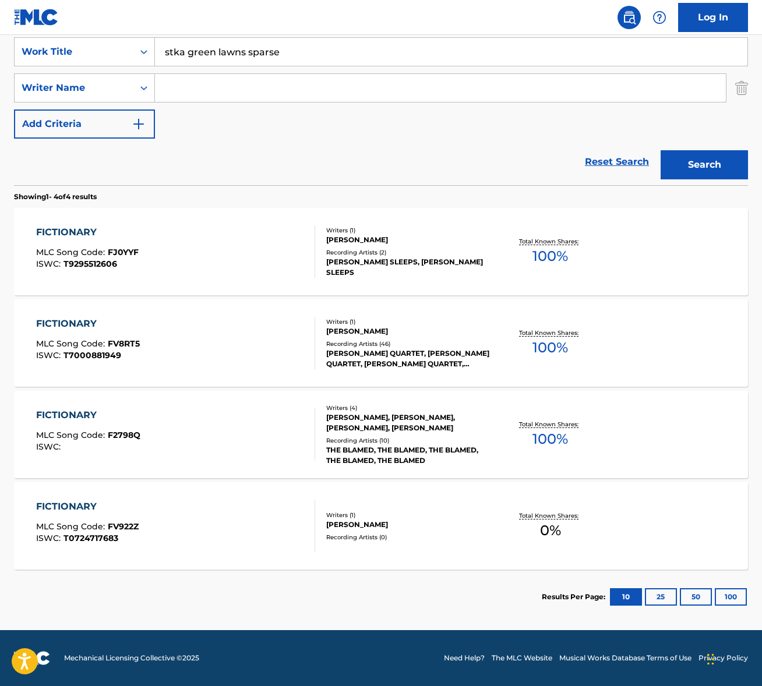
click at [226, 57] on input "stka green lawns sparse" at bounding box center [451, 52] width 593 height 28
paste input "Lawns"
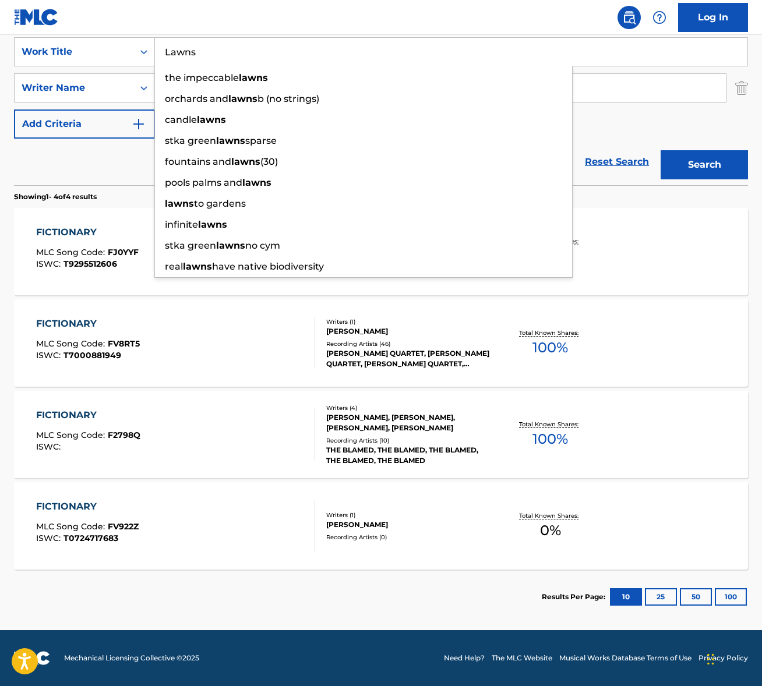
type input "Lawns"
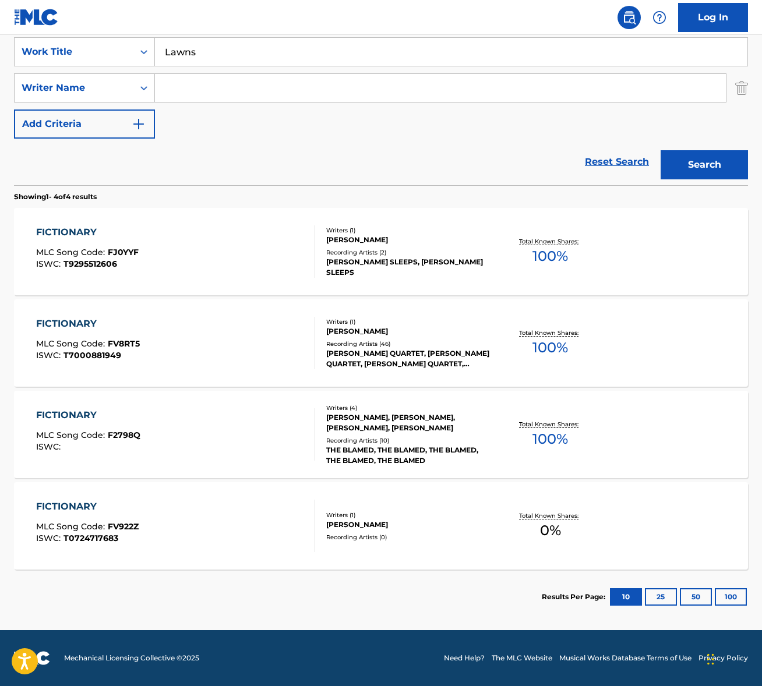
click at [116, 151] on div "Reset Search Search" at bounding box center [381, 162] width 734 height 47
click at [215, 85] on input "Search Form" at bounding box center [440, 88] width 571 height 28
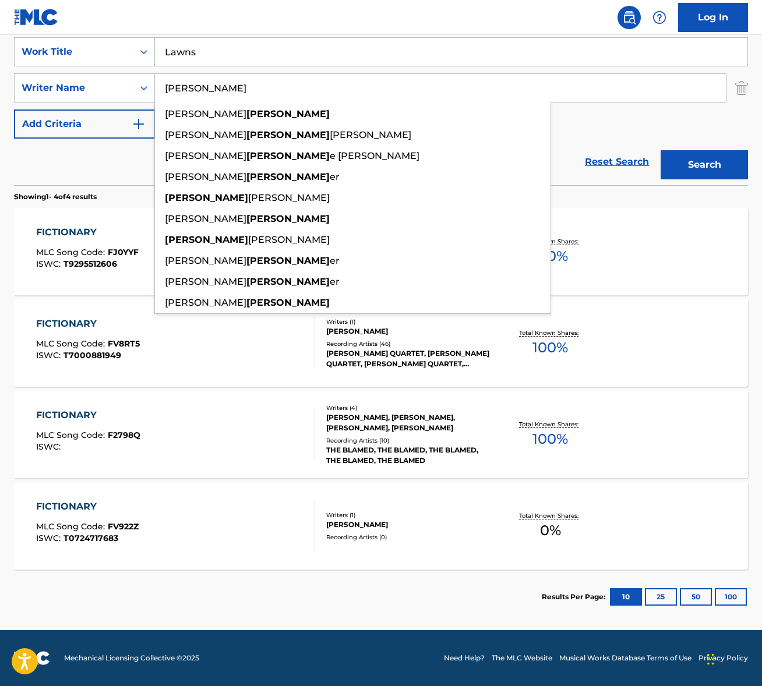
type input "[PERSON_NAME]"
click at [661, 150] on button "Search" at bounding box center [704, 164] width 87 height 29
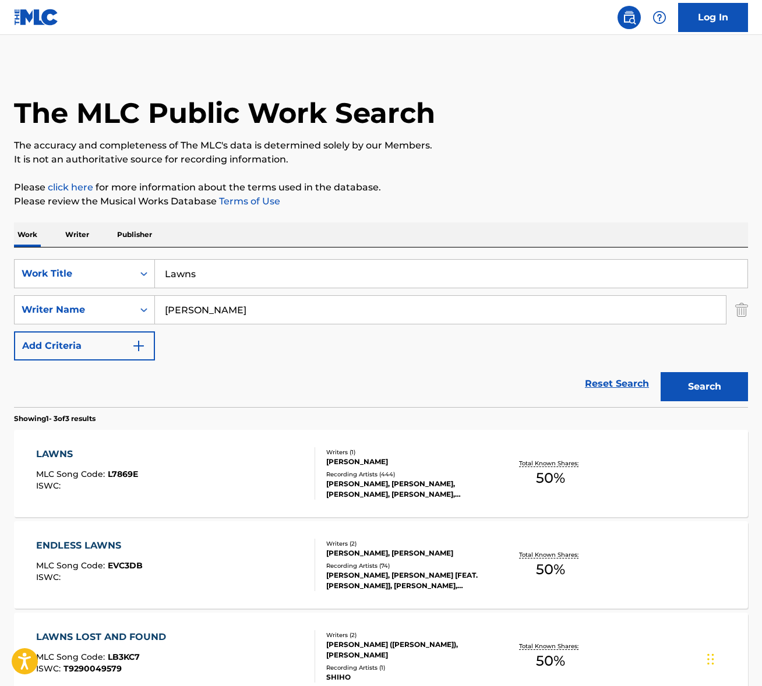
click at [192, 476] on div "LAWNS MLC Song Code : L7869E ISWC :" at bounding box center [175, 474] width 279 height 52
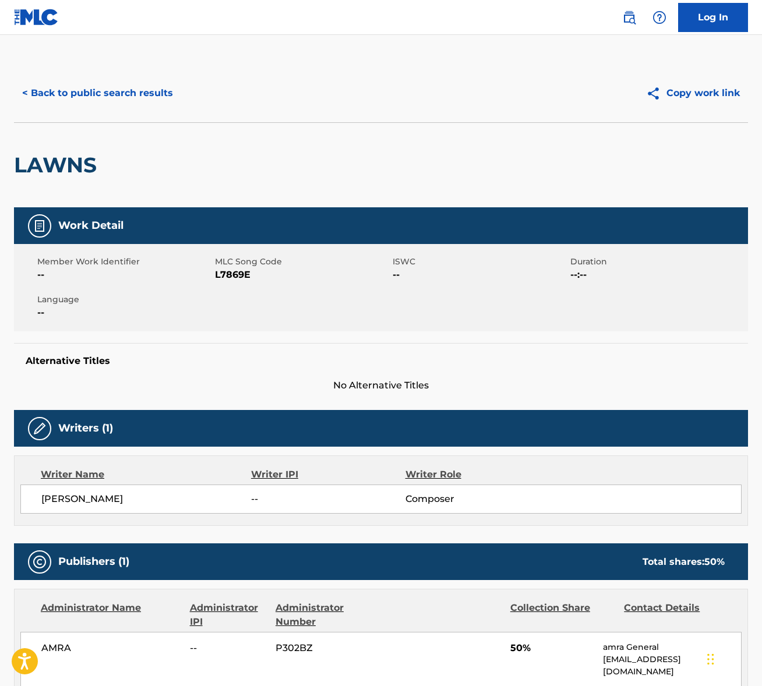
click at [82, 498] on span "[PERSON_NAME]" at bounding box center [146, 499] width 210 height 14
copy div "[PERSON_NAME]"
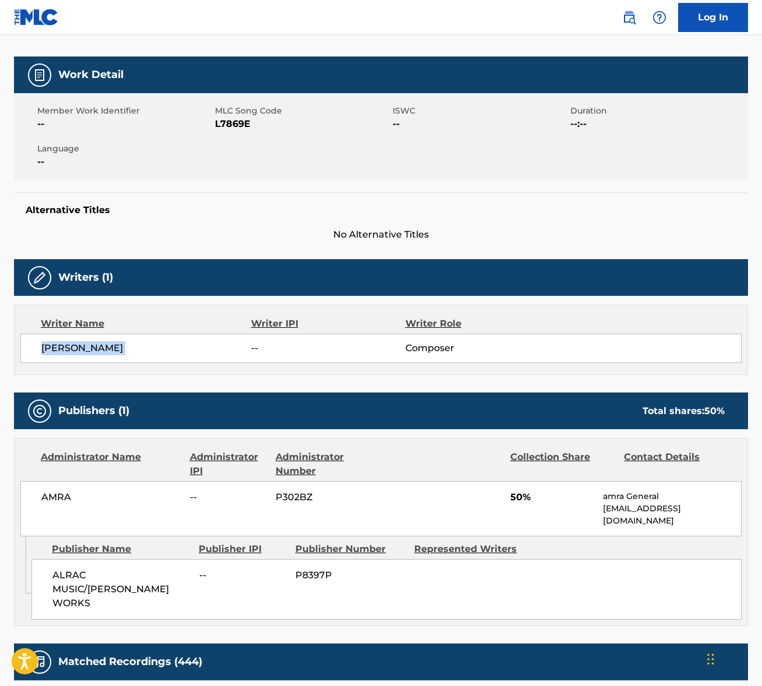
scroll to position [478, 0]
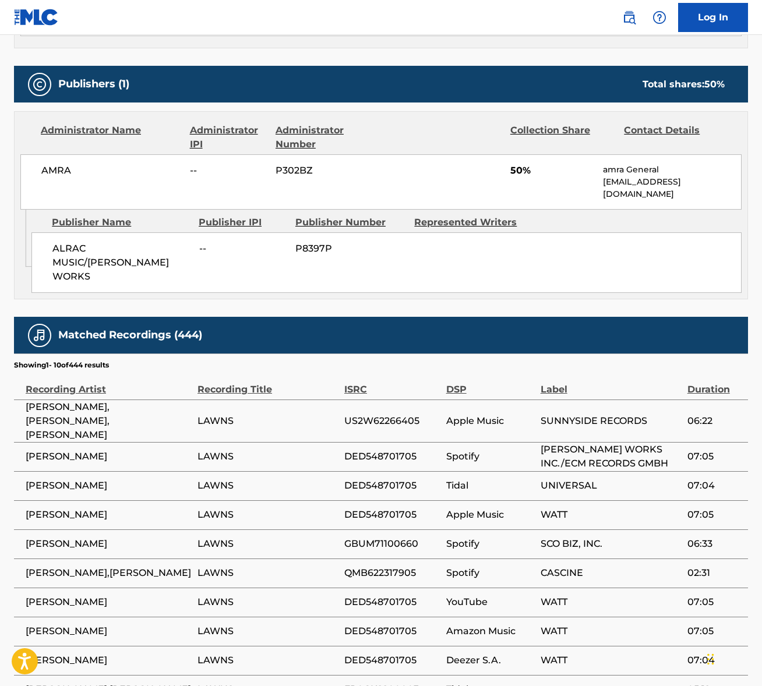
click at [58, 171] on span "AMRA" at bounding box center [111, 171] width 140 height 14
click at [57, 171] on span "AMRA" at bounding box center [111, 171] width 140 height 14
copy span "AMRA"
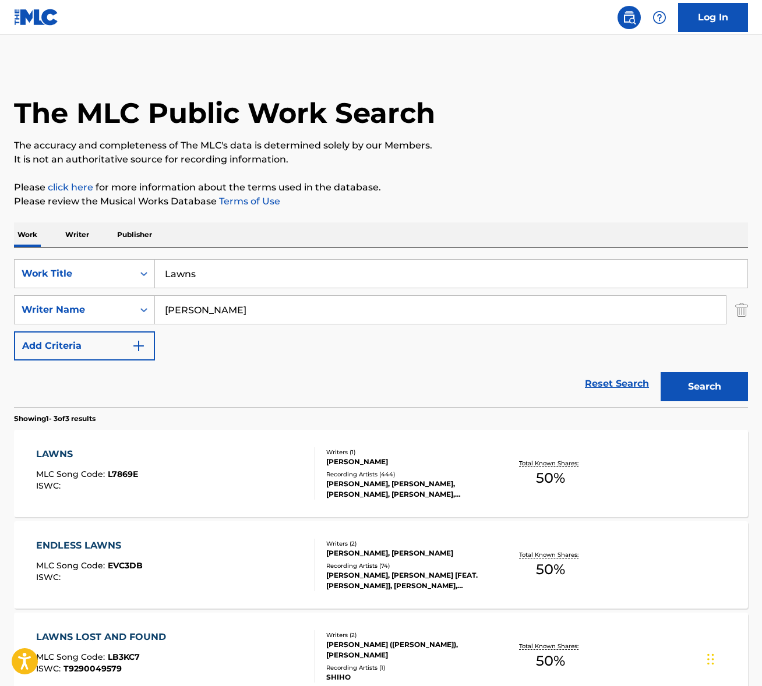
click at [213, 275] on input "Lawns" at bounding box center [451, 274] width 593 height 28
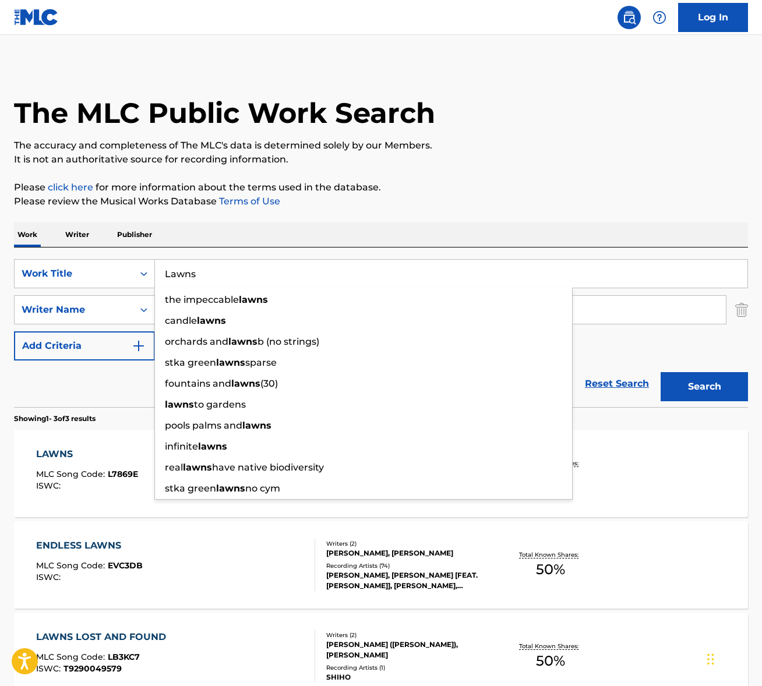
drag, startPoint x: 213, startPoint y: 275, endPoint x: 226, endPoint y: 267, distance: 15.4
click at [213, 276] on input "Lawns" at bounding box center [451, 274] width 593 height 28
paste input "Make Someone Happy"
type input "Make Someone Happy"
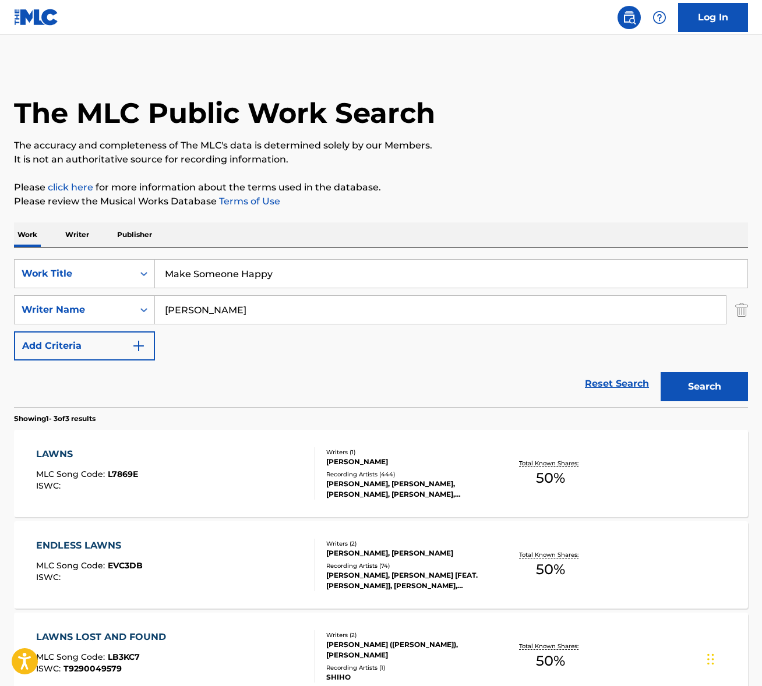
drag, startPoint x: 433, startPoint y: 229, endPoint x: 334, endPoint y: 291, distance: 116.3
click at [433, 230] on div "Work Writer Publisher" at bounding box center [381, 235] width 734 height 24
drag, startPoint x: 258, startPoint y: 329, endPoint x: 256, endPoint y: 319, distance: 9.5
click at [258, 329] on div "SearchWithCriteria52fa5524-3079-4898-8878-658ea80a2b6e Work Title Make Someone …" at bounding box center [381, 309] width 734 height 101
click at [261, 305] on input "[PERSON_NAME]" at bounding box center [440, 310] width 571 height 28
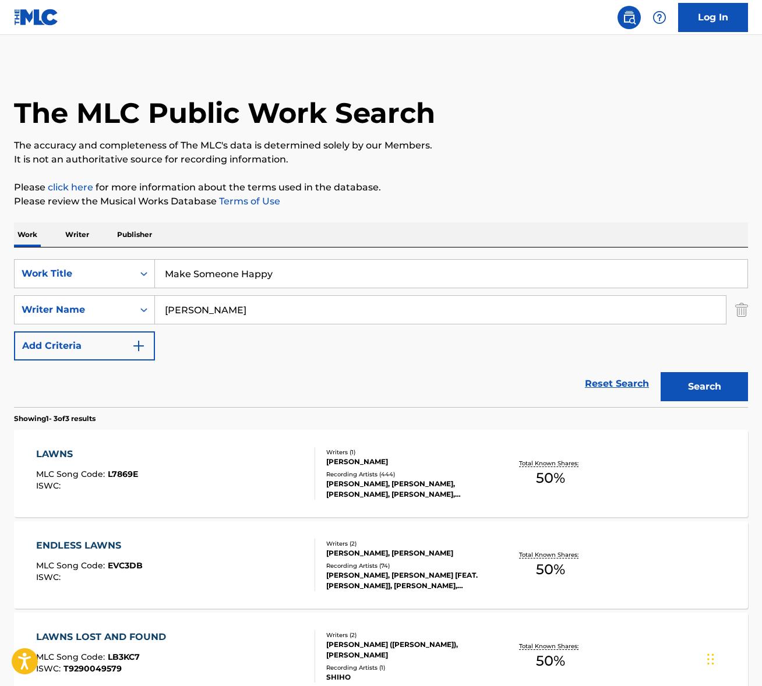
click at [261, 305] on input "[PERSON_NAME]" at bounding box center [440, 310] width 571 height 28
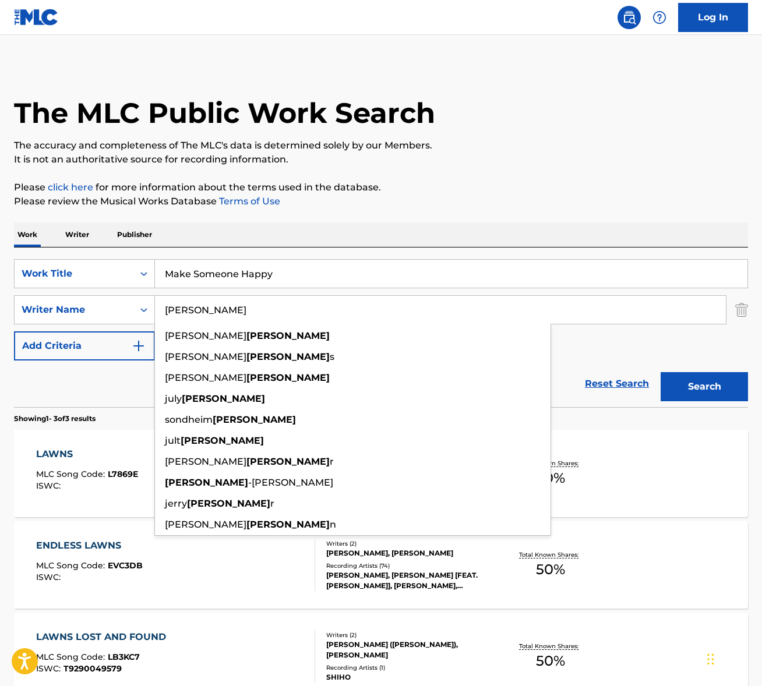
type input "[PERSON_NAME]"
click at [661, 372] on button "Search" at bounding box center [704, 386] width 87 height 29
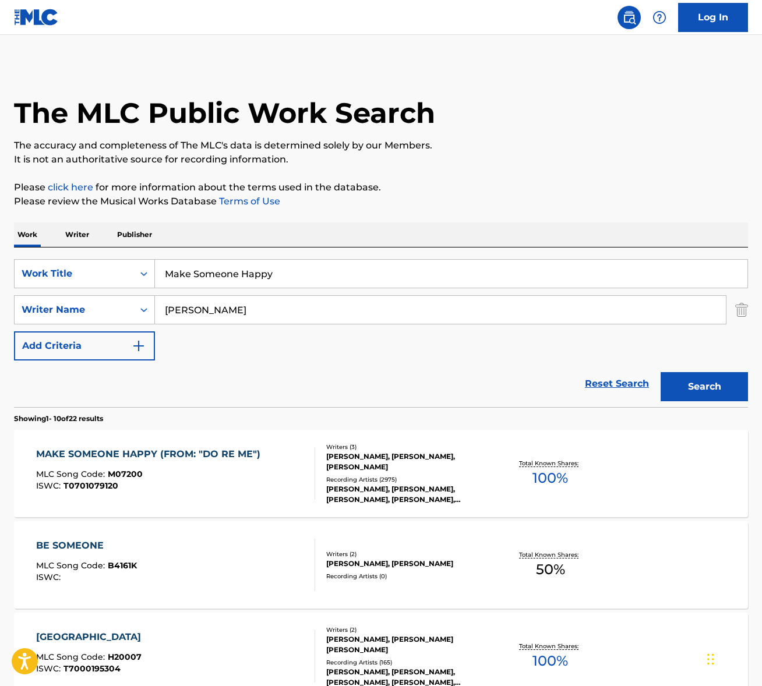
click at [210, 481] on div "MLC Song Code : M07200" at bounding box center [151, 476] width 230 height 12
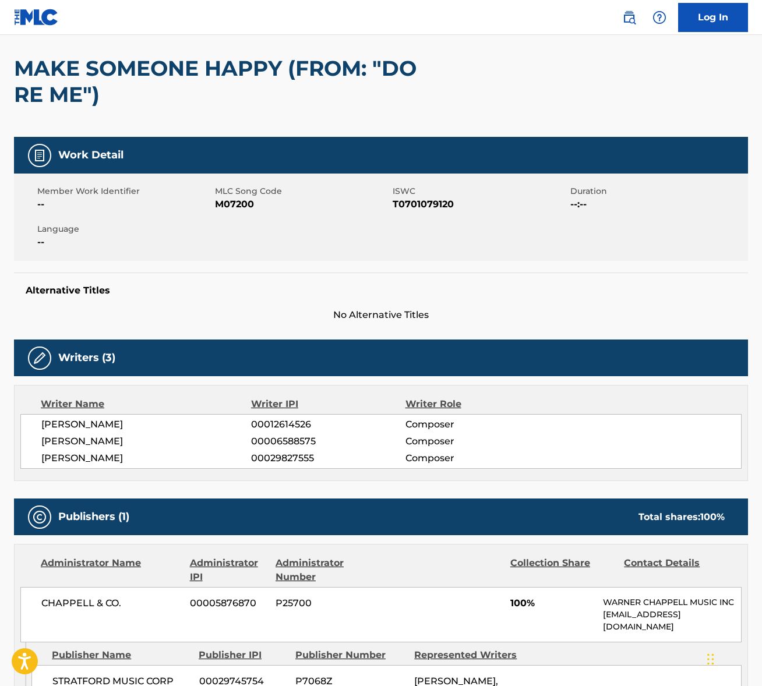
scroll to position [244, 0]
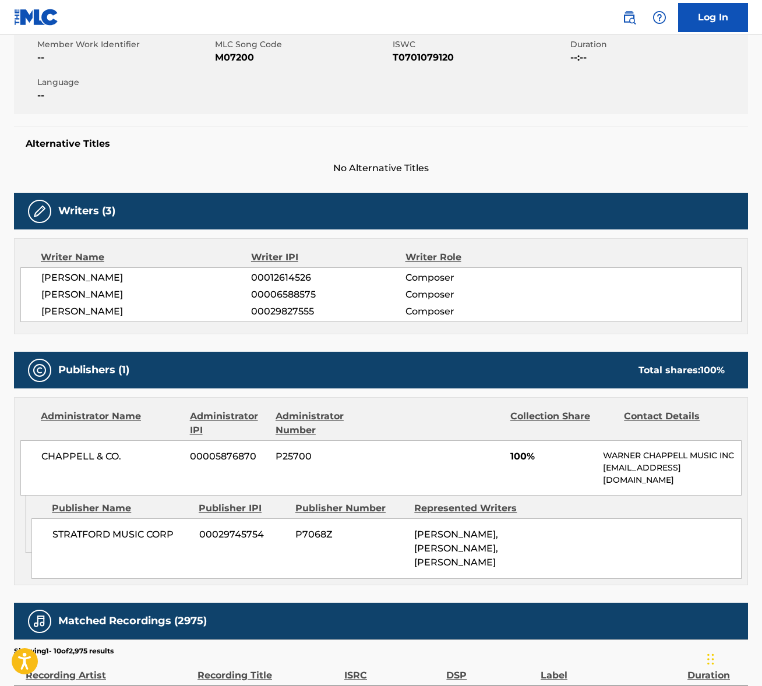
click at [90, 276] on span "[PERSON_NAME]" at bounding box center [146, 278] width 210 height 14
copy div "[PERSON_NAME]"
click at [77, 297] on span "[PERSON_NAME]" at bounding box center [146, 295] width 210 height 14
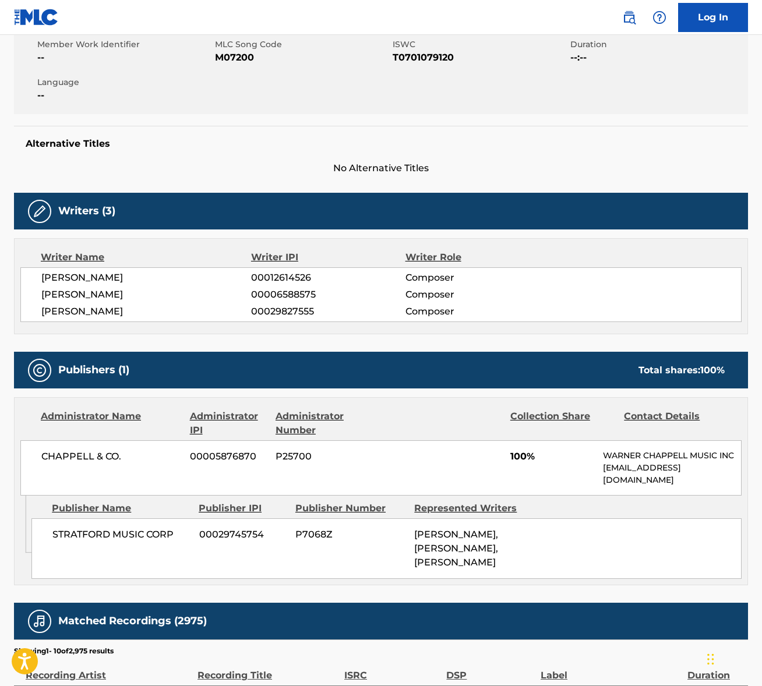
click at [80, 297] on span "[PERSON_NAME]" at bounding box center [146, 295] width 210 height 14
click at [80, 296] on span "[PERSON_NAME]" at bounding box center [146, 295] width 210 height 14
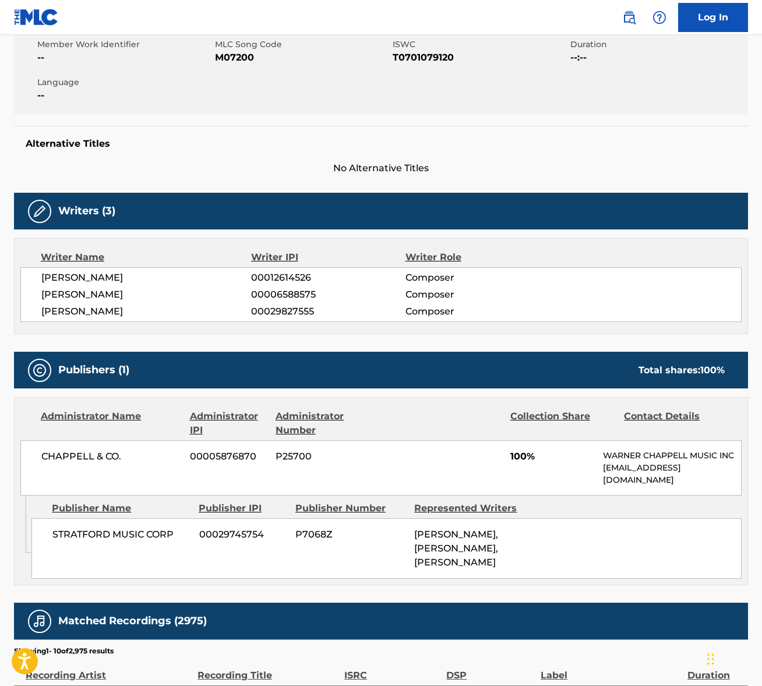
click at [72, 453] on span "CHAPPELL & CO." at bounding box center [111, 457] width 140 height 14
copy div "CHAPPELL & CO."
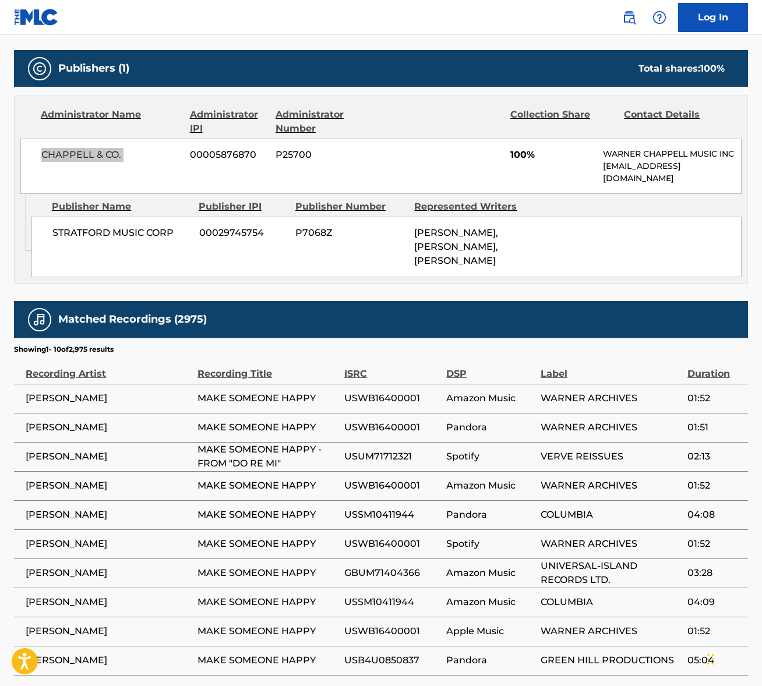
scroll to position [649, 0]
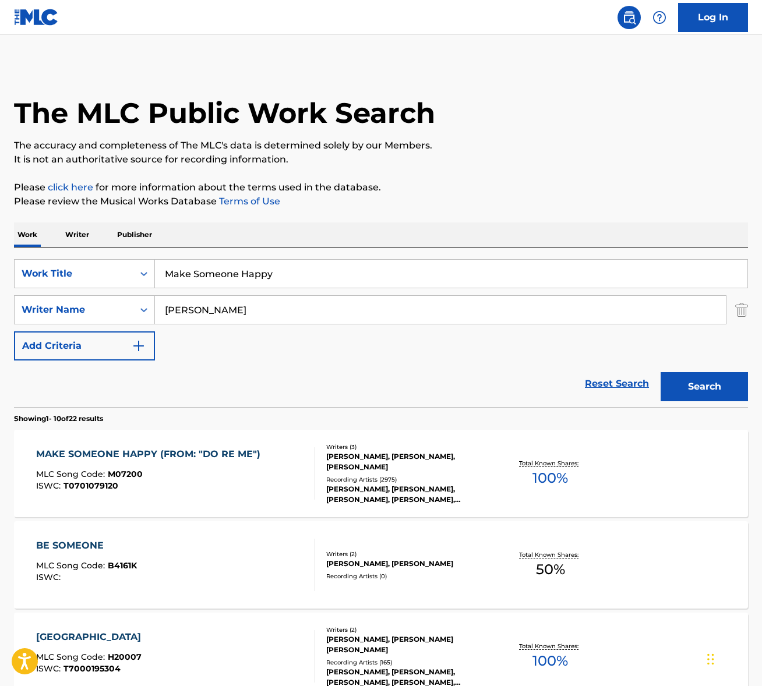
click at [220, 276] on input "Make Someone Happy" at bounding box center [451, 274] width 593 height 28
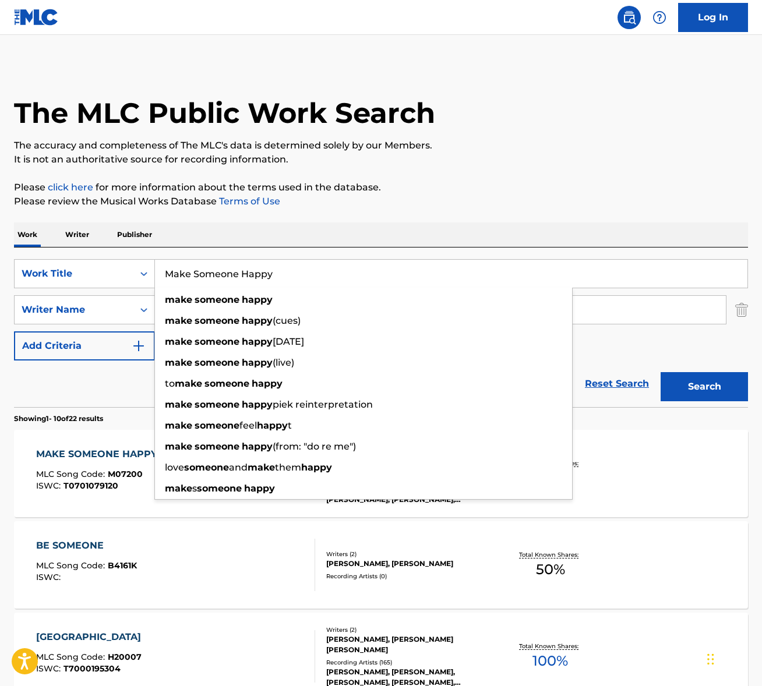
paste input "Peau Douce"
type input "Peau Douce"
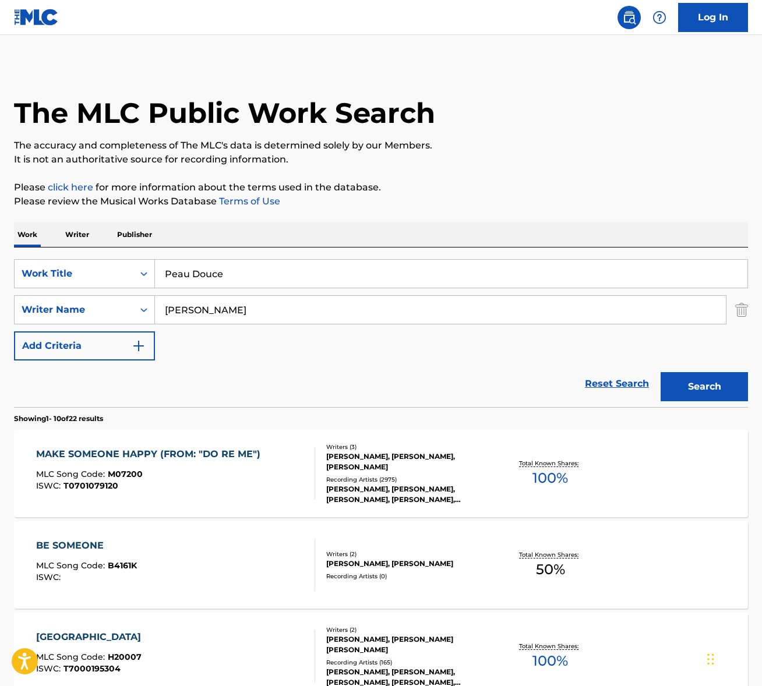
click at [336, 226] on div "Work Writer Publisher" at bounding box center [381, 235] width 734 height 24
click at [199, 311] on input "[PERSON_NAME]" at bounding box center [440, 310] width 571 height 28
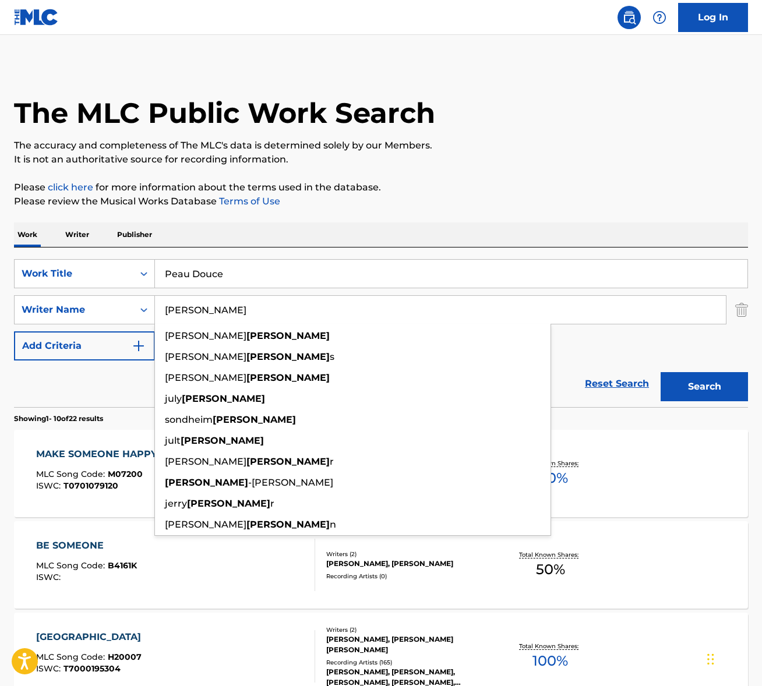
click at [199, 311] on input "[PERSON_NAME]" at bounding box center [440, 310] width 571 height 28
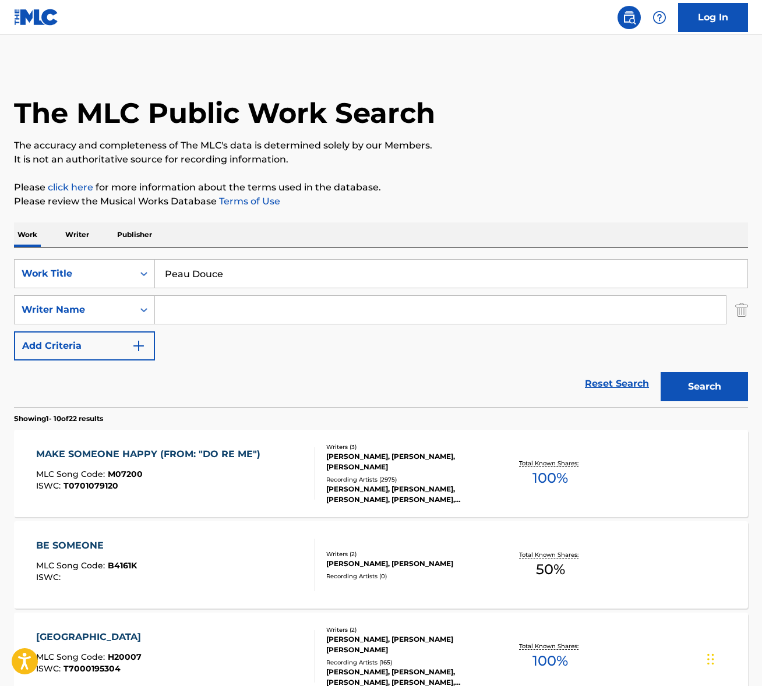
click at [702, 384] on button "Search" at bounding box center [704, 386] width 87 height 29
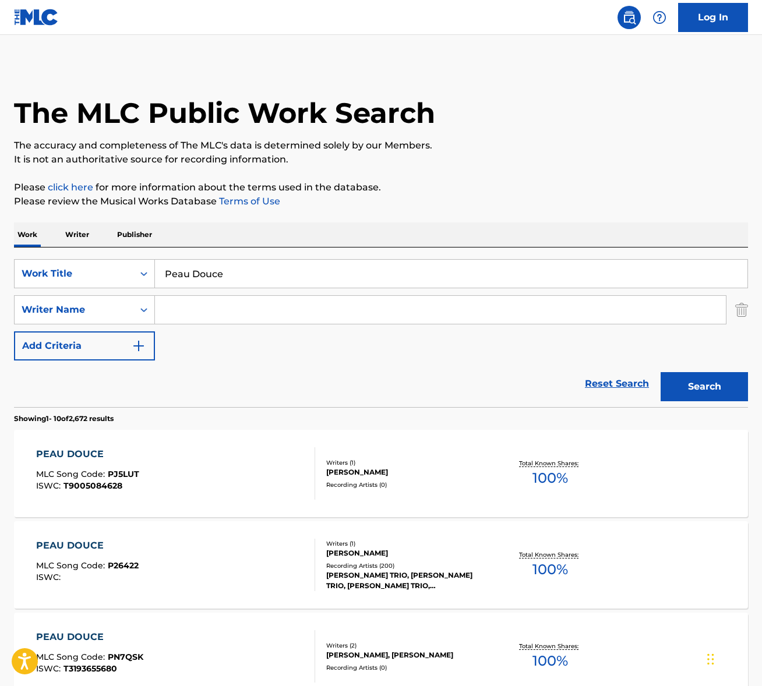
click at [175, 531] on div "PEAU DOUCE MLC Song Code : P26422 ISWC : Writers ( 1 ) [PERSON_NAME] Recording …" at bounding box center [381, 565] width 734 height 87
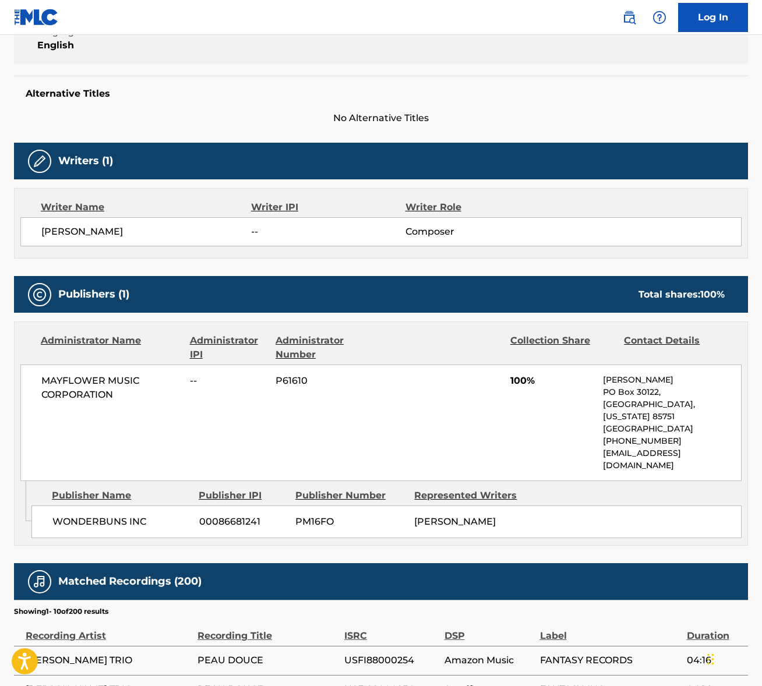
scroll to position [210, 0]
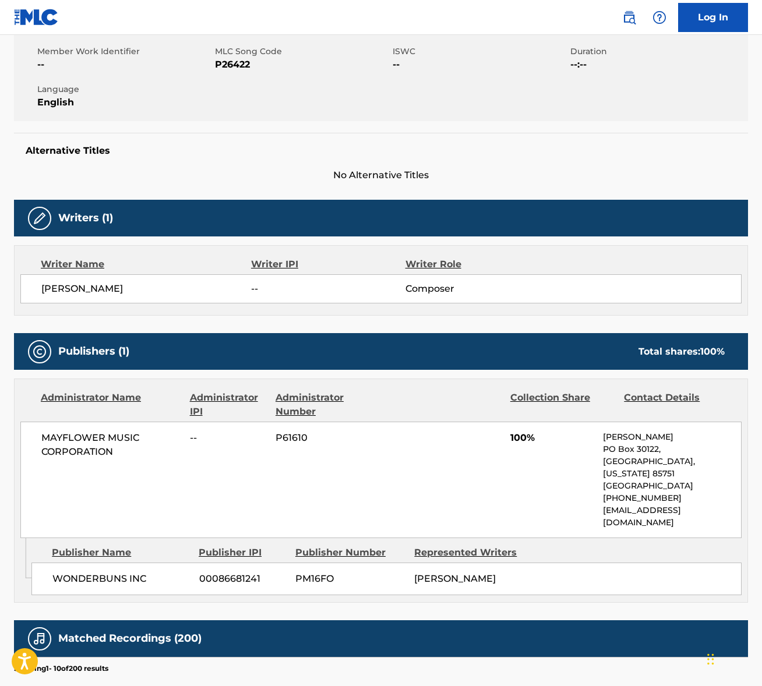
click at [62, 290] on span "[PERSON_NAME]" at bounding box center [146, 289] width 210 height 14
click at [84, 434] on span "MAYFLOWER MUSIC CORPORATION" at bounding box center [111, 445] width 140 height 28
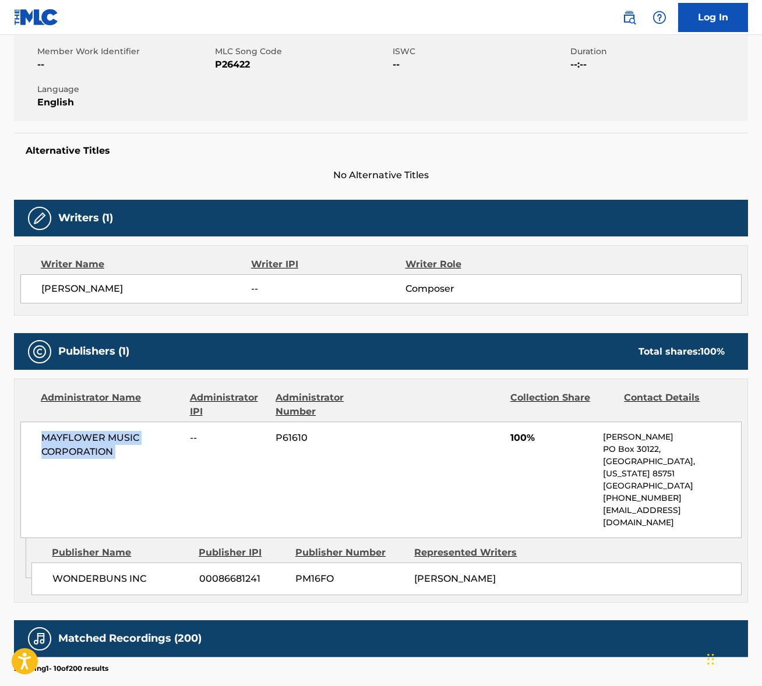
click at [84, 434] on span "MAYFLOWER MUSIC CORPORATION" at bounding box center [111, 445] width 140 height 28
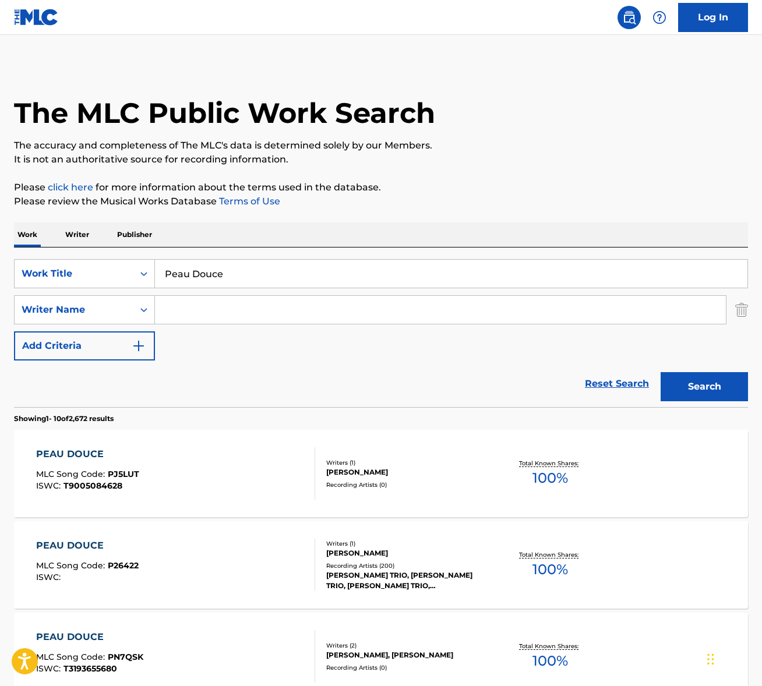
click at [222, 280] on input "Peau Douce" at bounding box center [451, 274] width 593 height 28
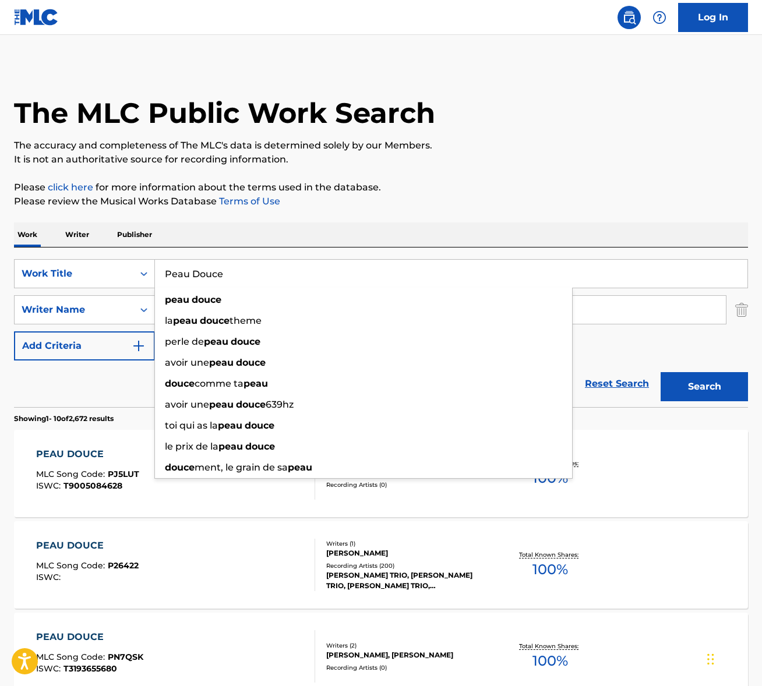
click at [222, 280] on input "Peau Douce" at bounding box center [451, 274] width 593 height 28
paste input "Waltz for Bill"
type input "Waltz for Bill"
click at [440, 205] on p "Please review the Musical Works Database Terms of Use" at bounding box center [381, 202] width 734 height 14
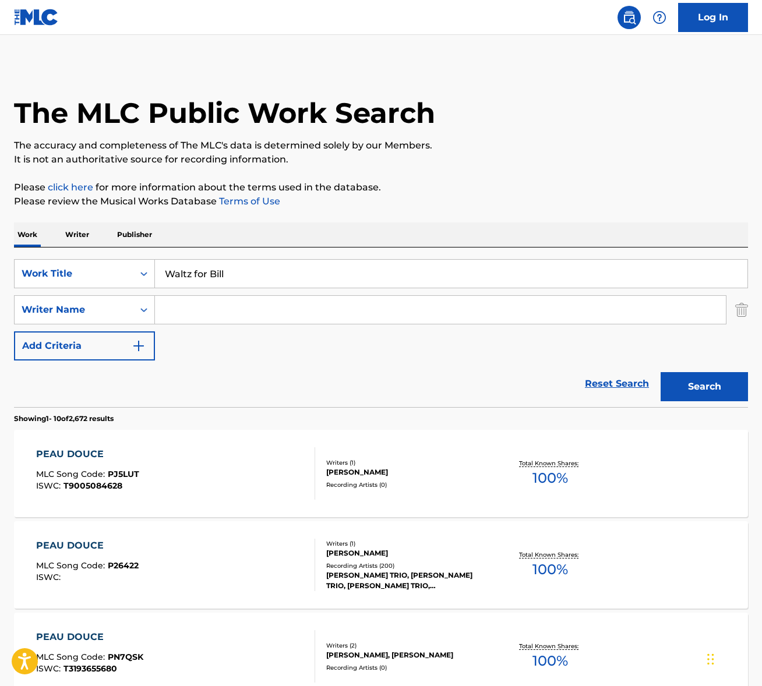
click at [723, 389] on button "Search" at bounding box center [704, 386] width 87 height 29
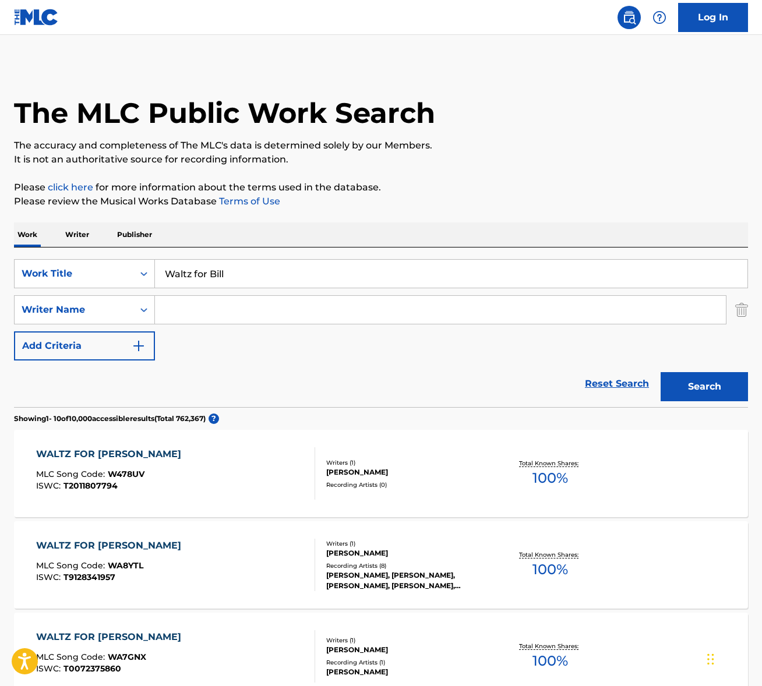
click at [189, 317] on input "Search Form" at bounding box center [440, 310] width 571 height 28
type input "[PERSON_NAME]"
click at [661, 372] on button "Search" at bounding box center [704, 386] width 87 height 29
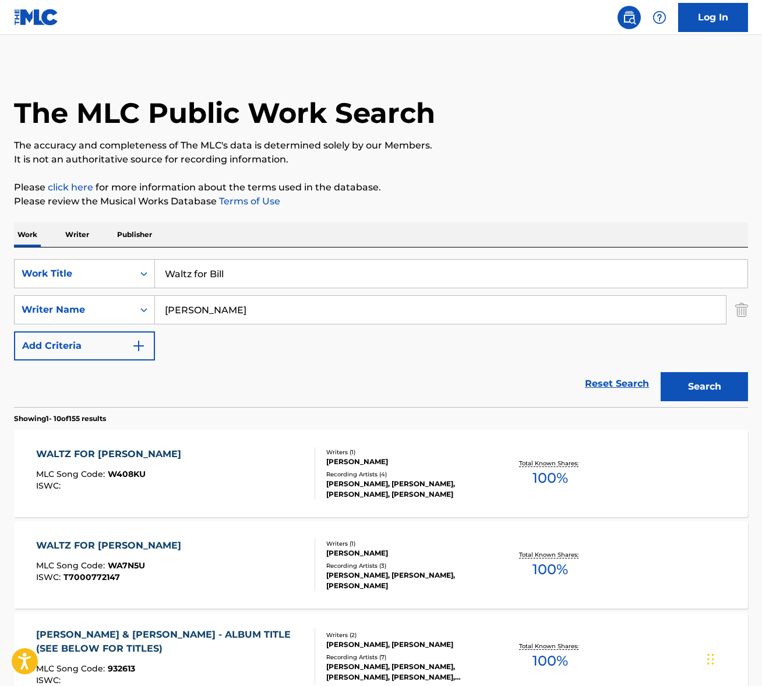
click at [235, 467] on div "WALTZ FOR BILL MLC Song Code : W408KU ISWC :" at bounding box center [175, 474] width 279 height 52
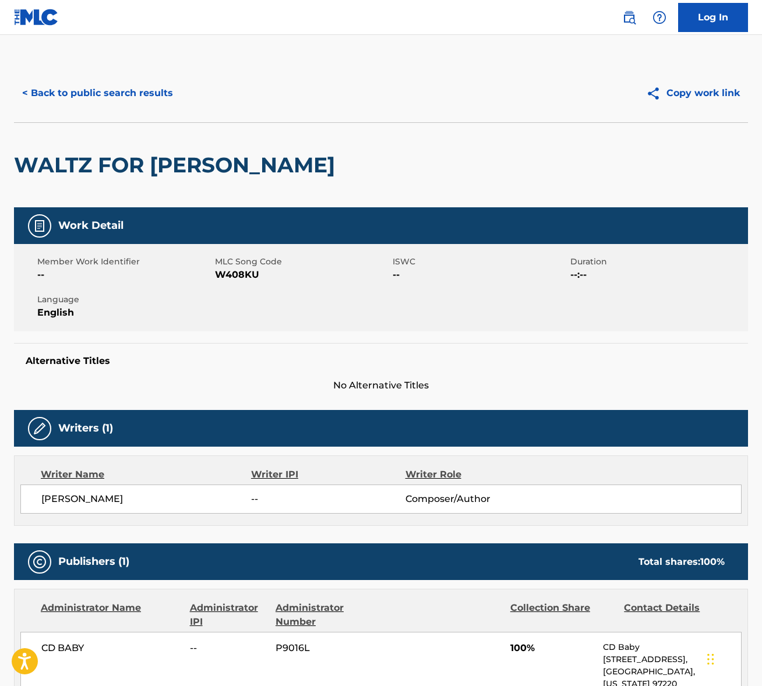
click at [56, 498] on span "[PERSON_NAME]" at bounding box center [146, 499] width 210 height 14
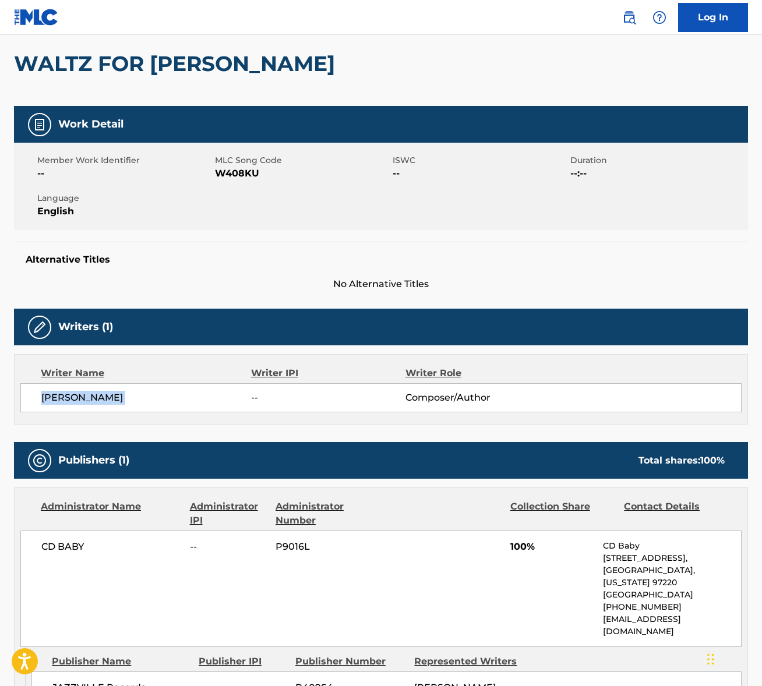
scroll to position [346, 0]
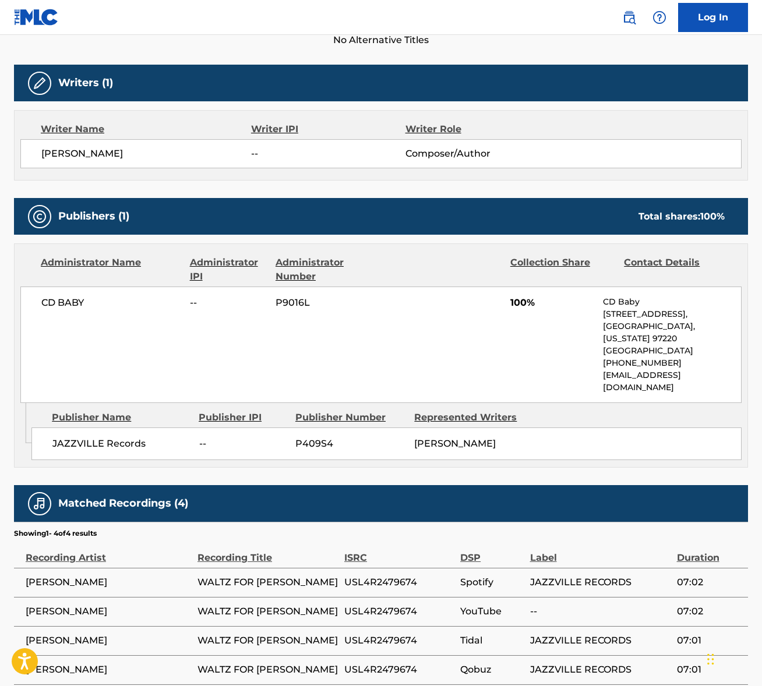
click at [59, 302] on span "CD BABY" at bounding box center [111, 303] width 140 height 14
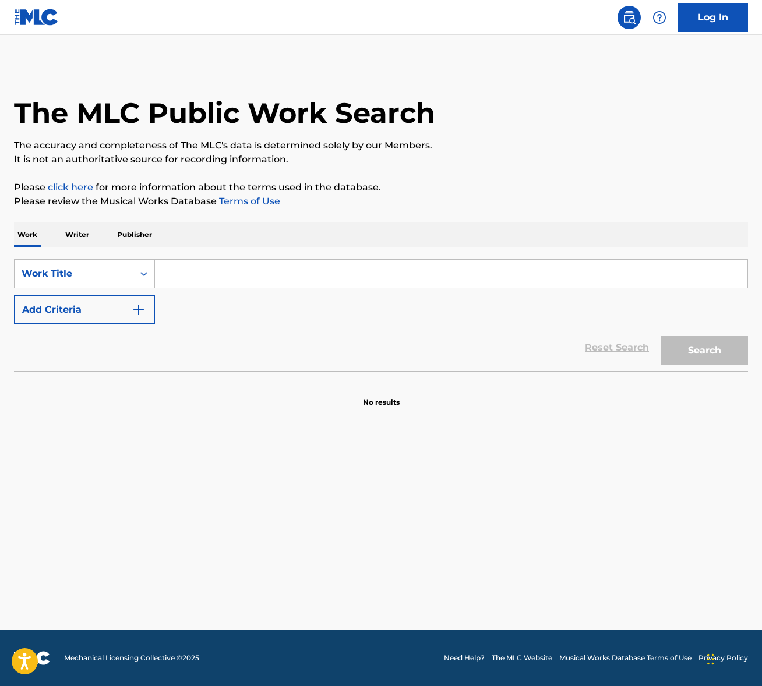
click at [231, 277] on input "Search Form" at bounding box center [451, 274] width 593 height 28
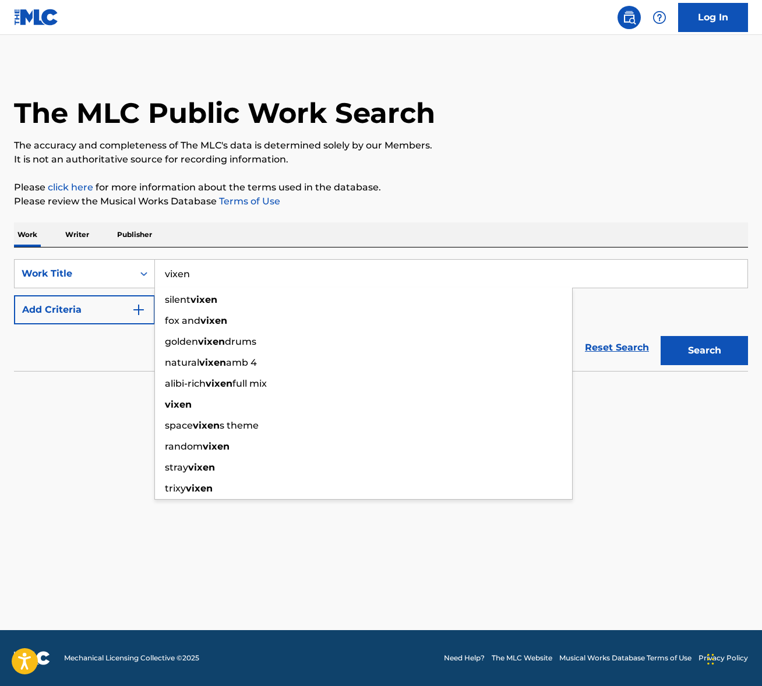
type input "vixen"
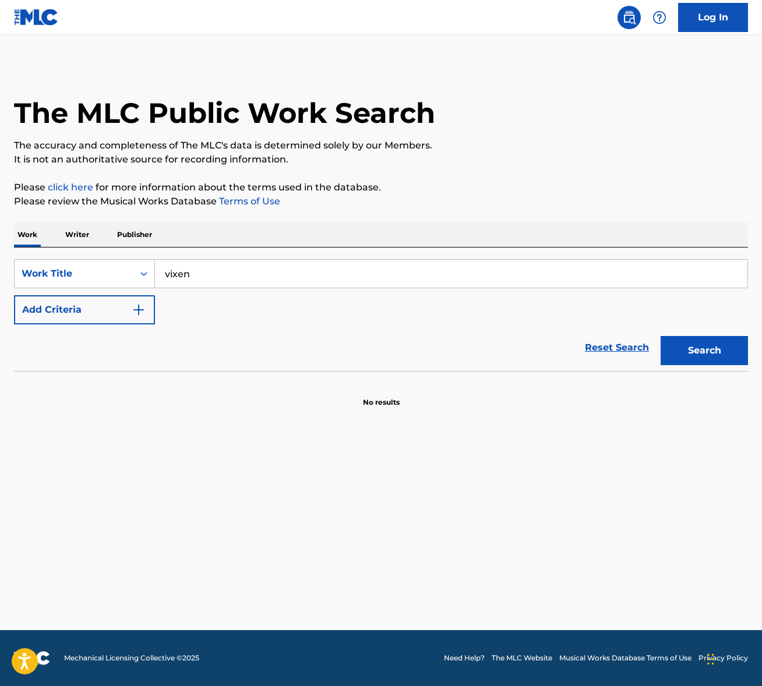
click at [75, 317] on button "Add Criteria" at bounding box center [84, 309] width 141 height 29
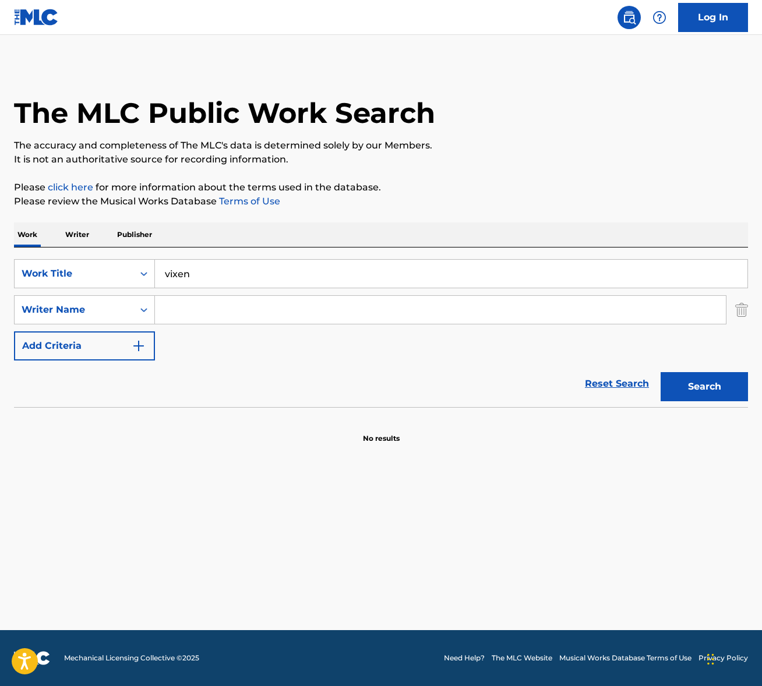
click at [194, 308] on input "Search Form" at bounding box center [440, 310] width 571 height 28
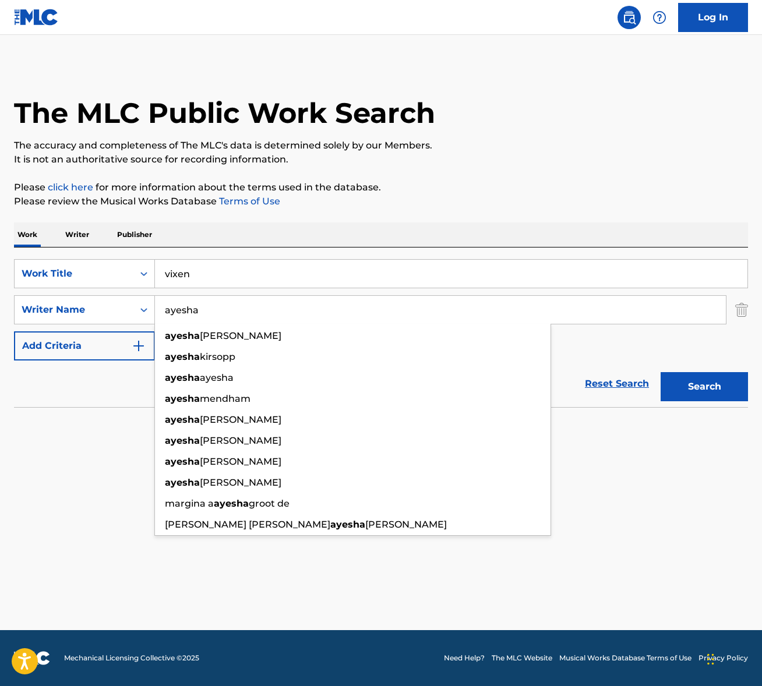
type input "ayesha"
click at [661, 372] on button "Search" at bounding box center [704, 386] width 87 height 29
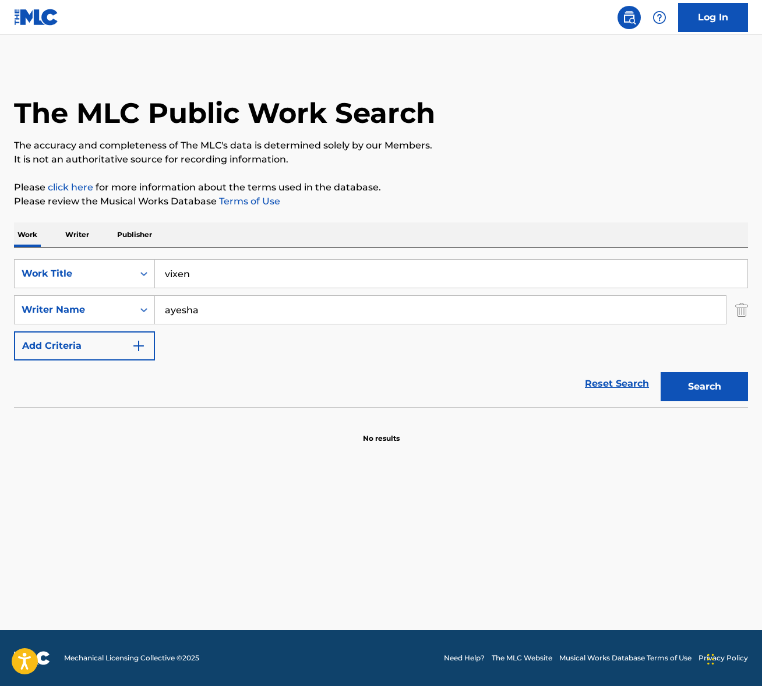
click at [209, 311] on input "ayesha" at bounding box center [440, 310] width 571 height 28
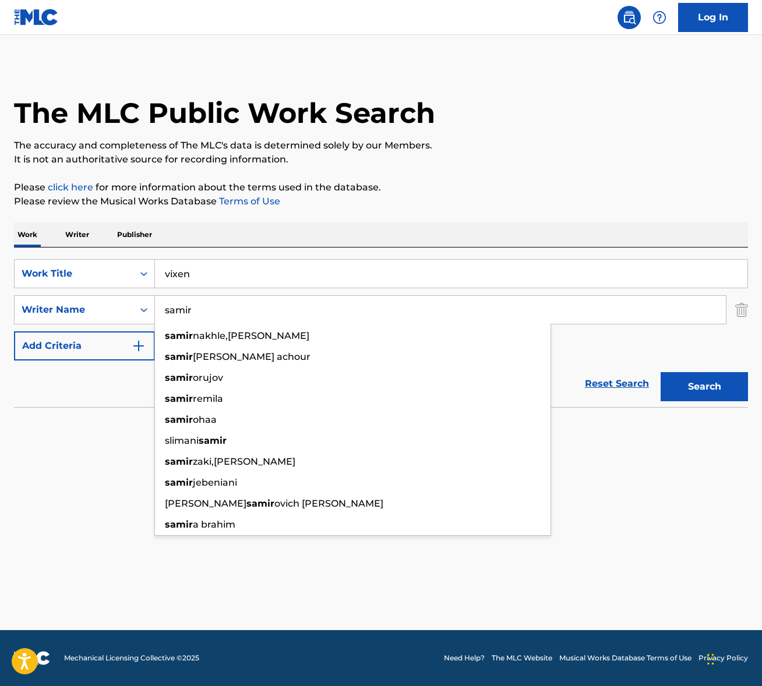
type input "samir"
click at [661, 372] on button "Search" at bounding box center [704, 386] width 87 height 29
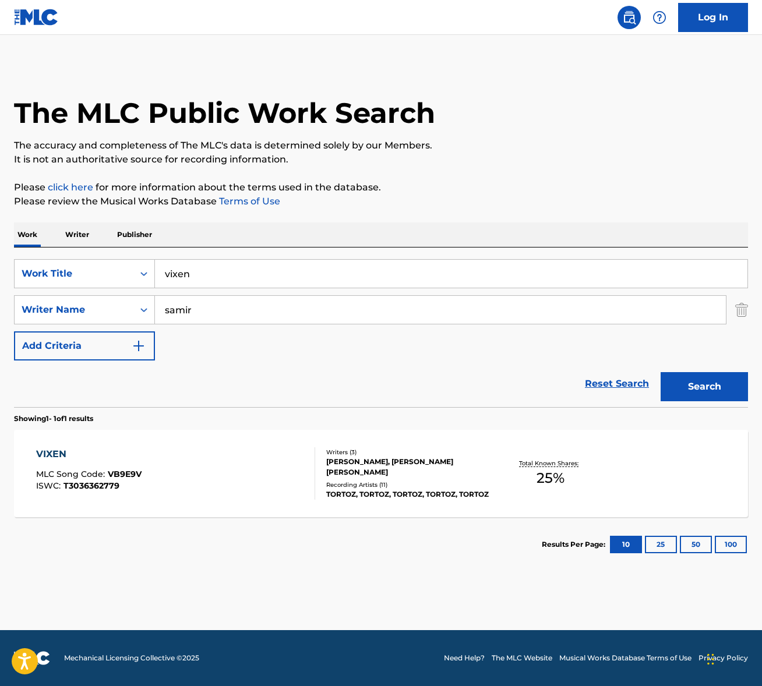
click at [218, 491] on div "VIXEN MLC Song Code : VB9E9V ISWC : T3036362779" at bounding box center [175, 474] width 279 height 52
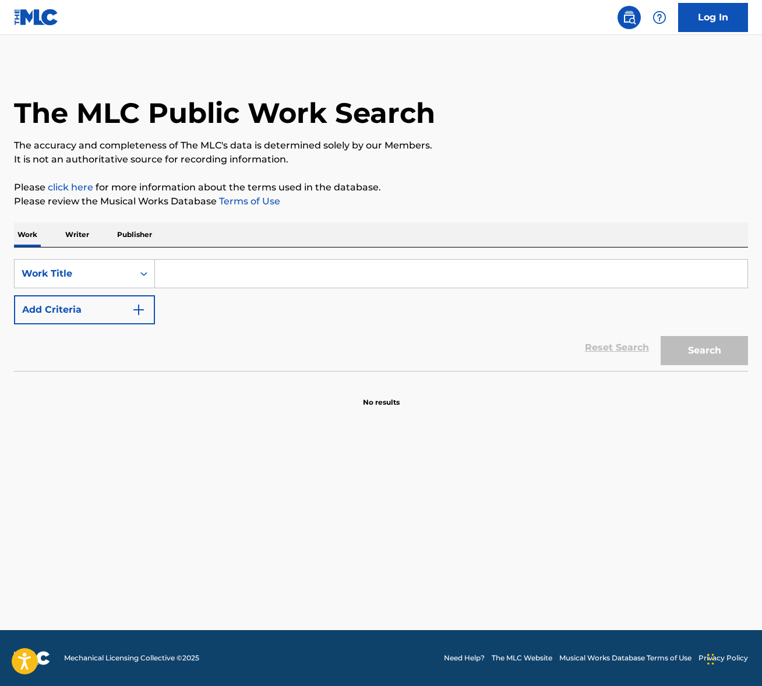
drag, startPoint x: 209, startPoint y: 263, endPoint x: 139, endPoint y: 294, distance: 76.2
click at [209, 263] on input "Search Form" at bounding box center [451, 274] width 593 height 28
paste input "Any More"
type input "Any More"
click at [71, 315] on button "Add Criteria" at bounding box center [84, 309] width 141 height 29
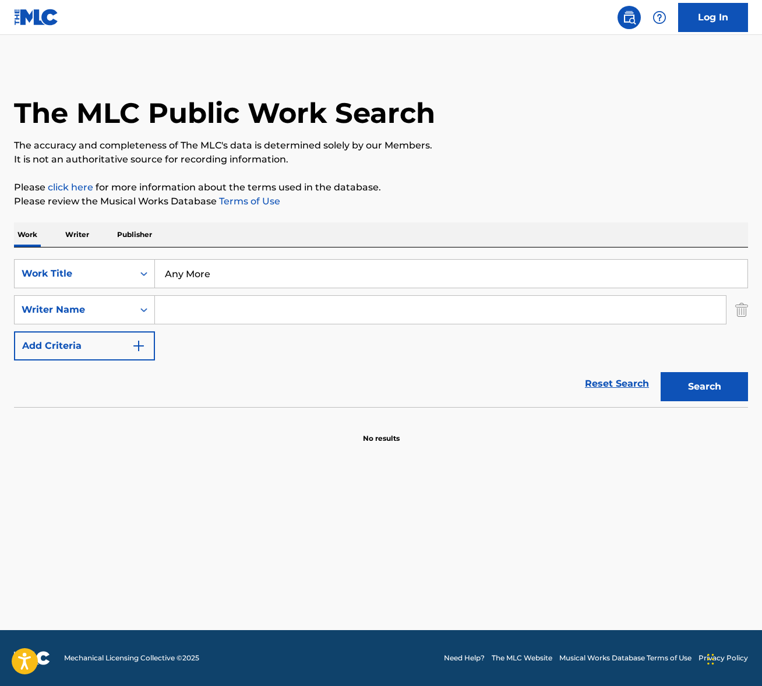
click at [227, 312] on input "Search Form" at bounding box center [440, 310] width 571 height 28
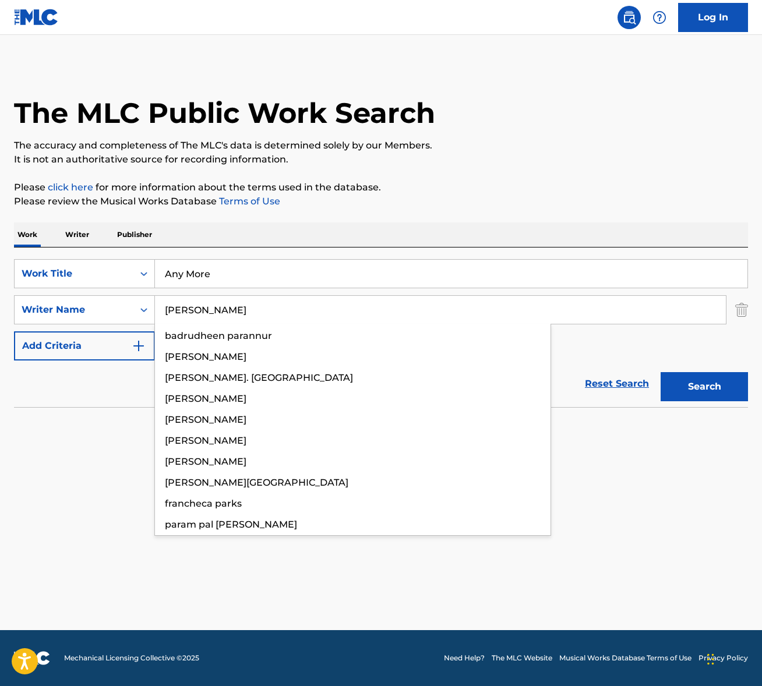
type input "pardo"
click at [661, 372] on button "Search" at bounding box center [704, 386] width 87 height 29
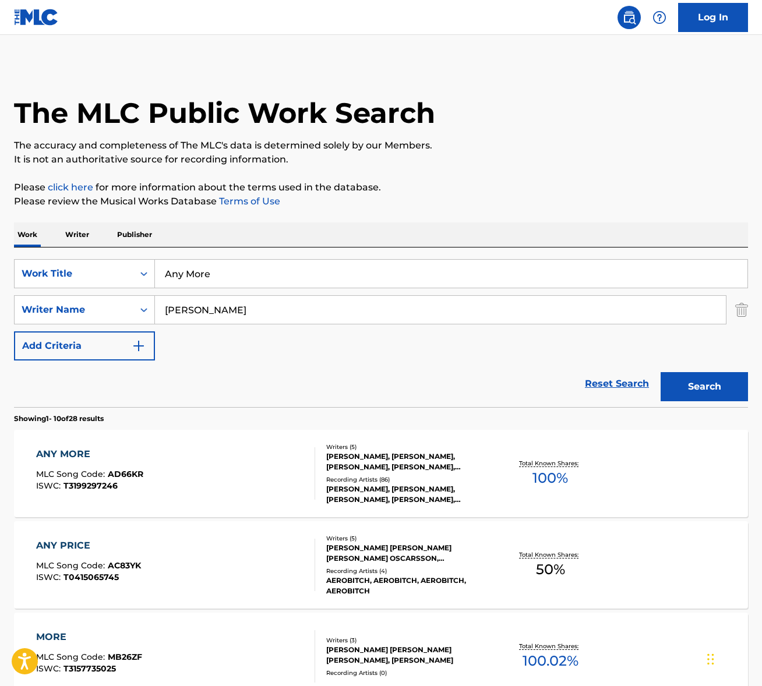
click at [223, 475] on div "ANY MORE MLC Song Code : AD66KR ISWC : T3199297246" at bounding box center [175, 474] width 279 height 52
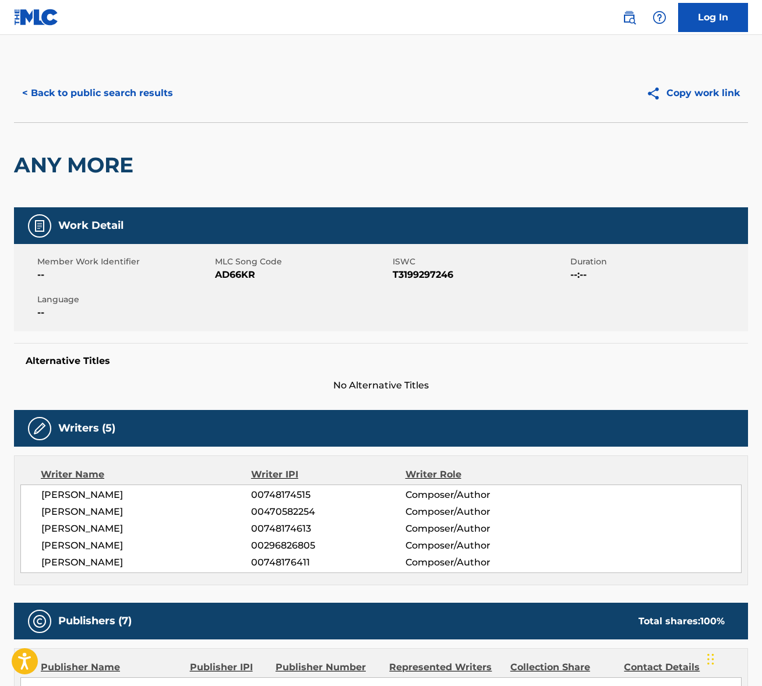
click at [66, 496] on span "LOGAN CAIN" at bounding box center [146, 495] width 210 height 14
copy div "LOGAN CAIN"
click at [133, 506] on span "JEFFREY THOMAS PARDO" at bounding box center [146, 512] width 210 height 14
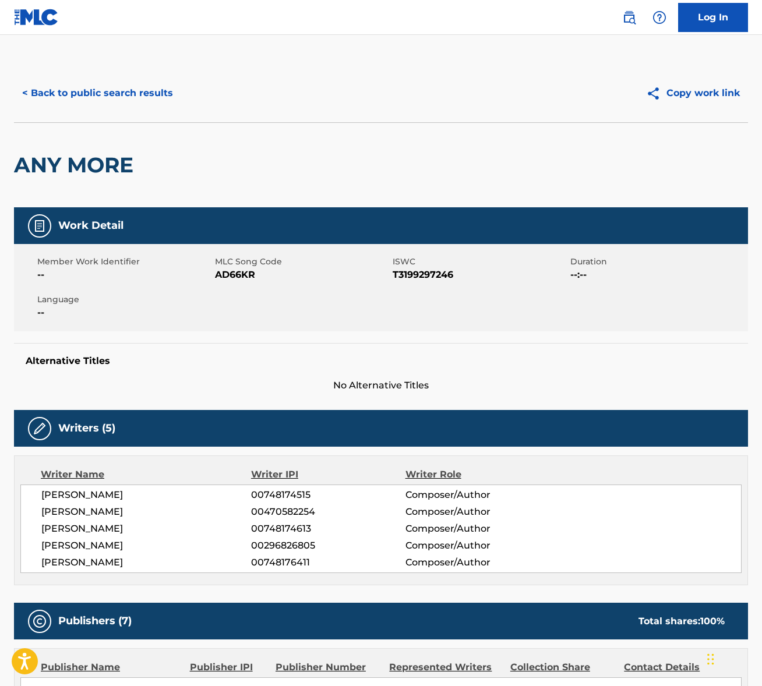
click at [133, 506] on span "JEFFREY THOMAS PARDO" at bounding box center [146, 512] width 210 height 14
copy div "JEFFREY THOMAS PARDO"
click at [74, 528] on span "TAYLOR CAIN" at bounding box center [146, 529] width 210 height 14
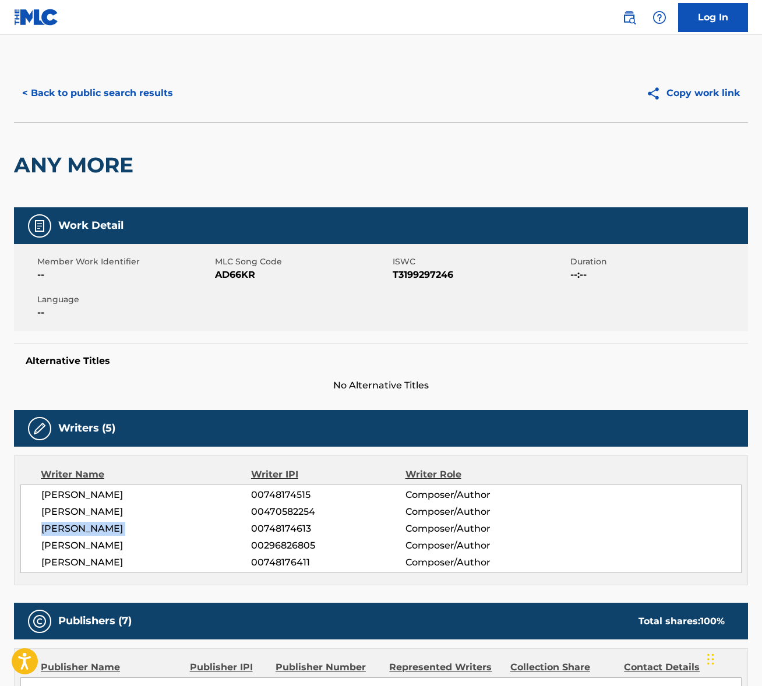
click at [73, 528] on span "TAYLOR CAIN" at bounding box center [146, 529] width 210 height 14
copy div "TAYLOR CAIN"
click at [96, 544] on span "MATTHEW JOSEPH WEST" at bounding box center [146, 546] width 210 height 14
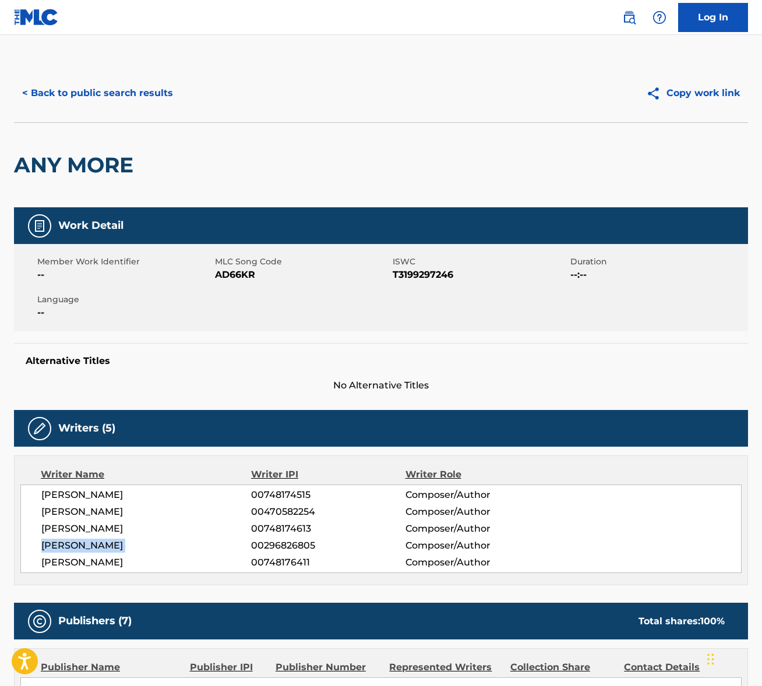
copy div "MATTHEW JOSEPH WEST"
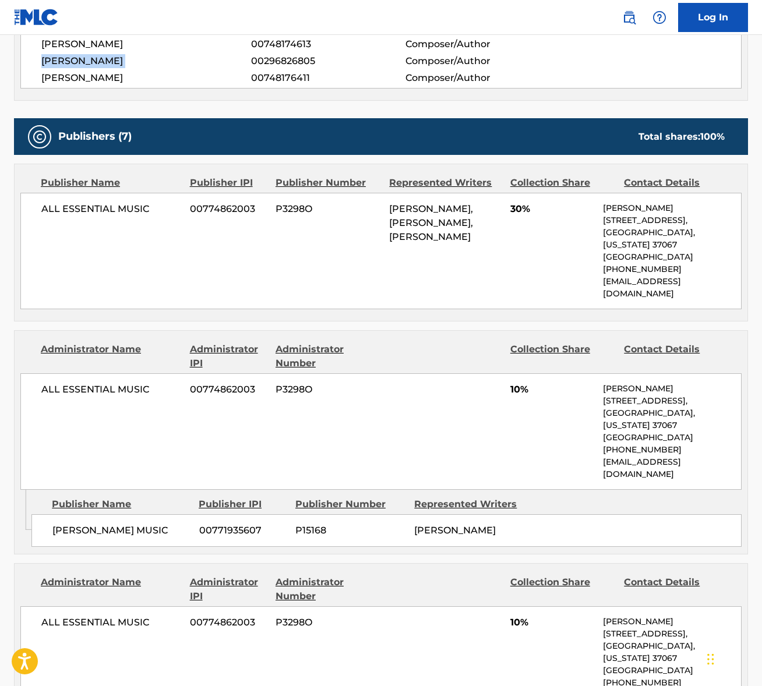
scroll to position [522, 0]
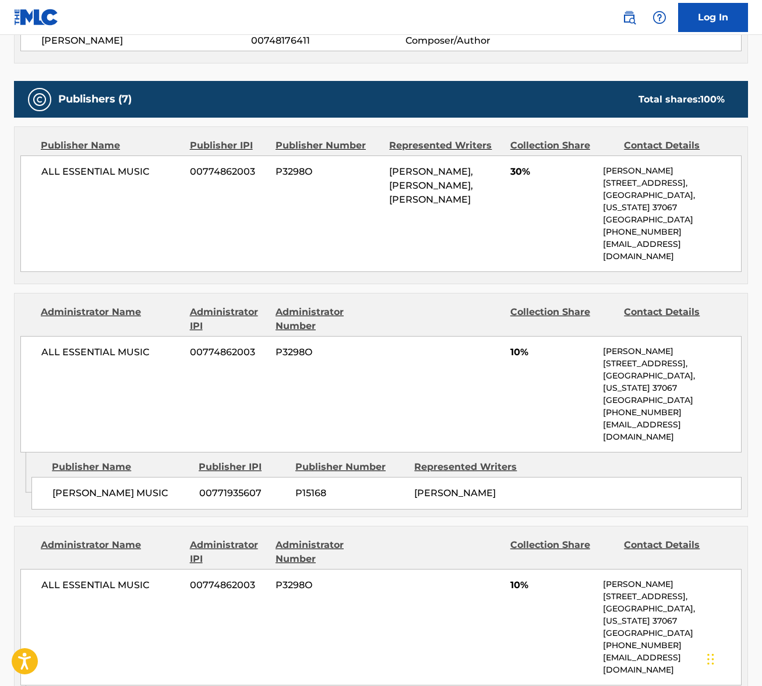
click at [105, 174] on span "ALL ESSENTIAL MUSIC" at bounding box center [111, 172] width 140 height 14
copy div "ALL ESSENTIAL MUSIC"
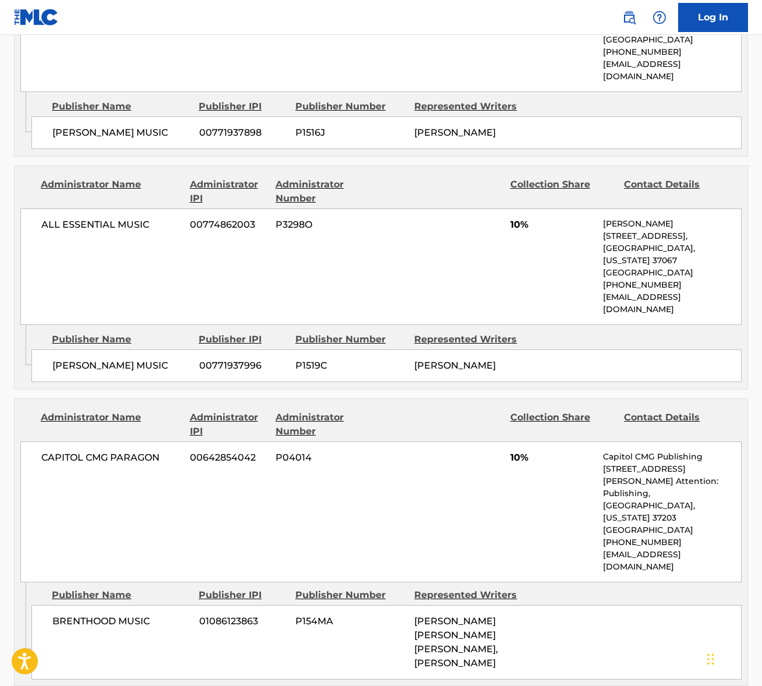
scroll to position [1229, 0]
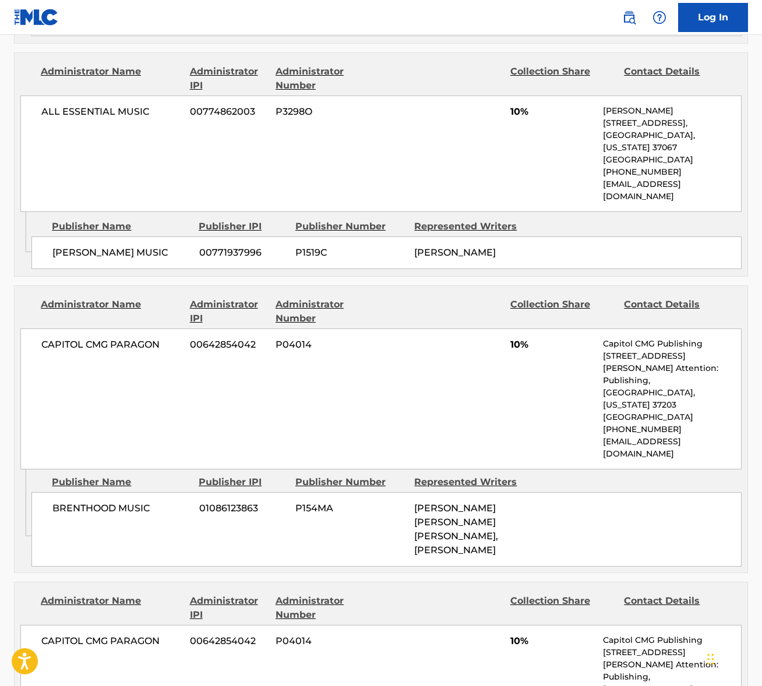
click at [148, 338] on span "CAPITOL CMG PARAGON" at bounding box center [111, 345] width 140 height 14
copy div "CAPITOL CMG PARAGON"
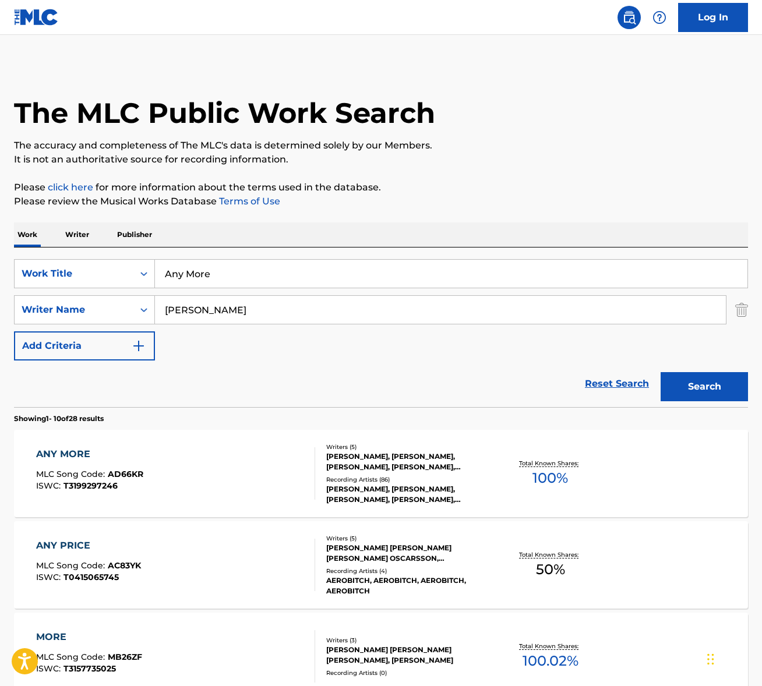
click at [223, 273] on input "Any More" at bounding box center [451, 274] width 593 height 28
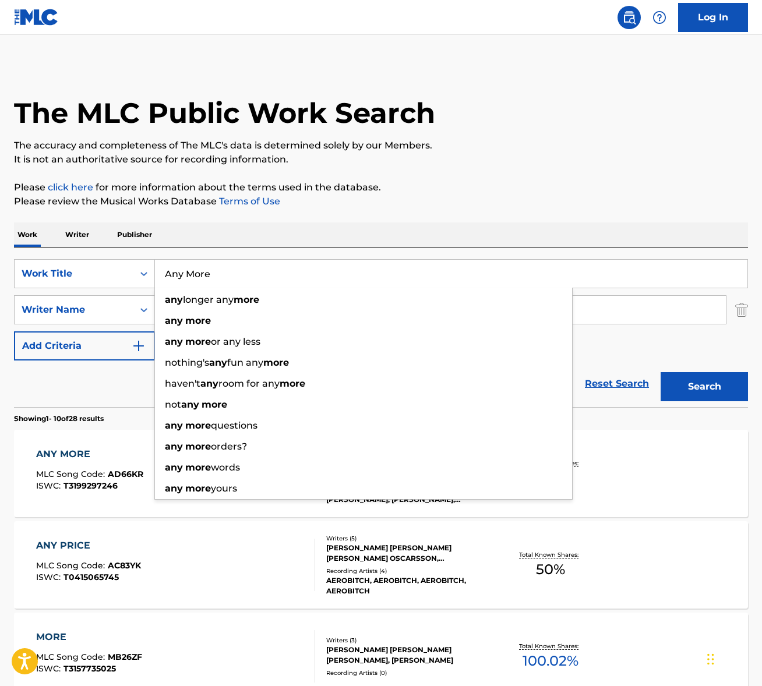
click at [223, 273] on input "Any More" at bounding box center [451, 274] width 593 height 28
paste input "Eyes Locked On The King"
type input "Eyes Locked On The King"
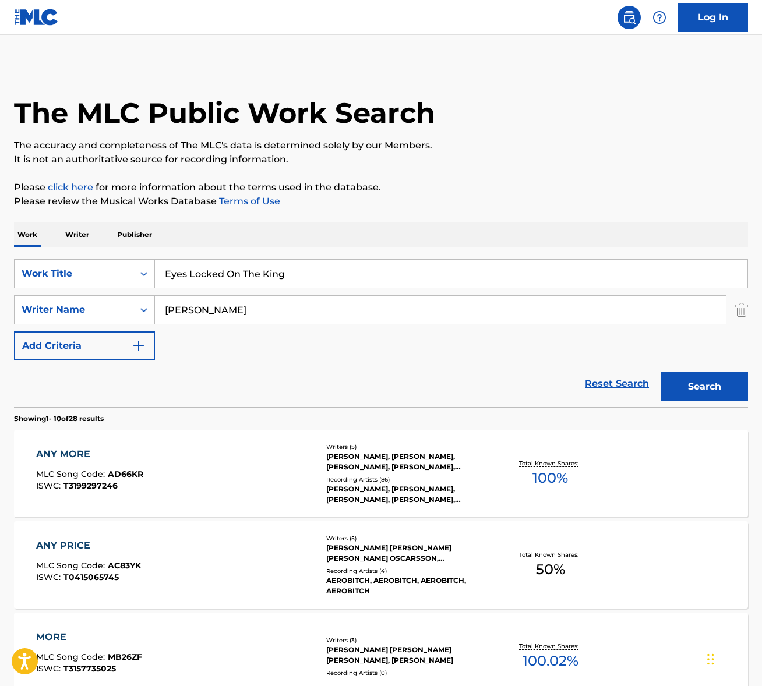
click at [231, 310] on input "pardo" at bounding box center [440, 310] width 571 height 28
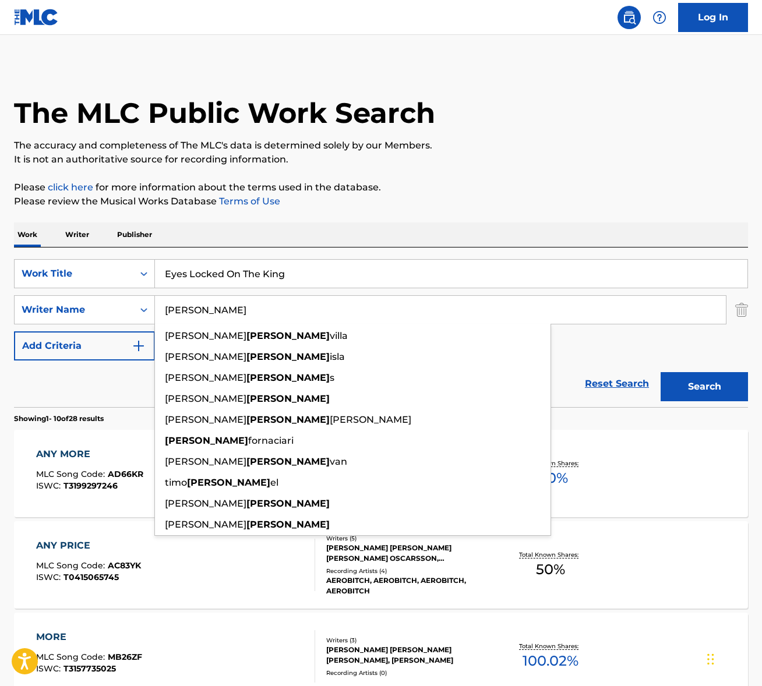
click at [231, 310] on input "pardo" at bounding box center [440, 310] width 571 height 28
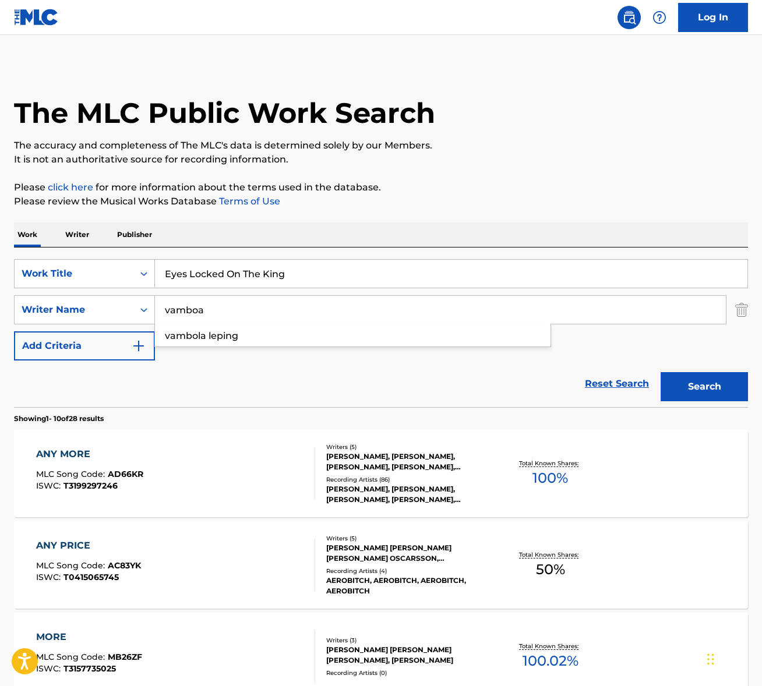
click at [661, 372] on button "Search" at bounding box center [704, 386] width 87 height 29
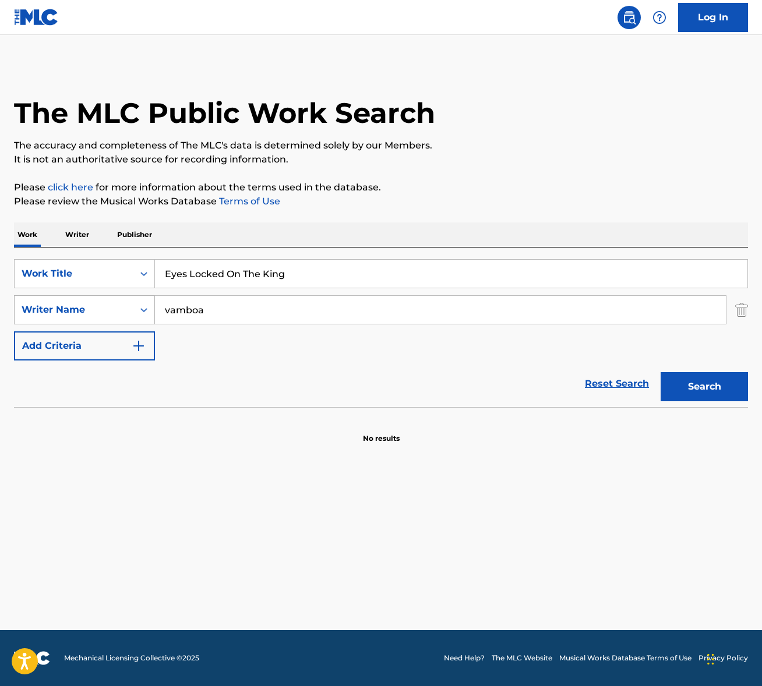
drag, startPoint x: 171, startPoint y: 309, endPoint x: 127, endPoint y: 310, distance: 44.3
click at [126, 310] on div "SearchWithCriteriaf01db37a-b40e-43c7-91fa-a35569509700 Writer Name vamboa" at bounding box center [381, 309] width 734 height 29
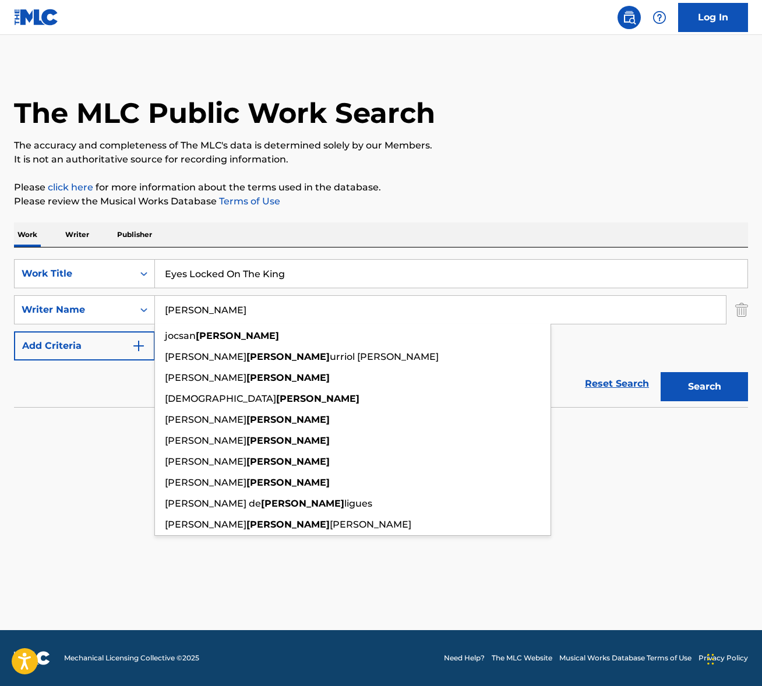
type input "gamboa"
click at [485, 192] on p "Please click here for more information about the terms used in the database." at bounding box center [381, 188] width 734 height 14
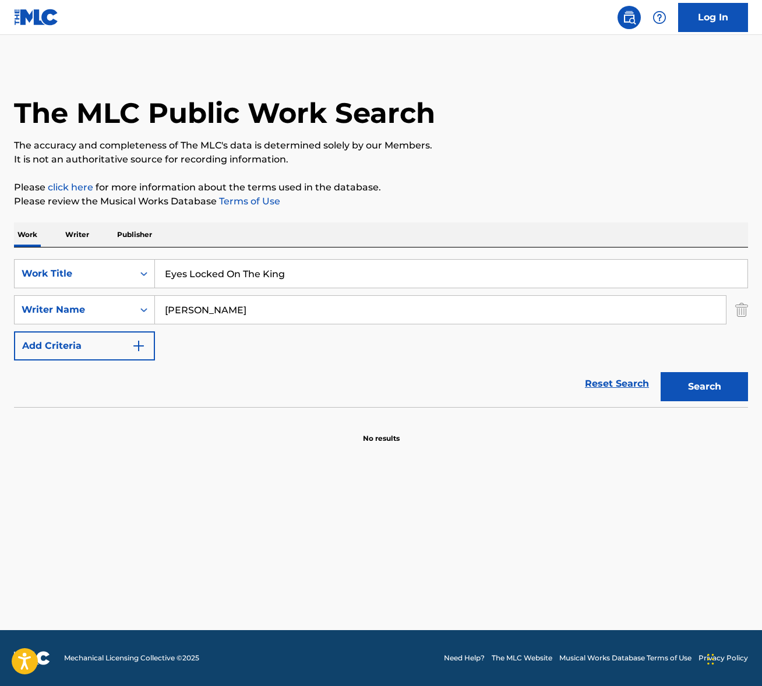
click at [682, 381] on button "Search" at bounding box center [704, 386] width 87 height 29
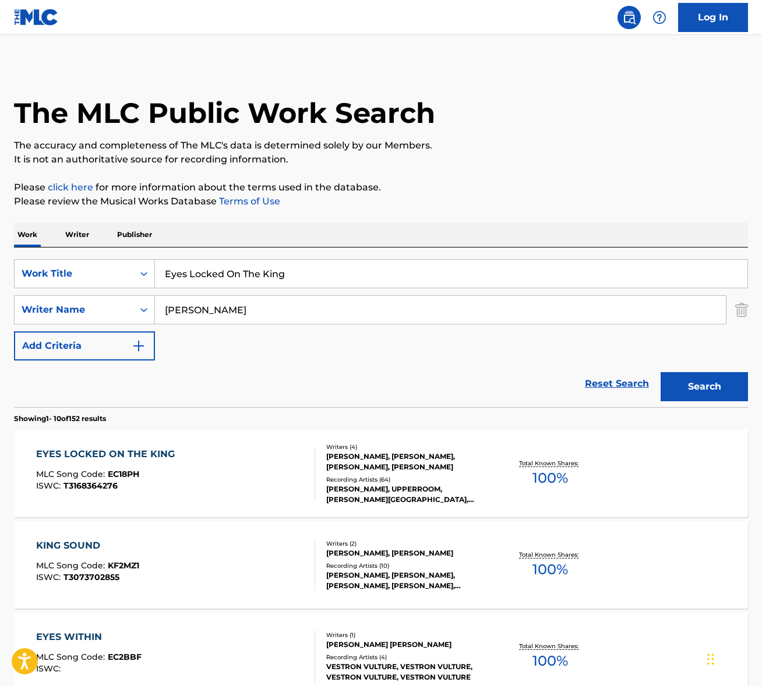
click at [218, 470] on div "EYES LOCKED ON THE KING MLC Song Code : EC18PH ISWC : T3168364276" at bounding box center [175, 474] width 279 height 52
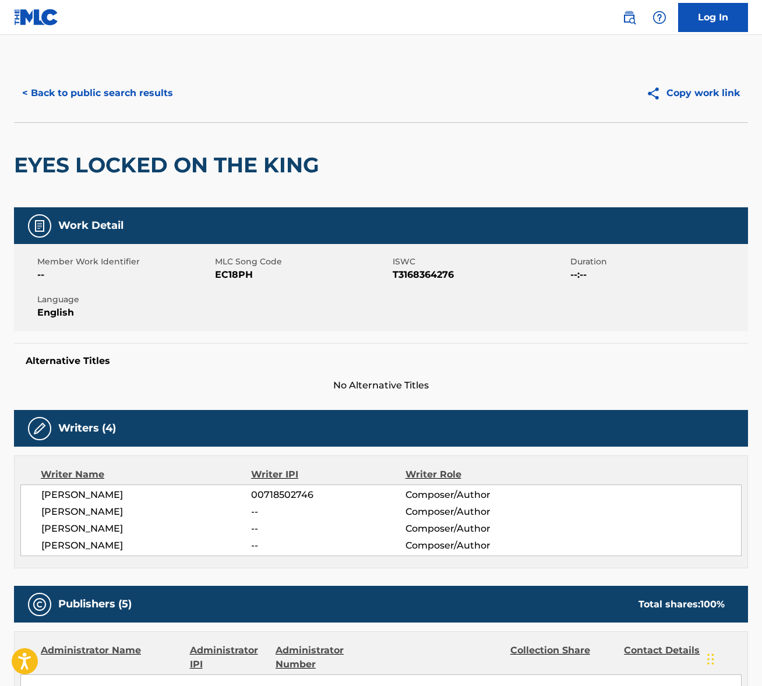
click at [100, 494] on span "LINDSEY NICOLE SWEAT" at bounding box center [146, 495] width 210 height 14
copy div "LINDSEY NICOLE SWEAT"
click at [105, 511] on span "OSCAR GAMBOA" at bounding box center [146, 512] width 210 height 14
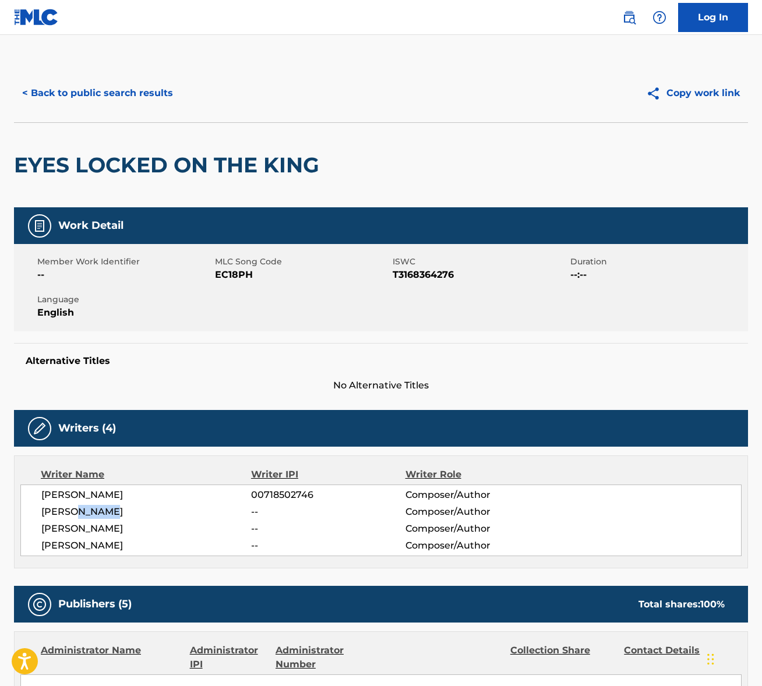
click at [105, 511] on span "OSCAR GAMBOA" at bounding box center [146, 512] width 210 height 14
copy div "OSCAR GAMBOA"
click at [93, 521] on div "LINDSEY NICOLE SWEAT 00718502746 Composer/Author OSCAR GAMBOA -- Composer/Autho…" at bounding box center [380, 521] width 721 height 72
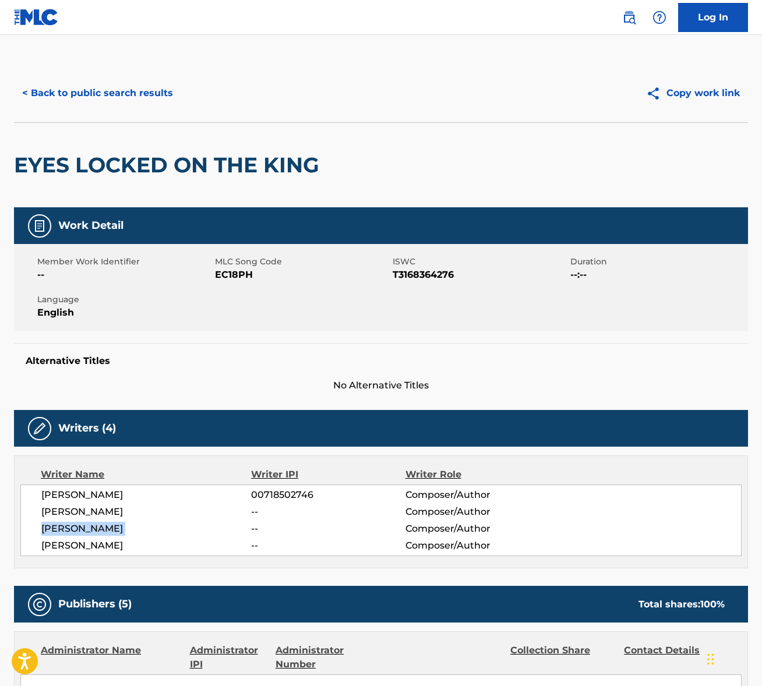
click at [93, 521] on div "LINDSEY NICOLE SWEAT 00718502746 Composer/Author OSCAR GAMBOA -- Composer/Autho…" at bounding box center [380, 521] width 721 height 72
copy div "ABBIE GAMBOA"
click at [82, 544] on span "ALYSSA SMITH" at bounding box center [146, 546] width 210 height 14
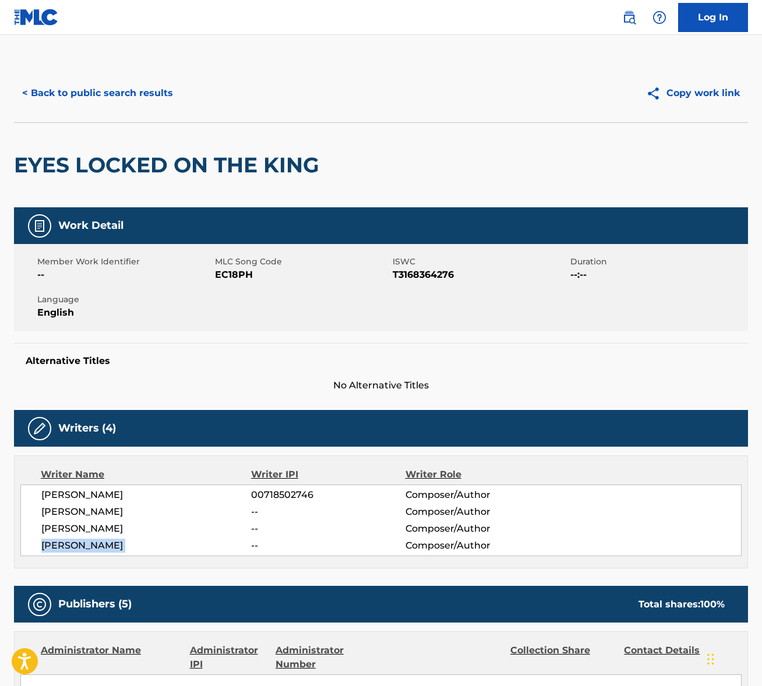
copy div "ALYSSA SMITH"
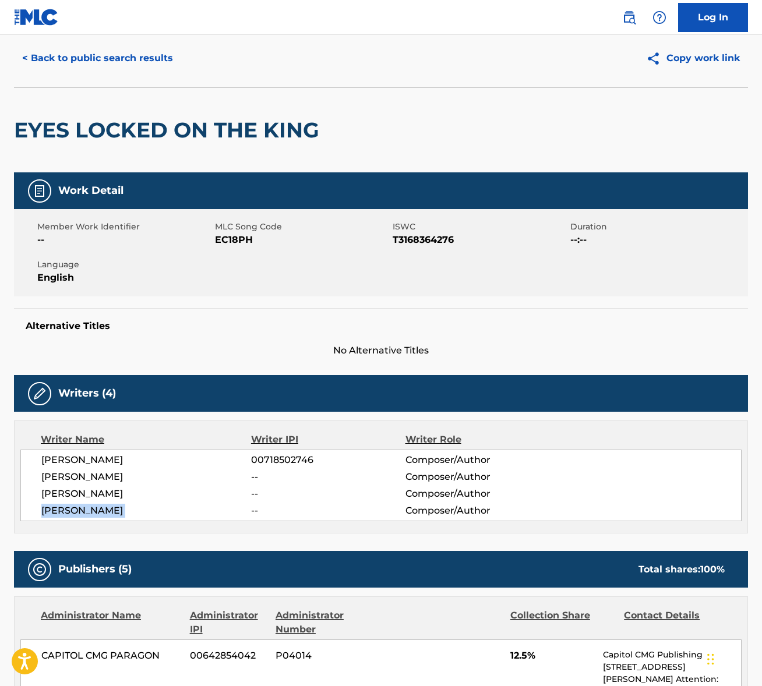
scroll to position [107, 0]
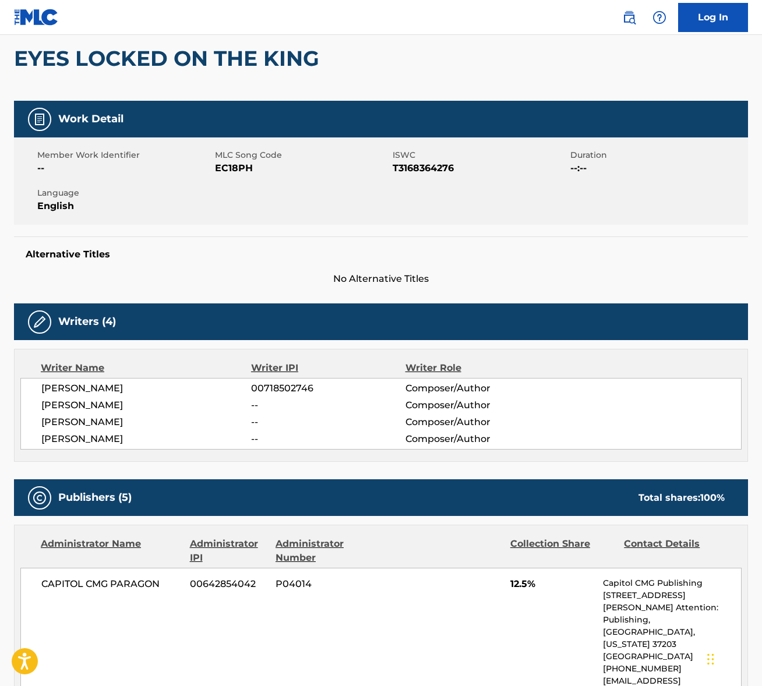
click at [134, 583] on span "CAPITOL CMG PARAGON" at bounding box center [111, 584] width 140 height 14
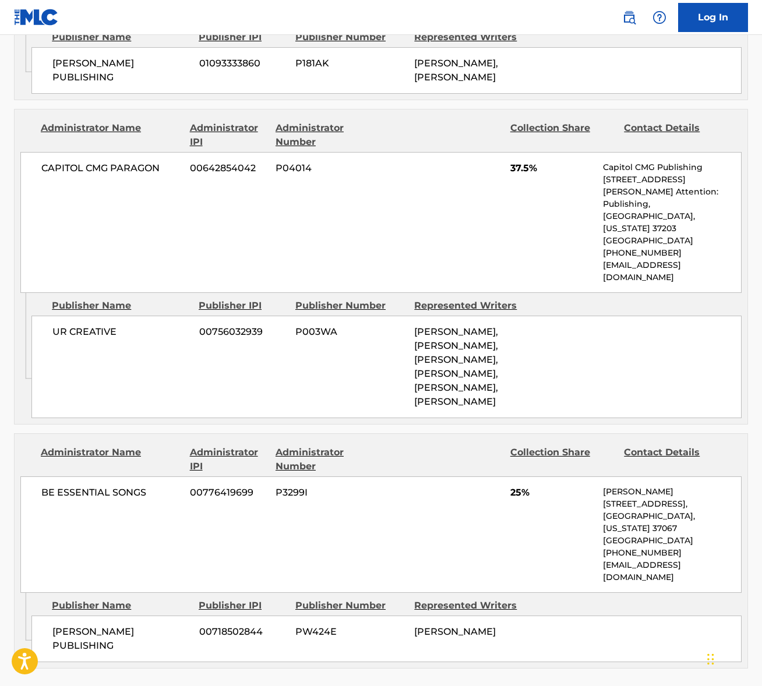
scroll to position [1473, 0]
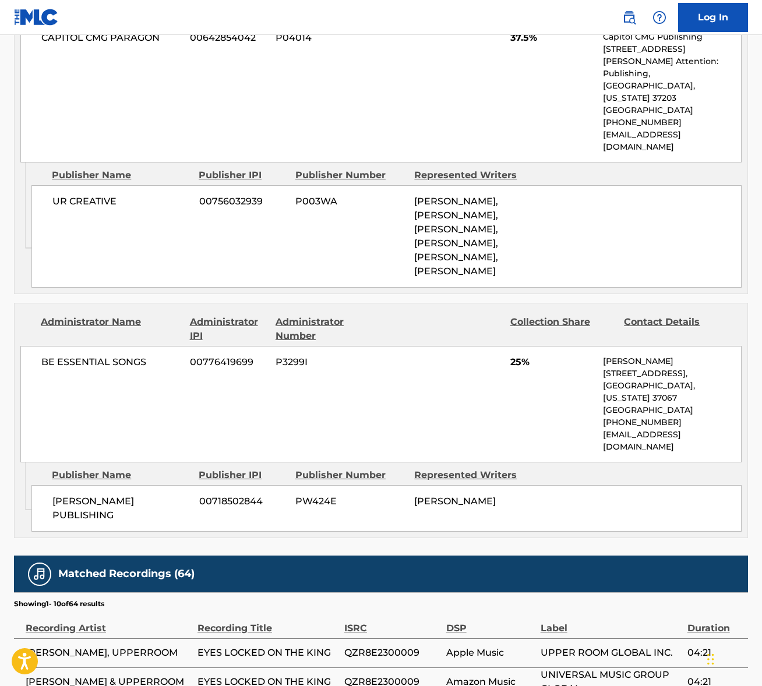
click at [96, 355] on span "BE ESSENTIAL SONGS" at bounding box center [111, 362] width 140 height 14
drag, startPoint x: 96, startPoint y: 237, endPoint x: 19, endPoint y: 244, distance: 77.2
click at [96, 355] on span "BE ESSENTIAL SONGS" at bounding box center [111, 362] width 140 height 14
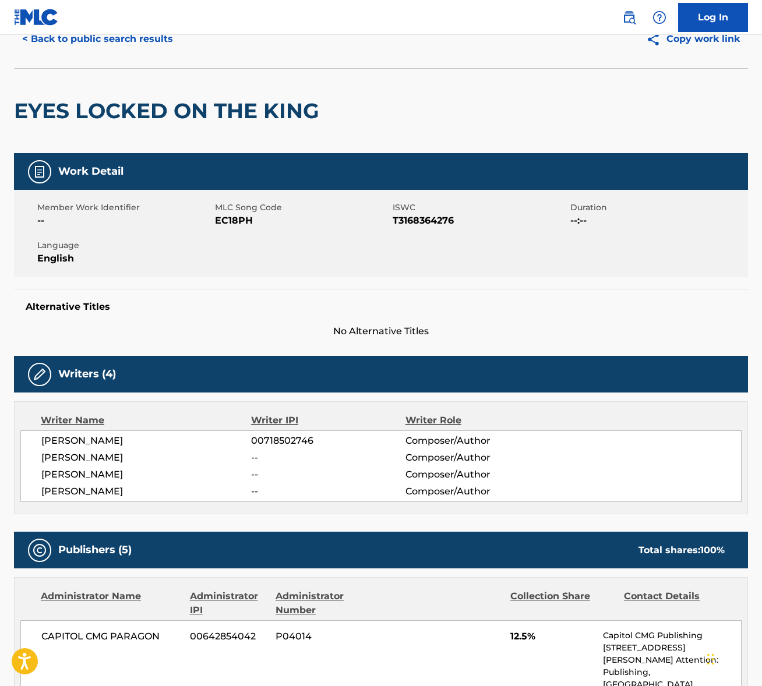
scroll to position [0, 0]
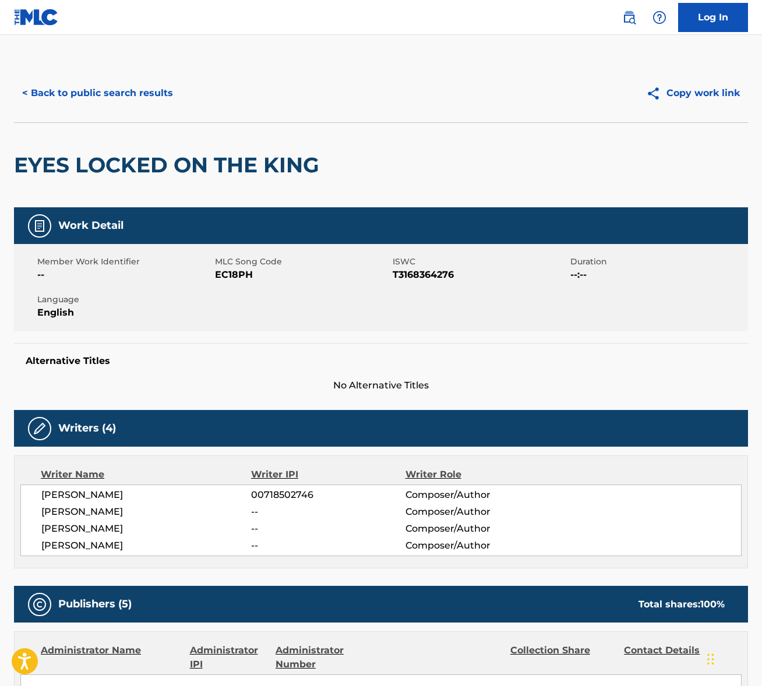
click at [66, 91] on button "< Back to public search results" at bounding box center [97, 93] width 167 height 29
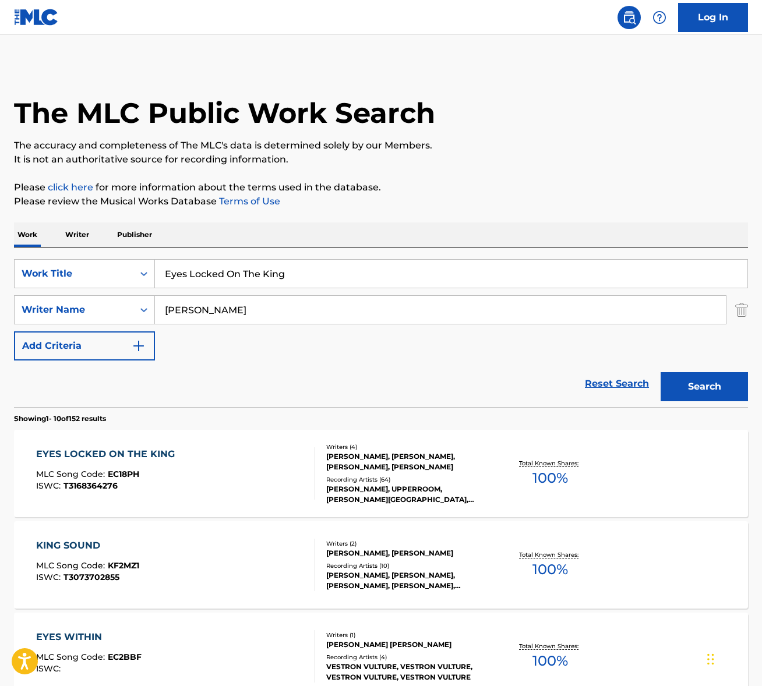
click at [200, 278] on input "Eyes Locked On The King" at bounding box center [451, 274] width 593 height 28
click at [199, 278] on input "Eyes Locked On The King" at bounding box center [451, 274] width 593 height 28
paste input "Good To Me"
type input "Good To Me"
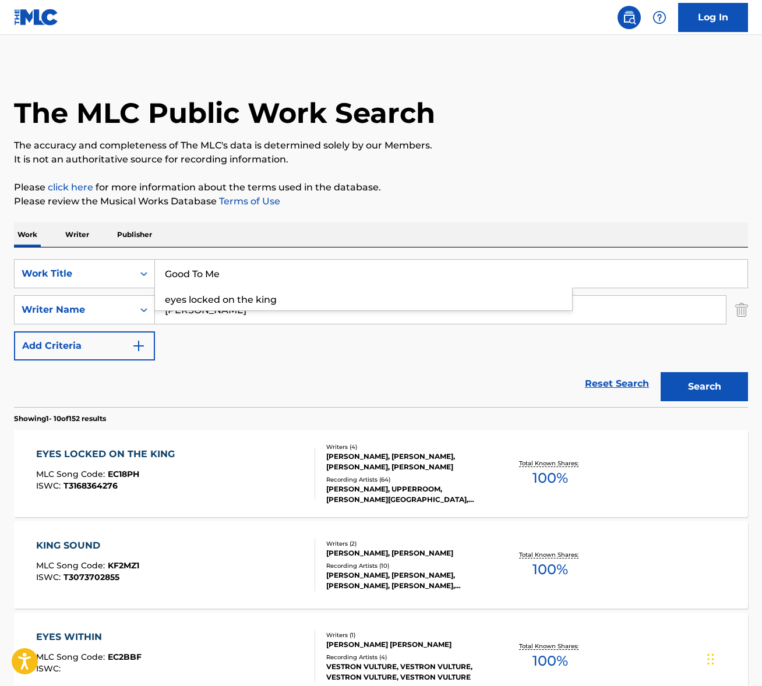
click at [276, 309] on input "gamboa" at bounding box center [440, 310] width 571 height 28
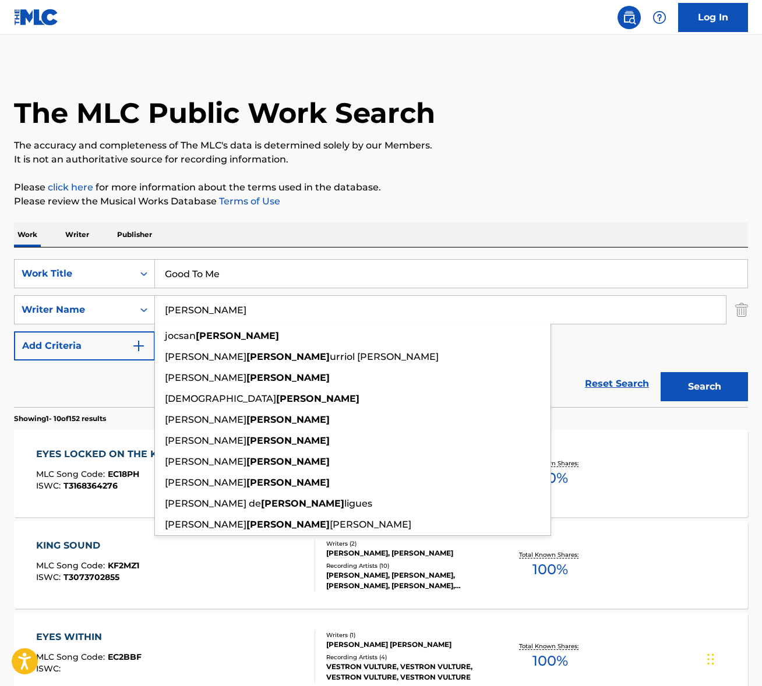
click at [276, 309] on input "gamboa" at bounding box center [440, 310] width 571 height 28
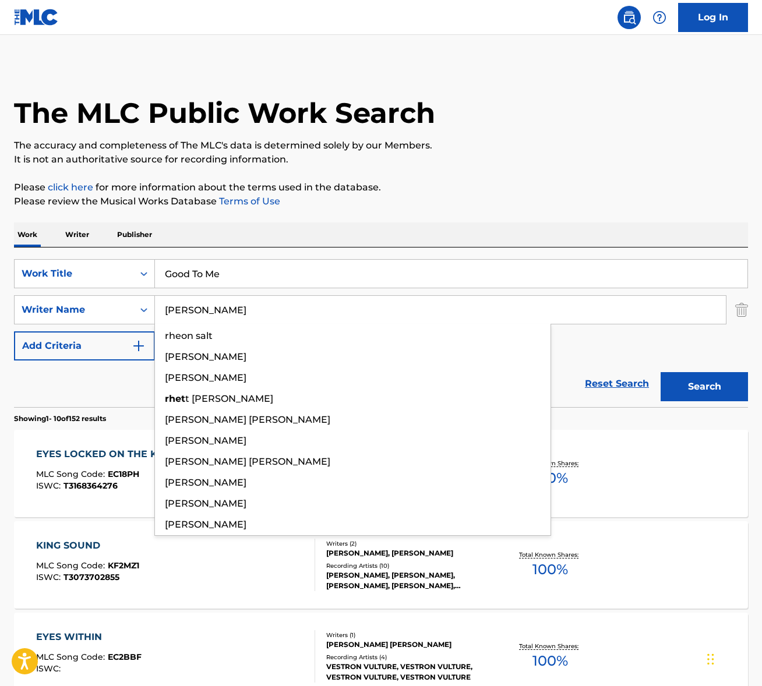
type input "rhett"
click at [661, 372] on button "Search" at bounding box center [704, 386] width 87 height 29
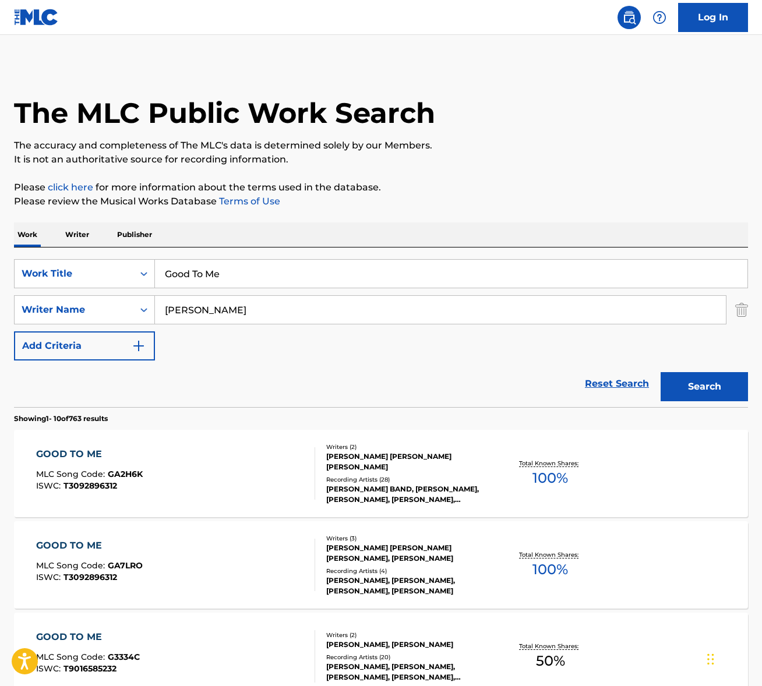
click at [224, 469] on div "GOOD TO ME MLC Song Code : GA2H6K ISWC : T3092896312" at bounding box center [175, 474] width 279 height 52
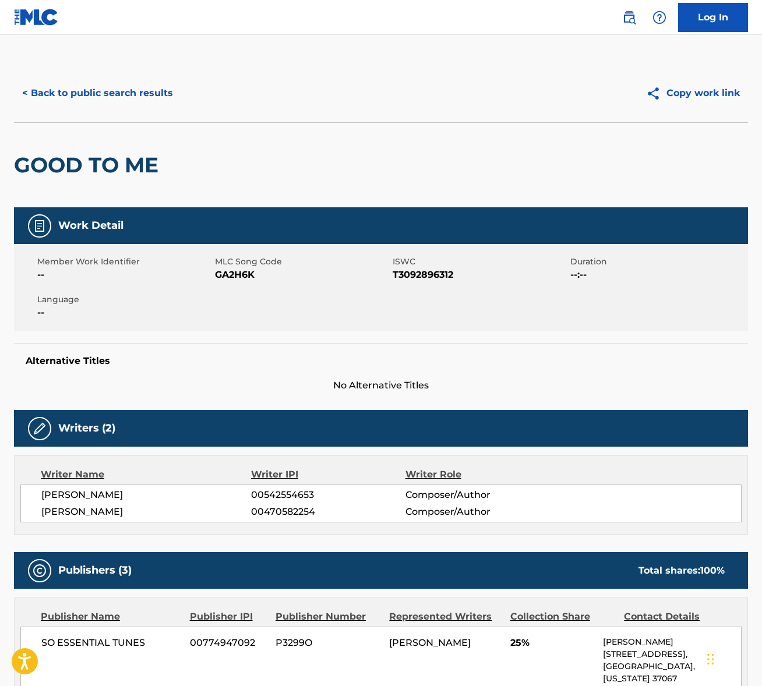
click at [121, 493] on span "JOSHUA RHETT CANIPE" at bounding box center [146, 495] width 210 height 14
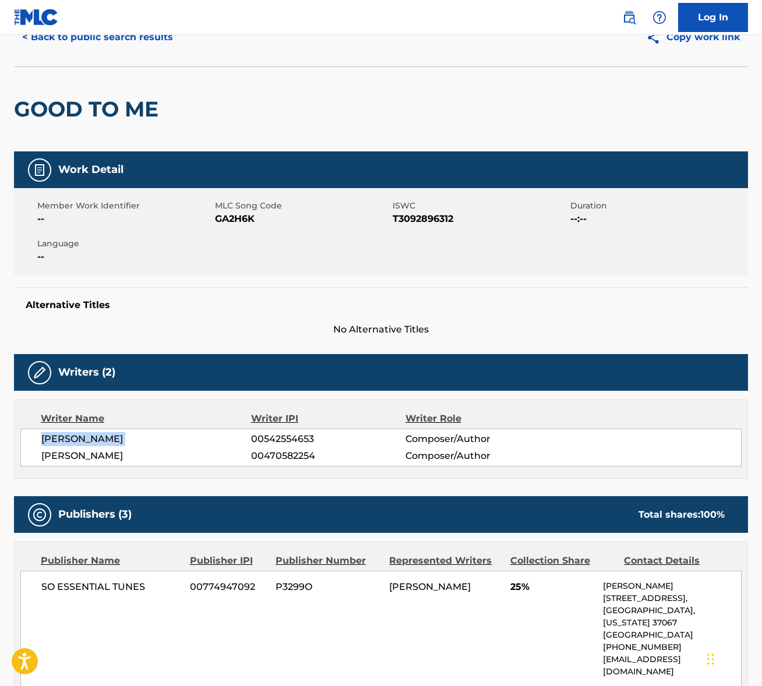
scroll to position [133, 0]
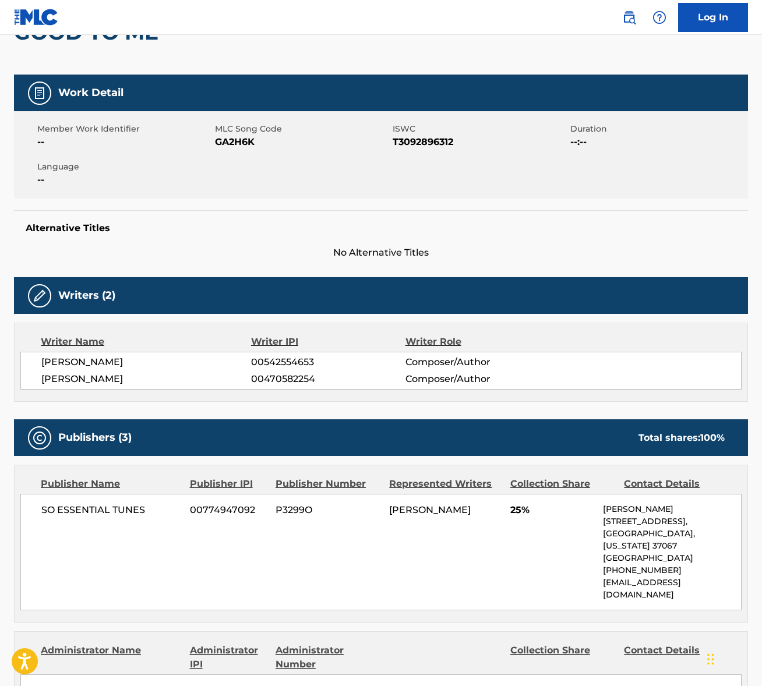
click at [101, 381] on span "JEFFREY THOMAS PARDO" at bounding box center [146, 379] width 210 height 14
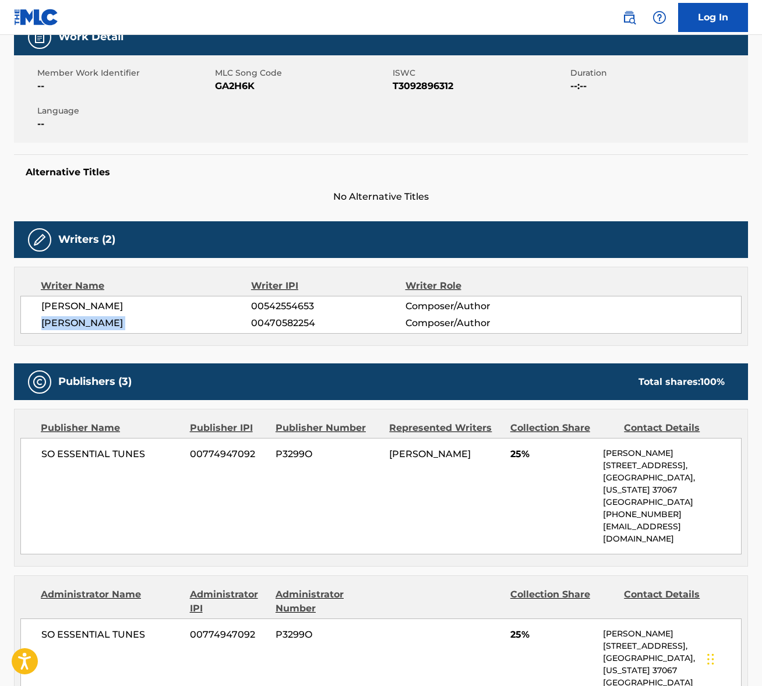
scroll to position [296, 0]
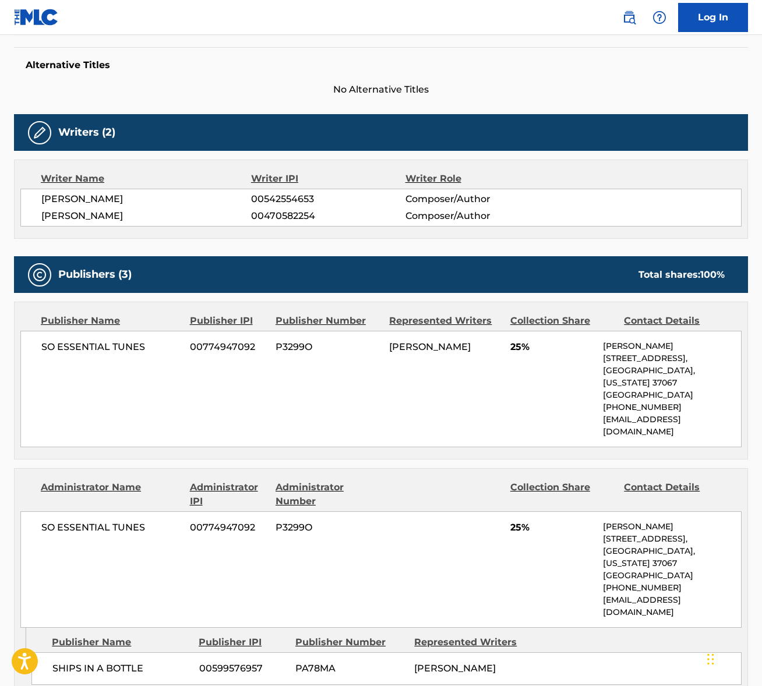
click at [85, 349] on span "SO ESSENTIAL TUNES" at bounding box center [111, 347] width 140 height 14
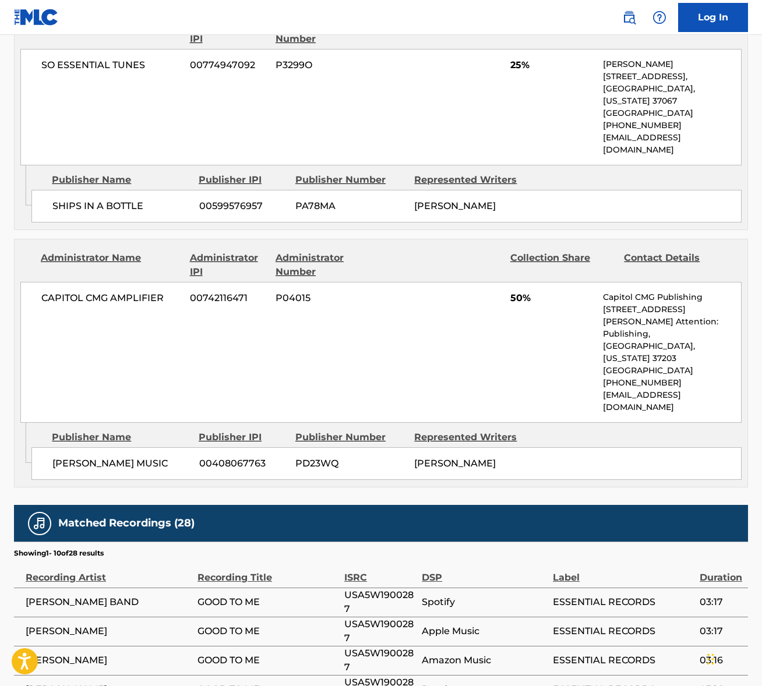
scroll to position [776, 0]
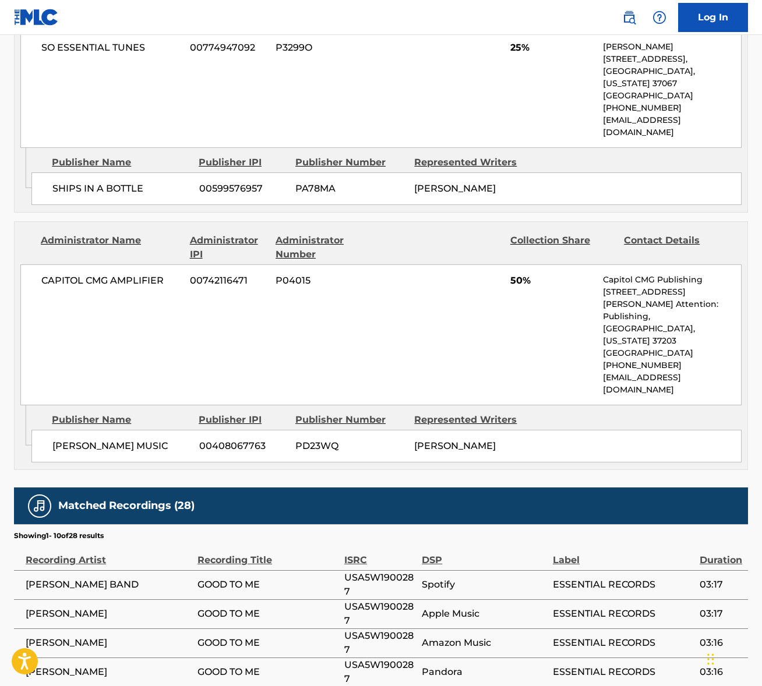
click at [108, 274] on span "CAPITOL CMG AMPLIFIER" at bounding box center [111, 281] width 140 height 14
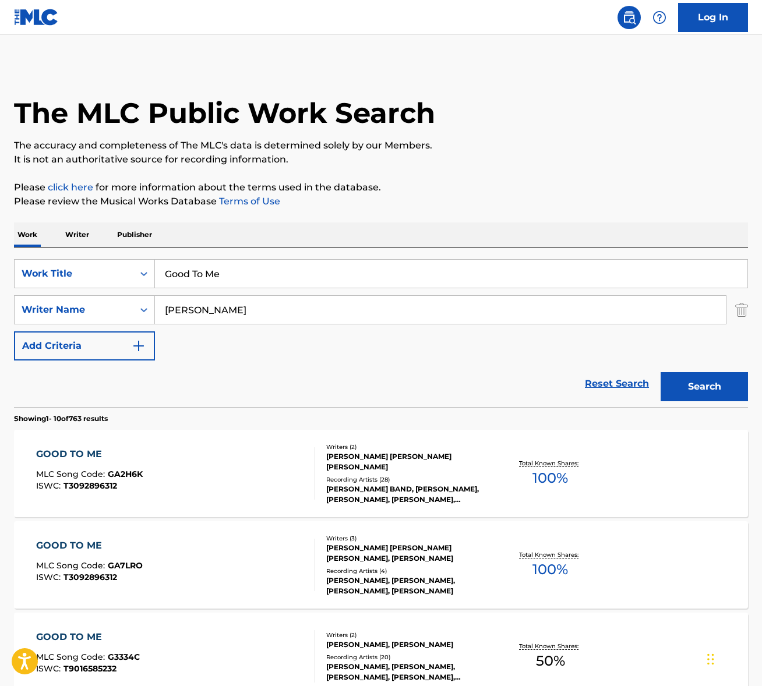
click at [241, 272] on input "Good To Me" at bounding box center [451, 274] width 593 height 28
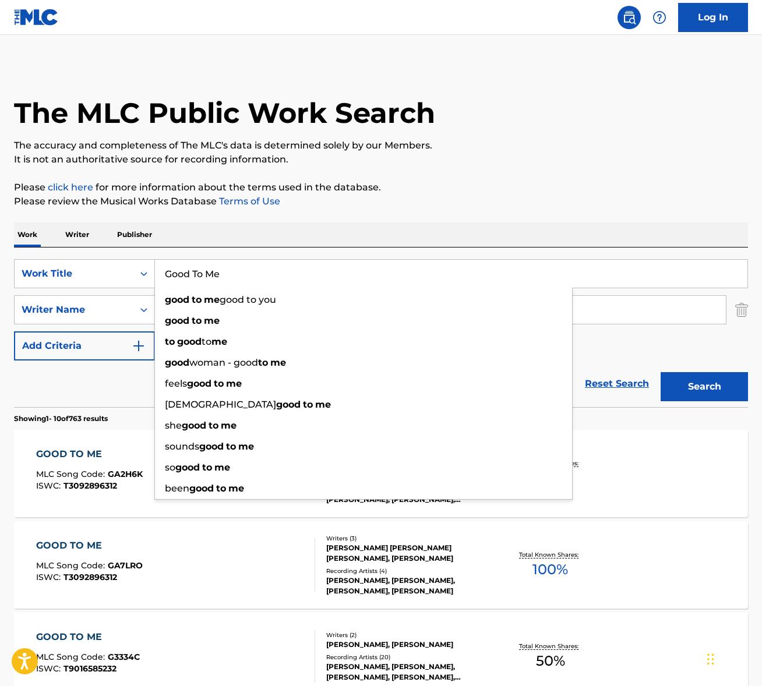
click at [241, 272] on input "Good To Me" at bounding box center [451, 274] width 593 height 28
paste input "Holy Forever"
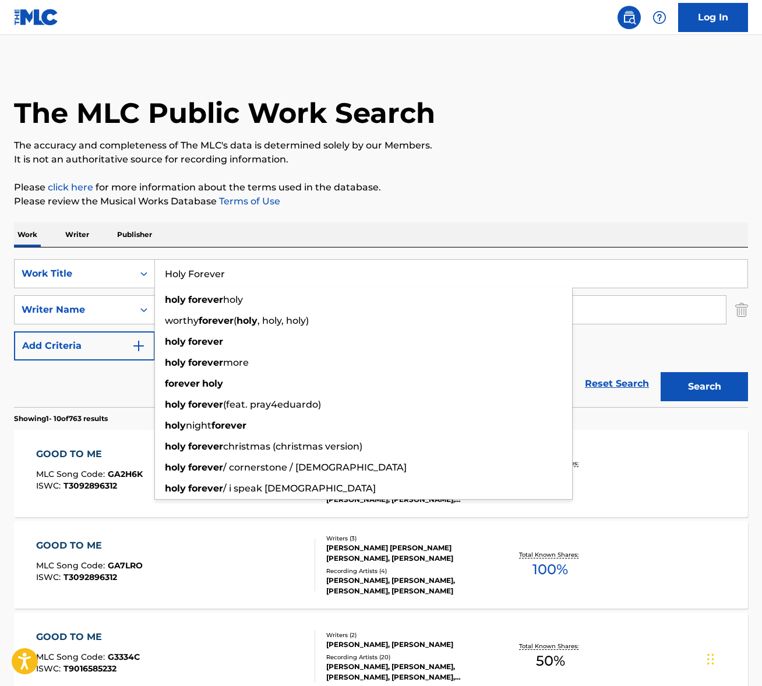
type input "Holy Forever"
click at [397, 223] on div "Work Writer Publisher" at bounding box center [381, 235] width 734 height 24
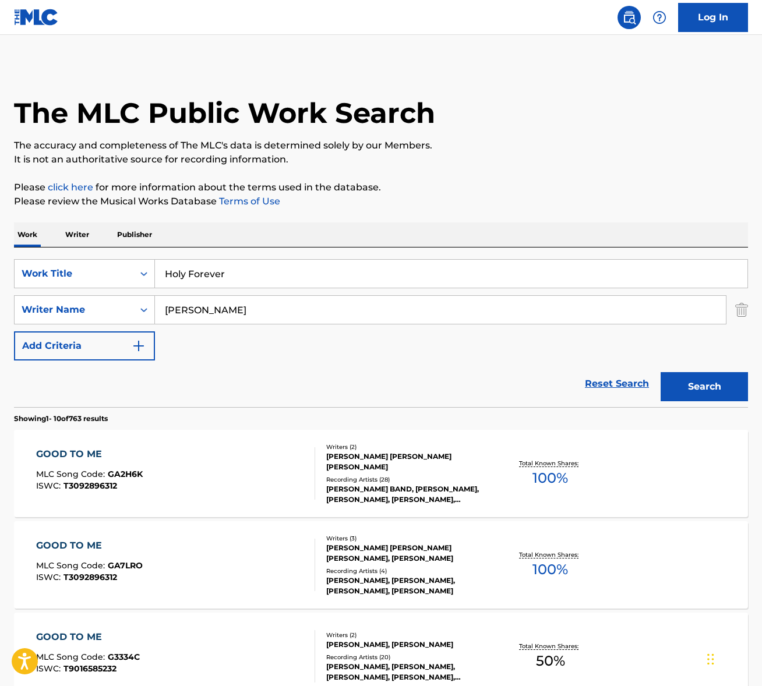
click at [251, 323] on div "rhett" at bounding box center [441, 309] width 572 height 29
click at [252, 317] on input "rhett" at bounding box center [440, 310] width 571 height 28
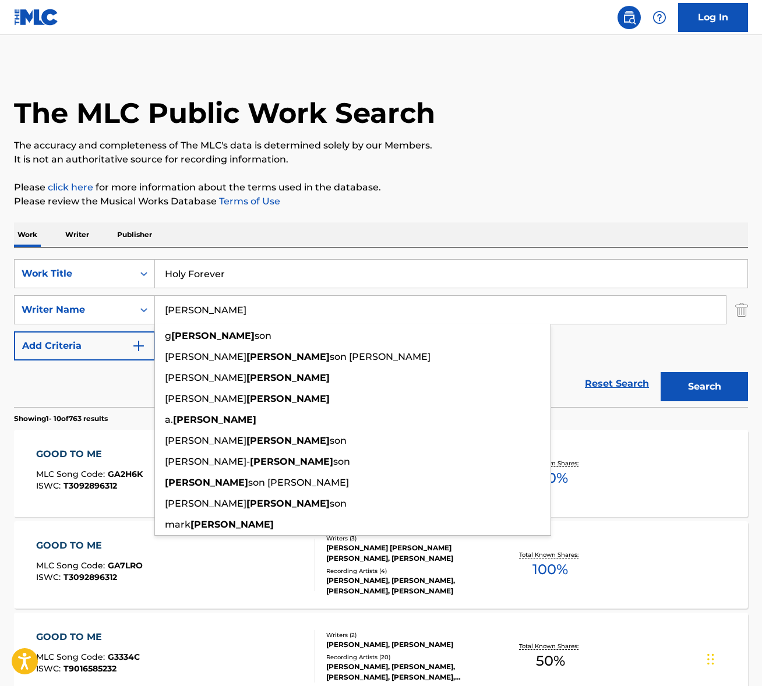
type input "tomlin"
click at [661, 372] on button "Search" at bounding box center [704, 386] width 87 height 29
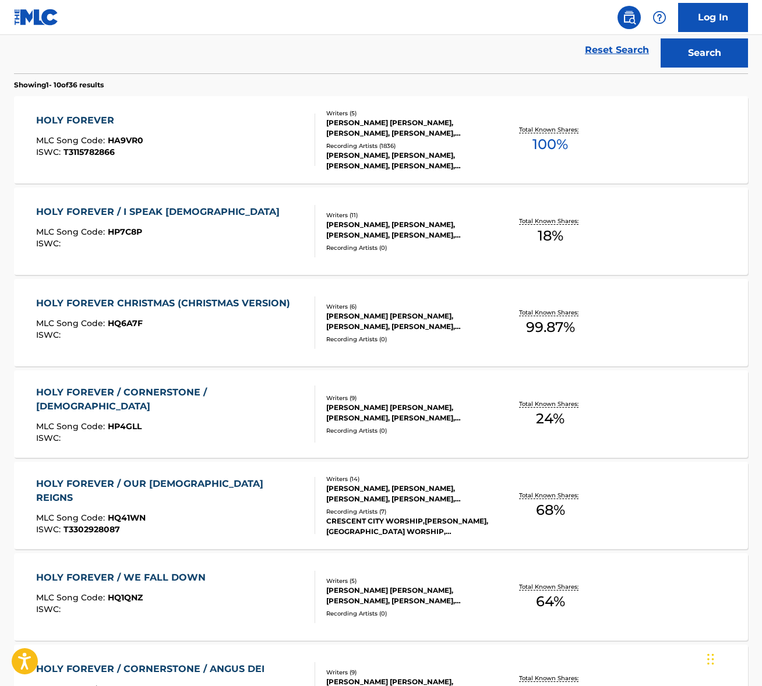
scroll to position [364, 0]
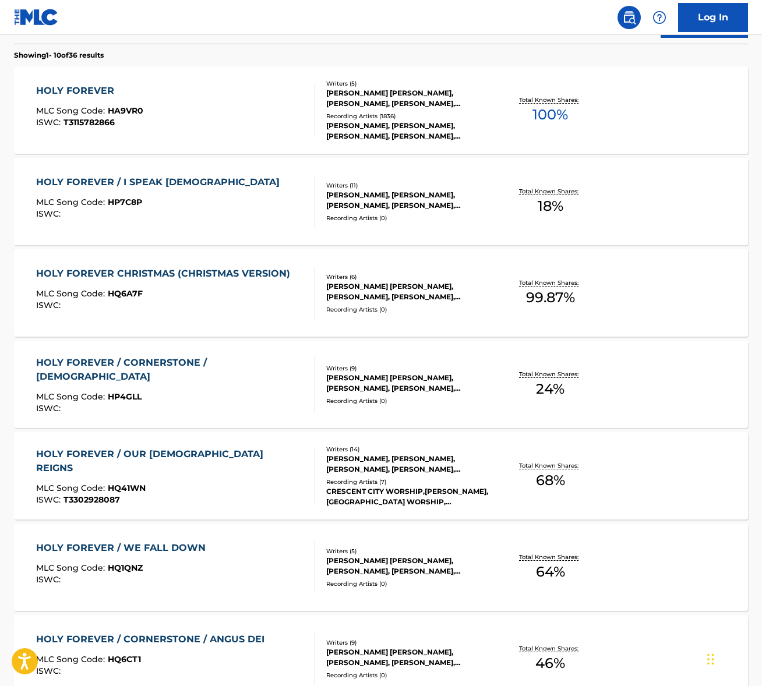
click at [208, 107] on div "HOLY FOREVER MLC Song Code : HA9VR0 ISWC : T3115782866" at bounding box center [175, 110] width 279 height 52
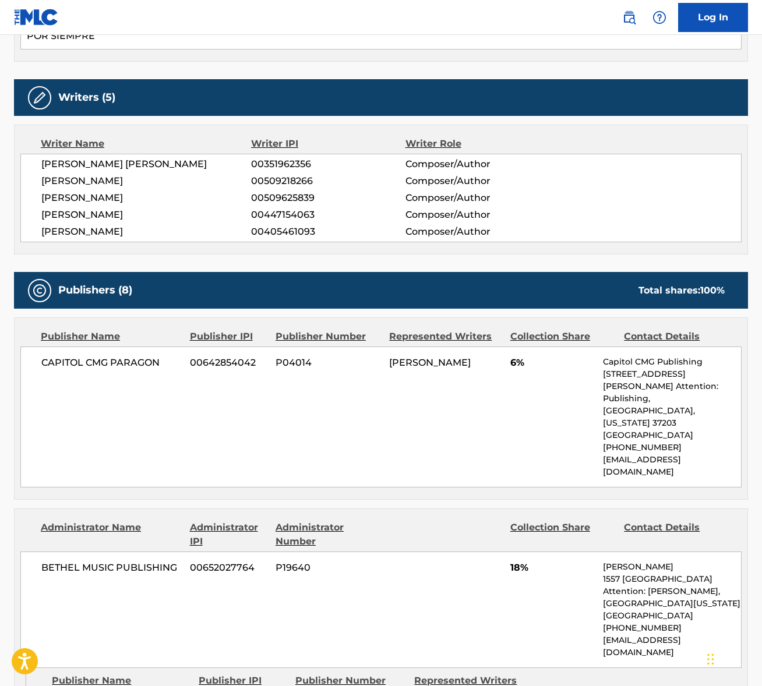
scroll to position [1299, 0]
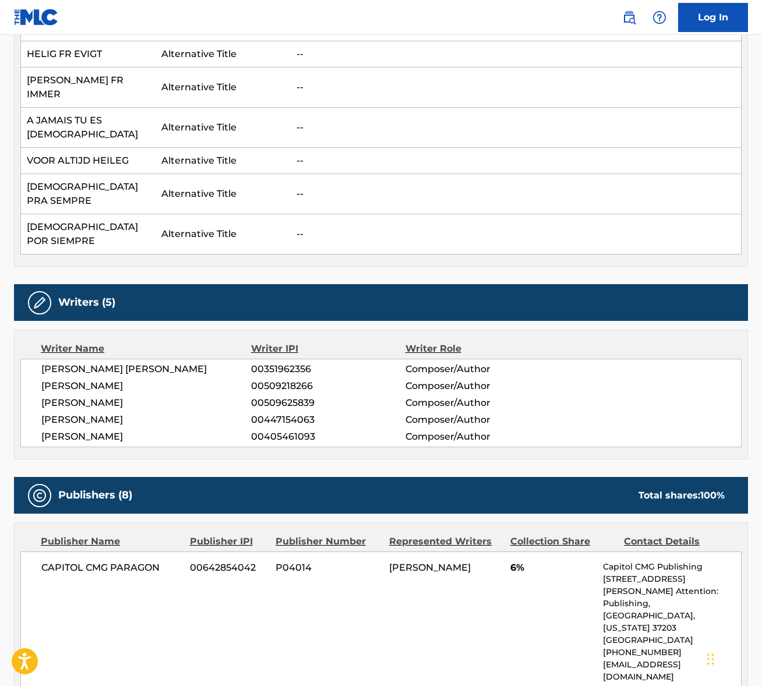
click at [83, 362] on span "JASON DAVID INGRAM" at bounding box center [146, 369] width 210 height 14
click at [84, 362] on span "JASON DAVID INGRAM" at bounding box center [146, 369] width 210 height 14
click at [97, 379] on span "BRIAN JOHNSON" at bounding box center [146, 386] width 210 height 14
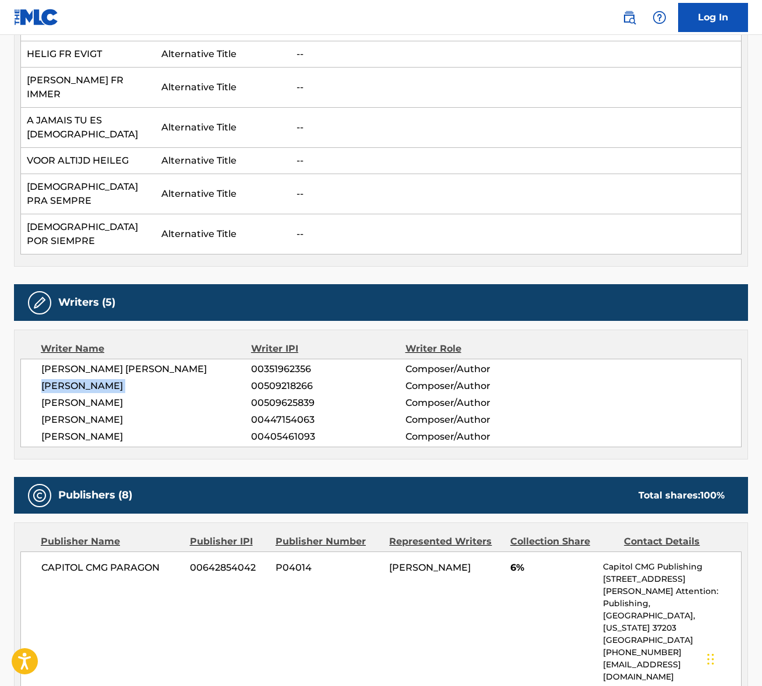
click at [97, 379] on span "BRIAN JOHNSON" at bounding box center [146, 386] width 210 height 14
click at [127, 561] on span "CAPITOL CMG PARAGON" at bounding box center [111, 568] width 140 height 14
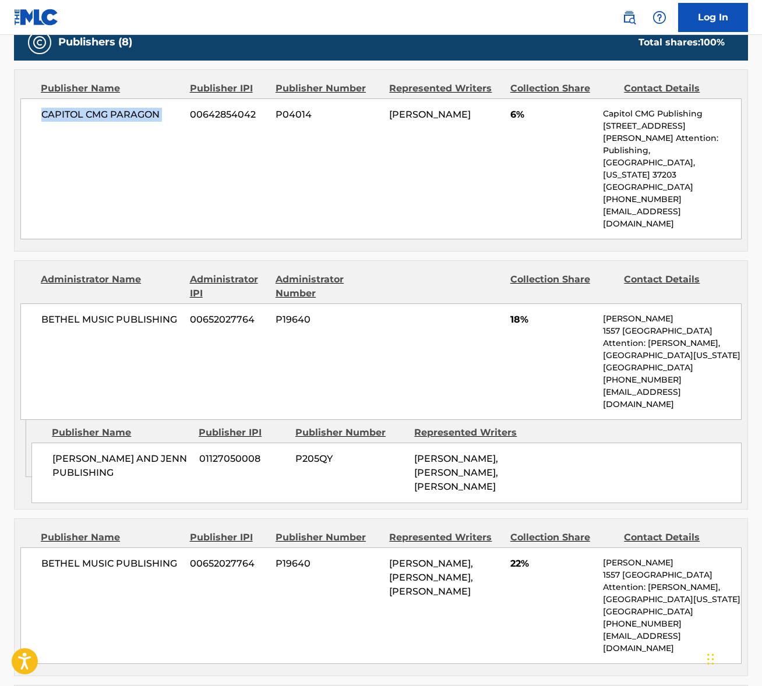
scroll to position [1821, 0]
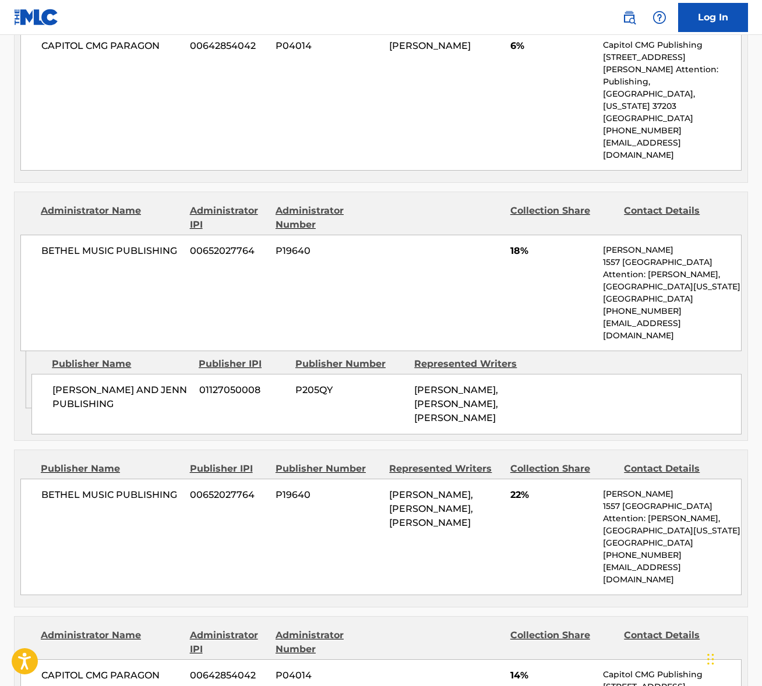
click at [109, 244] on span "BETHEL MUSIC PUBLISHING" at bounding box center [111, 251] width 140 height 14
click at [110, 244] on span "BETHEL MUSIC PUBLISHING" at bounding box center [111, 251] width 140 height 14
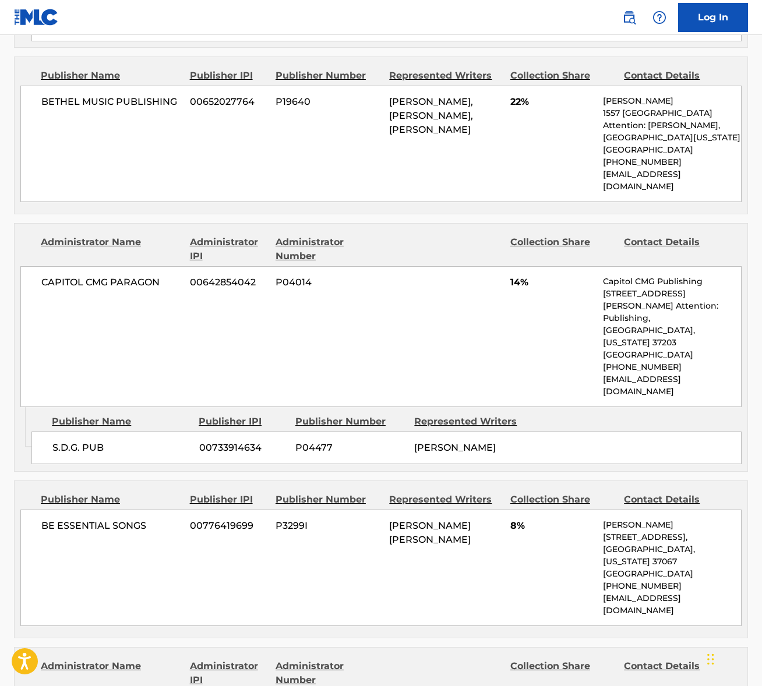
scroll to position [2219, 0]
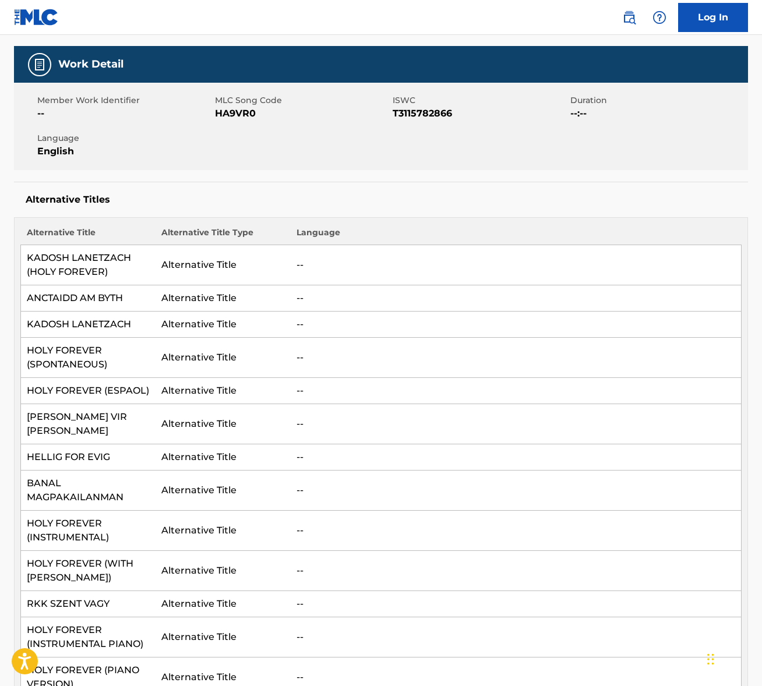
scroll to position [0, 0]
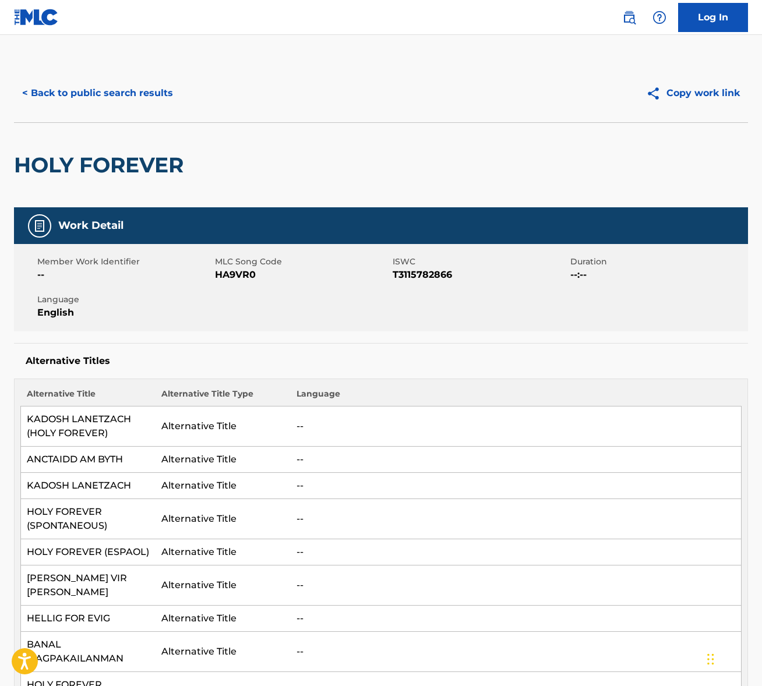
click at [112, 72] on div "< Back to public search results Copy work link" at bounding box center [381, 93] width 734 height 58
click at [108, 87] on button "< Back to public search results" at bounding box center [97, 93] width 167 height 29
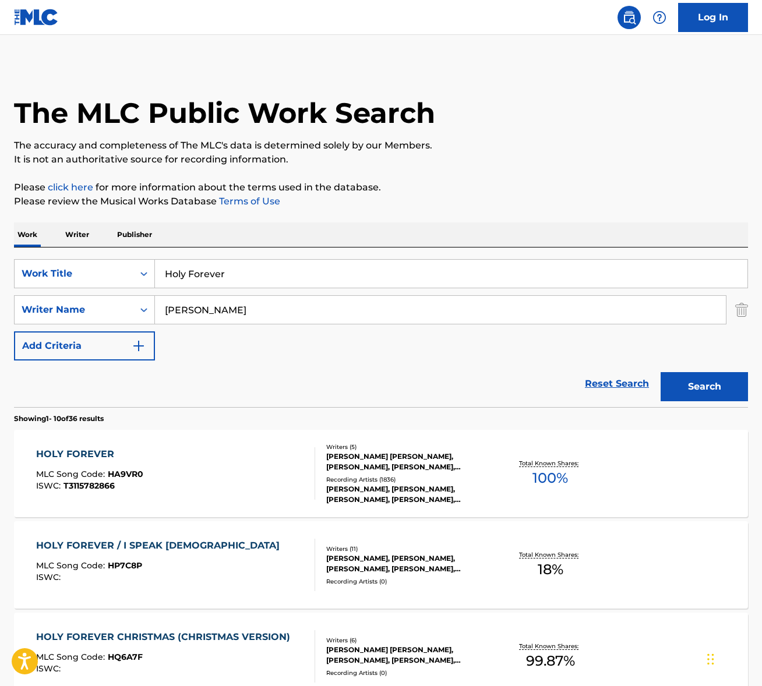
click at [199, 264] on input "Holy Forever" at bounding box center [451, 274] width 593 height 28
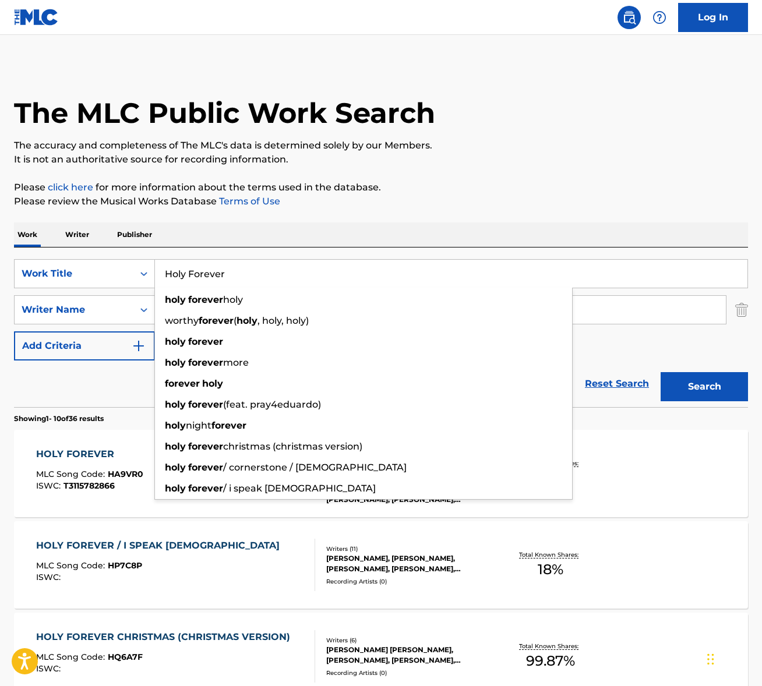
click at [199, 264] on input "Holy Forever" at bounding box center [451, 274] width 593 height 28
paste input "If I'd Known Then"
type input "If I'd Known Then"
drag, startPoint x: 339, startPoint y: 230, endPoint x: 242, endPoint y: 273, distance: 106.4
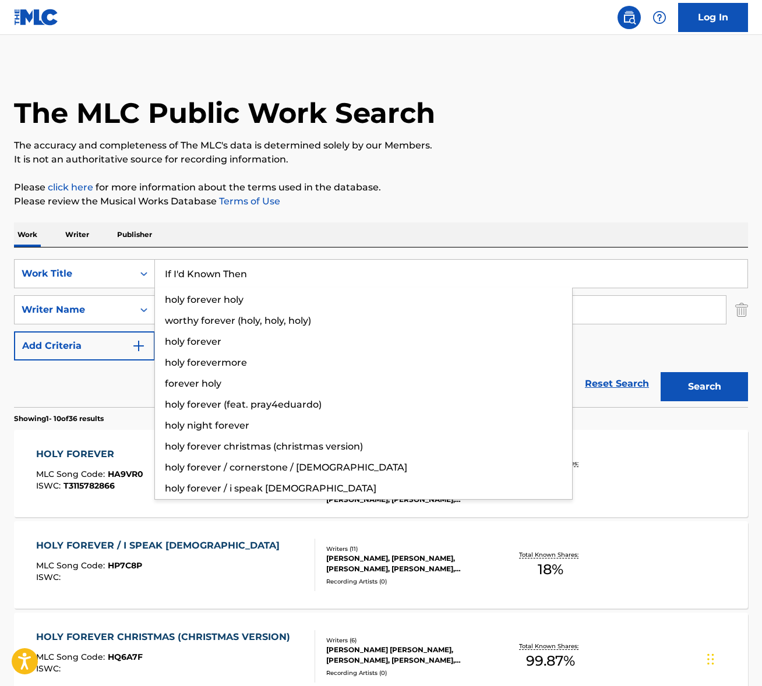
click at [339, 230] on div "Work Writer Publisher" at bounding box center [381, 235] width 734 height 24
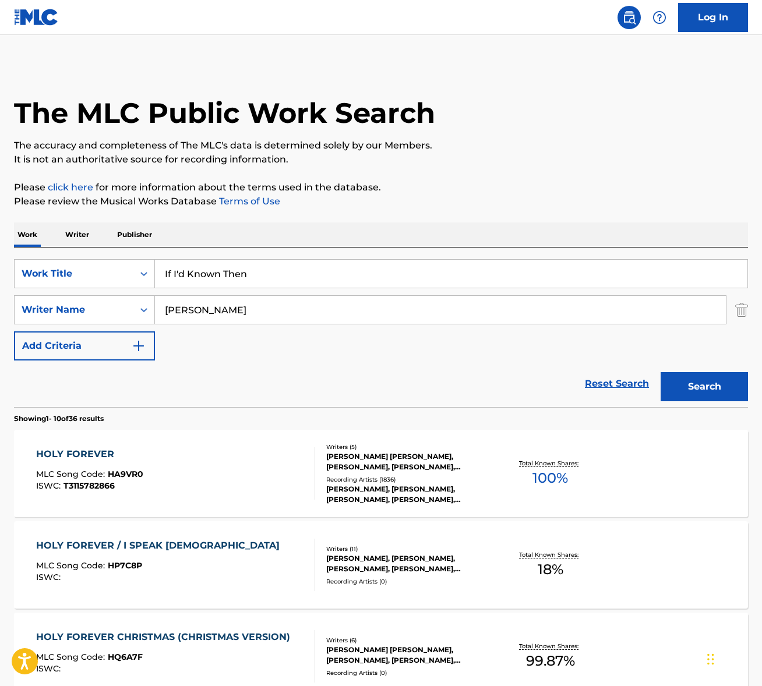
click at [195, 307] on input "tomlin" at bounding box center [440, 310] width 571 height 28
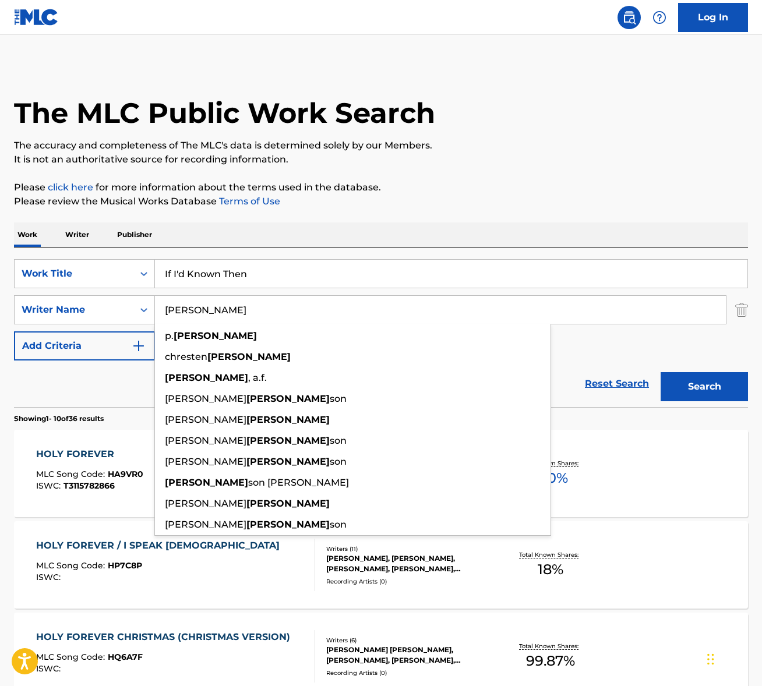
click at [195, 306] on input "tomlin" at bounding box center [440, 310] width 571 height 28
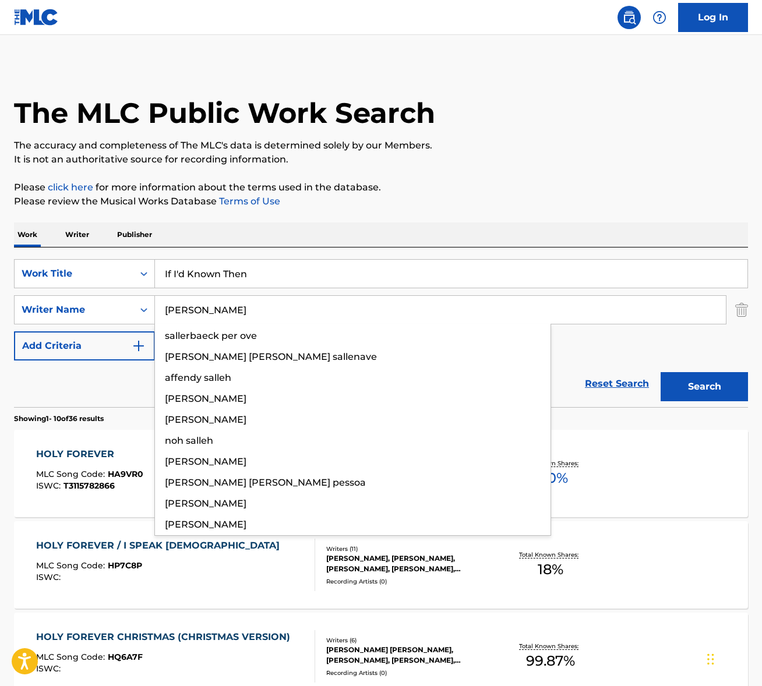
type input "salley"
click at [661, 372] on button "Search" at bounding box center [704, 386] width 87 height 29
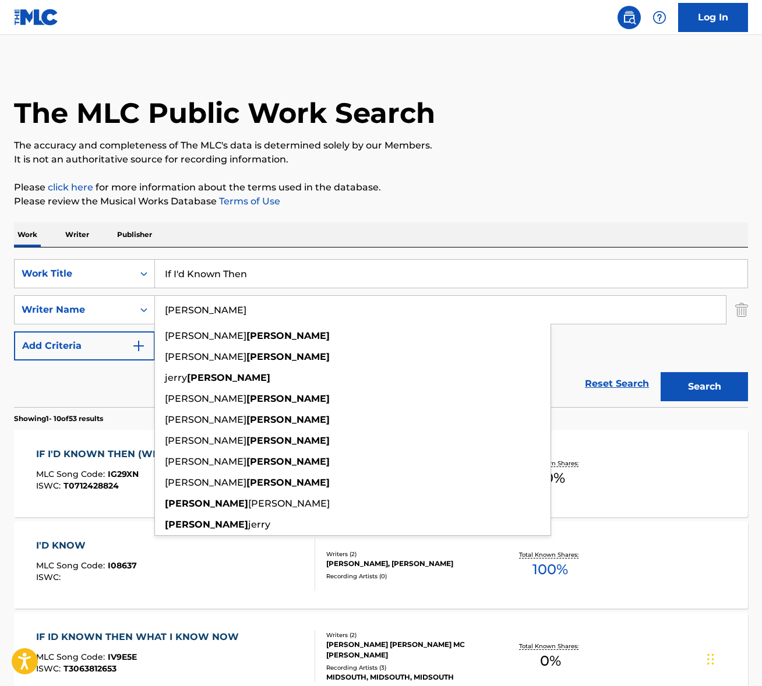
click at [568, 125] on div "The MLC Public Work Search" at bounding box center [381, 106] width 734 height 85
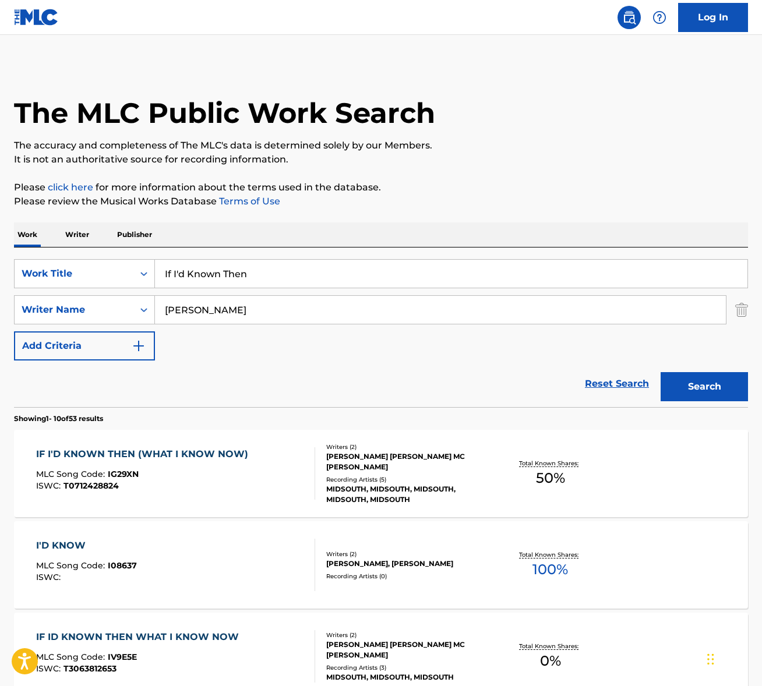
click at [193, 460] on div "IF I'D KNOWN THEN (WHAT I KNOW NOW)" at bounding box center [145, 455] width 218 height 14
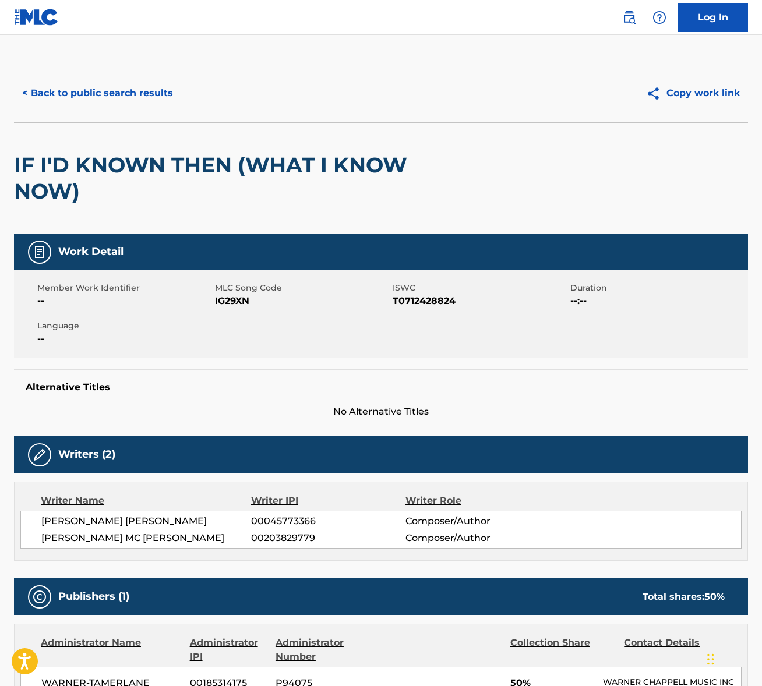
click at [113, 519] on span "JERRY DEAN JR SALLEY" at bounding box center [146, 522] width 210 height 14
click at [112, 540] on span "ROBERT C JR MC GEE" at bounding box center [146, 538] width 210 height 14
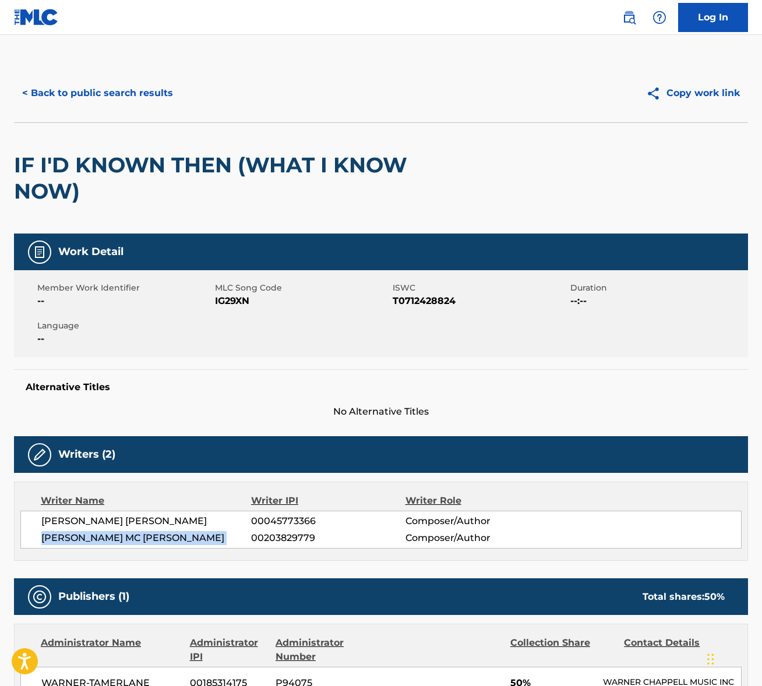
click at [112, 540] on span "ROBERT C JR MC GEE" at bounding box center [146, 538] width 210 height 14
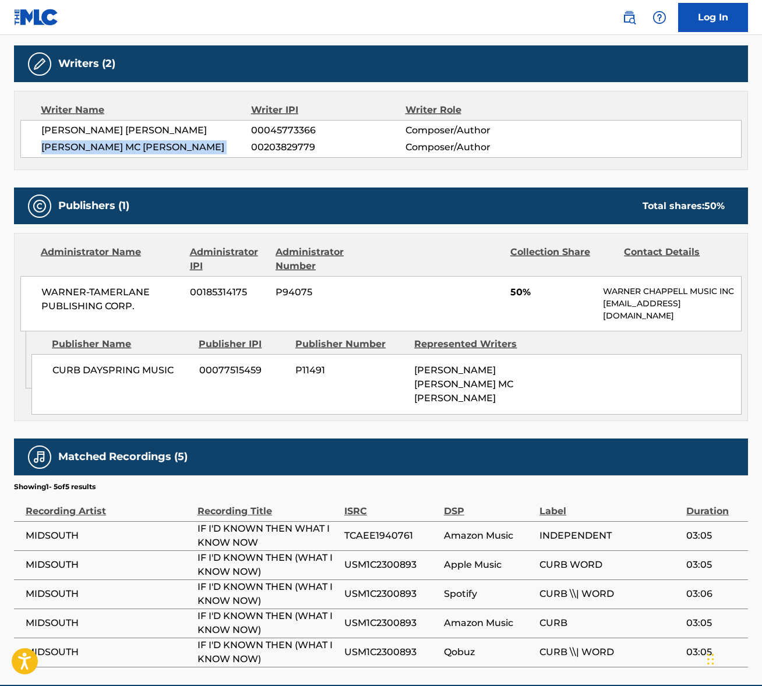
scroll to position [443, 0]
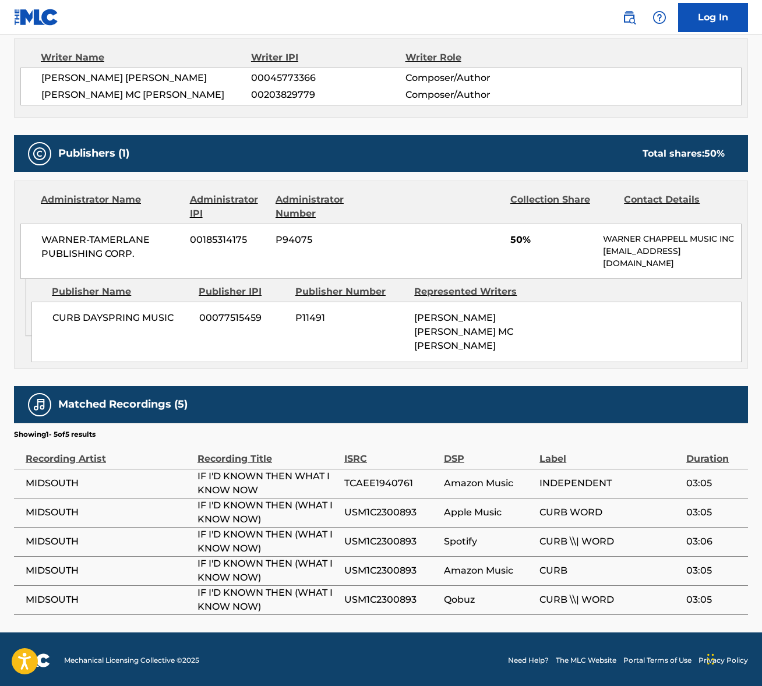
click at [81, 238] on span "WARNER-TAMERLANE PUBLISHING CORP." at bounding box center [111, 247] width 140 height 28
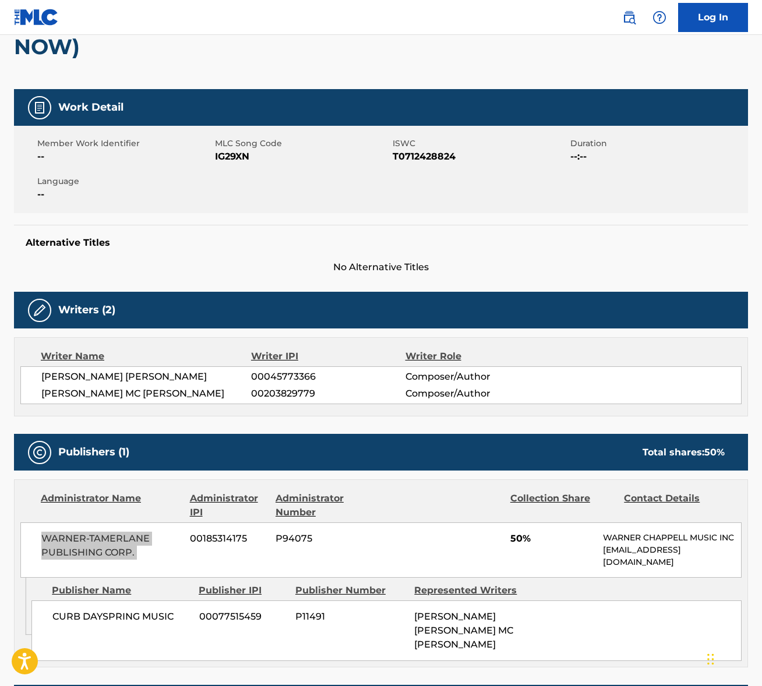
scroll to position [0, 0]
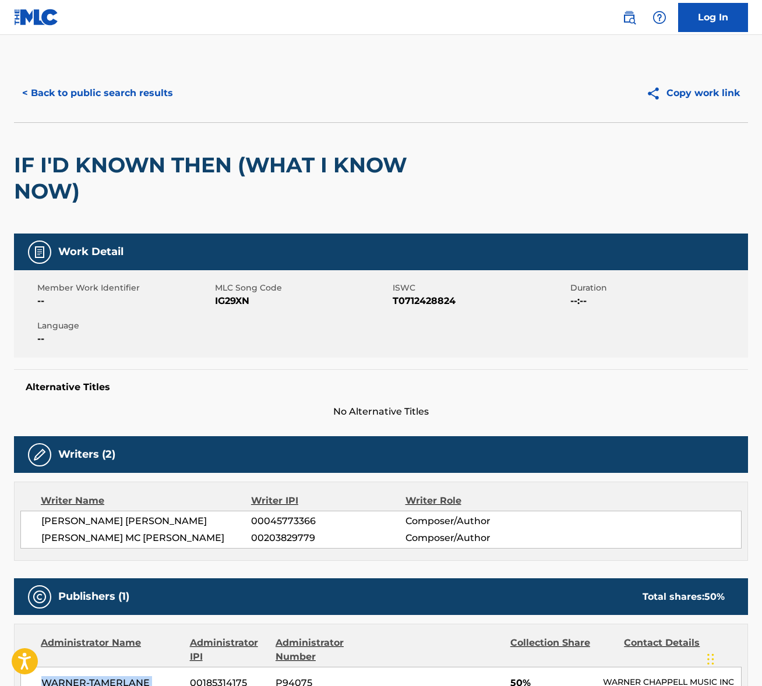
click at [111, 93] on button "< Back to public search results" at bounding box center [97, 93] width 167 height 29
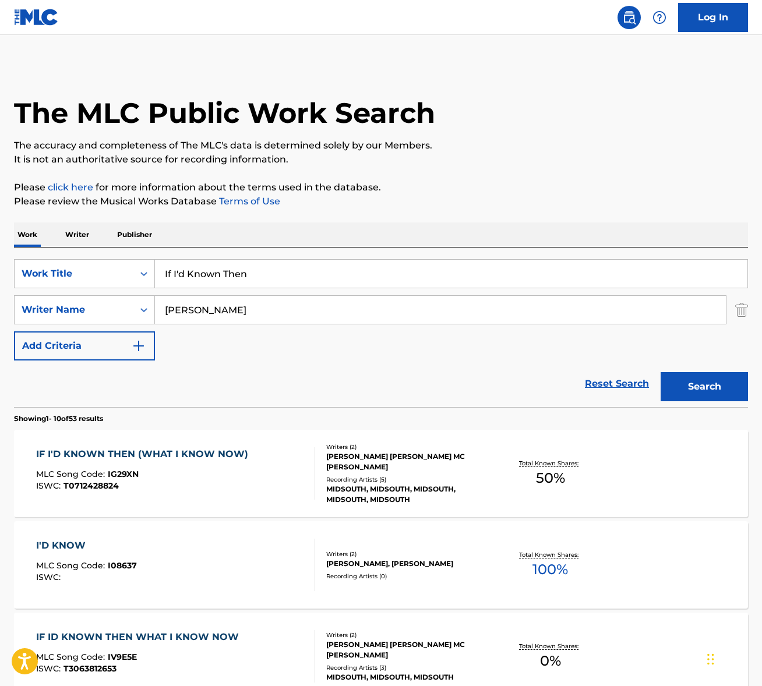
click at [197, 273] on input "If I'd Known Then" at bounding box center [451, 274] width 593 height 28
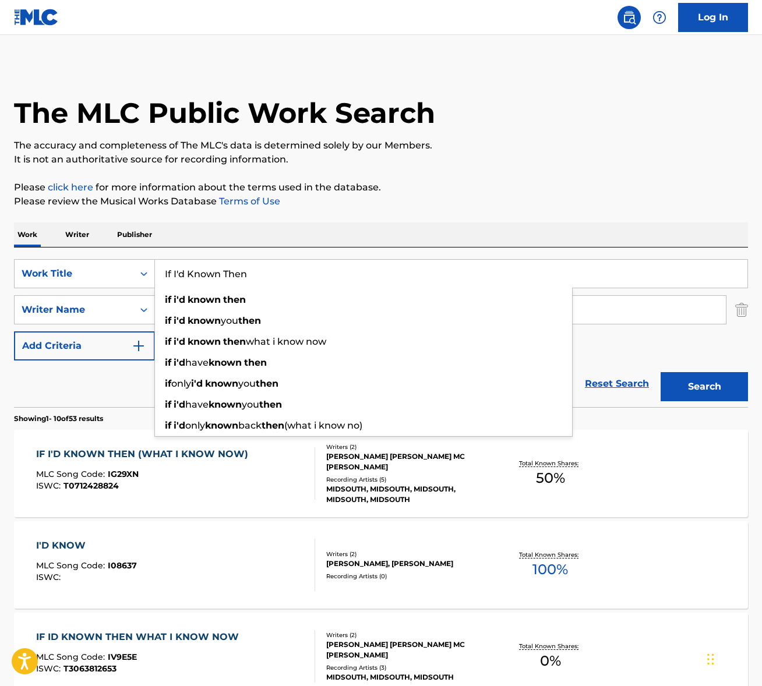
click at [197, 273] on input "If I'd Known Then" at bounding box center [451, 274] width 593 height 28
paste input "Jesus Is"
type input "Jesus Is"
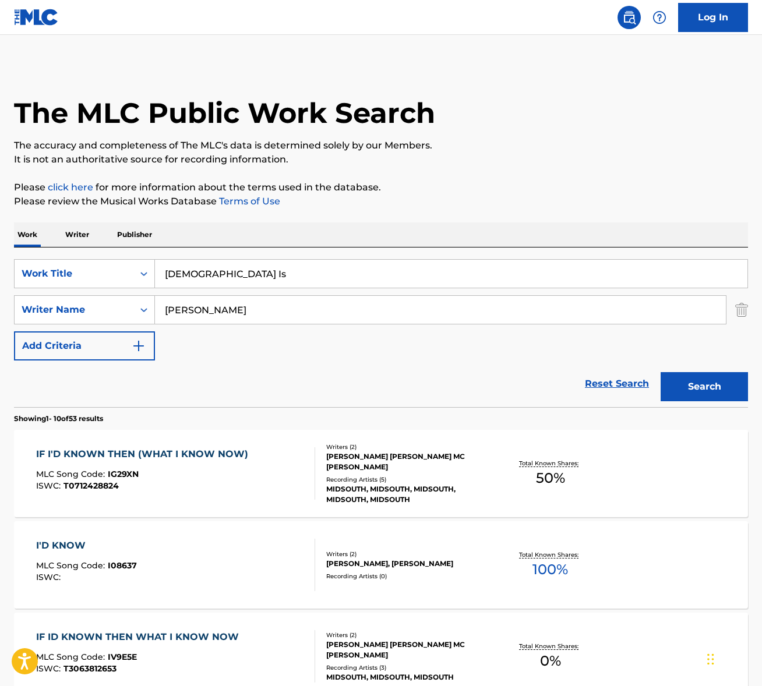
click at [286, 309] on input "salley" at bounding box center [440, 310] width 571 height 28
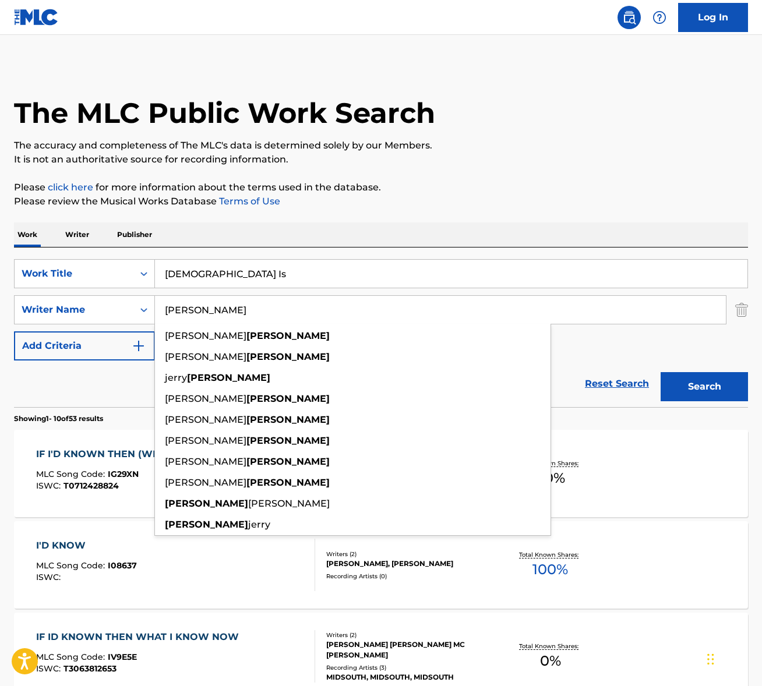
click at [286, 309] on input "salley" at bounding box center [440, 310] width 571 height 28
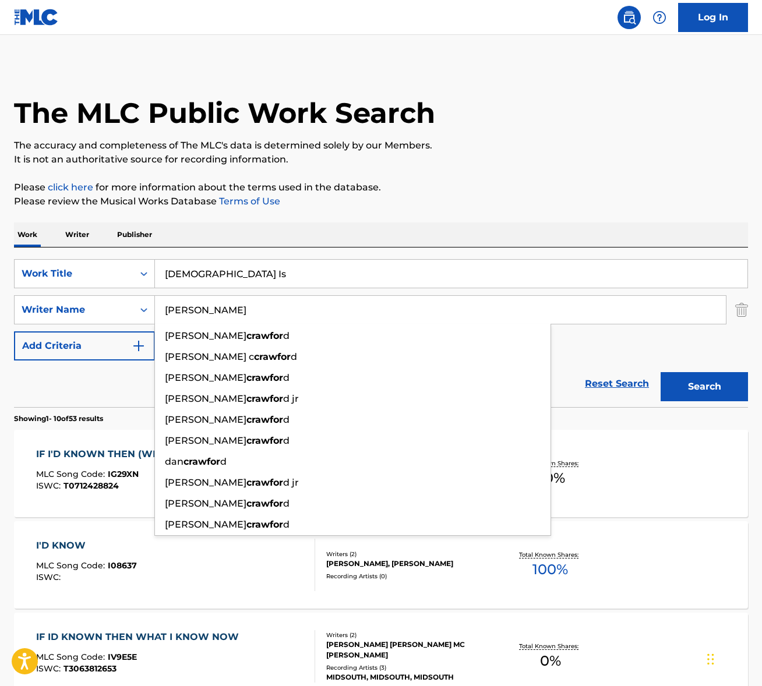
type input "crawford"
click at [661, 372] on button "Search" at bounding box center [704, 386] width 87 height 29
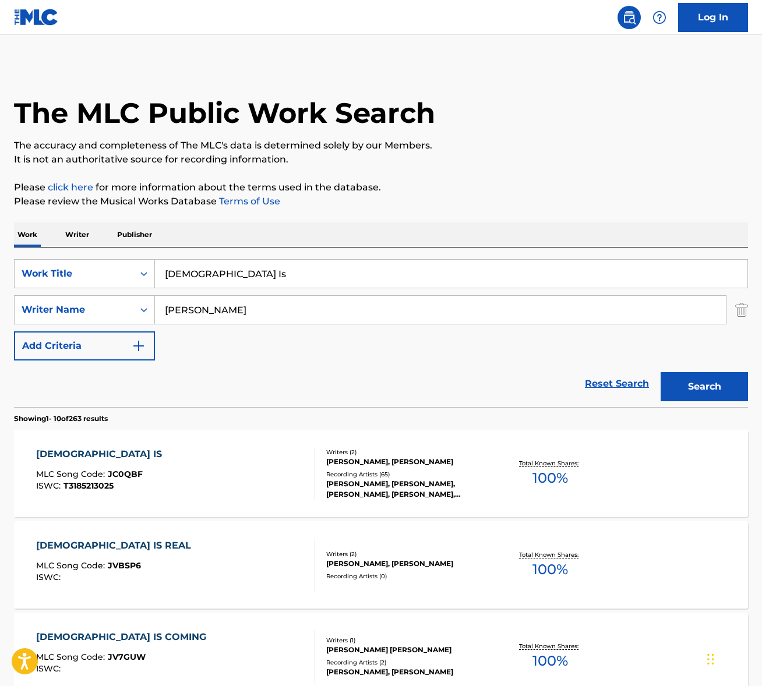
click at [230, 480] on div "JESUS IS MLC Song Code : JC0QBF ISWC : T3185213025" at bounding box center [175, 474] width 279 height 52
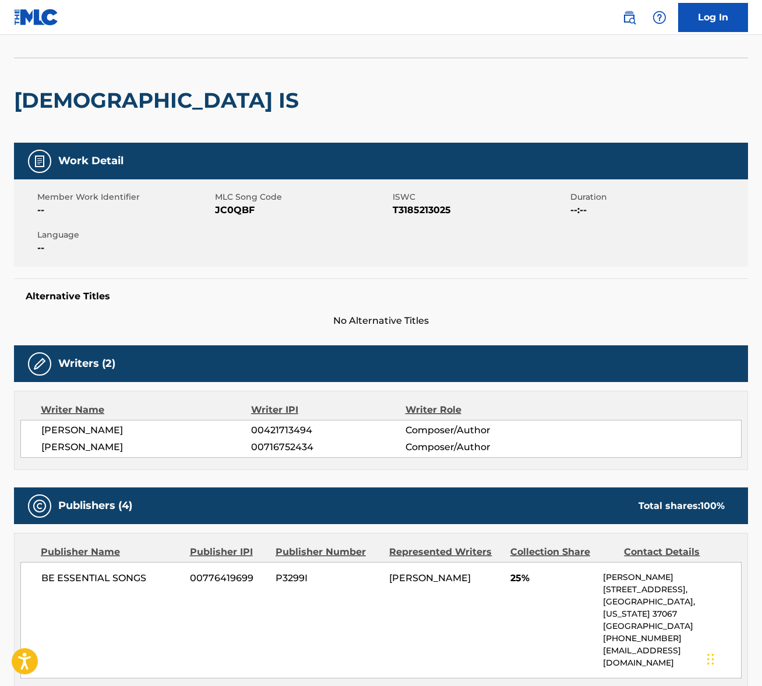
click at [72, 431] on span "CLINT LAGERBERG" at bounding box center [146, 431] width 210 height 14
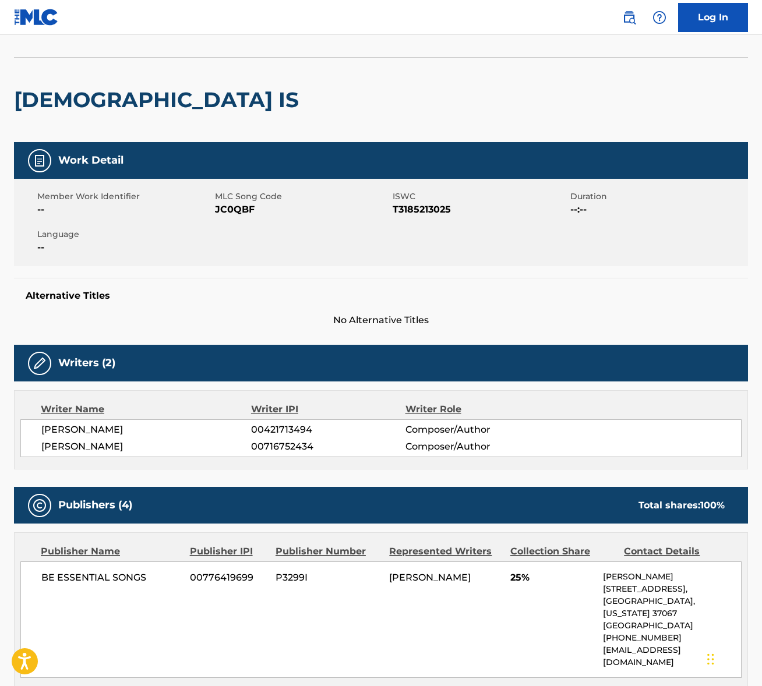
click at [72, 431] on span "CLINT LAGERBERG" at bounding box center [146, 430] width 210 height 14
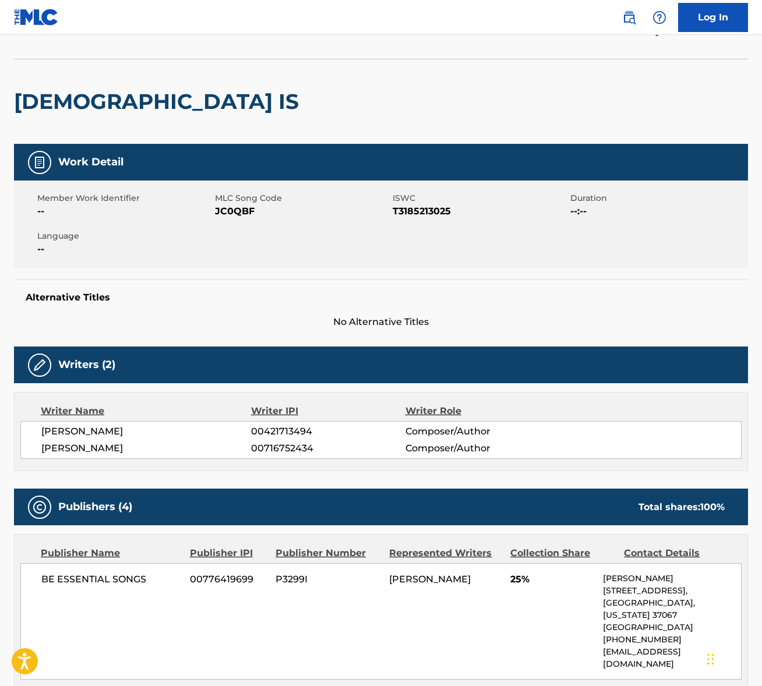
click at [111, 446] on span "LEANNA CRAWFORD" at bounding box center [146, 449] width 210 height 14
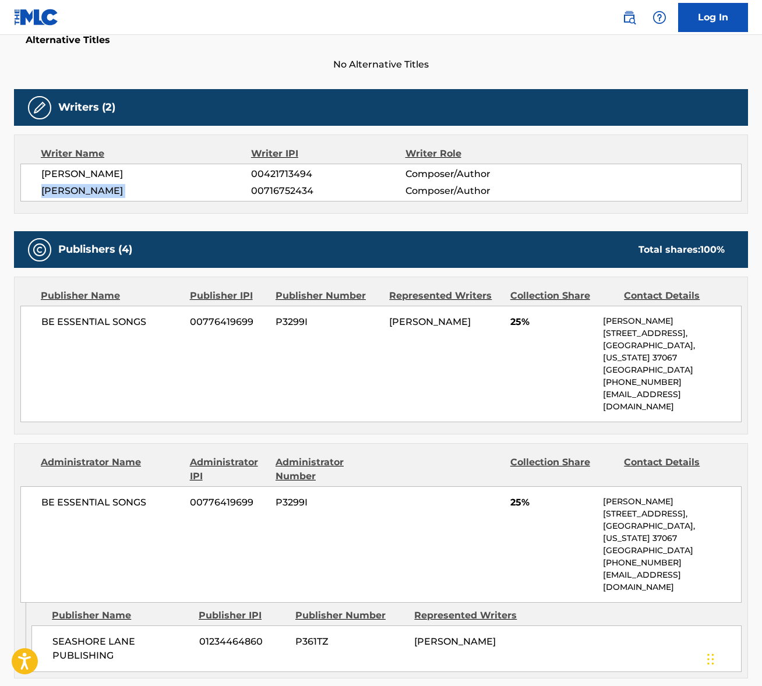
scroll to position [383, 0]
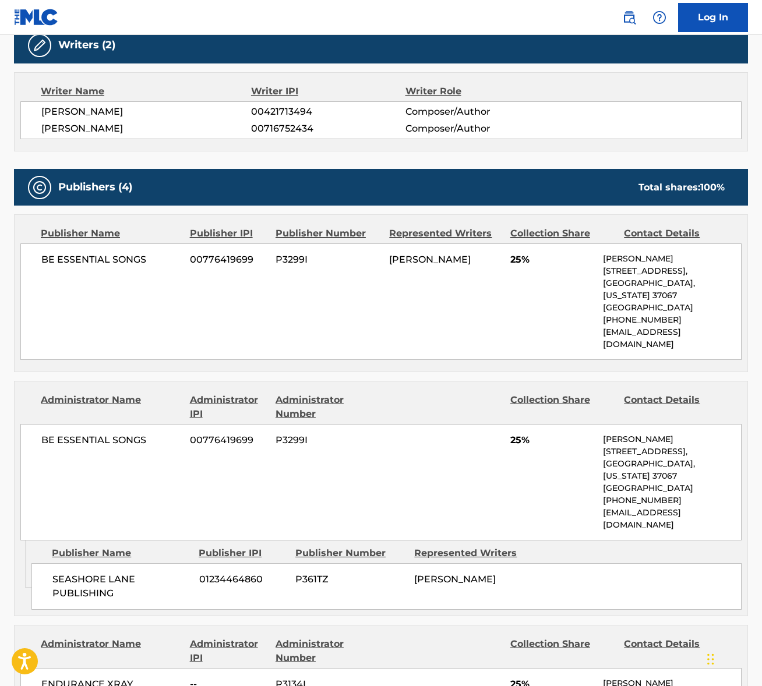
click at [87, 256] on span "BE ESSENTIAL SONGS" at bounding box center [111, 260] width 140 height 14
drag, startPoint x: 87, startPoint y: 256, endPoint x: 48, endPoint y: 263, distance: 39.8
click at [87, 256] on span "BE ESSENTIAL SONGS" at bounding box center [111, 260] width 140 height 14
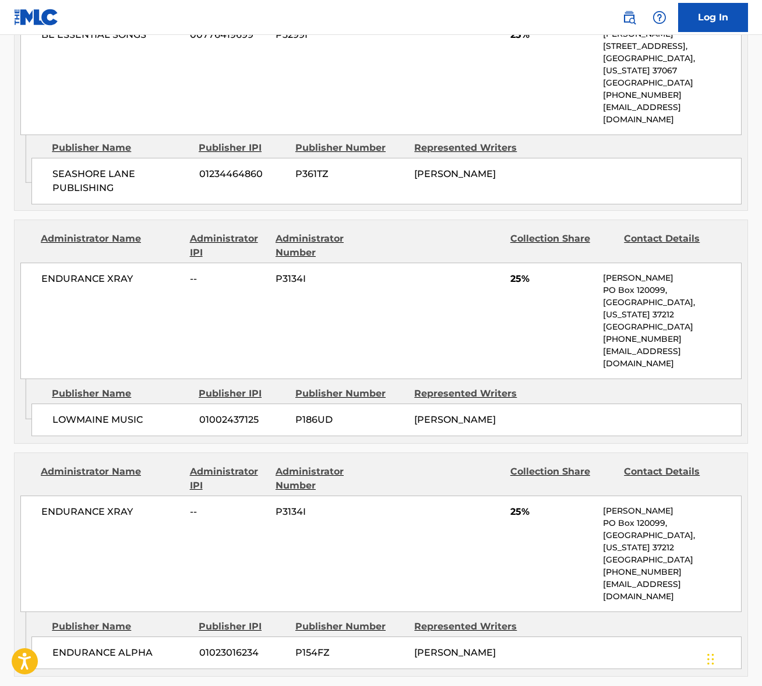
scroll to position [798, 0]
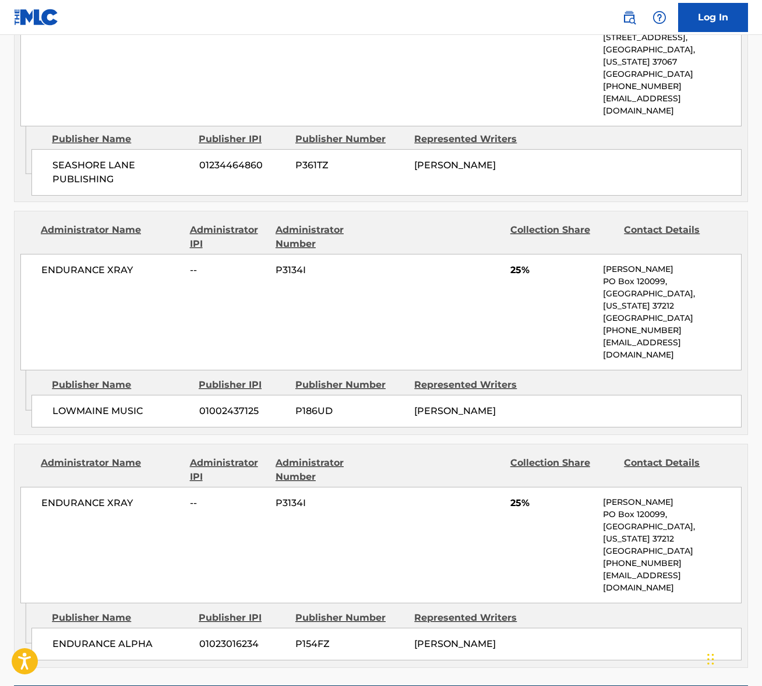
click at [86, 263] on span "ENDURANCE XRAY" at bounding box center [111, 270] width 140 height 14
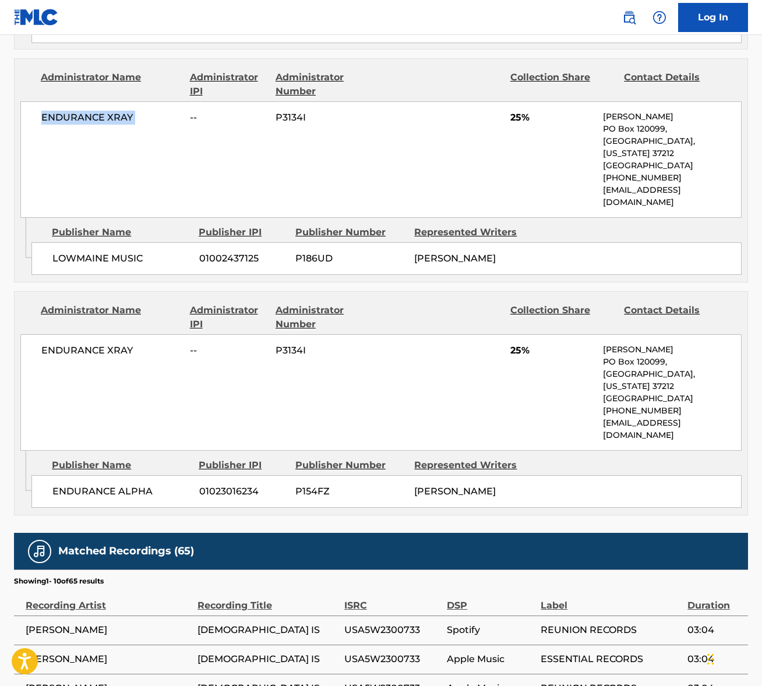
scroll to position [1058, 0]
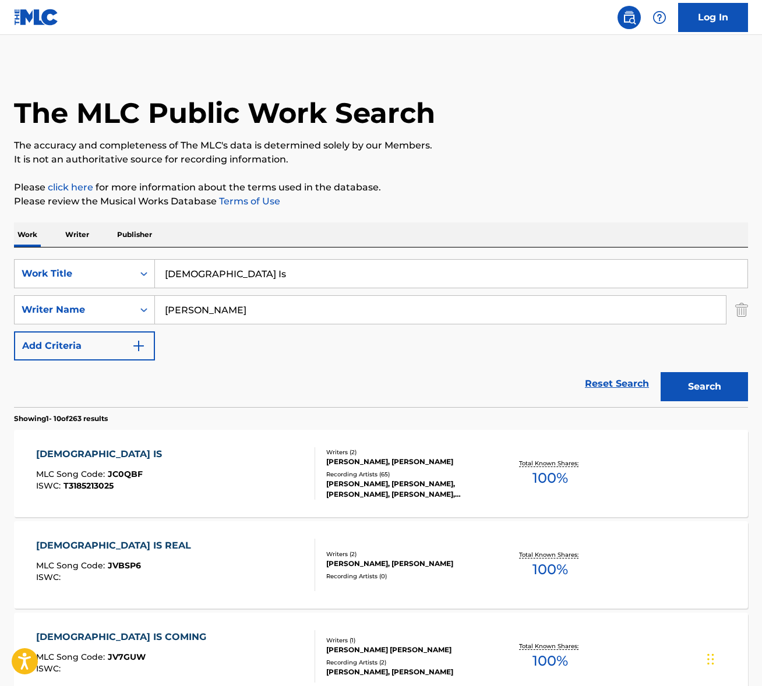
click at [230, 270] on input "Jesus Is" at bounding box center [451, 274] width 593 height 28
click at [228, 270] on input "Jesus Is" at bounding box center [451, 274] width 593 height 28
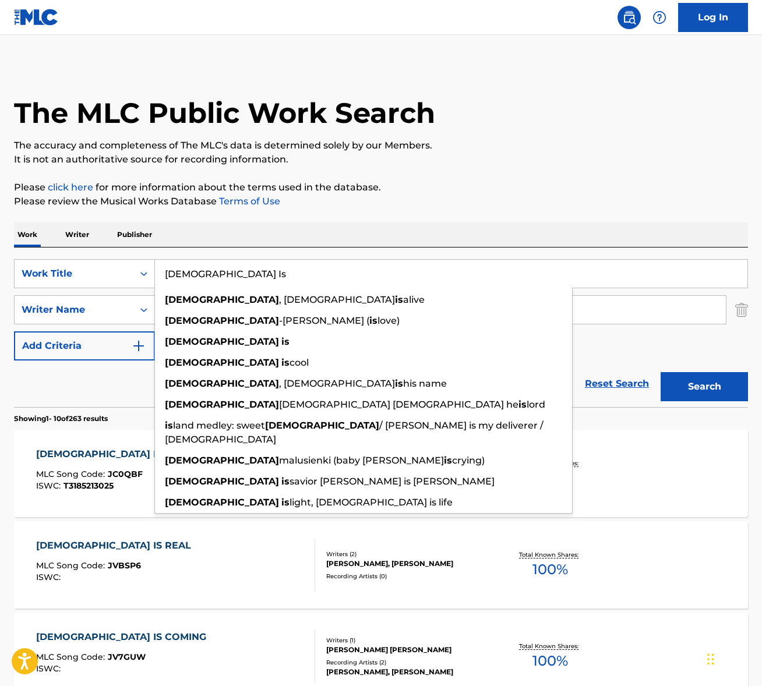
click at [228, 270] on input "Jesus Is" at bounding box center [451, 274] width 593 height 28
click at [228, 273] on input "Jesus Is" at bounding box center [451, 274] width 593 height 28
paste input "Made For Heaven"
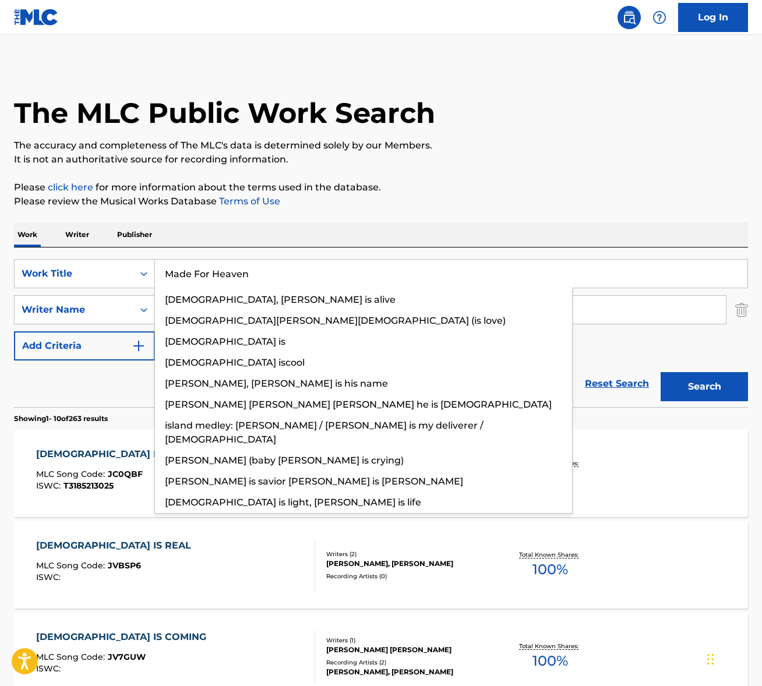
type input "Made For Heaven"
click at [469, 188] on p "Please click here for more information about the terms used in the database." at bounding box center [381, 188] width 734 height 14
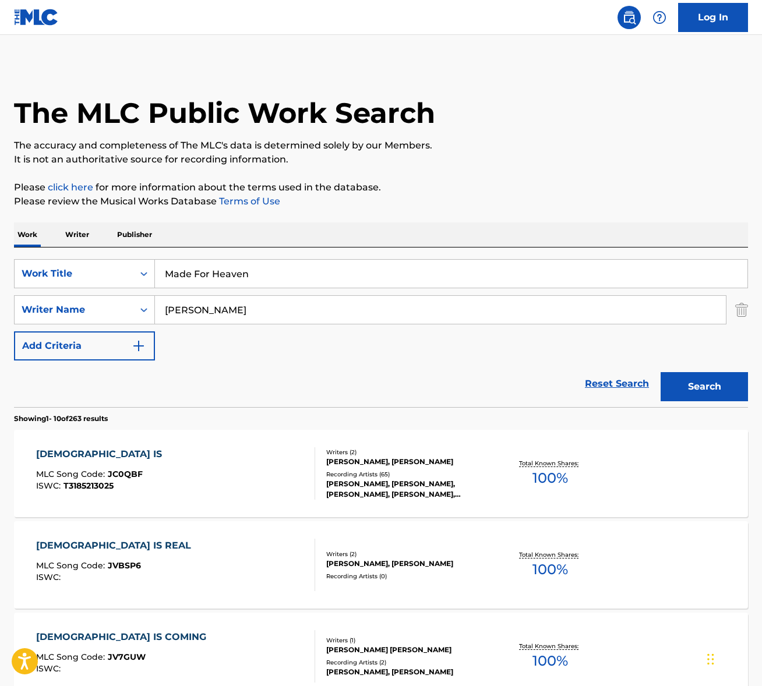
click at [267, 305] on input "crawford" at bounding box center [440, 310] width 571 height 28
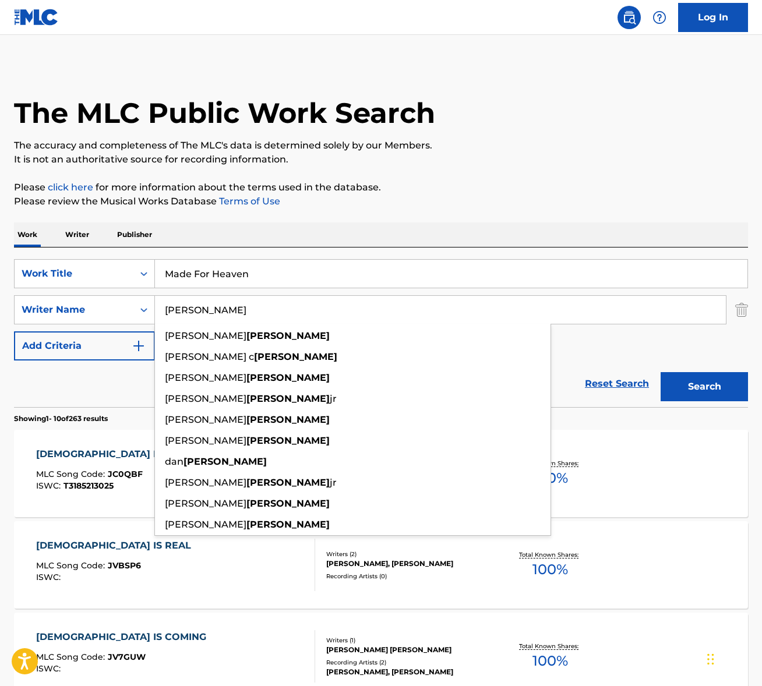
click at [267, 305] on input "crawford" at bounding box center [440, 310] width 571 height 28
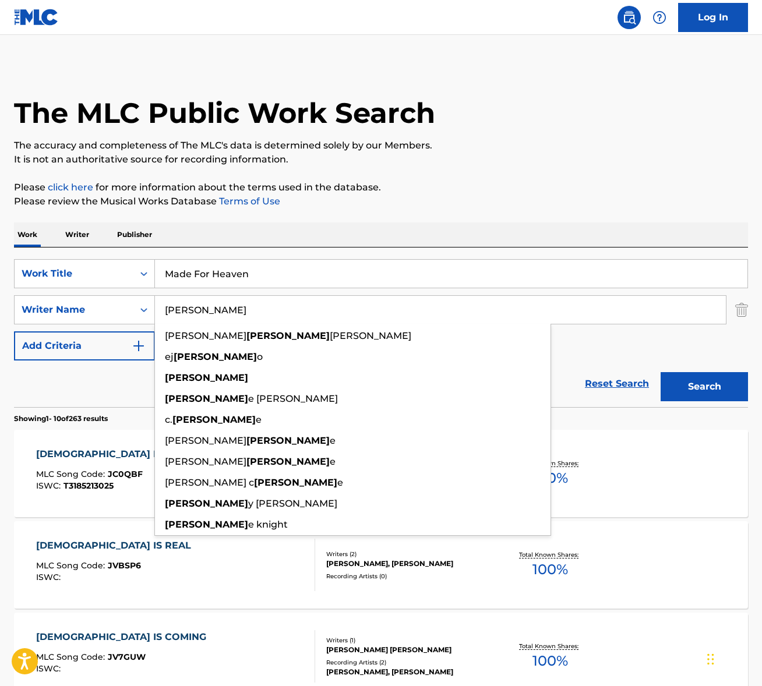
type input "cain"
click at [661, 372] on button "Search" at bounding box center [704, 386] width 87 height 29
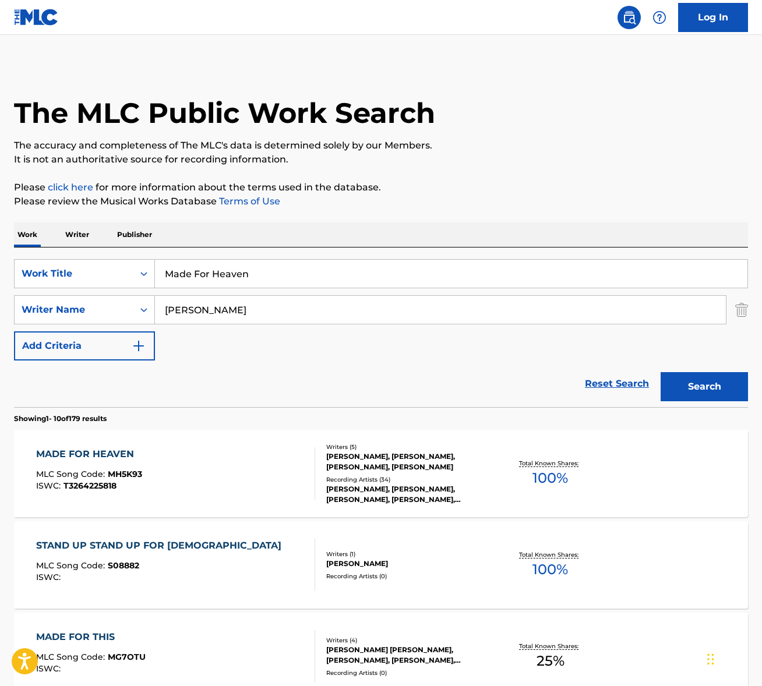
click at [205, 473] on div "MADE FOR HEAVEN MLC Song Code : MH5K93 ISWC : T3264225818" at bounding box center [175, 474] width 279 height 52
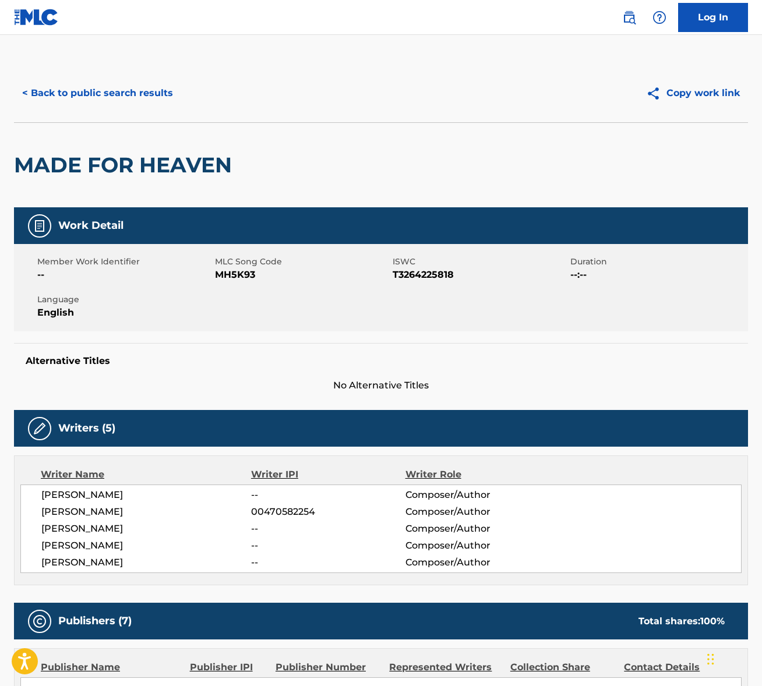
click at [93, 492] on span "MATTHEW WEST" at bounding box center [146, 495] width 210 height 14
click at [109, 510] on span "JEFFREY THOMAS PARDO" at bounding box center [146, 512] width 210 height 14
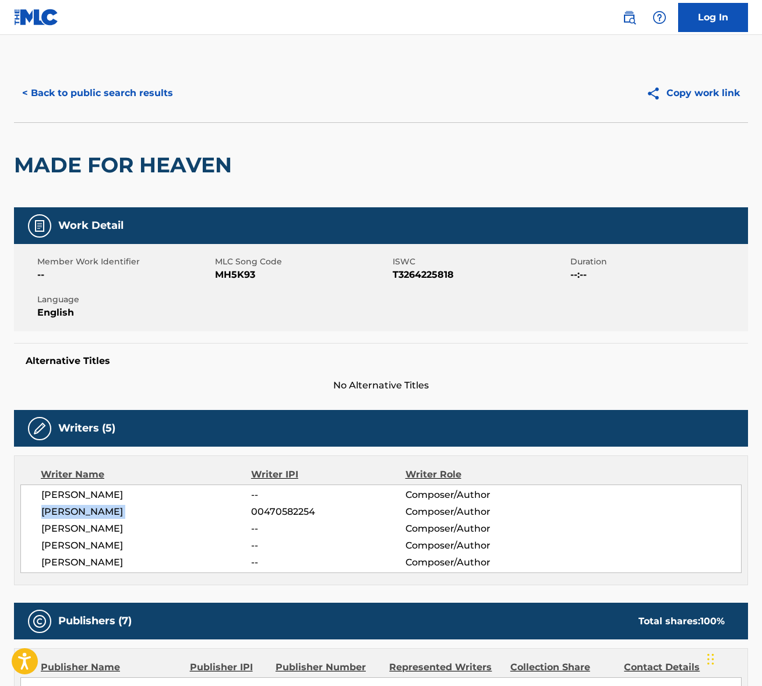
click at [109, 510] on span "JEFFREY THOMAS PARDO" at bounding box center [146, 512] width 210 height 14
click at [80, 528] on span "LOGAN CAIN" at bounding box center [146, 529] width 210 height 14
click at [76, 544] on span "MADISON JOHNSON" at bounding box center [146, 546] width 210 height 14
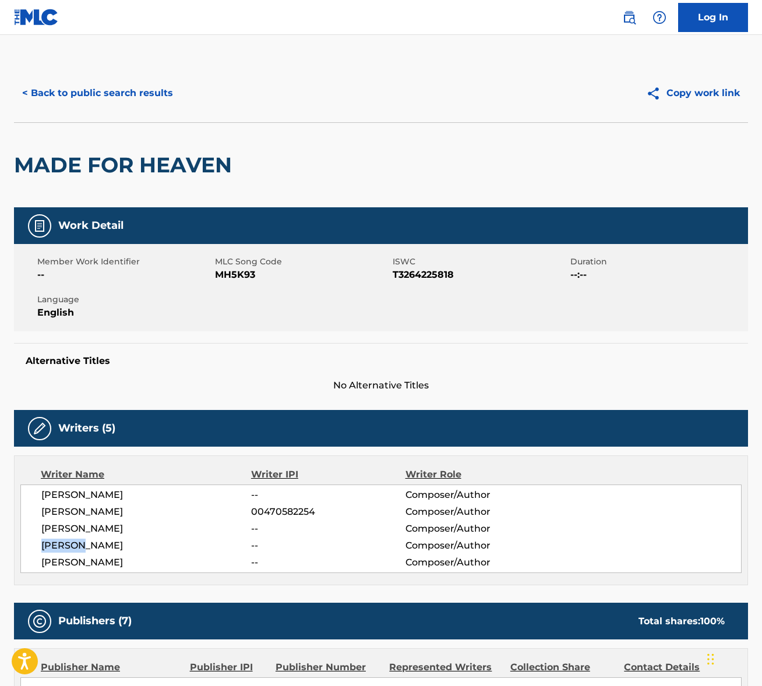
click at [76, 544] on span "MADISON JOHNSON" at bounding box center [146, 546] width 210 height 14
click at [82, 563] on span "TAYLOR MATZ" at bounding box center [146, 563] width 210 height 14
click at [83, 562] on span "TAYLOR MATZ" at bounding box center [146, 563] width 210 height 14
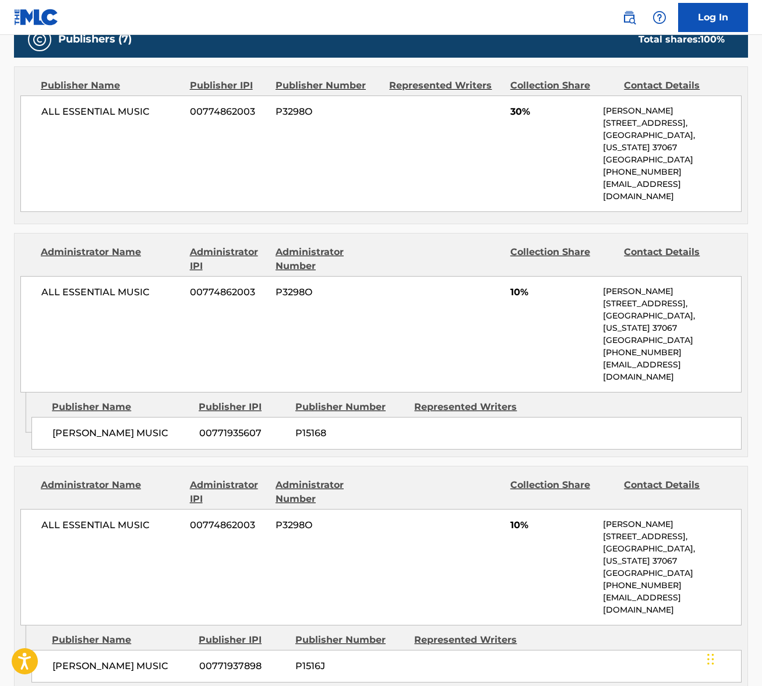
scroll to position [586, 0]
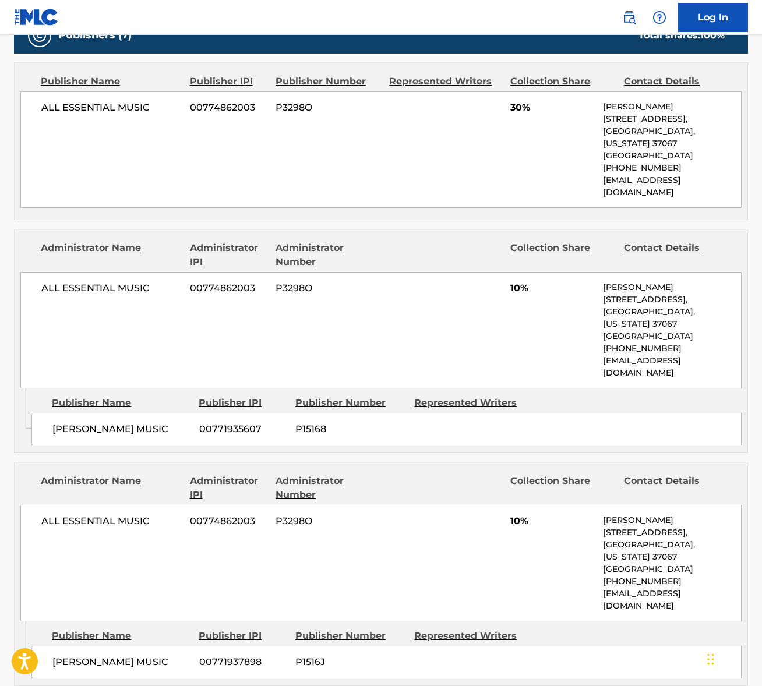
click at [91, 107] on span "ALL ESSENTIAL MUSIC" at bounding box center [111, 108] width 140 height 14
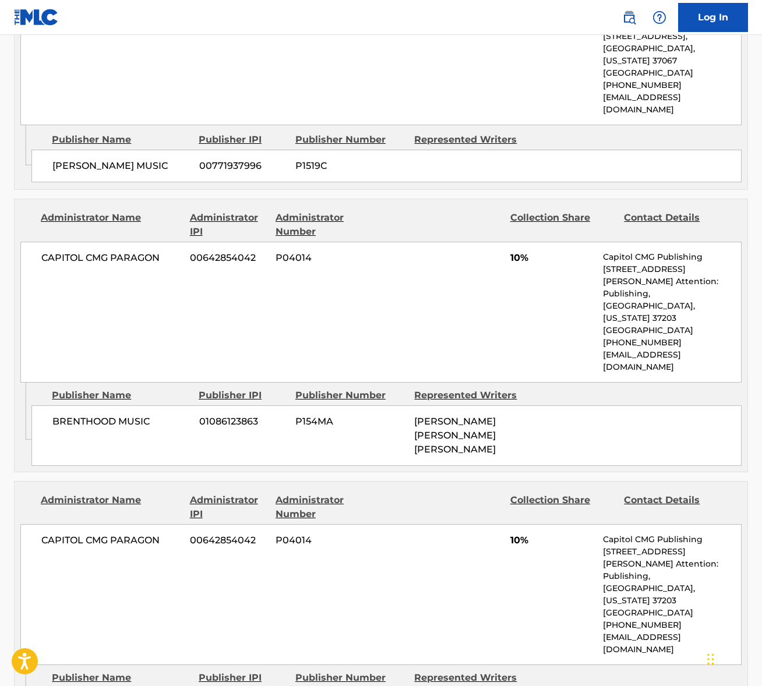
scroll to position [1433, 0]
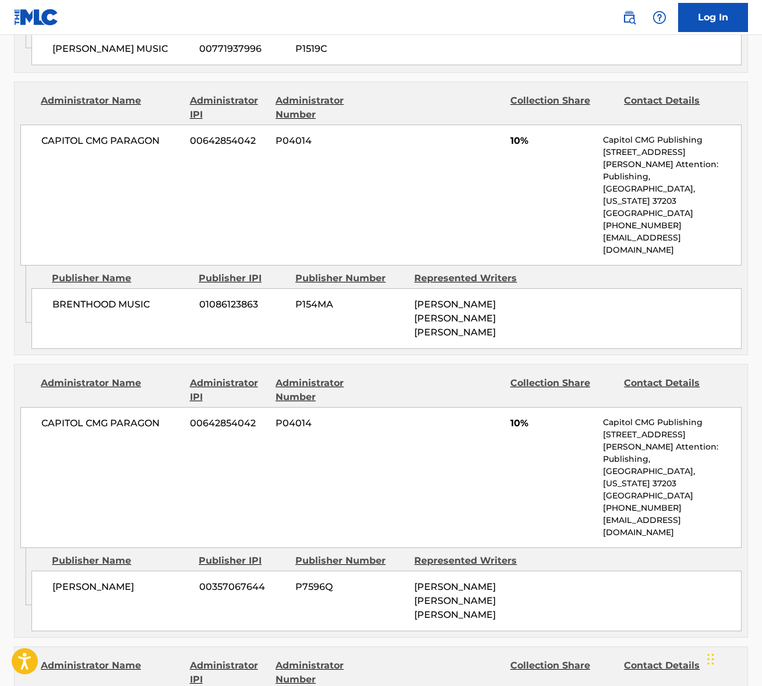
click at [121, 125] on div "CAPITOL CMG PARAGON 00642854042 P04014 10% Capitol CMG Publishing 1234 Martin S…" at bounding box center [380, 195] width 721 height 141
click at [125, 134] on span "CAPITOL CMG PARAGON" at bounding box center [111, 141] width 140 height 14
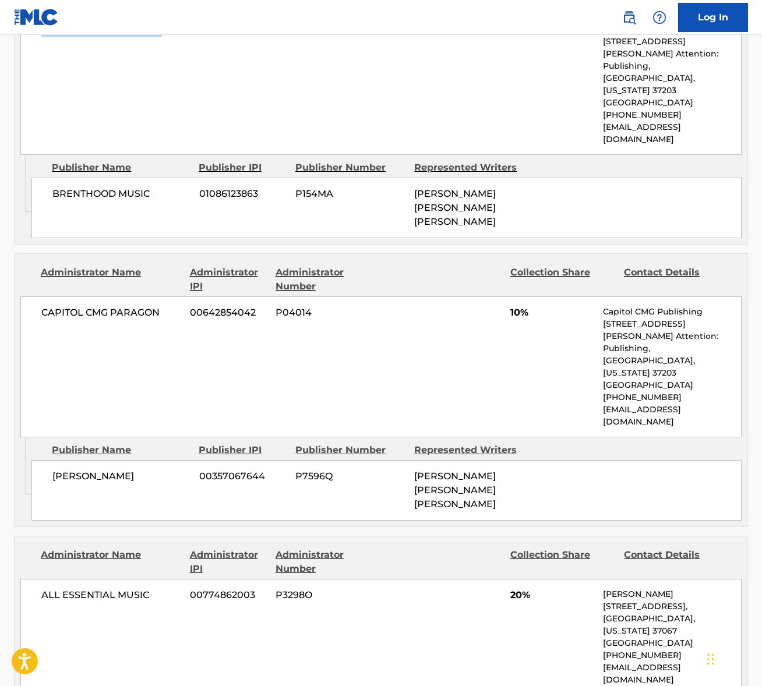
scroll to position [1765, 0]
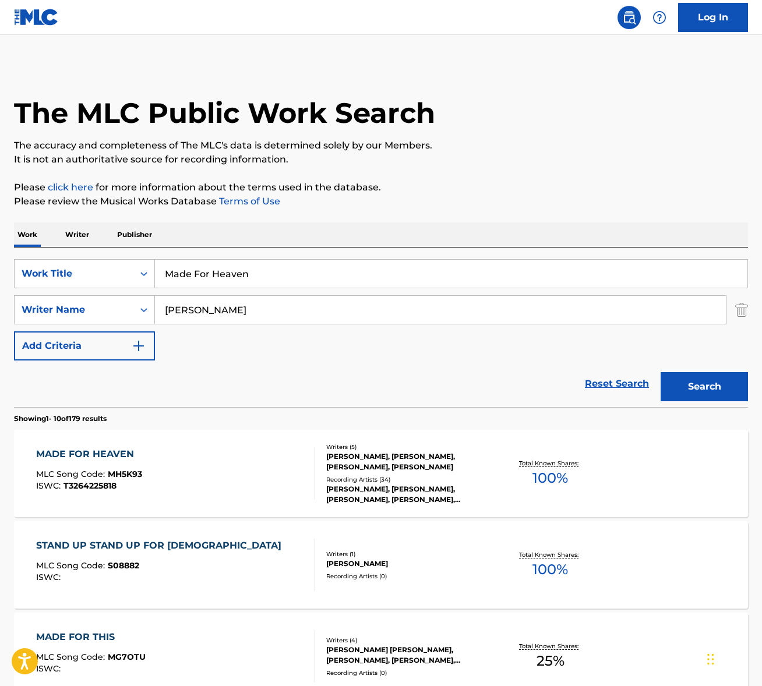
click at [217, 273] on input "Made For Heaven" at bounding box center [451, 274] width 593 height 28
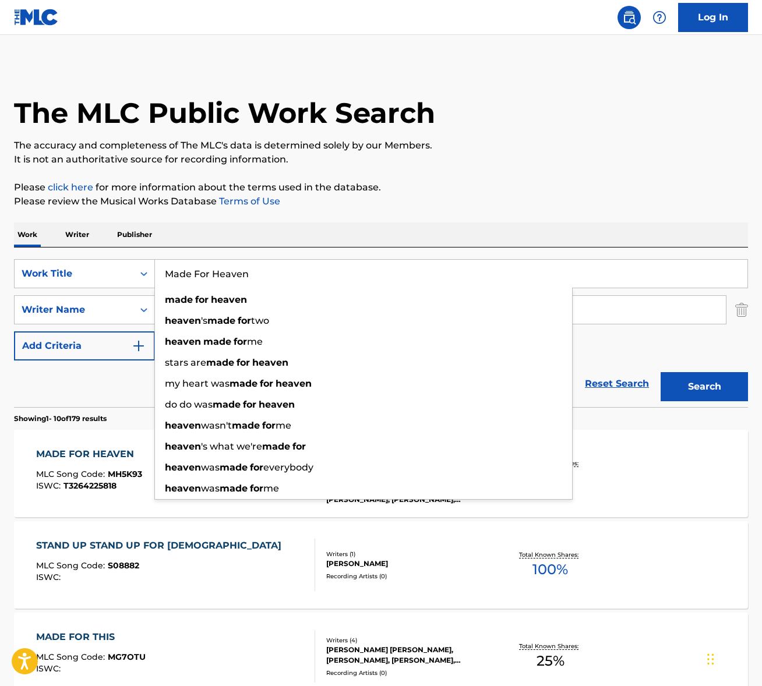
click at [217, 273] on input "Made For Heaven" at bounding box center [451, 274] width 593 height 28
paste input "n on the Middle Cross"
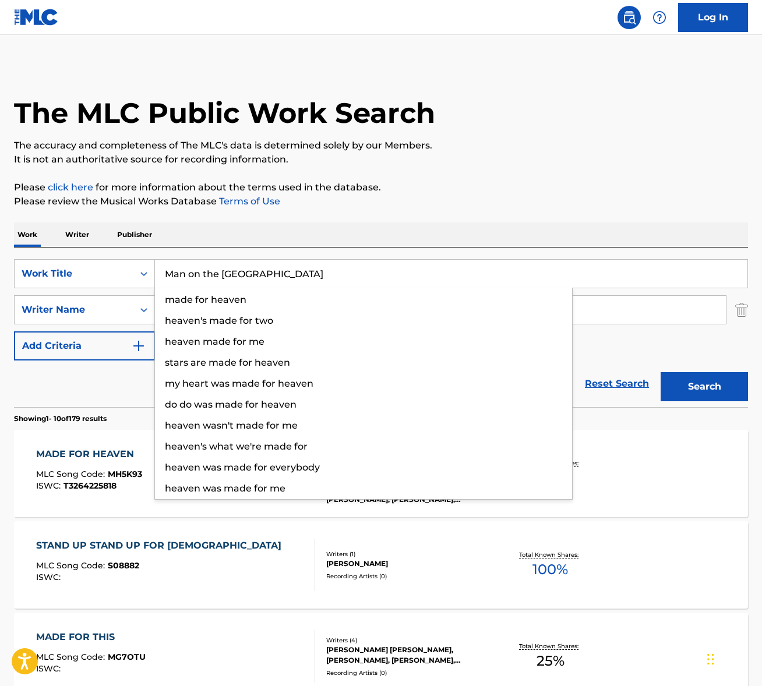
type input "Man on the Middle Cross"
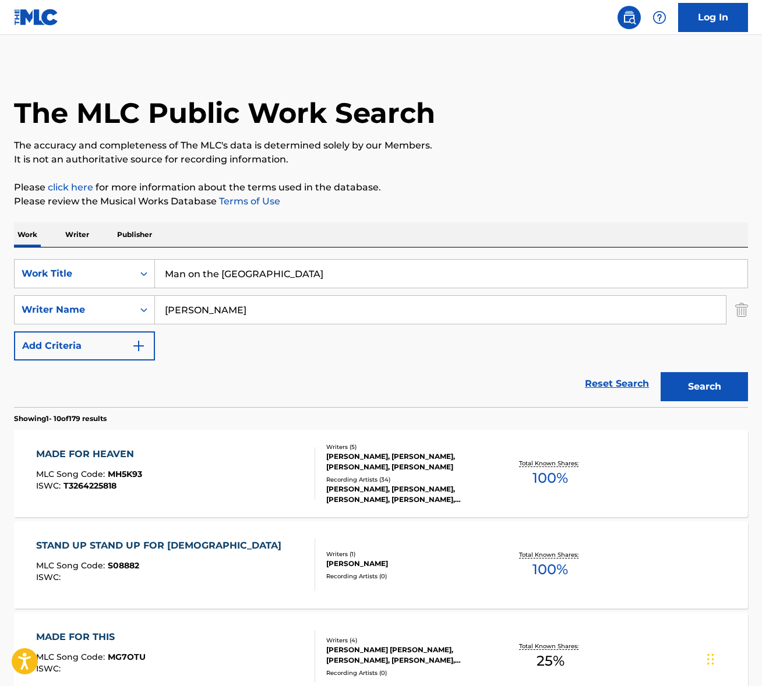
click at [192, 306] on input "cain" at bounding box center [440, 310] width 571 height 28
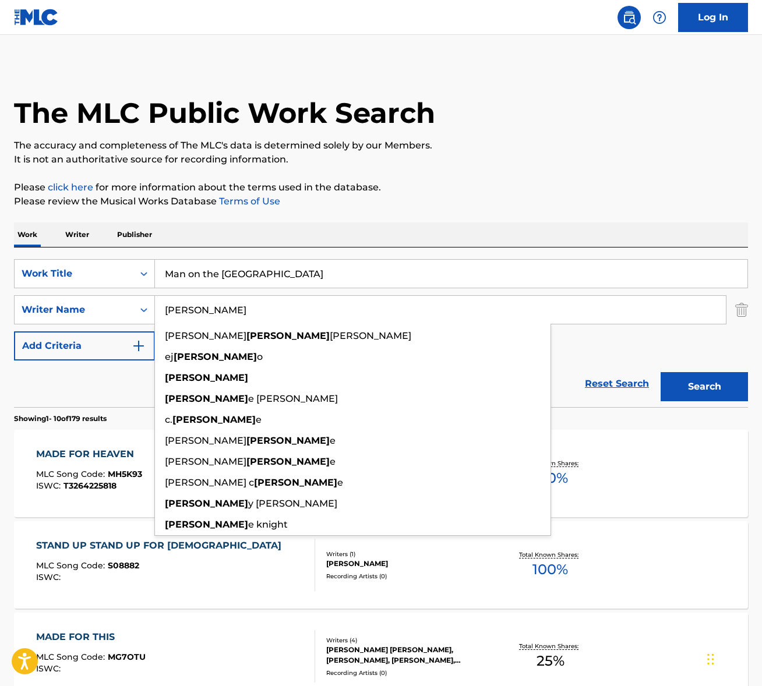
click at [192, 306] on input "cain" at bounding box center [440, 310] width 571 height 28
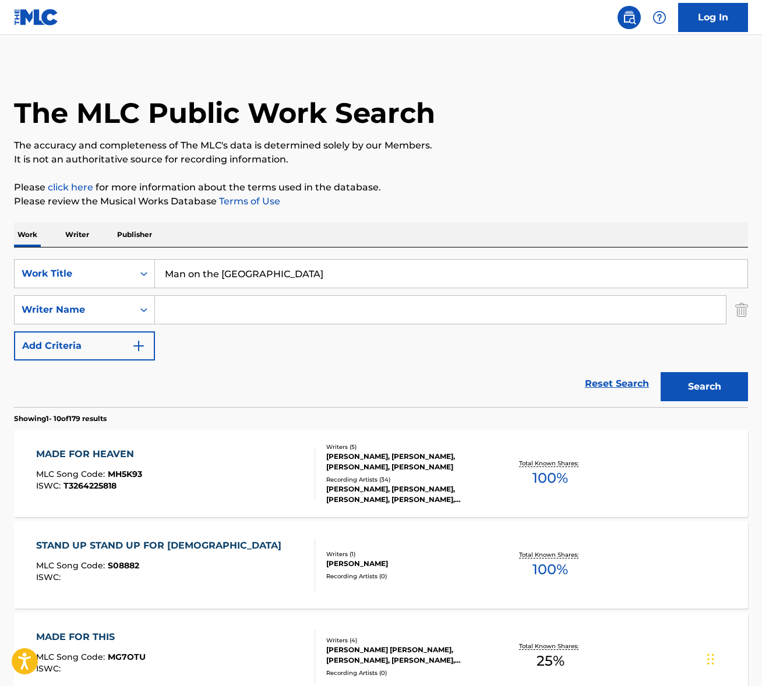
click at [661, 372] on button "Search" at bounding box center [704, 386] width 87 height 29
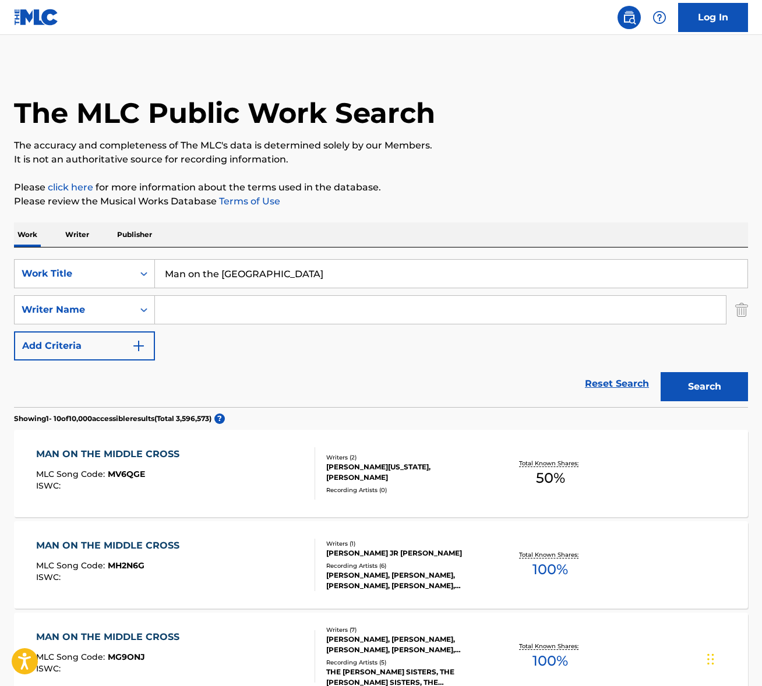
click at [225, 322] on input "Search Form" at bounding box center [440, 310] width 571 height 28
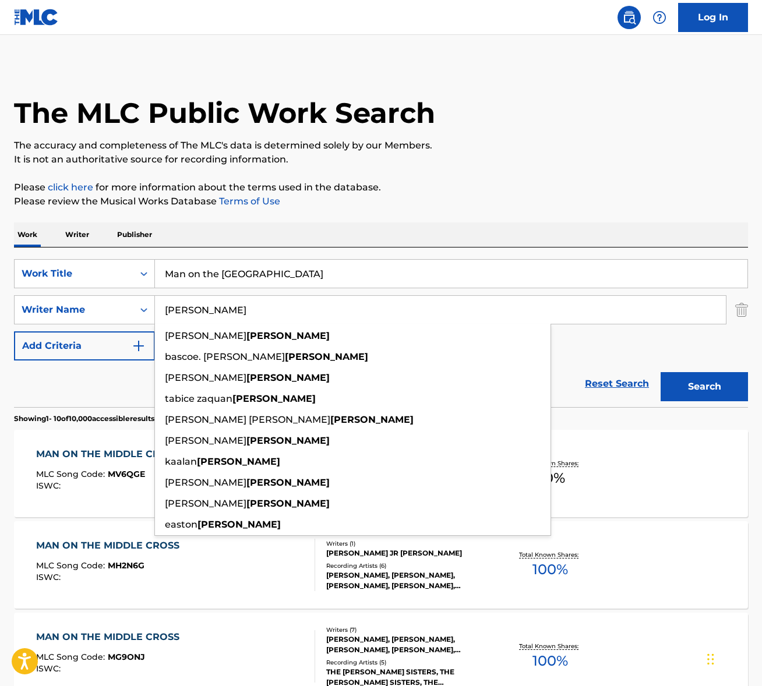
type input "walker"
click at [661, 372] on button "Search" at bounding box center [704, 386] width 87 height 29
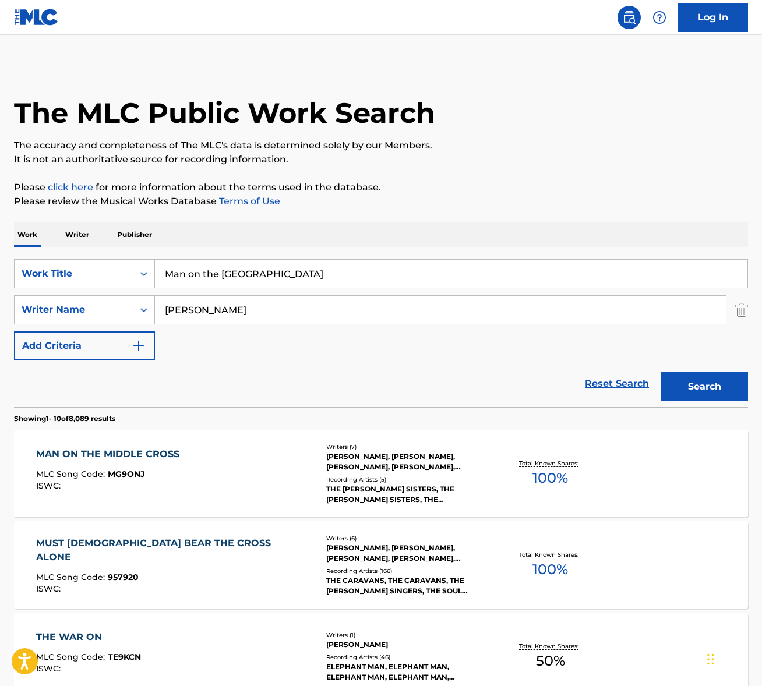
click at [248, 469] on div "MAN ON THE MIDDLE CROSS MLC Song Code : MG9ONJ ISWC :" at bounding box center [175, 474] width 279 height 52
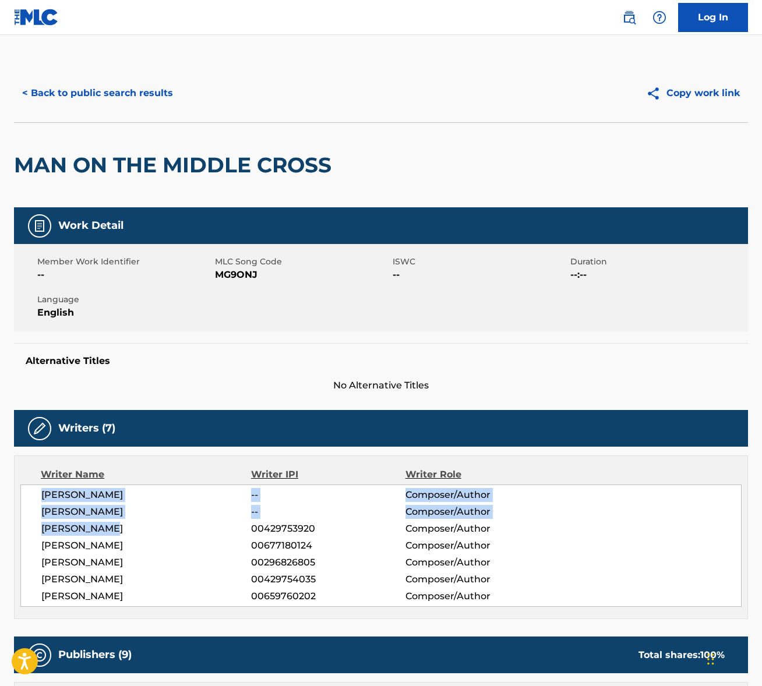
drag, startPoint x: 41, startPoint y: 493, endPoint x: 112, endPoint y: 534, distance: 82.3
click at [112, 534] on div "MATTHEW WEST -- Composer/Author RHETT WALKER -- Composer/Author MATT JENKINS 00…" at bounding box center [380, 546] width 721 height 122
click at [111, 534] on span "MATT JENKINS" at bounding box center [146, 529] width 210 height 14
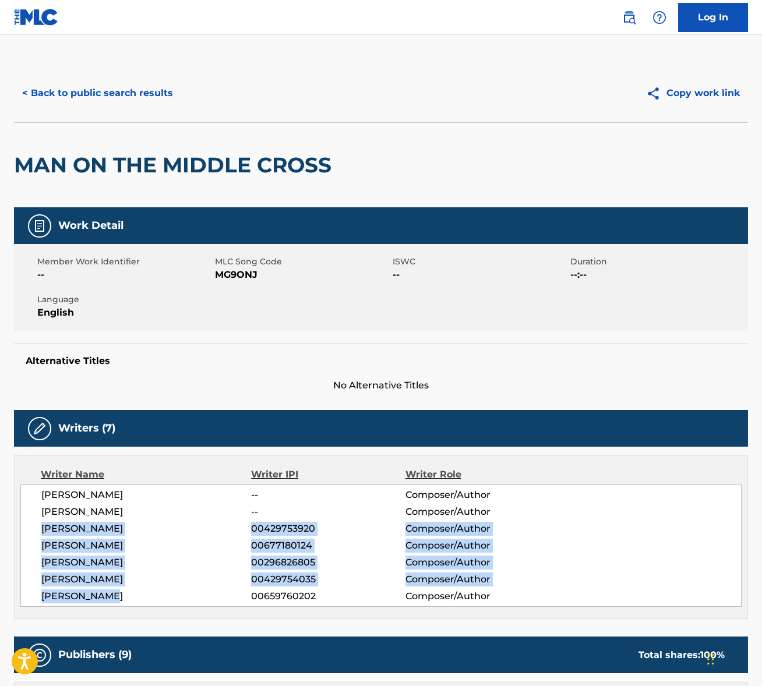
drag, startPoint x: 41, startPoint y: 527, endPoint x: 135, endPoint y: 600, distance: 118.4
click at [135, 600] on div "MATTHEW WEST -- Composer/Author RHETT WALKER -- Composer/Author MATT JENKINS 00…" at bounding box center [380, 546] width 721 height 122
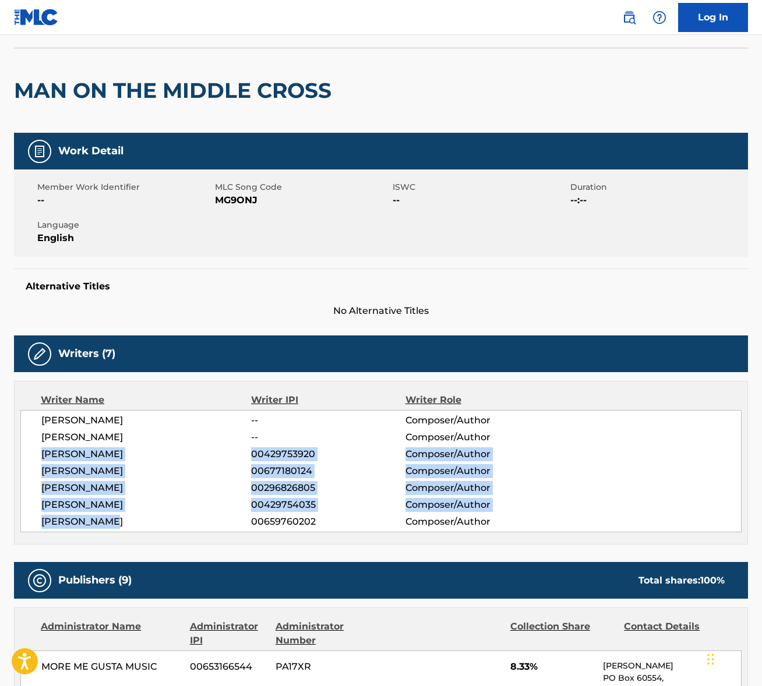
scroll to position [186, 0]
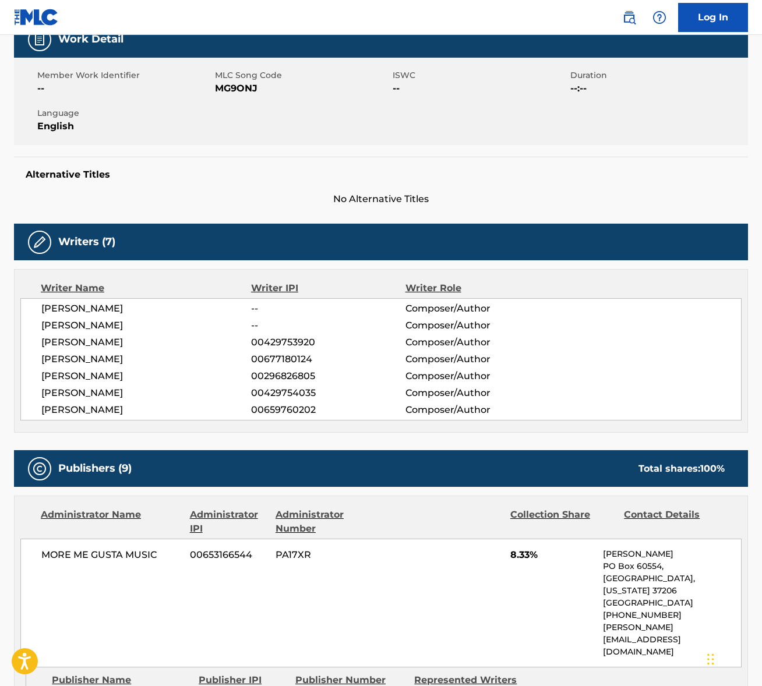
click at [97, 556] on span "MORE ME GUSTA MUSIC" at bounding box center [111, 555] width 140 height 14
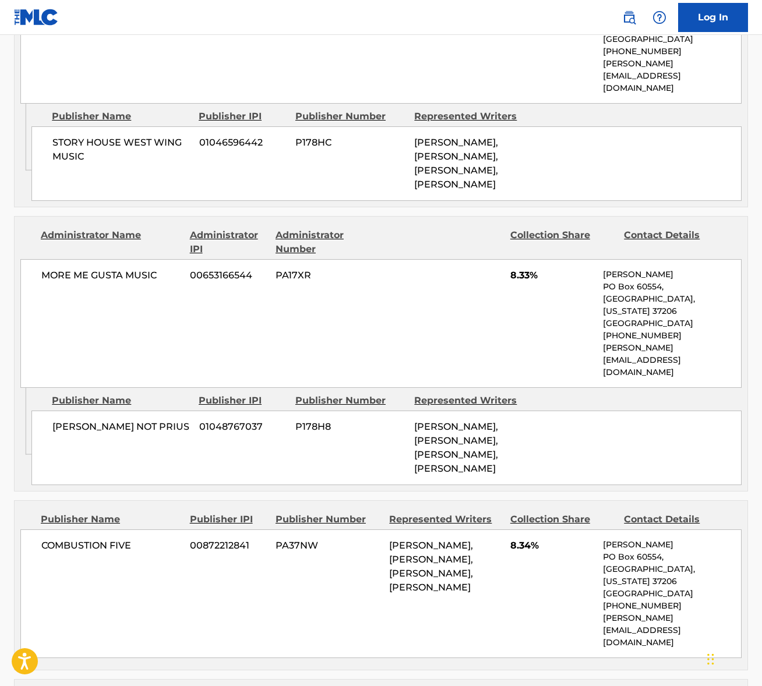
scroll to position [752, 0]
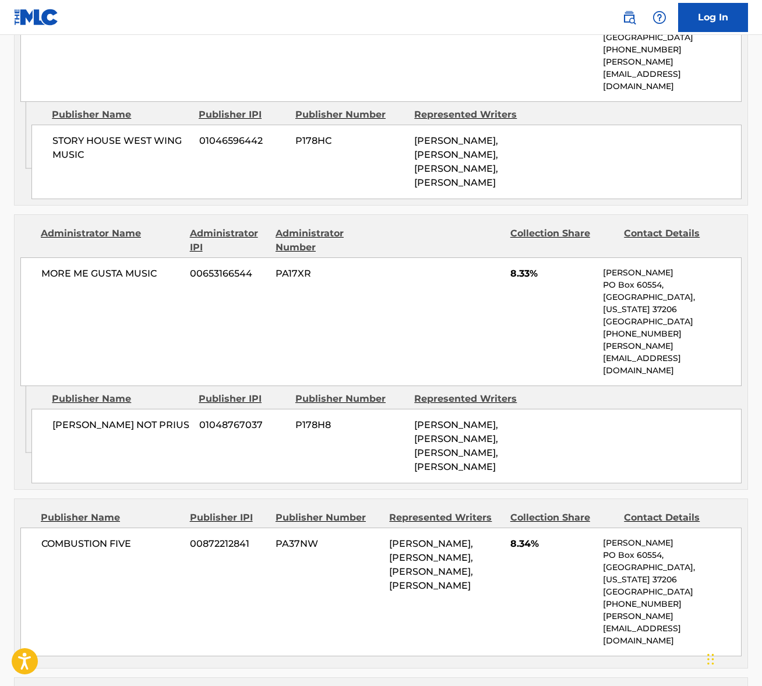
click at [75, 537] on span "COMBUSTION FIVE" at bounding box center [111, 544] width 140 height 14
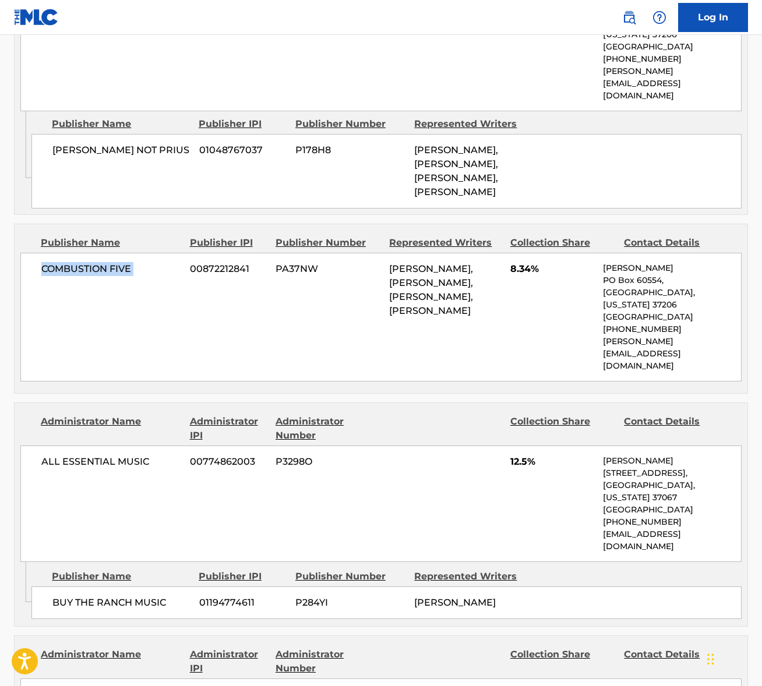
scroll to position [1050, 0]
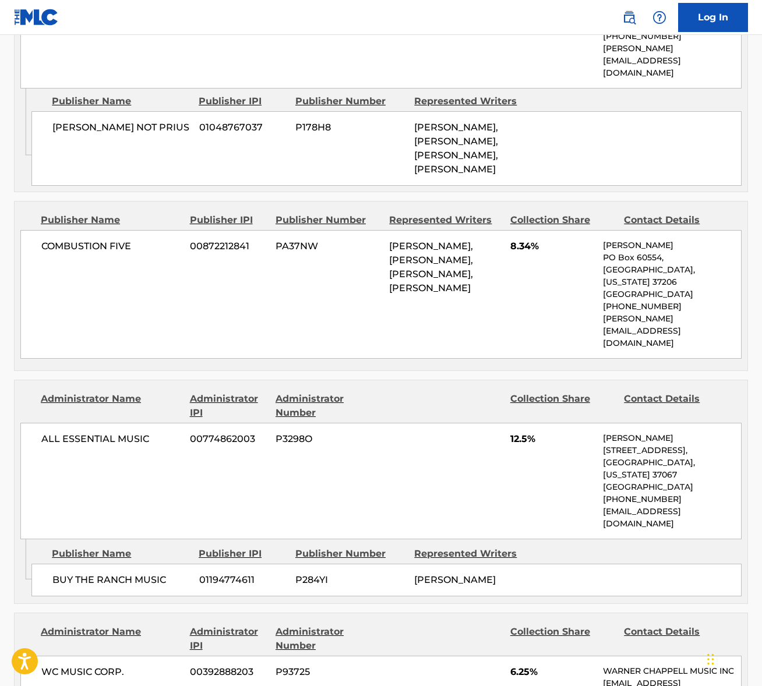
click at [111, 432] on span "ALL ESSENTIAL MUSIC" at bounding box center [111, 439] width 140 height 14
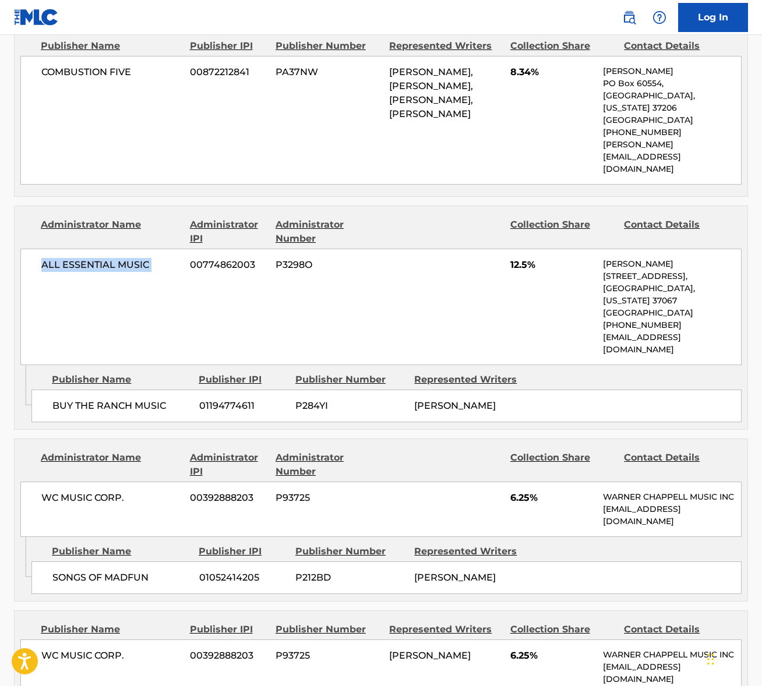
scroll to position [1295, 0]
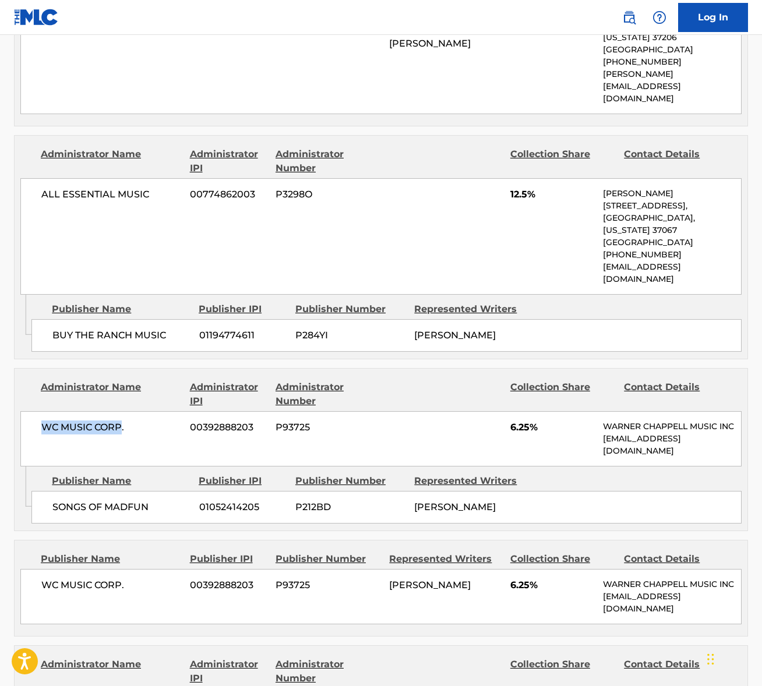
drag, startPoint x: 43, startPoint y: 301, endPoint x: 120, endPoint y: 301, distance: 77.5
click at [120, 421] on span "WC MUSIC CORP." at bounding box center [111, 428] width 140 height 14
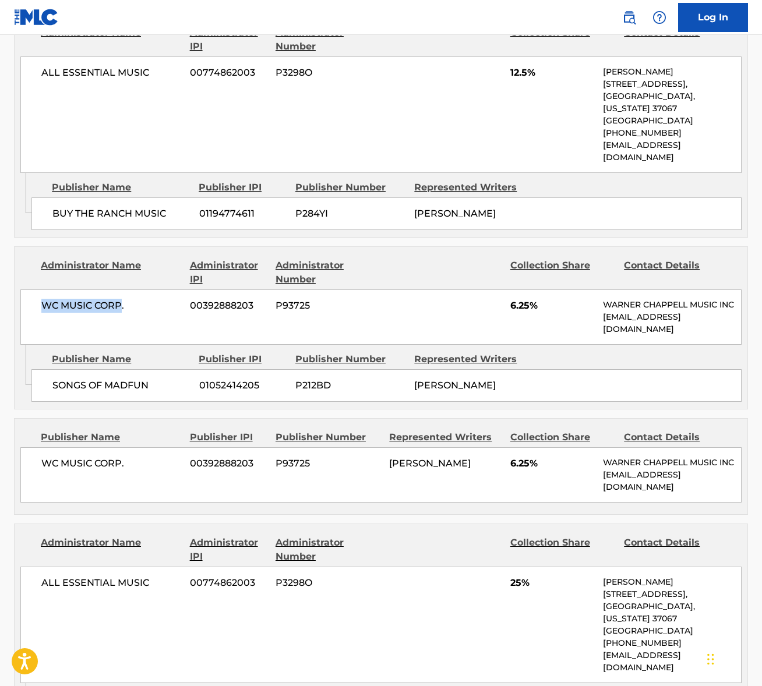
scroll to position [1608, 0]
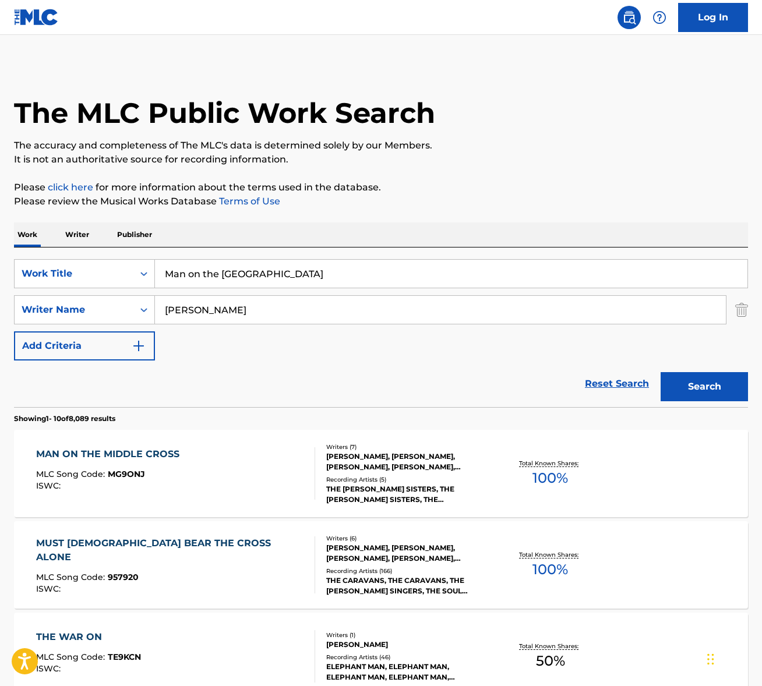
click at [239, 266] on input "Man on the Middle Cross" at bounding box center [451, 274] width 593 height 28
paste input "People Like Me"
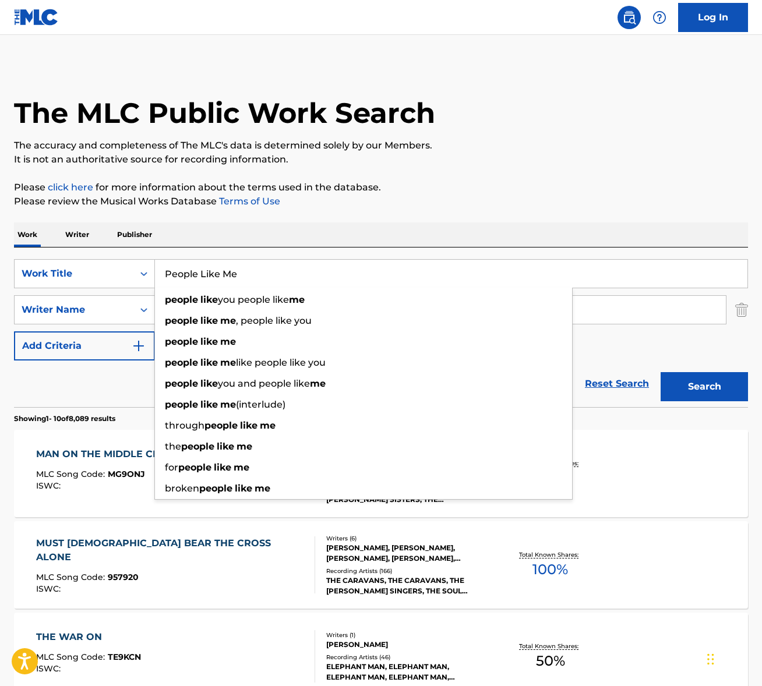
type input "People Like Me"
drag, startPoint x: 298, startPoint y: 227, endPoint x: 219, endPoint y: 293, distance: 102.7
click at [298, 228] on div "Work Writer Publisher" at bounding box center [381, 235] width 734 height 24
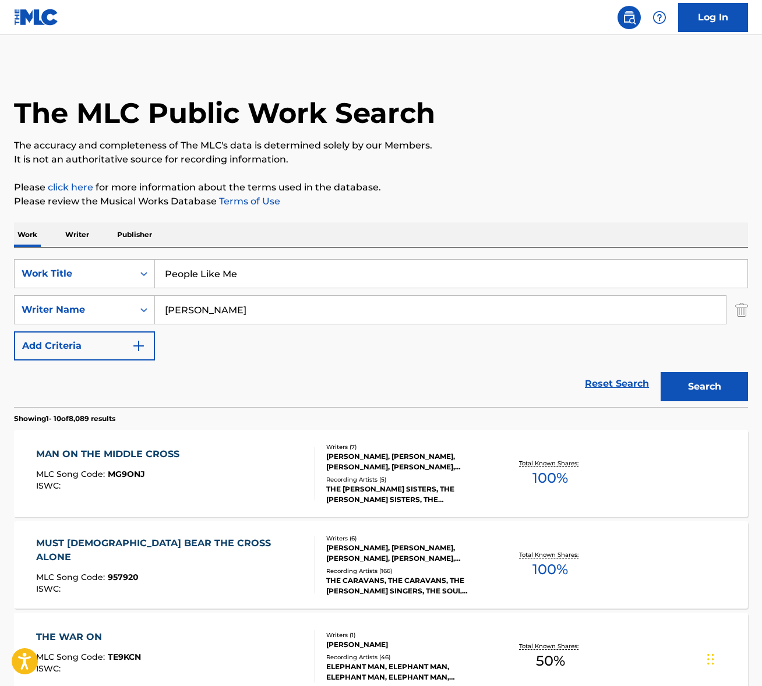
click at [193, 306] on input "walker" at bounding box center [440, 310] width 571 height 28
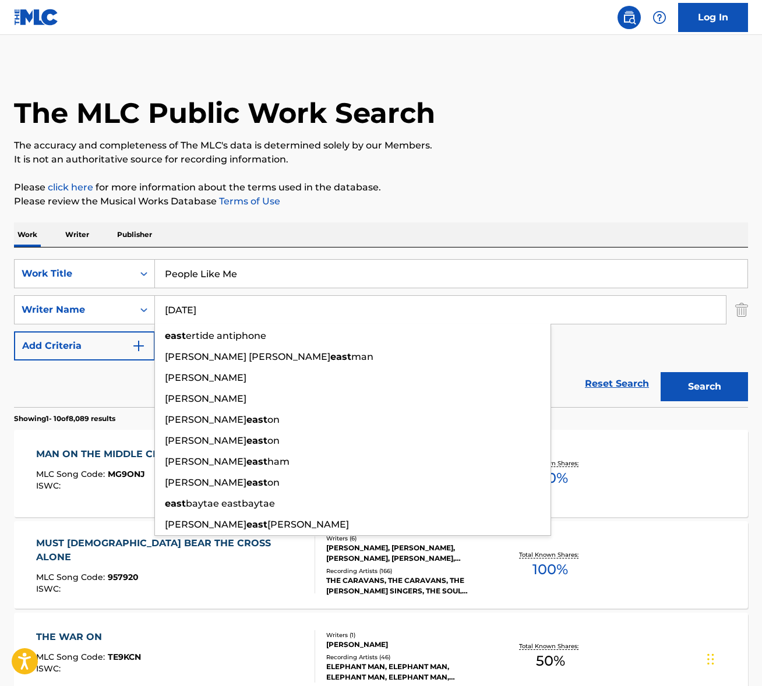
type input "easter"
click at [661, 372] on button "Search" at bounding box center [704, 386] width 87 height 29
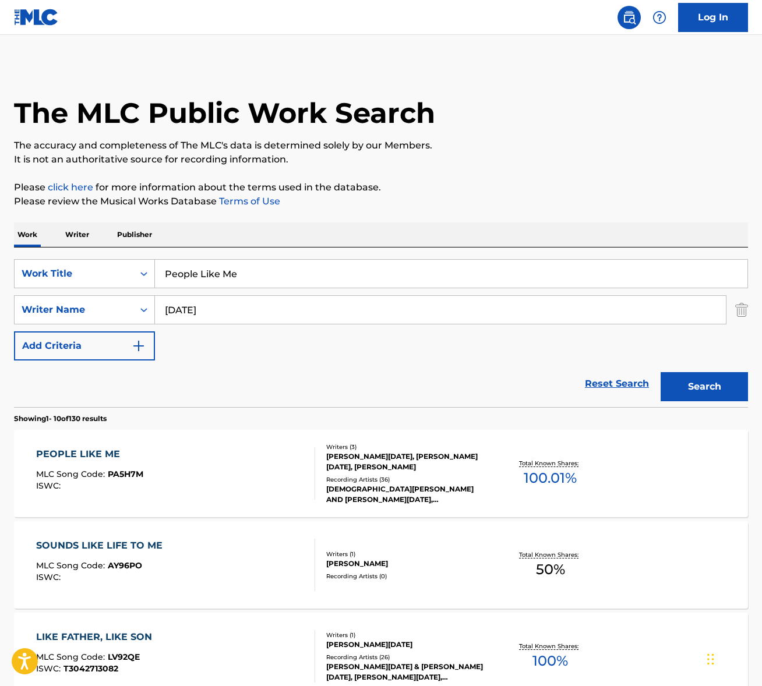
click at [209, 463] on div "PEOPLE LIKE ME MLC Song Code : PA5H7M ISWC :" at bounding box center [175, 474] width 279 height 52
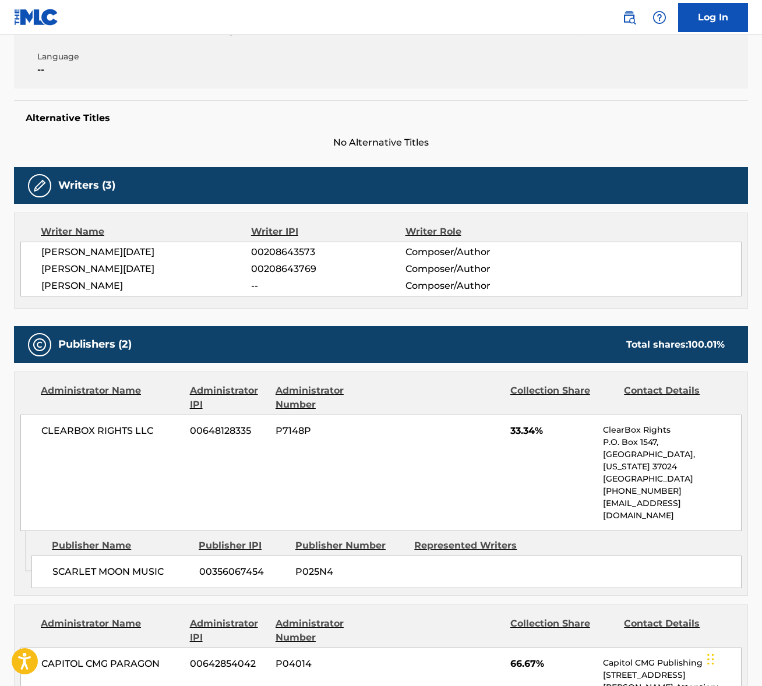
scroll to position [291, 0]
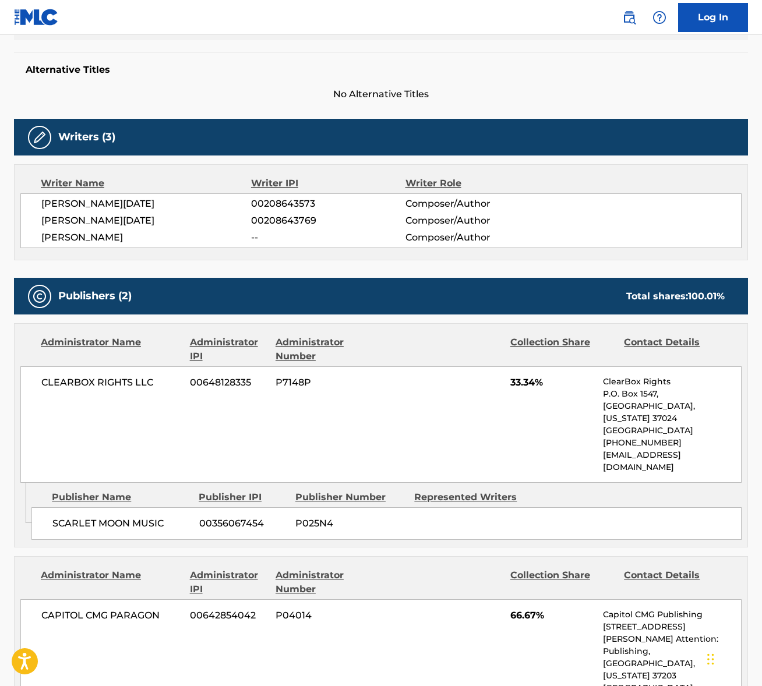
click at [66, 204] on span "AMOS JEFFREY EASTER" at bounding box center [146, 204] width 210 height 14
drag, startPoint x: 66, startPoint y: 204, endPoint x: 8, endPoint y: 198, distance: 58.0
click at [66, 204] on span "AMOS JEFFREY EASTER" at bounding box center [146, 204] width 210 height 14
click at [69, 218] on span "SHERI W EASTER" at bounding box center [146, 221] width 210 height 14
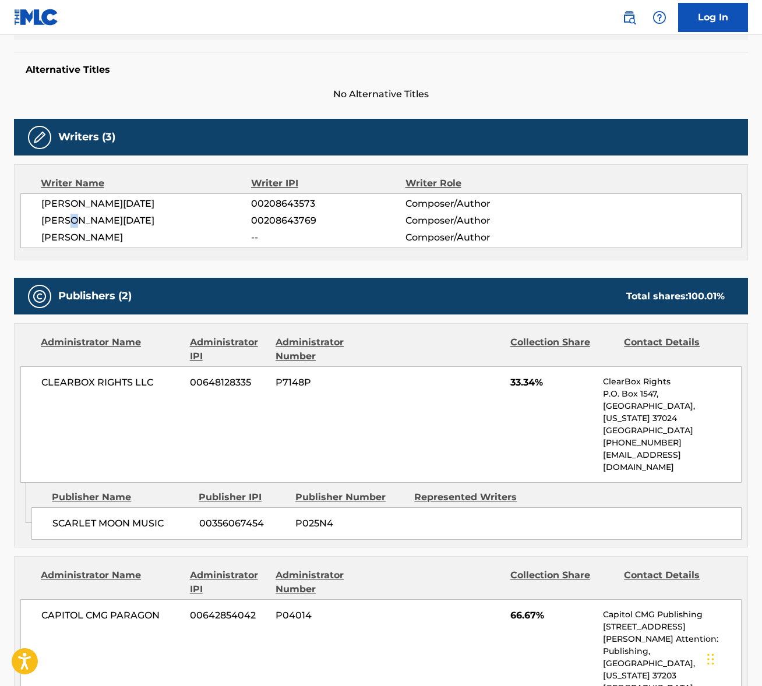
click at [69, 218] on span "SHERI W EASTER" at bounding box center [146, 221] width 210 height 14
click at [86, 231] on span "PAUL OVERSTREET" at bounding box center [146, 238] width 210 height 14
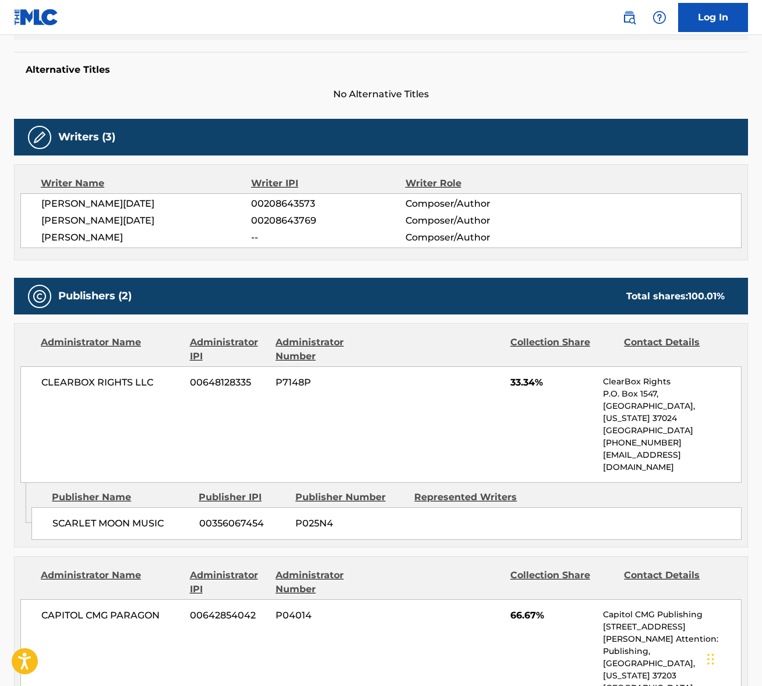
click at [118, 374] on div "CLEARBOX RIGHTS LLC 00648128335 P7148P 33.34% ClearBox Rights P.O. Box 1547, Br…" at bounding box center [380, 425] width 721 height 117
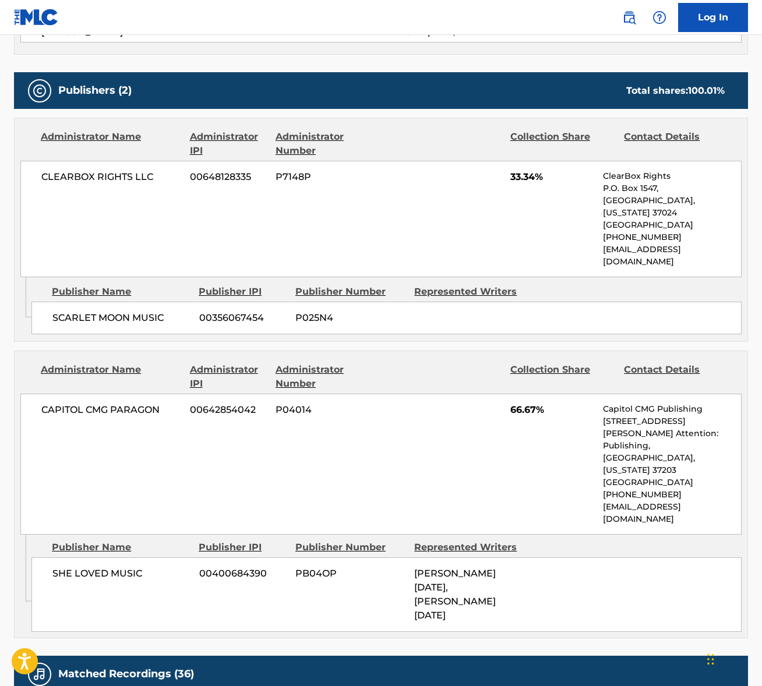
click at [112, 394] on div "CAPITOL CMG PARAGON 00642854042 P04014 66.67% Capitol CMG Publishing 1234 Marti…" at bounding box center [380, 464] width 721 height 141
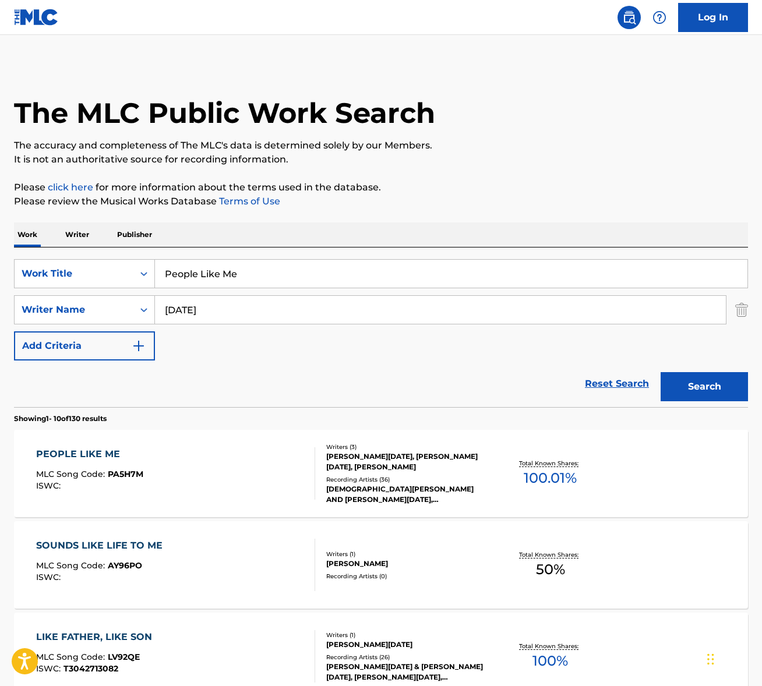
click at [220, 265] on input "People Like Me" at bounding box center [451, 274] width 593 height 28
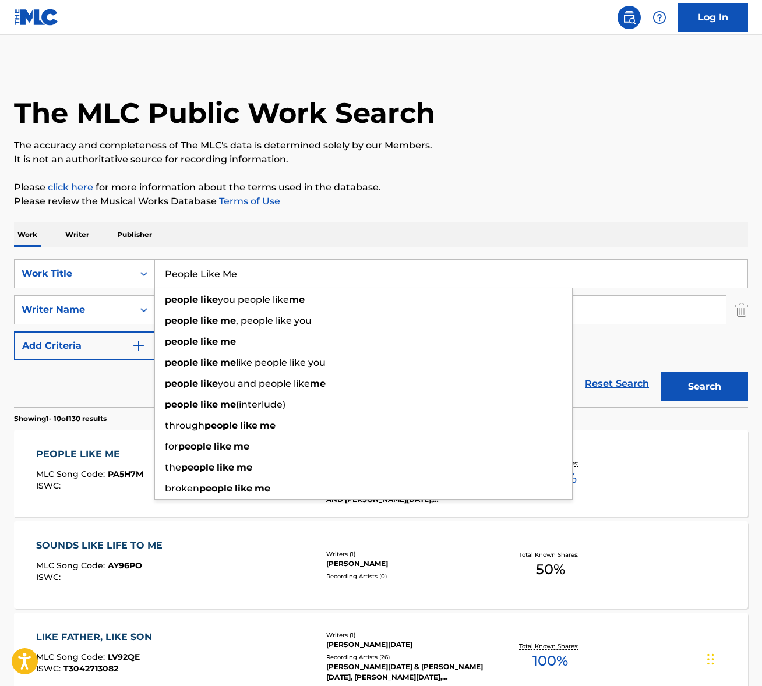
click at [220, 265] on input "People Like Me" at bounding box center [451, 274] width 593 height 28
paste input "rais"
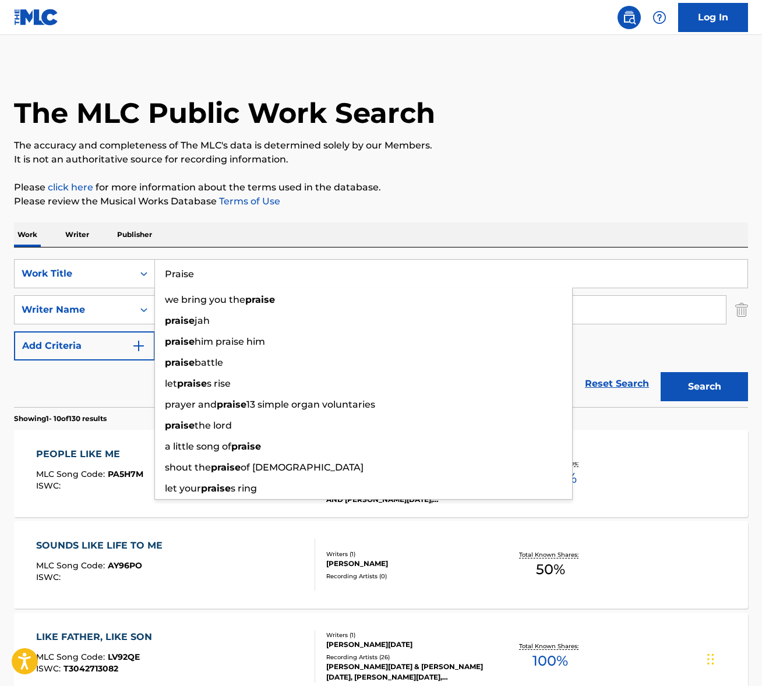
type input "Praise"
click at [305, 230] on div "Work Writer Publisher" at bounding box center [381, 235] width 734 height 24
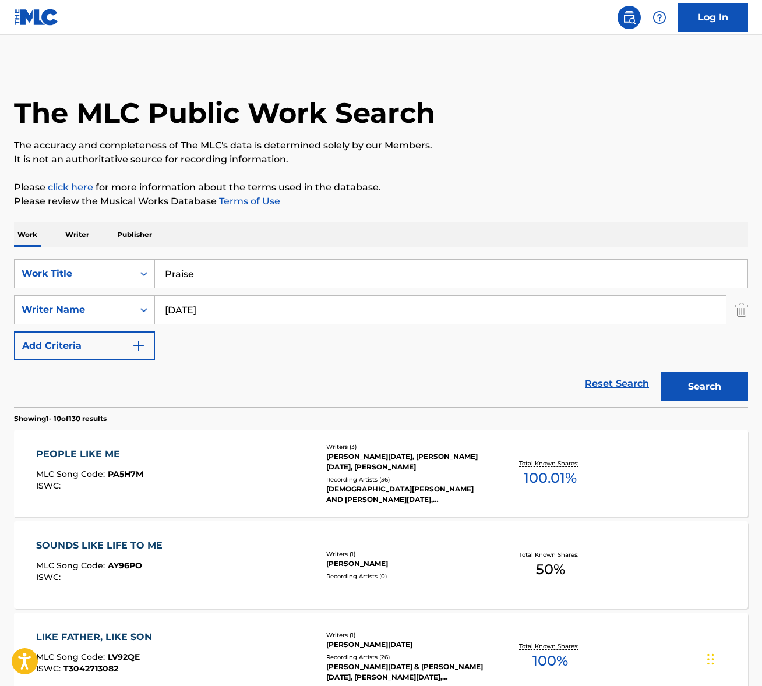
click at [214, 304] on input "easter" at bounding box center [440, 310] width 571 height 28
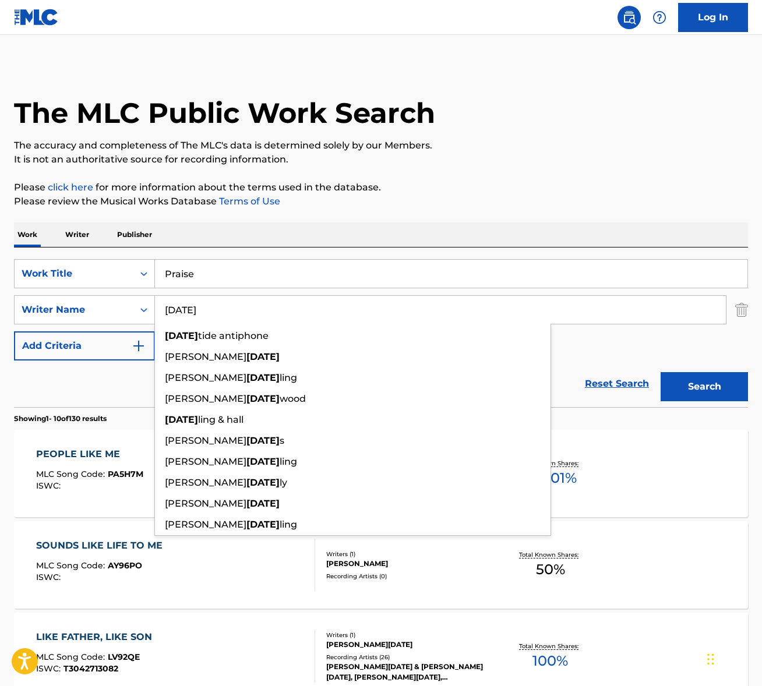
click at [214, 304] on input "easter" at bounding box center [440, 310] width 571 height 28
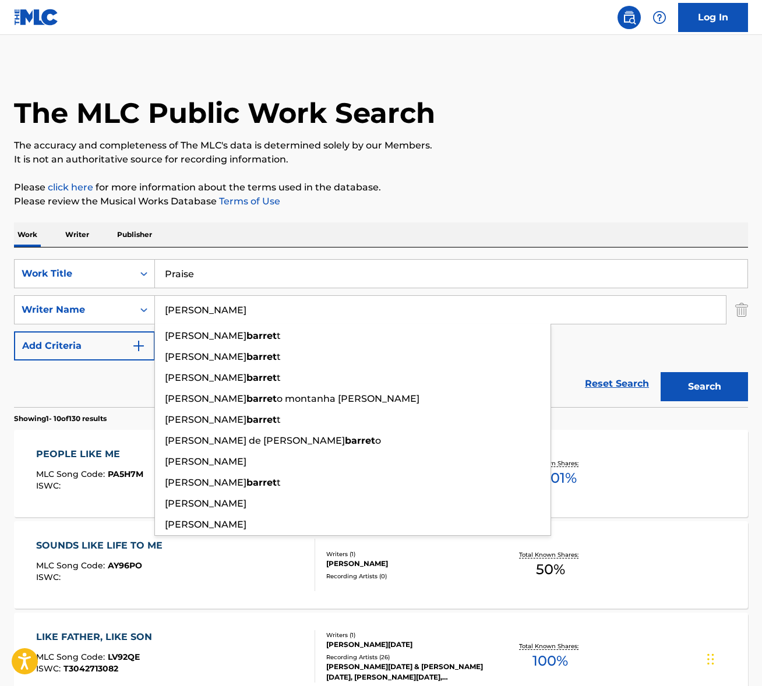
type input "barrett"
click at [661, 372] on button "Search" at bounding box center [704, 386] width 87 height 29
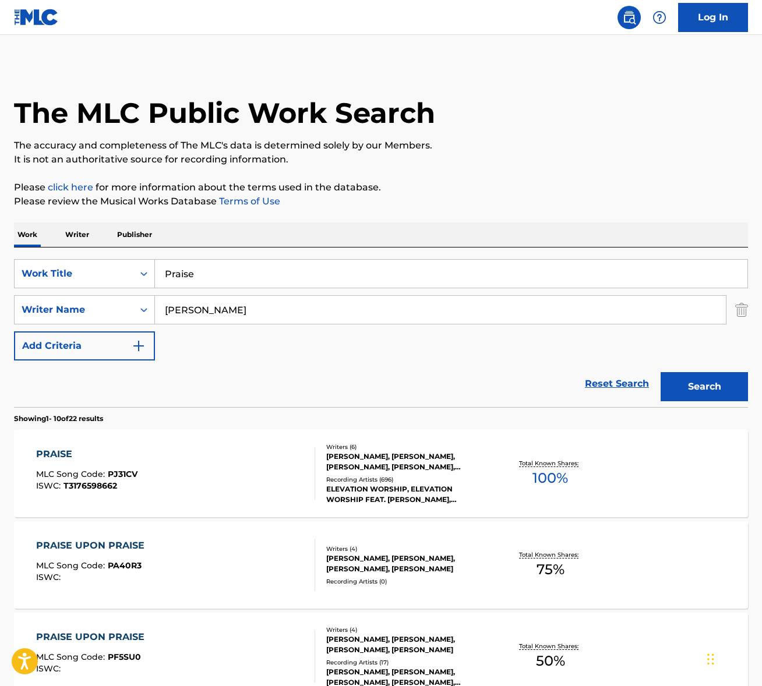
click at [238, 478] on div "PRAISE MLC Song Code : PJ31CV ISWC : T3176598662" at bounding box center [175, 474] width 279 height 52
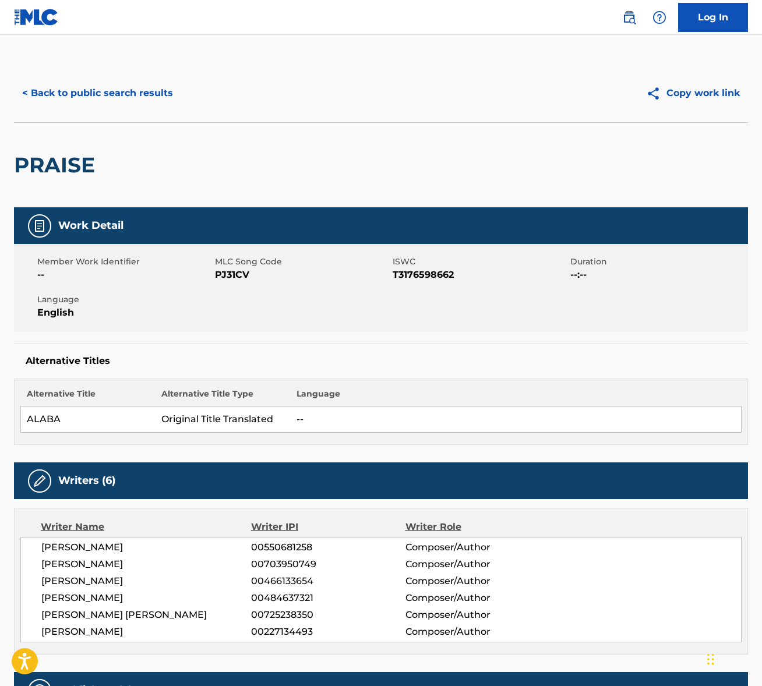
scroll to position [232, 0]
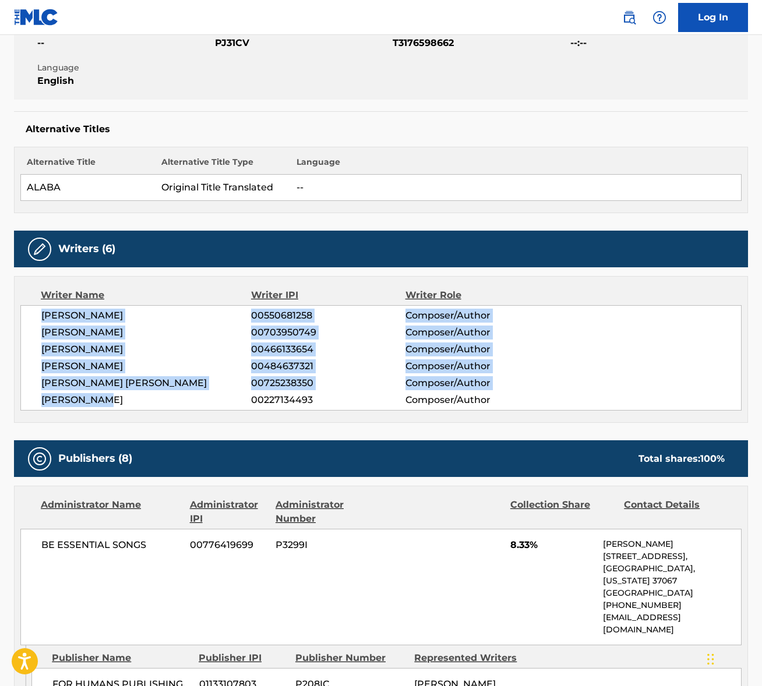
drag, startPoint x: 40, startPoint y: 314, endPoint x: 131, endPoint y: 403, distance: 126.5
click at [132, 403] on div "JAY CODY CARNES 00550681258 Composer/Author MICHAEL BRANDON LAKE 00703950749 Co…" at bounding box center [380, 357] width 721 height 105
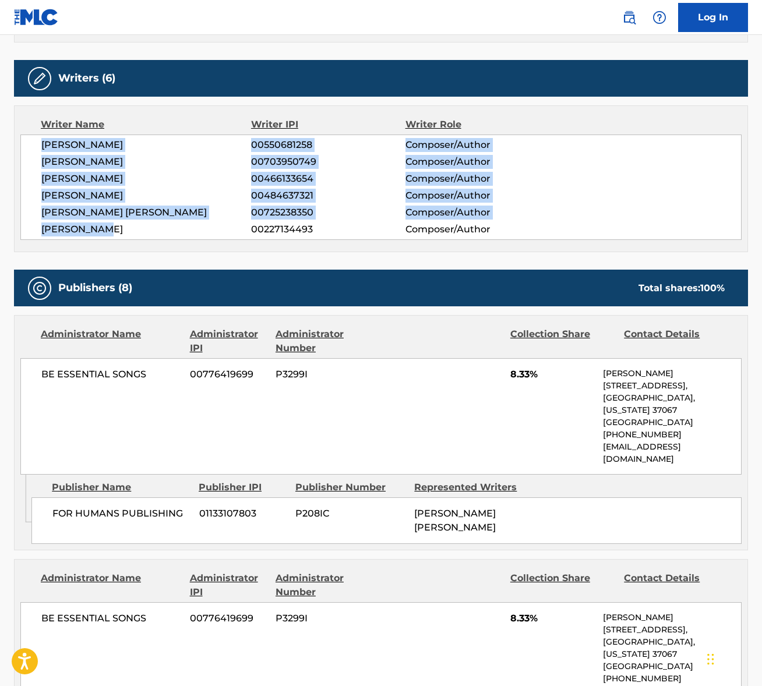
scroll to position [432, 0]
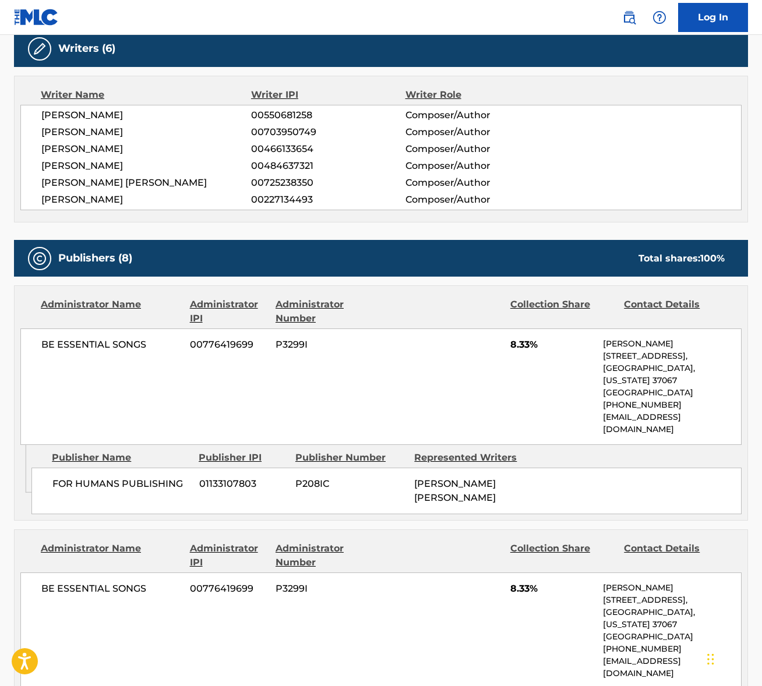
click at [91, 344] on span "BE ESSENTIAL SONGS" at bounding box center [111, 345] width 140 height 14
click at [90, 345] on span "BE ESSENTIAL SONGS" at bounding box center [111, 345] width 140 height 14
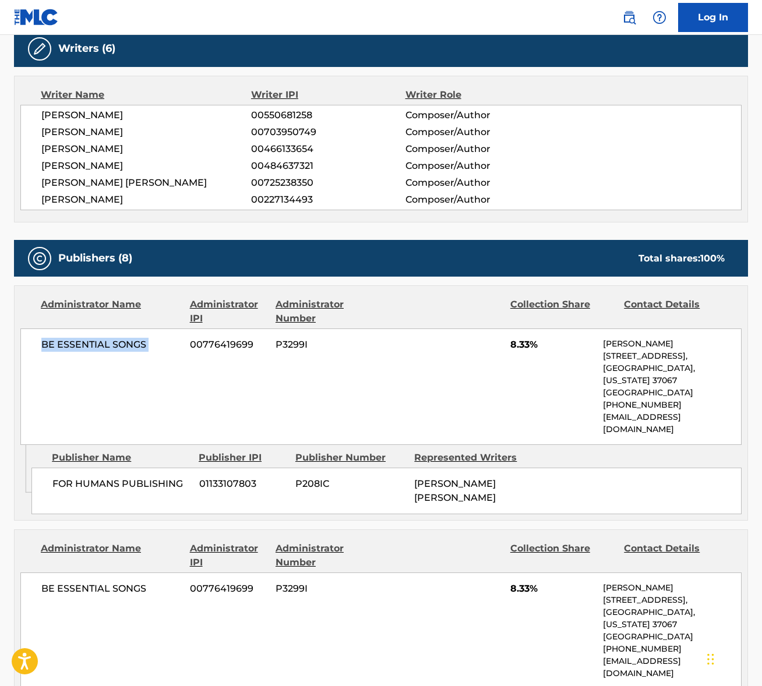
click at [90, 345] on span "BE ESSENTIAL SONGS" at bounding box center [111, 345] width 140 height 14
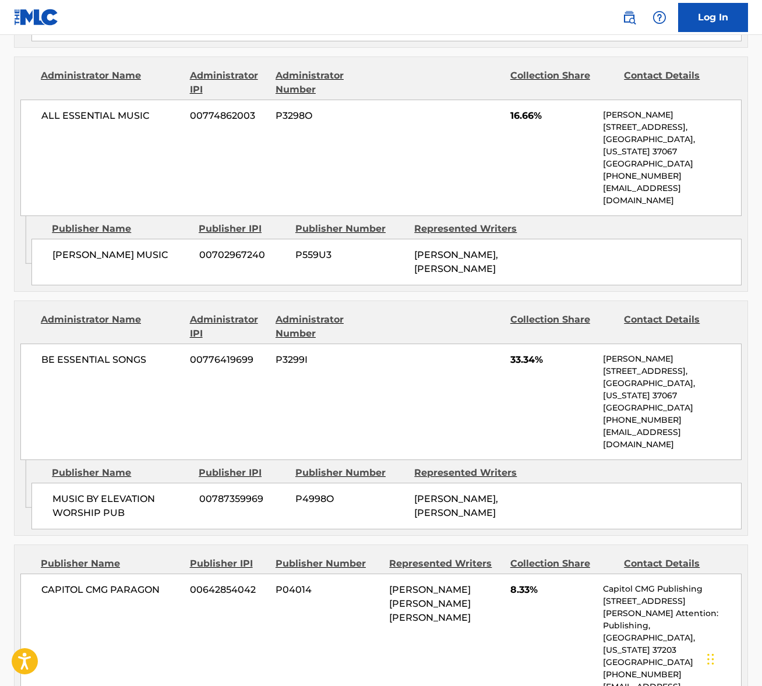
scroll to position [1379, 0]
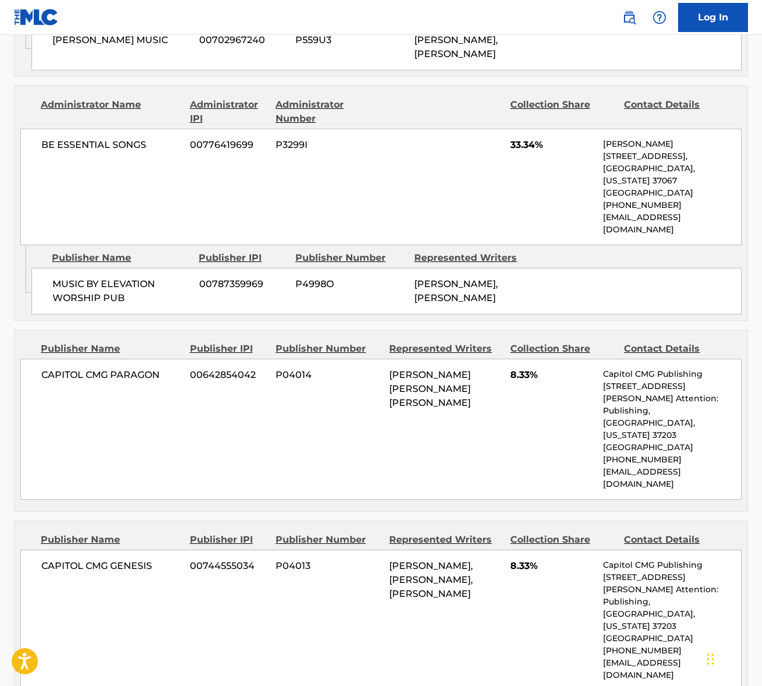
click at [91, 368] on span "CAPITOL CMG PARAGON" at bounding box center [111, 375] width 140 height 14
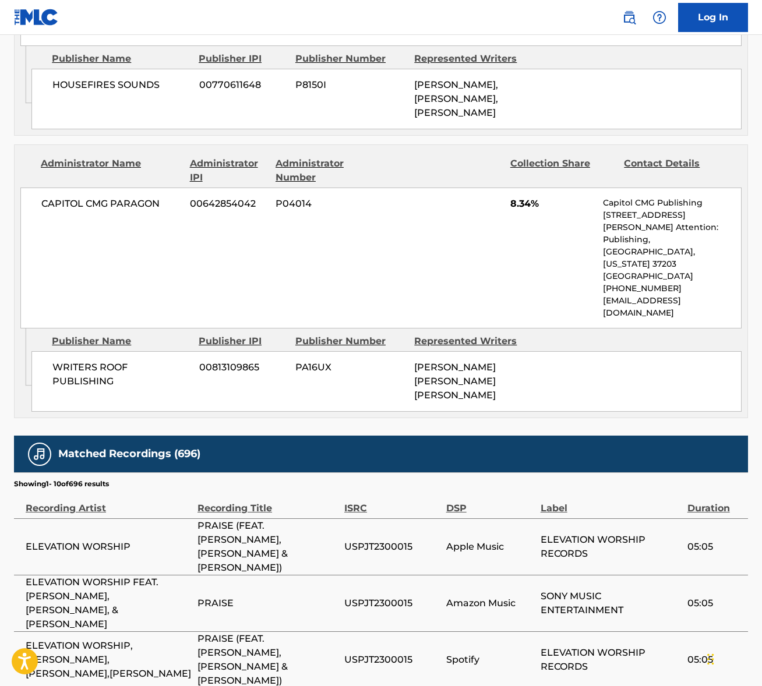
scroll to position [2238, 0]
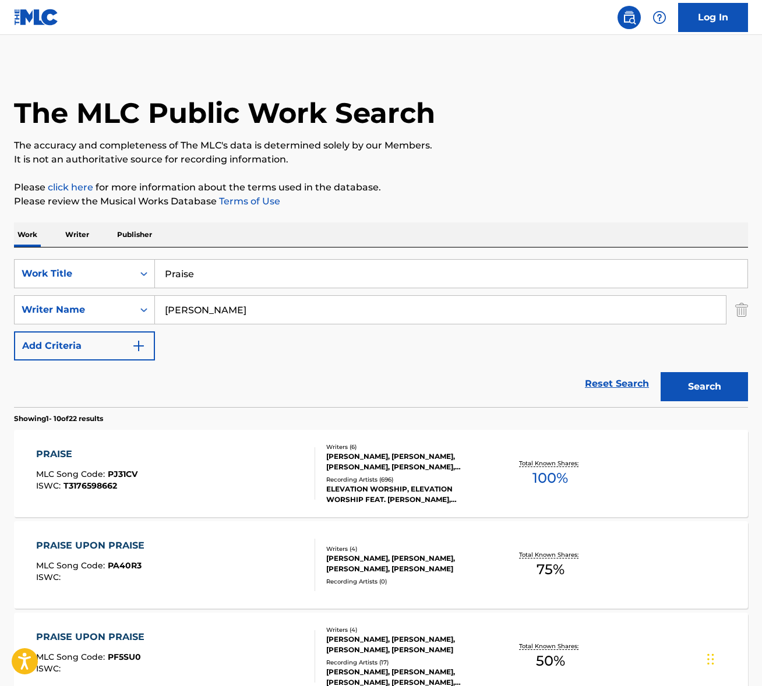
click at [235, 274] on input "Praise" at bounding box center [451, 274] width 593 height 28
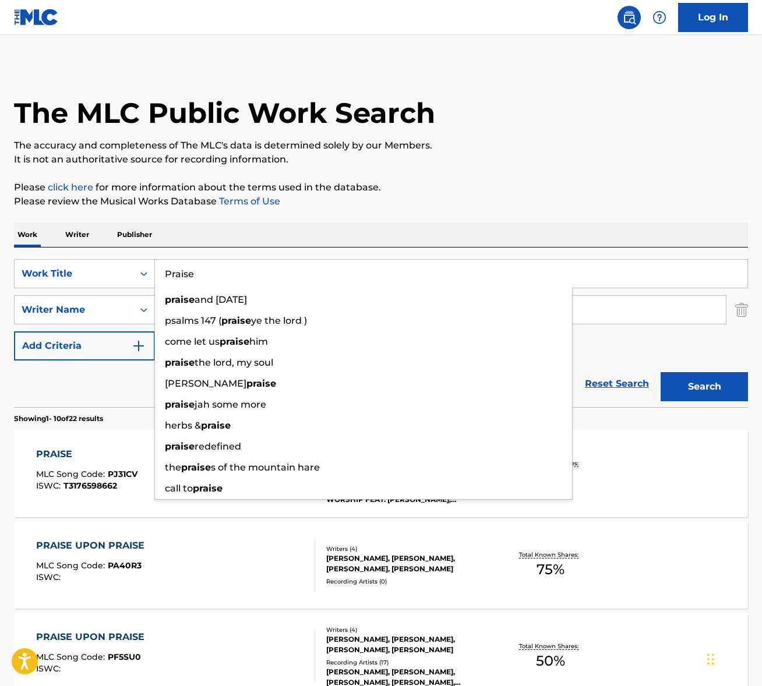
click at [235, 274] on input "Praise" at bounding box center [451, 274] width 593 height 28
paste input "Shoulders"
type input "Shoulders"
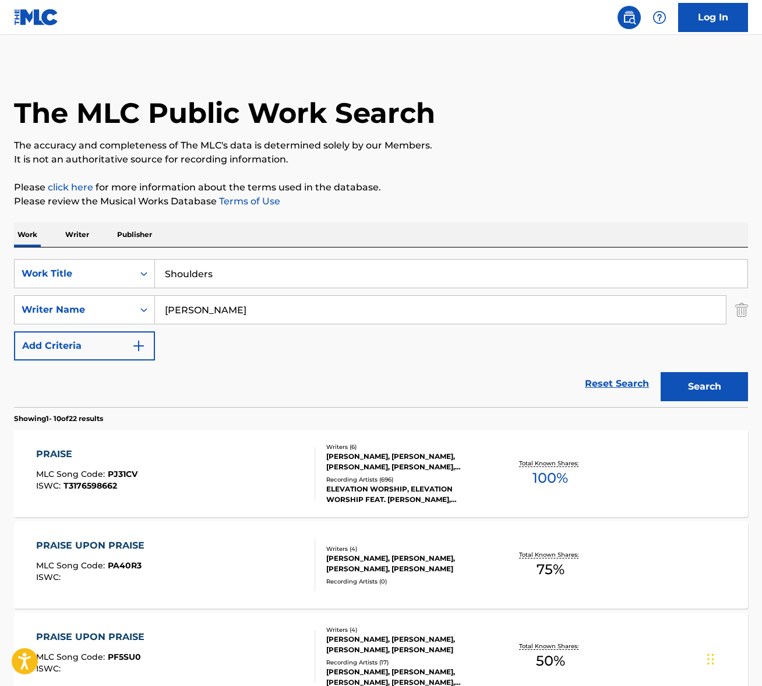
drag, startPoint x: 459, startPoint y: 218, endPoint x: 183, endPoint y: 304, distance: 289.4
click at [184, 314] on input "barrett" at bounding box center [440, 310] width 571 height 28
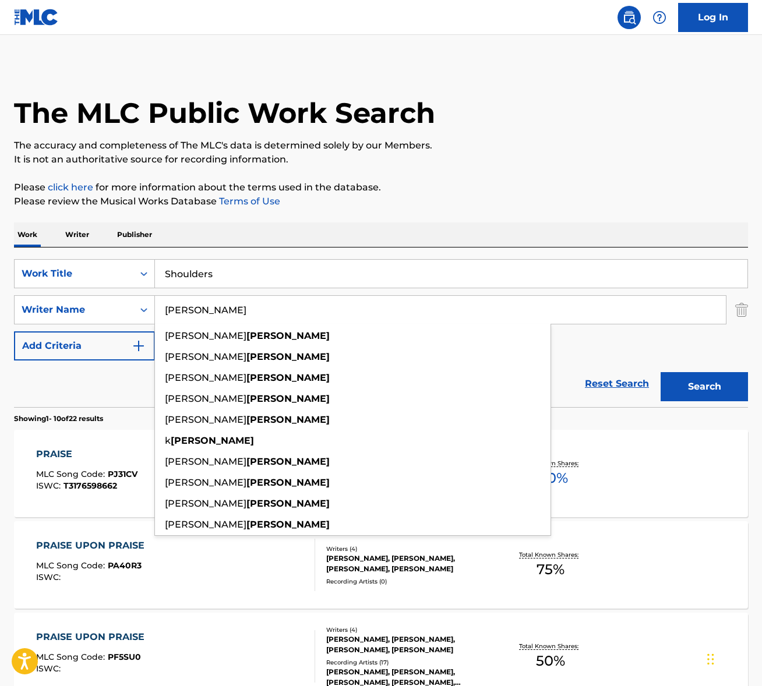
click at [184, 314] on input "barrett" at bounding box center [440, 310] width 571 height 28
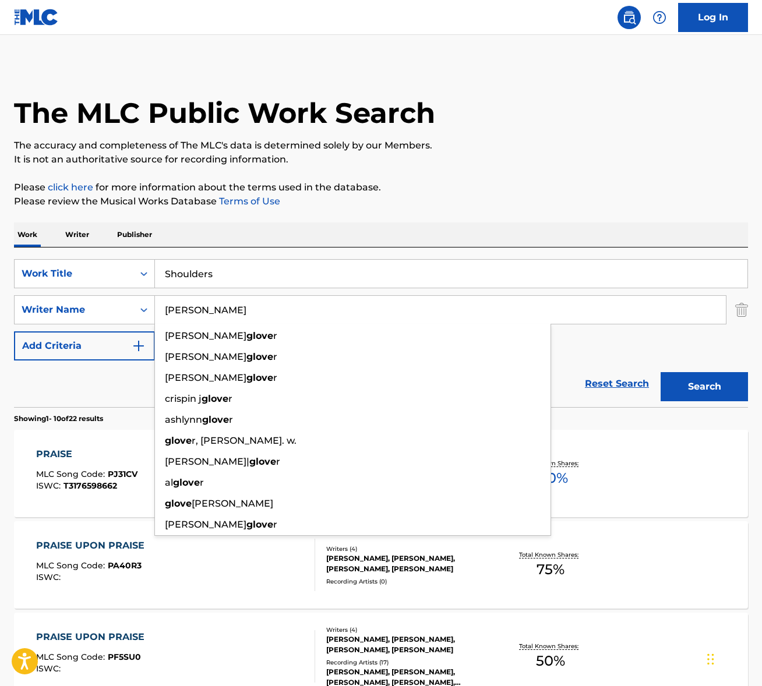
type input "glover"
click at [661, 372] on button "Search" at bounding box center [704, 386] width 87 height 29
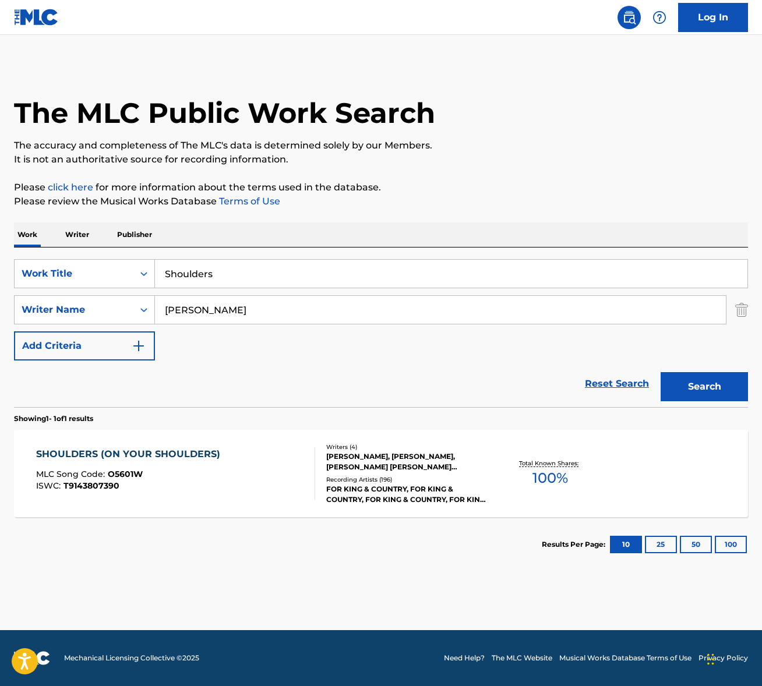
click at [239, 491] on div "SHOULDERS (ON YOUR SHOULDERS) MLC Song Code : O5601W ISWC : T9143807390" at bounding box center [175, 474] width 279 height 52
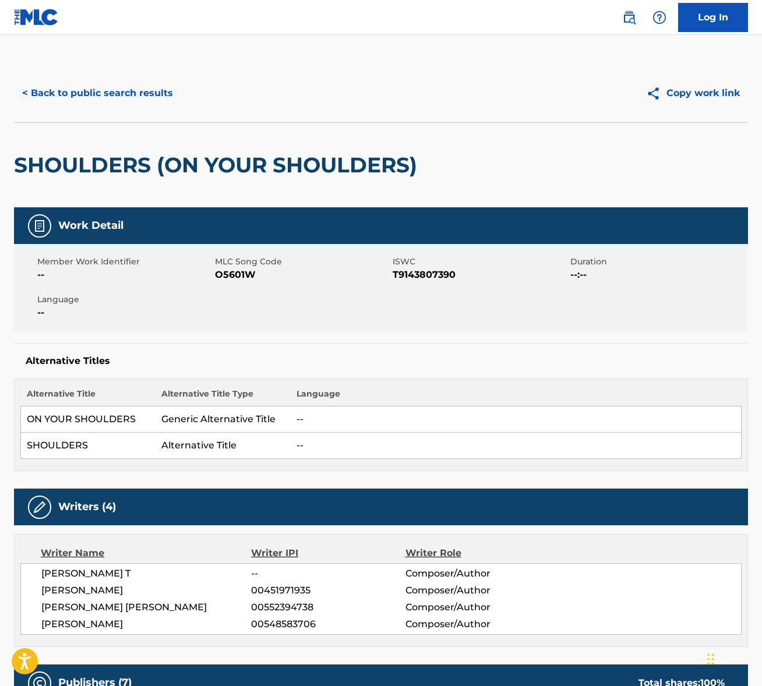
drag, startPoint x: 41, startPoint y: 591, endPoint x: 179, endPoint y: 620, distance: 141.0
click at [179, 620] on div "TEDD T -- Composer/Author BENJAMIN GLOVER 00451971935 Composer/Author LUKE JAME…" at bounding box center [380, 600] width 721 height 72
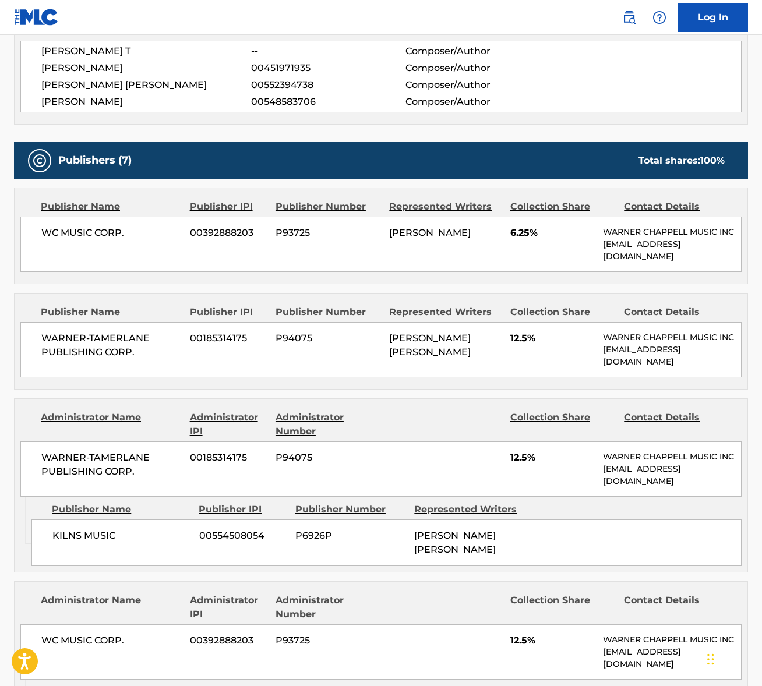
scroll to position [550, 0]
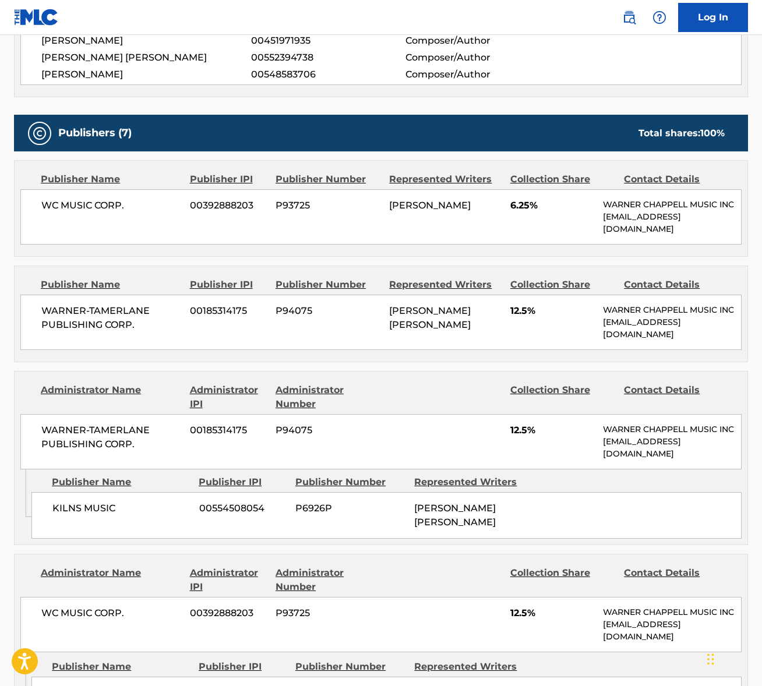
click at [79, 203] on span "WC MUSIC CORP." at bounding box center [111, 206] width 140 height 14
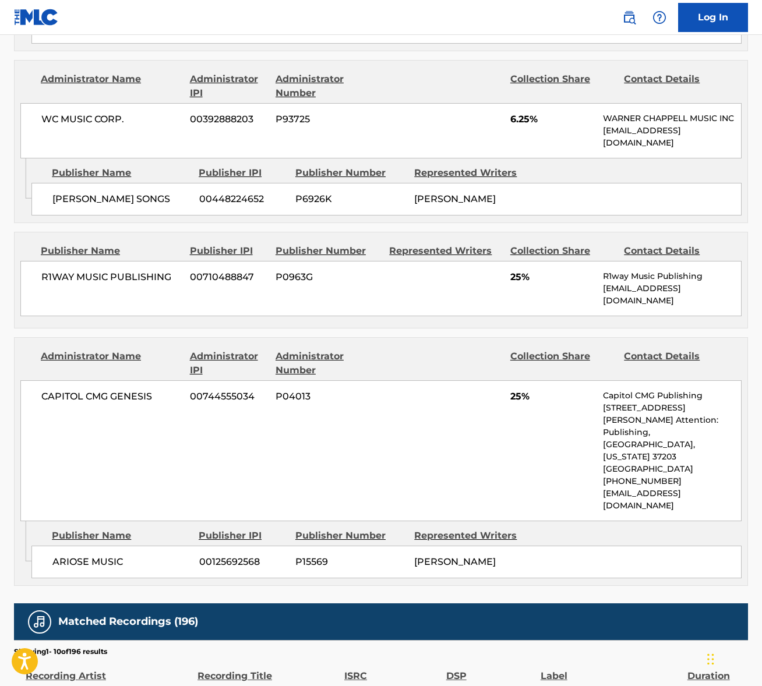
scroll to position [1333, 0]
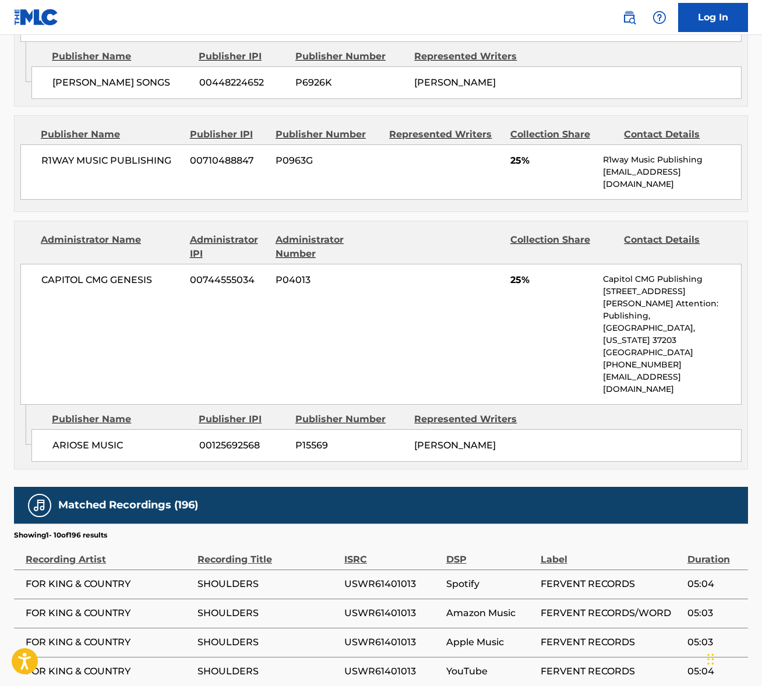
click at [120, 168] on span "R1WAY MUSIC PUBLISHING" at bounding box center [111, 161] width 140 height 14
drag, startPoint x: 120, startPoint y: 179, endPoint x: 19, endPoint y: 174, distance: 100.9
click at [120, 168] on span "R1WAY MUSIC PUBLISHING" at bounding box center [111, 161] width 140 height 14
